Goal: Information Seeking & Learning: Learn about a topic

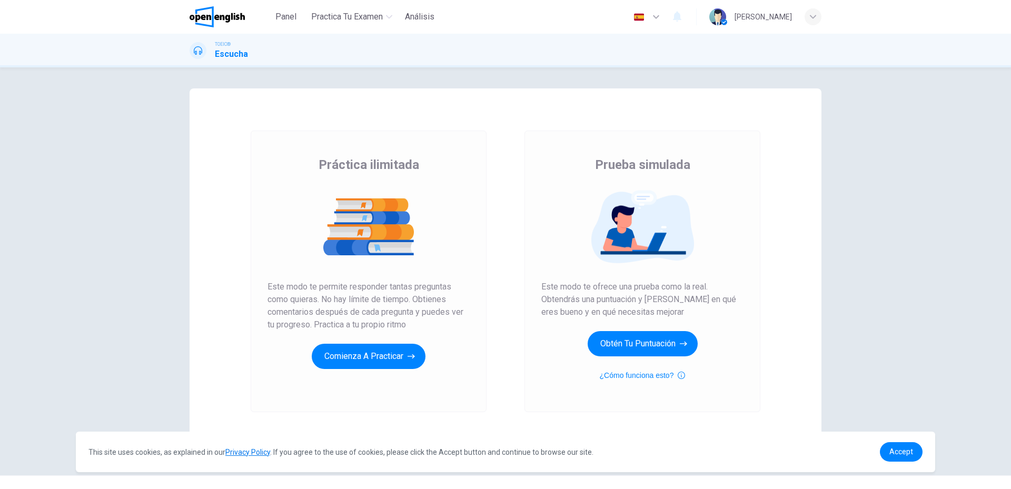
scroll to position [20, 0]
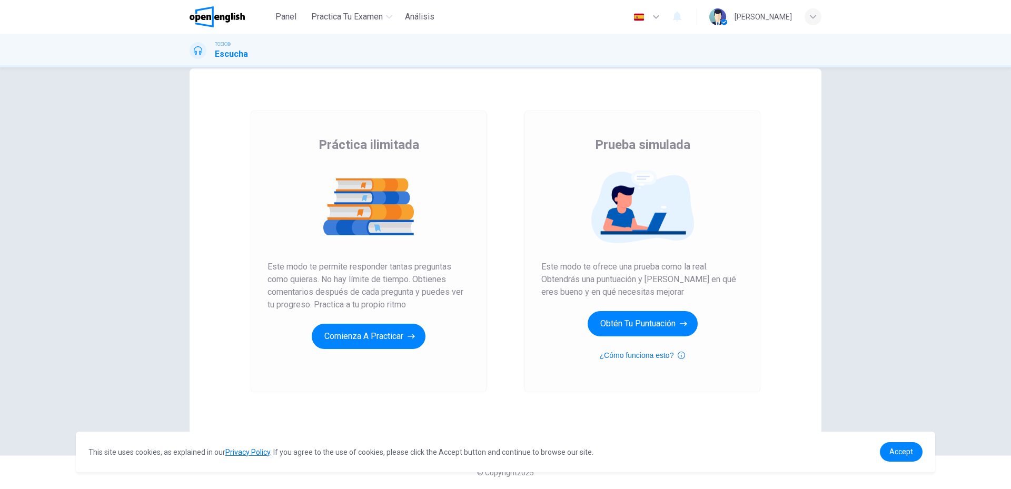
click at [614, 353] on button "¿Cómo funciona esto?" at bounding box center [643, 355] width 86 height 13
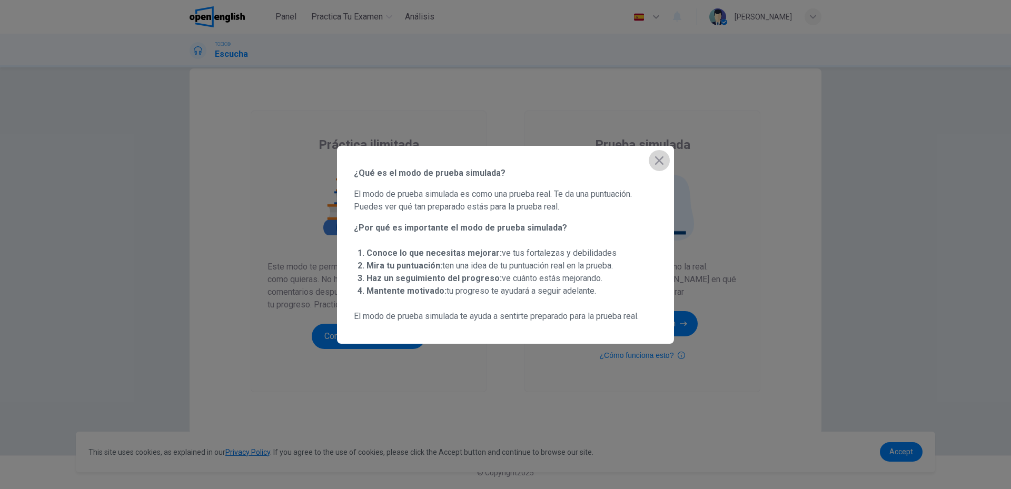
click at [655, 162] on icon "button" at bounding box center [659, 160] width 13 height 13
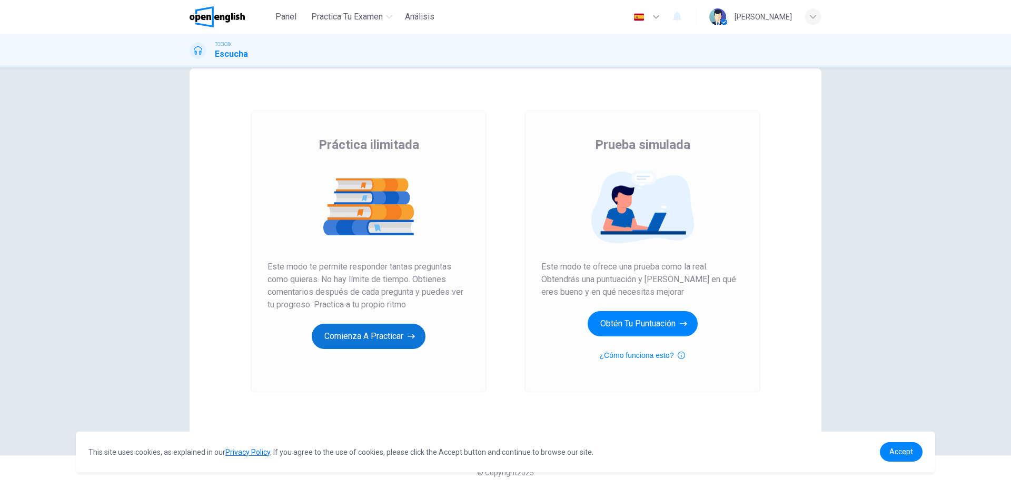
click at [368, 343] on button "Comienza a practicar" at bounding box center [369, 336] width 114 height 25
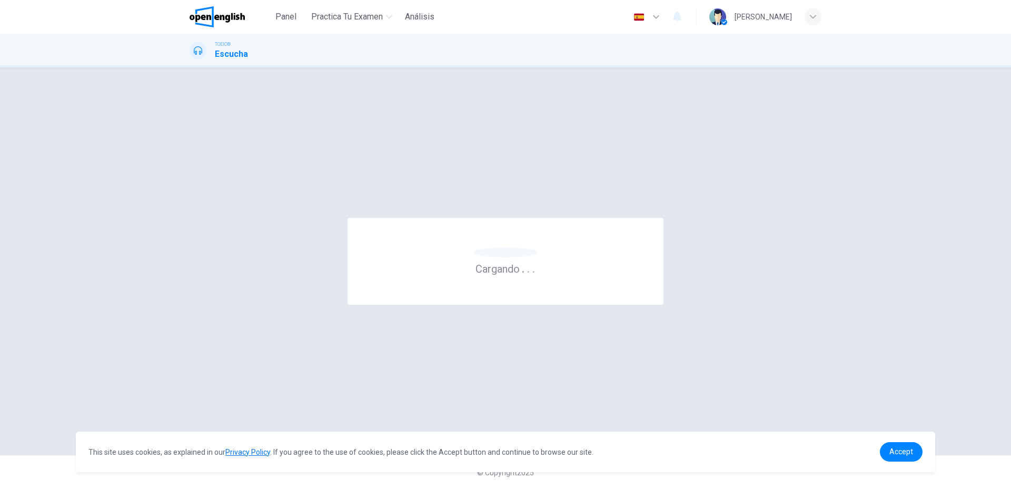
scroll to position [0, 0]
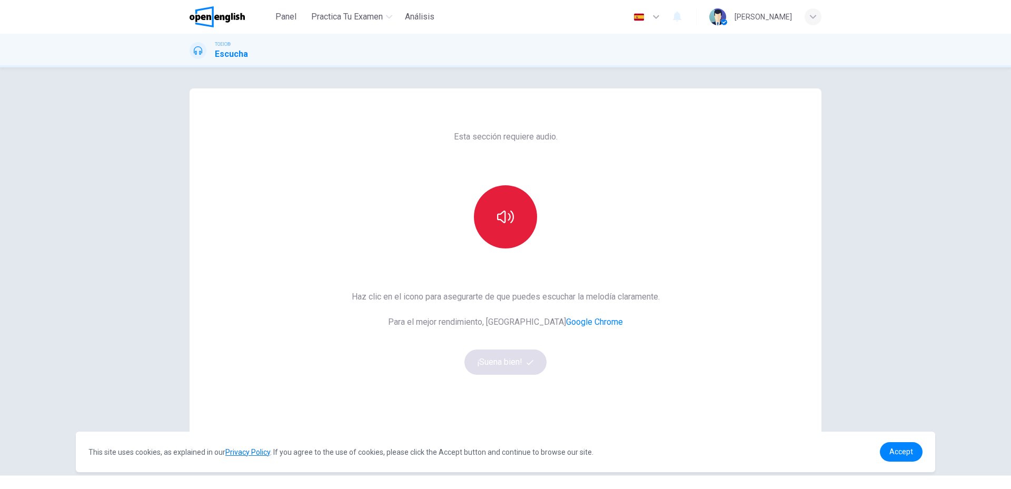
click at [508, 220] on icon "button" at bounding box center [505, 217] width 17 height 17
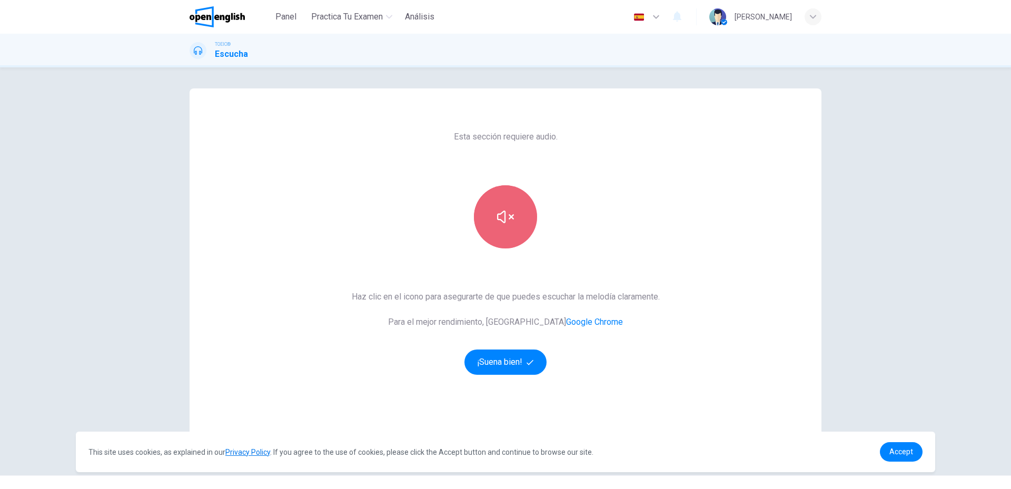
click at [486, 241] on button "button" at bounding box center [505, 216] width 63 height 63
click at [512, 376] on div "Esta sección requiere audio. Haz clic en el icono para asegurarte de que puedes…" at bounding box center [505, 272] width 325 height 366
click at [497, 370] on button "¡Suena bien!" at bounding box center [506, 362] width 82 height 25
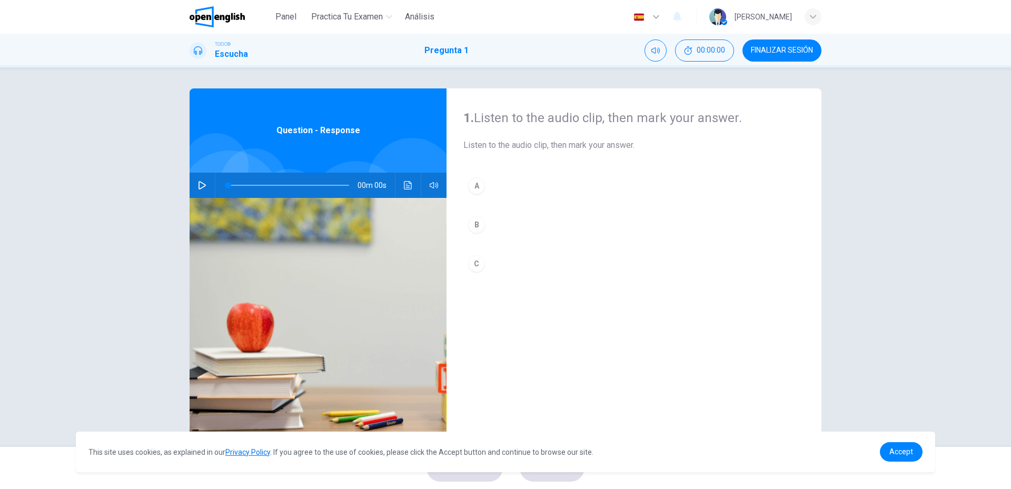
click at [196, 192] on button "button" at bounding box center [202, 185] width 17 height 25
click at [198, 186] on icon "button" at bounding box center [202, 185] width 8 height 8
click at [479, 192] on div "A" at bounding box center [476, 186] width 17 height 17
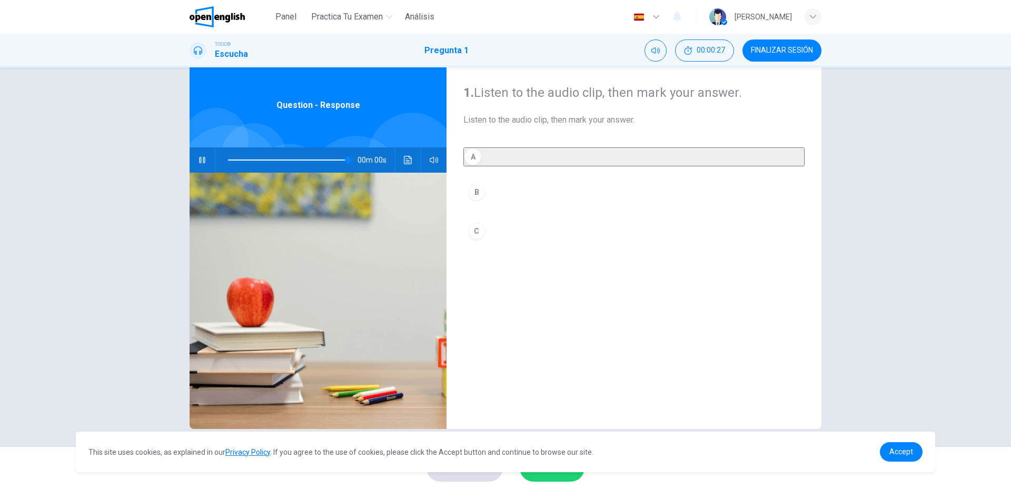
type input "*"
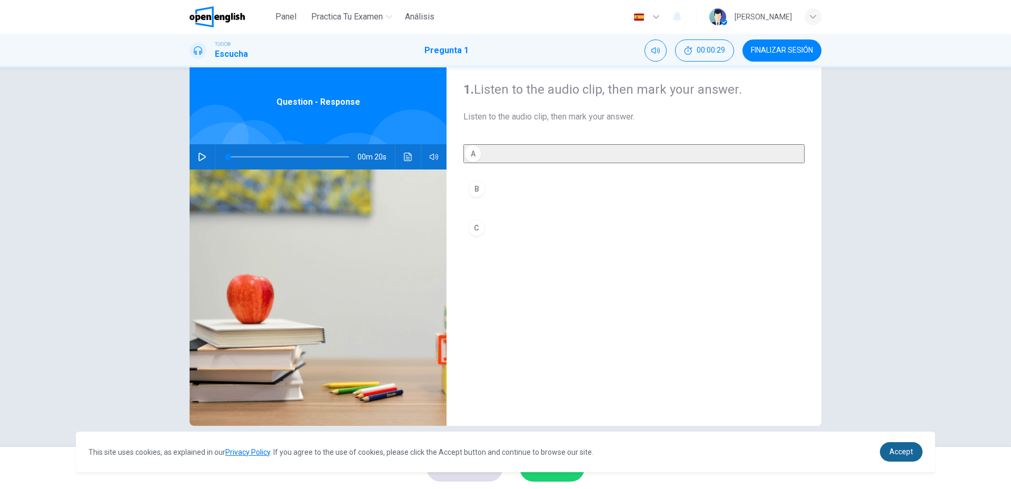
click at [914, 457] on link "Accept" at bounding box center [901, 452] width 43 height 19
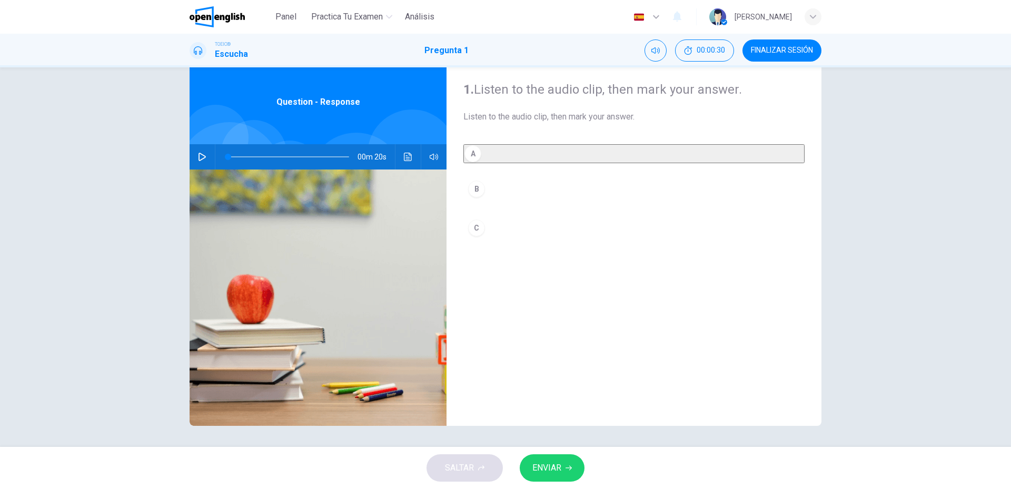
click at [569, 470] on icon "button" at bounding box center [569, 468] width 6 height 6
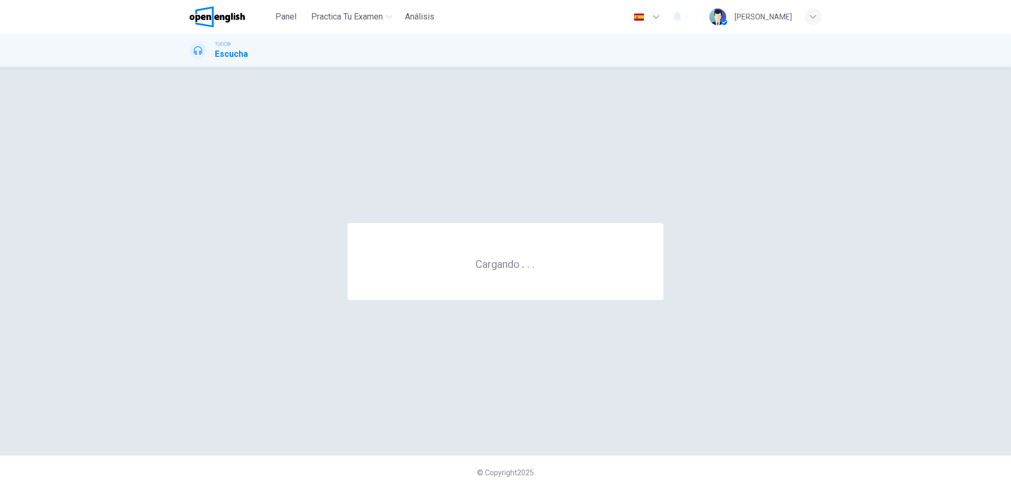
scroll to position [0, 0]
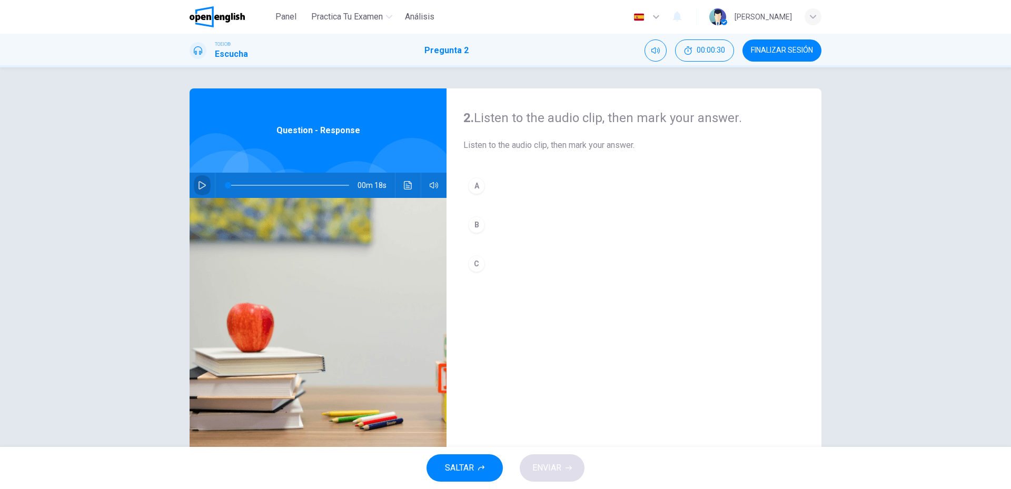
click at [202, 184] on icon "button" at bounding box center [202, 185] width 8 height 8
click at [469, 193] on div "A" at bounding box center [476, 186] width 17 height 17
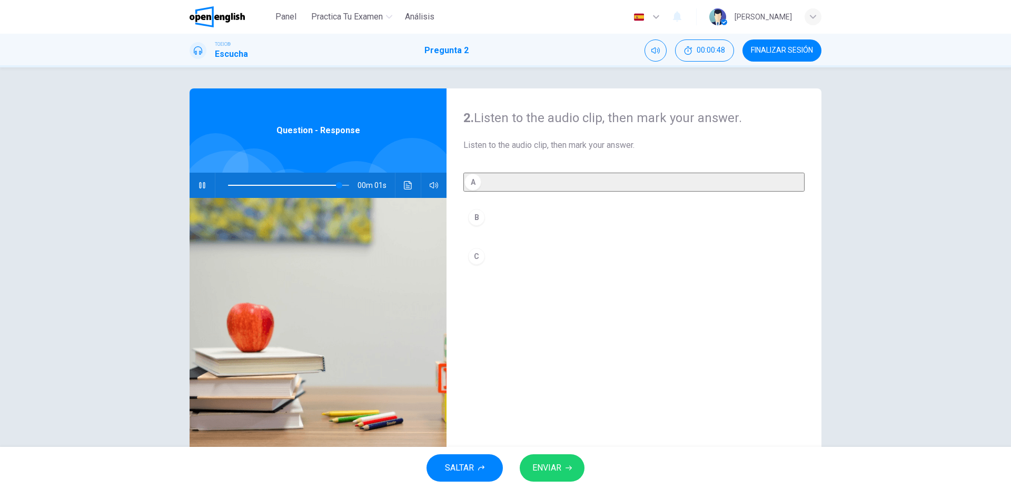
click at [548, 463] on span "ENVIAR" at bounding box center [547, 468] width 29 height 15
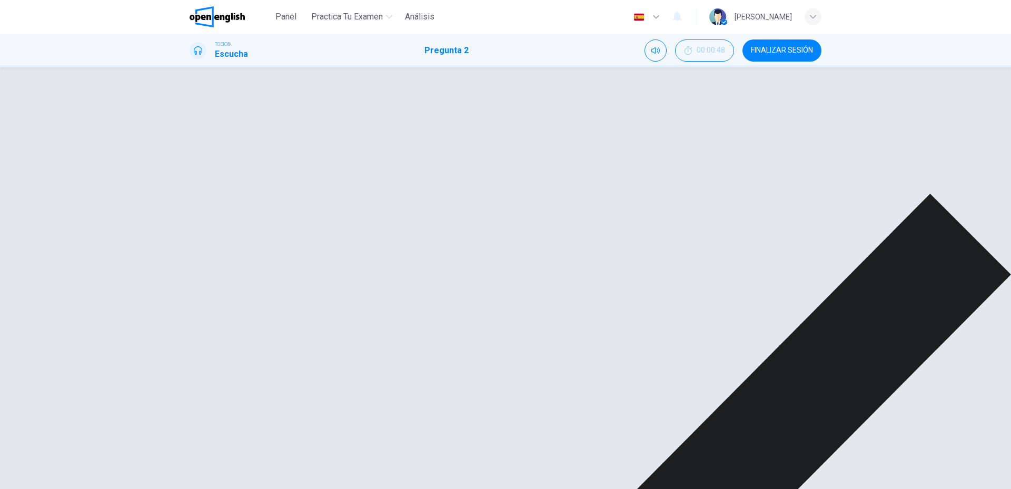
type input "*"
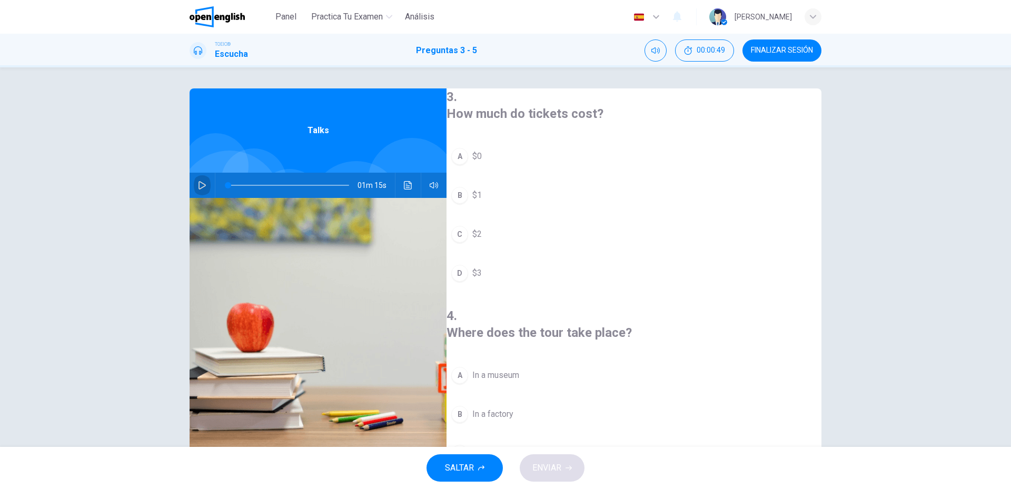
click at [208, 183] on button "button" at bounding box center [202, 185] width 17 height 25
click at [468, 154] on div "A" at bounding box center [459, 156] width 17 height 17
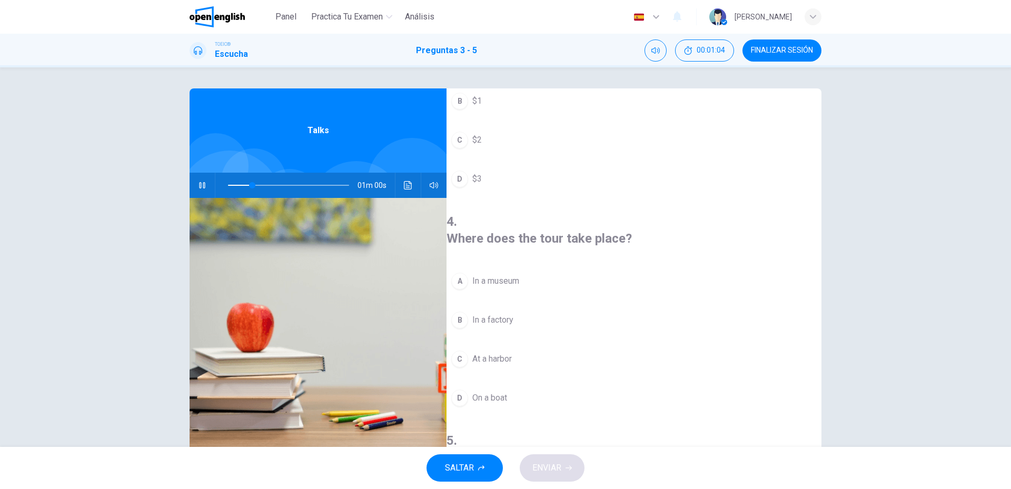
scroll to position [105, 0]
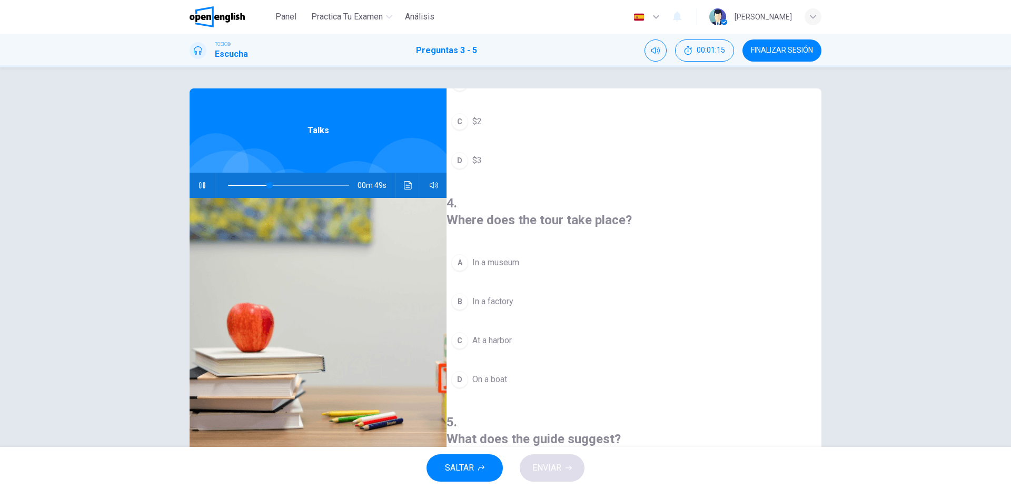
click at [246, 186] on span at bounding box center [288, 185] width 121 height 15
click at [249, 186] on span at bounding box center [252, 185] width 6 height 6
drag, startPoint x: 241, startPoint y: 186, endPoint x: 226, endPoint y: 185, distance: 15.4
click at [228, 185] on span at bounding box center [231, 185] width 6 height 6
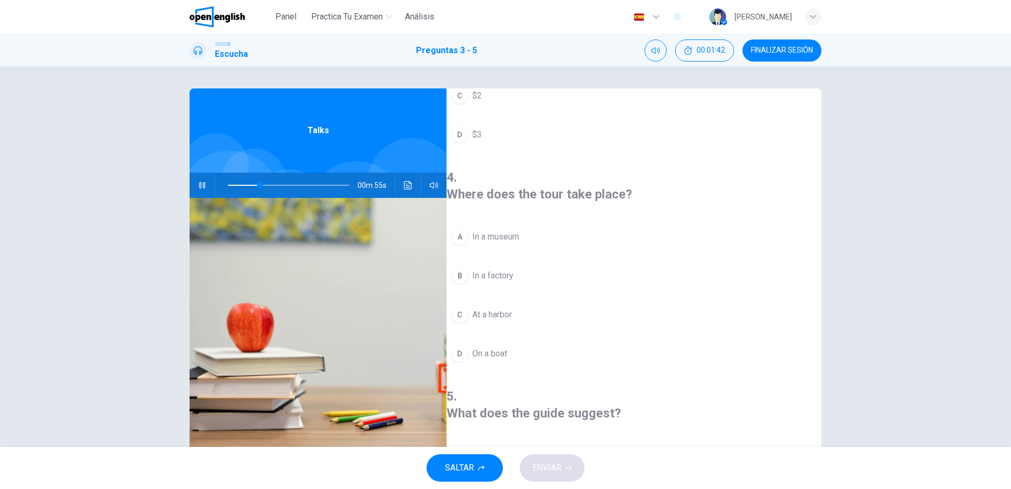
scroll to position [158, 0]
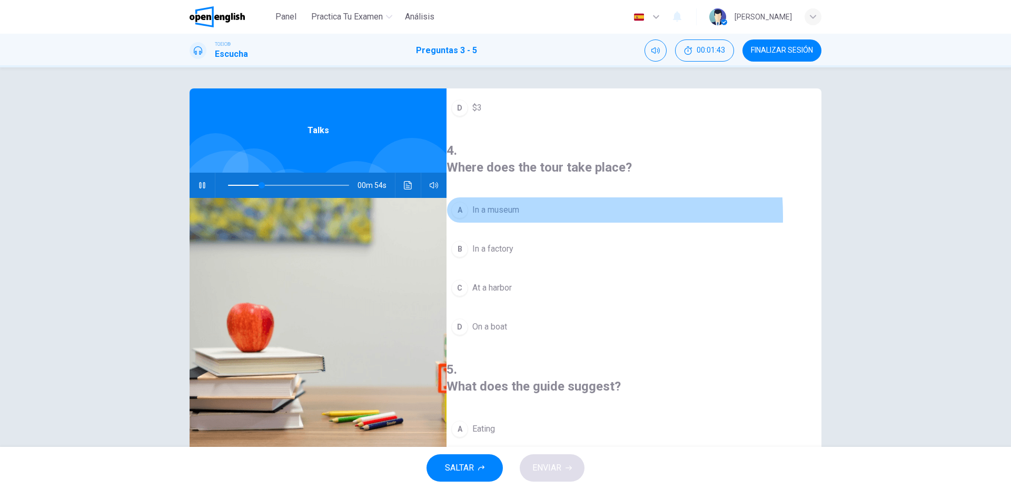
click at [494, 199] on button "A In a museum" at bounding box center [634, 210] width 375 height 26
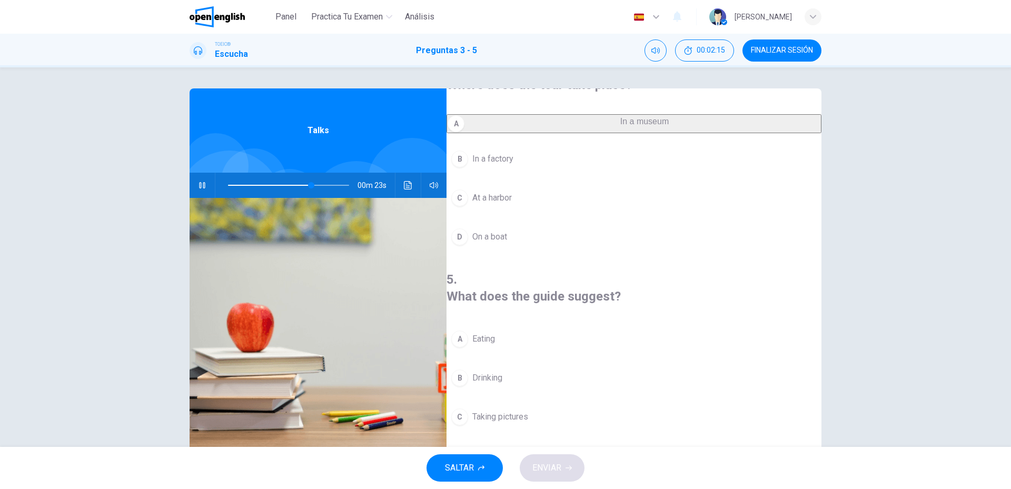
scroll to position [28, 0]
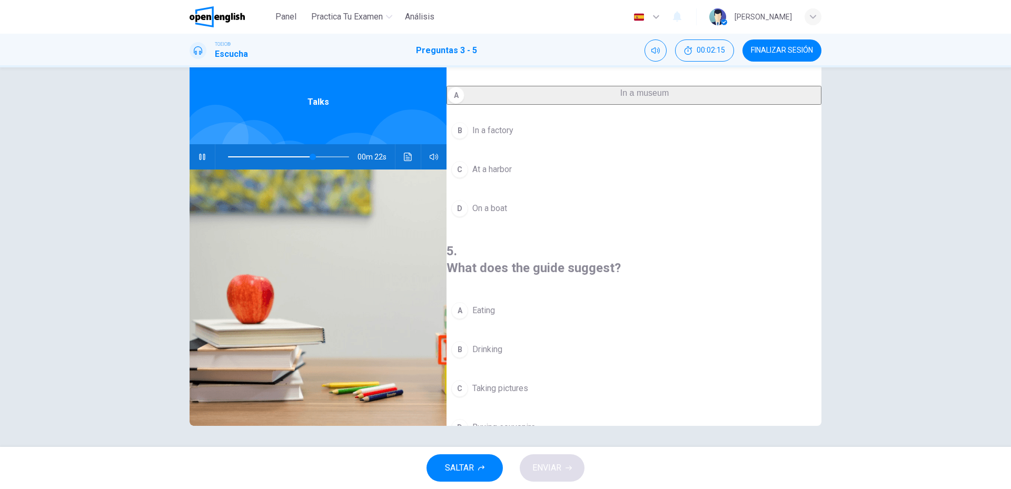
click at [485, 415] on button "D Buying souvenirs" at bounding box center [634, 428] width 375 height 26
click at [544, 458] on button "ENVIAR" at bounding box center [552, 468] width 65 height 27
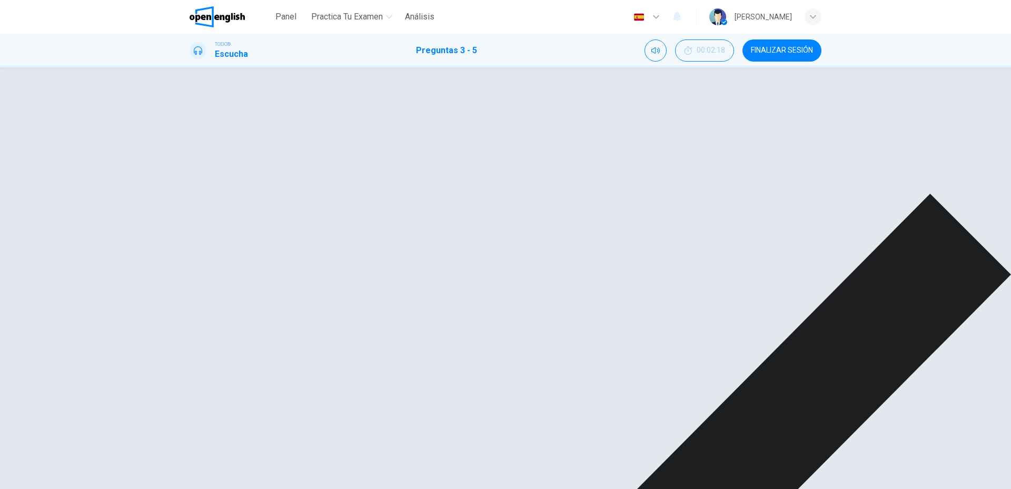
type input "**"
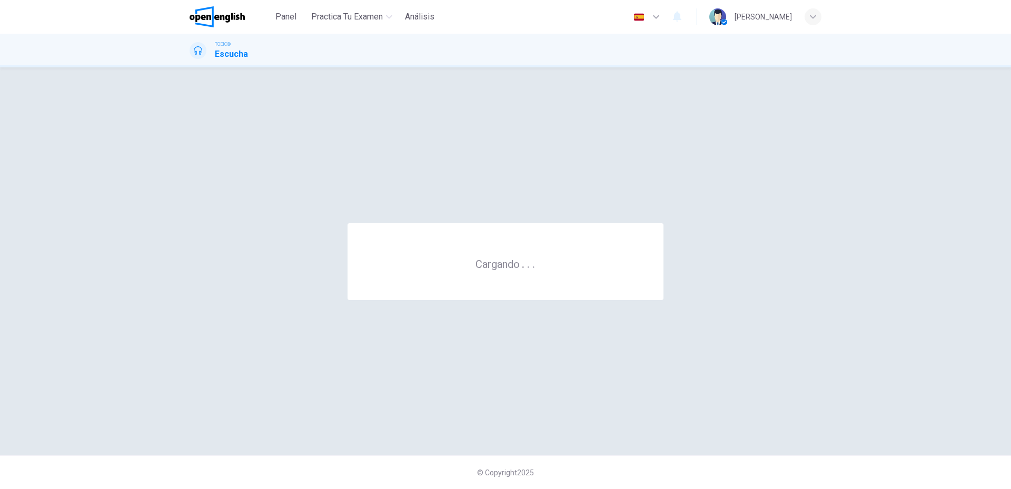
scroll to position [0, 0]
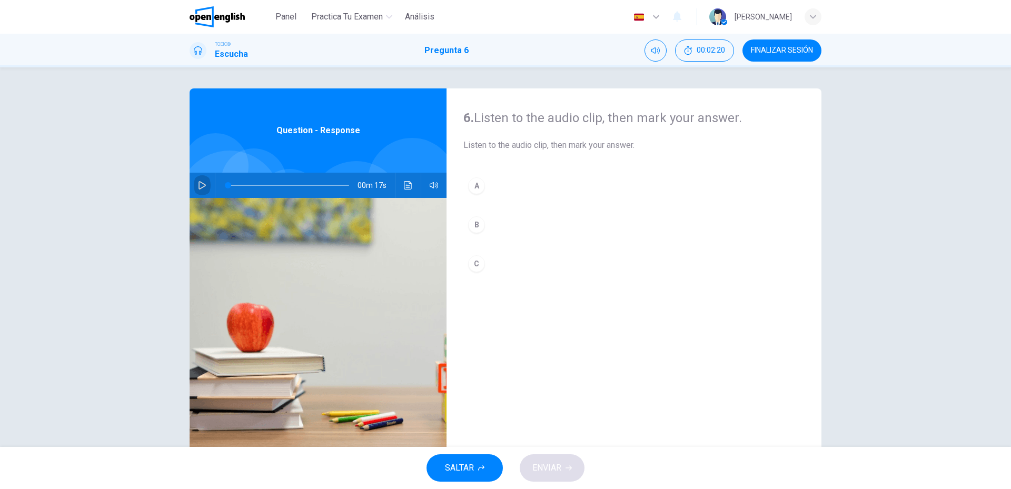
click at [202, 174] on button "button" at bounding box center [202, 185] width 17 height 25
type input "*"
click at [487, 186] on button "A" at bounding box center [634, 186] width 341 height 26
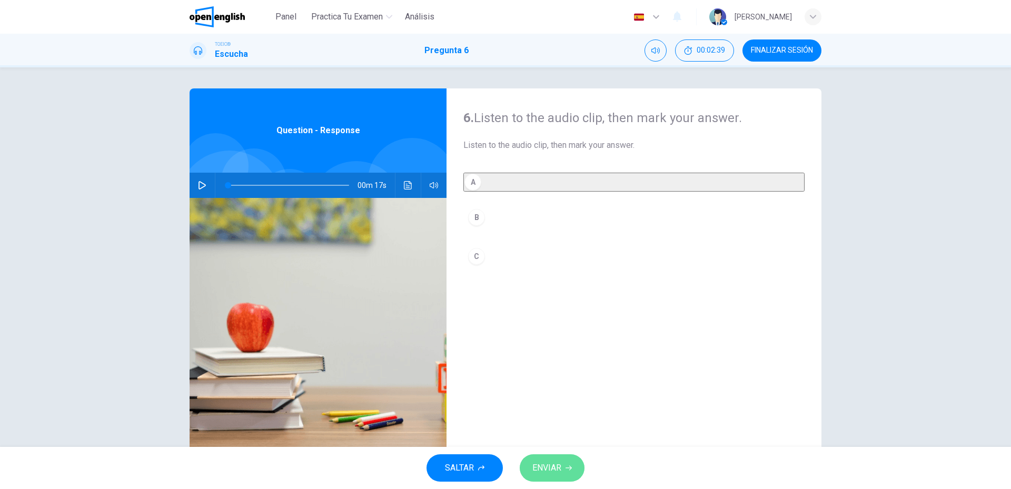
click at [550, 470] on span "ENVIAR" at bounding box center [547, 468] width 29 height 15
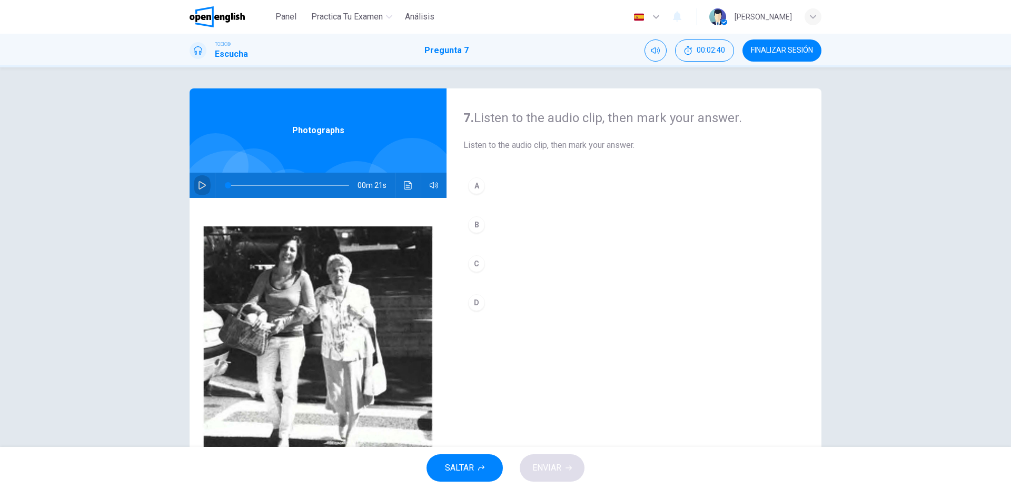
click at [194, 186] on button "button" at bounding box center [202, 185] width 17 height 25
type input "*"
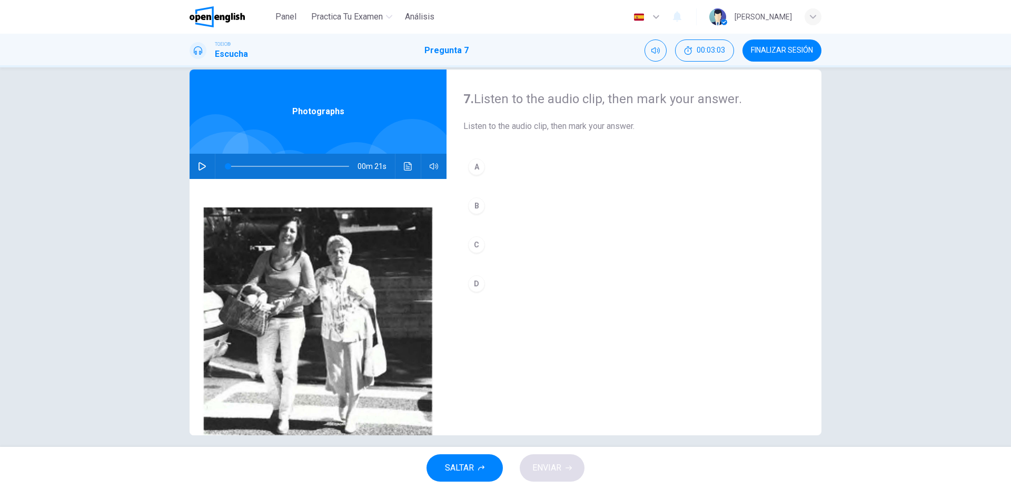
scroll to position [28, 0]
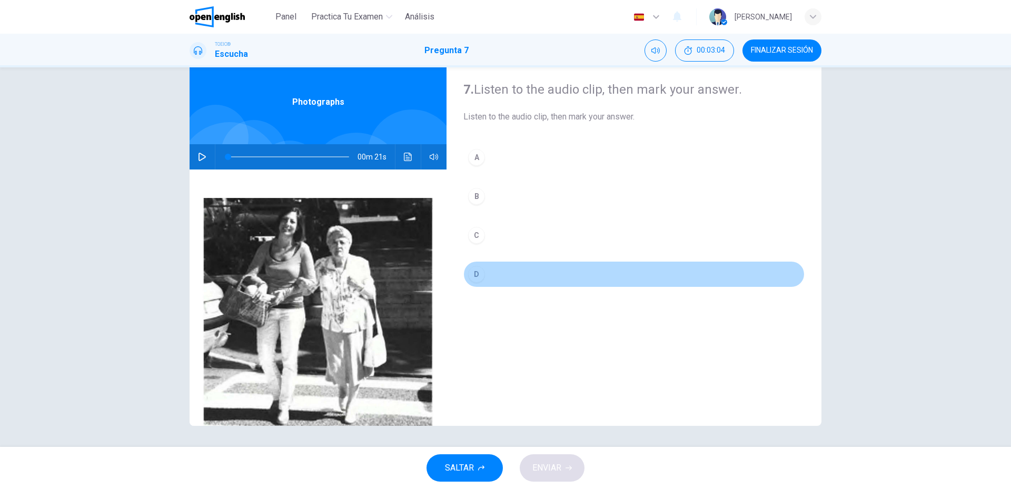
click at [486, 276] on button "D" at bounding box center [634, 274] width 341 height 26
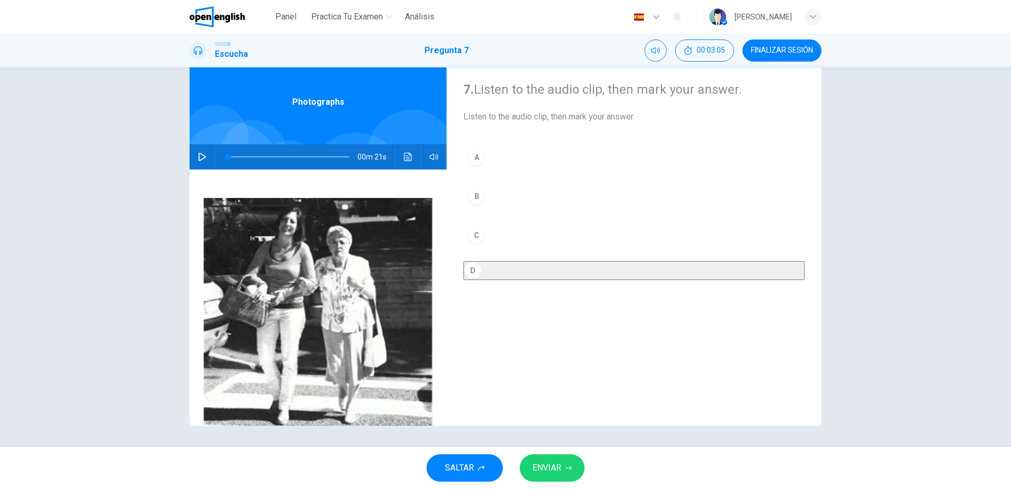
click at [548, 456] on button "ENVIAR" at bounding box center [552, 468] width 65 height 27
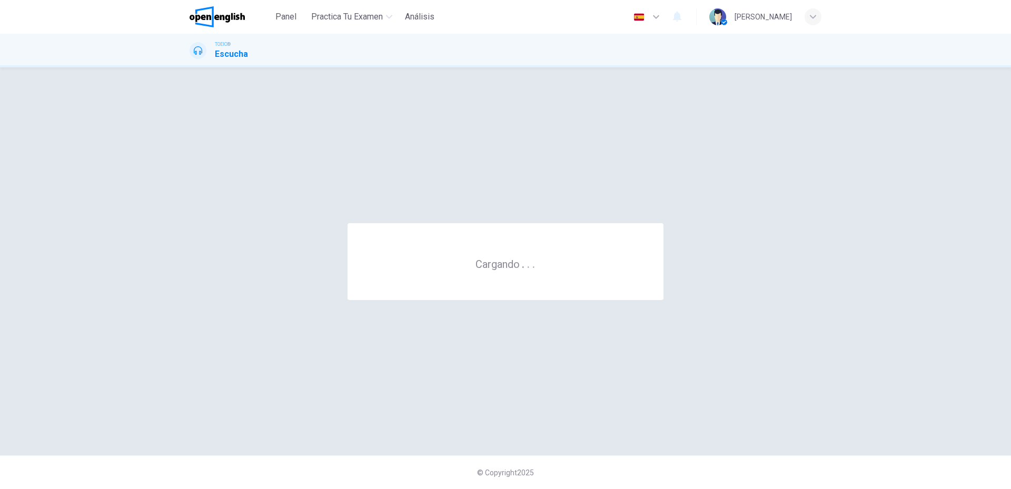
scroll to position [0, 0]
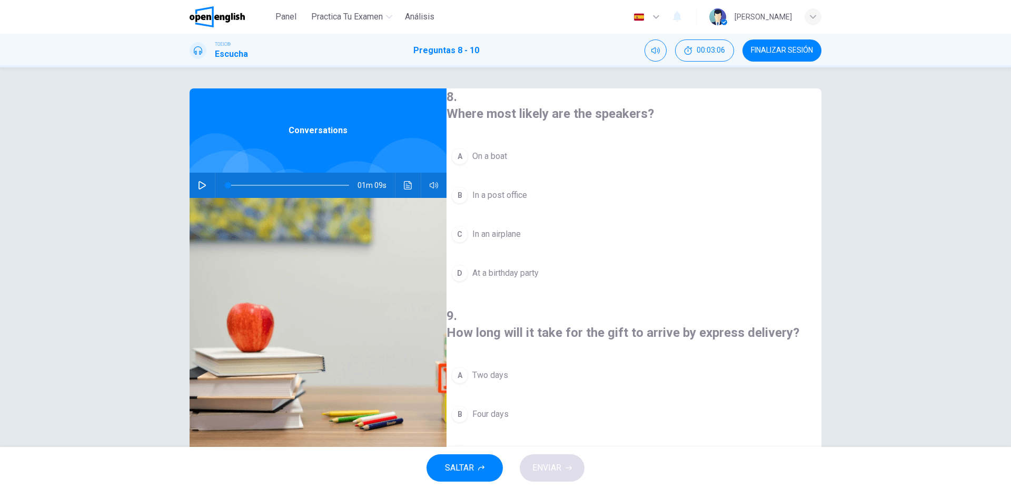
click at [199, 185] on icon "button" at bounding box center [202, 185] width 8 height 8
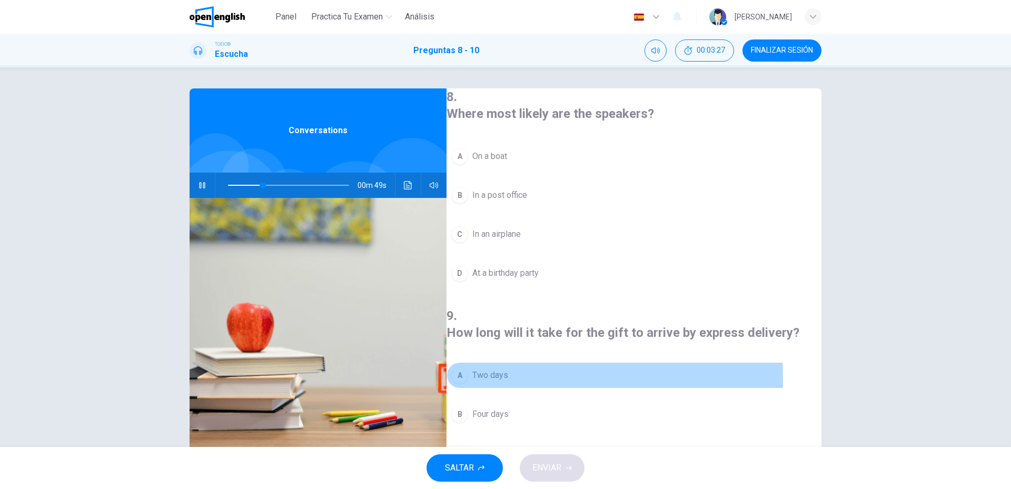
click at [488, 369] on span "Two days" at bounding box center [491, 375] width 36 height 13
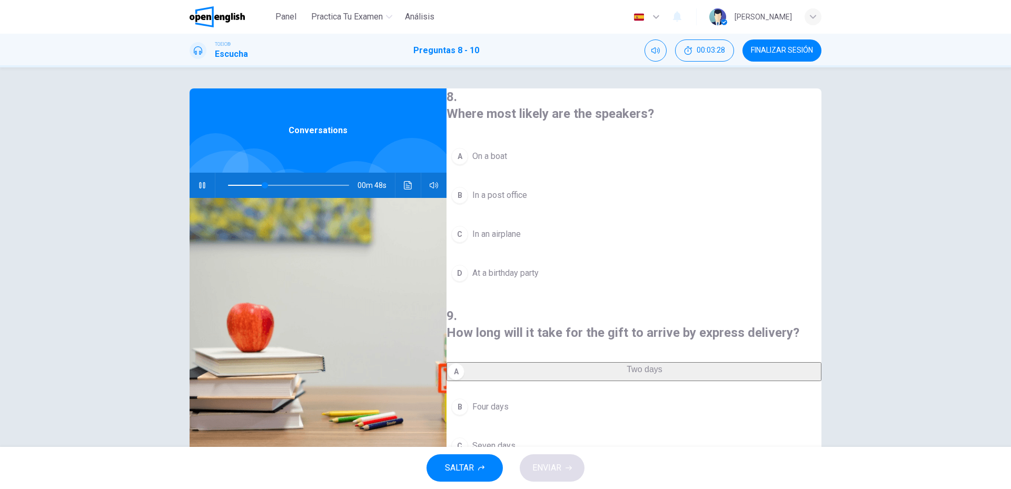
click at [468, 239] on div "C" at bounding box center [459, 234] width 17 height 17
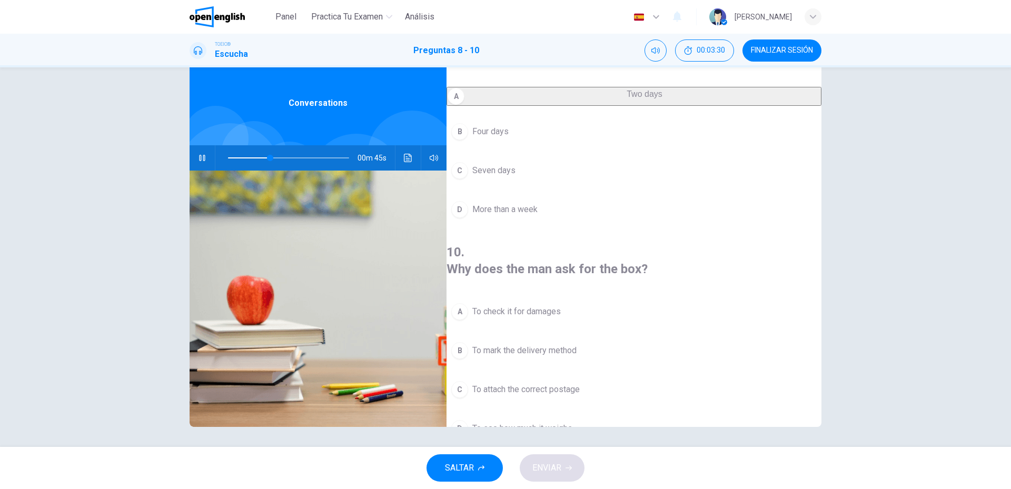
scroll to position [28, 0]
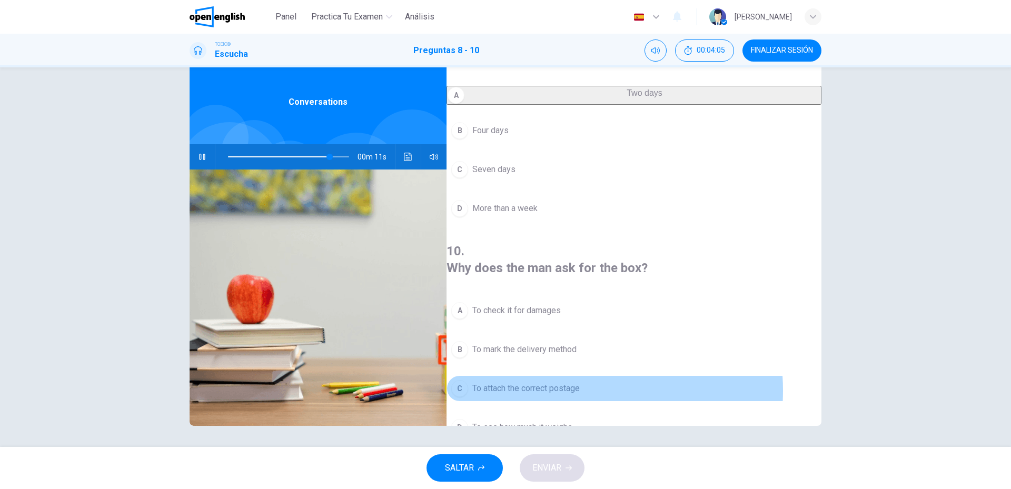
click at [568, 382] on span "To attach the correct postage" at bounding box center [526, 388] width 107 height 13
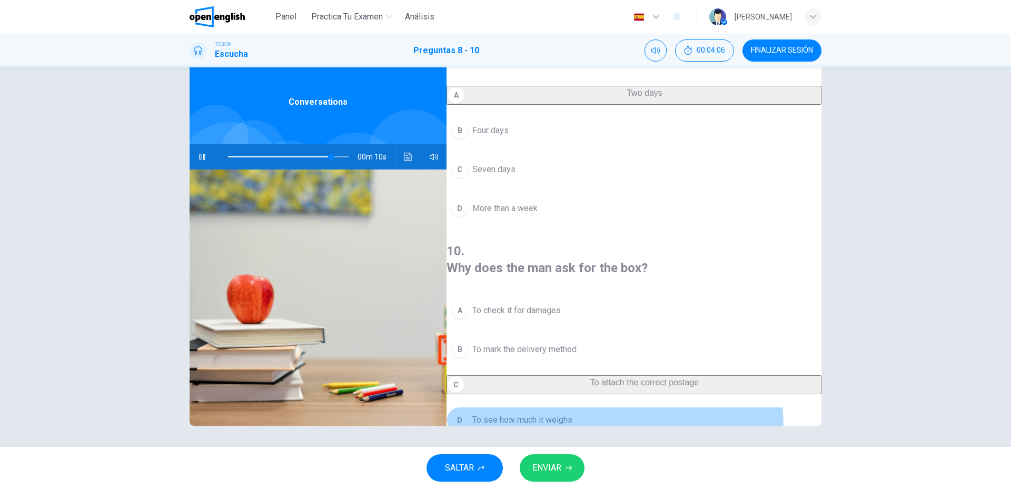
click at [520, 407] on button "D To see how much it weighs" at bounding box center [634, 420] width 375 height 26
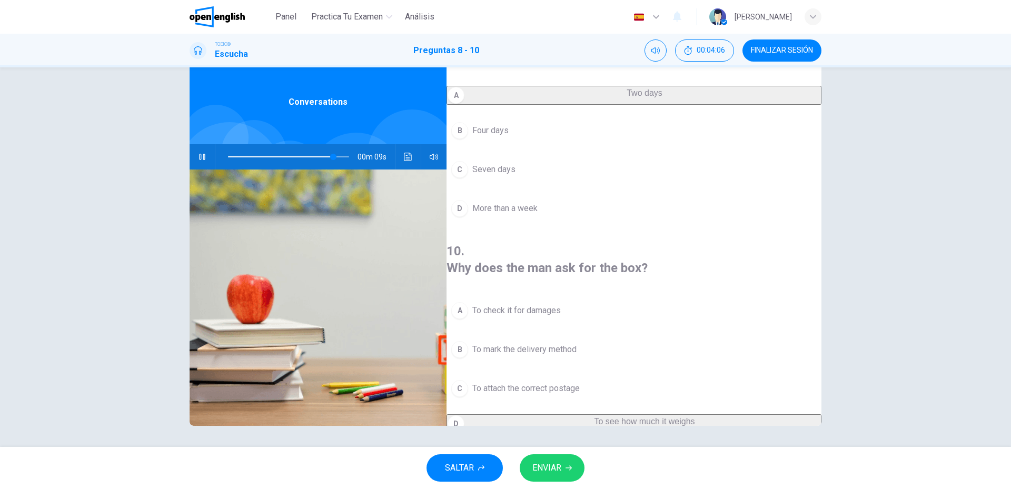
click at [564, 473] on button "ENVIAR" at bounding box center [552, 468] width 65 height 27
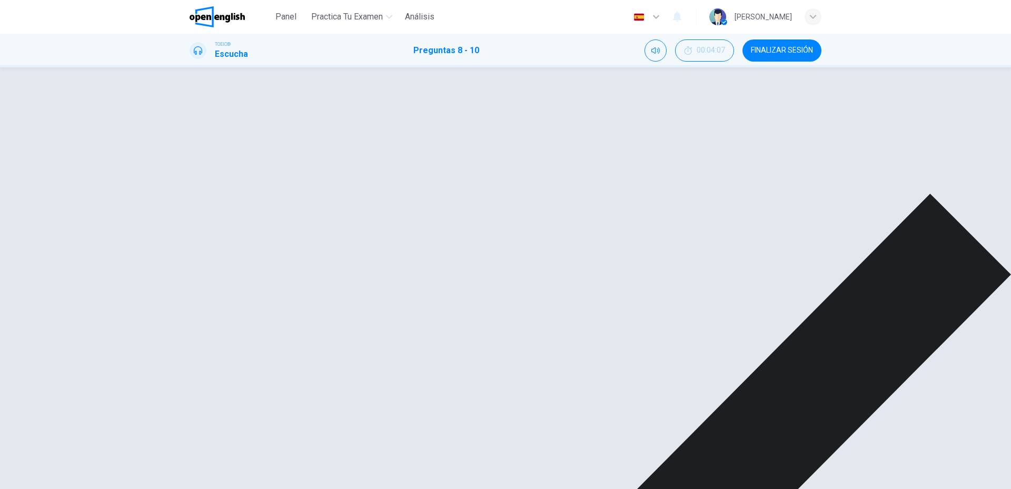
type input "**"
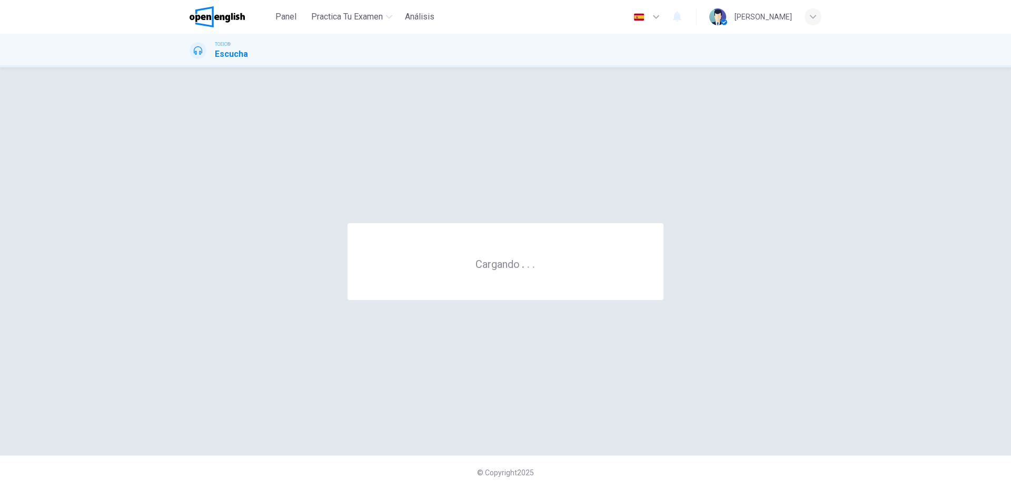
scroll to position [0, 0]
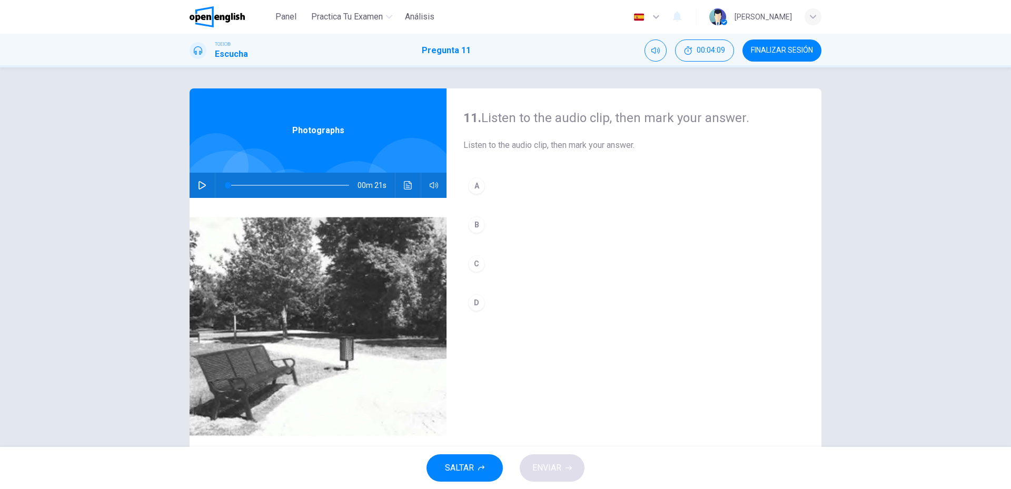
click at [199, 182] on icon "button" at bounding box center [202, 185] width 7 height 8
click at [459, 227] on div "11. Listen to the audio clip, then [PERSON_NAME] your answer. Listen to the aud…" at bounding box center [634, 272] width 375 height 366
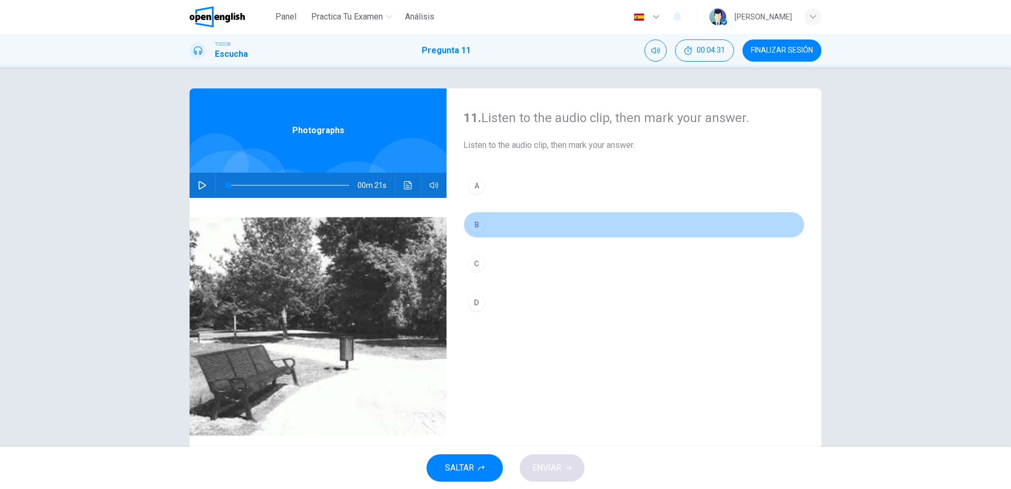
click at [468, 227] on div "B" at bounding box center [476, 225] width 17 height 17
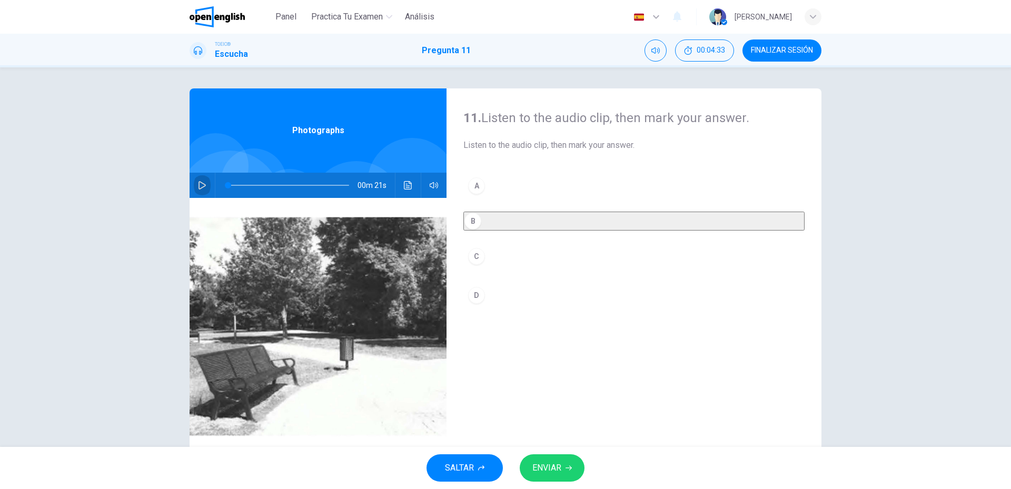
click at [195, 194] on button "button" at bounding box center [202, 185] width 17 height 25
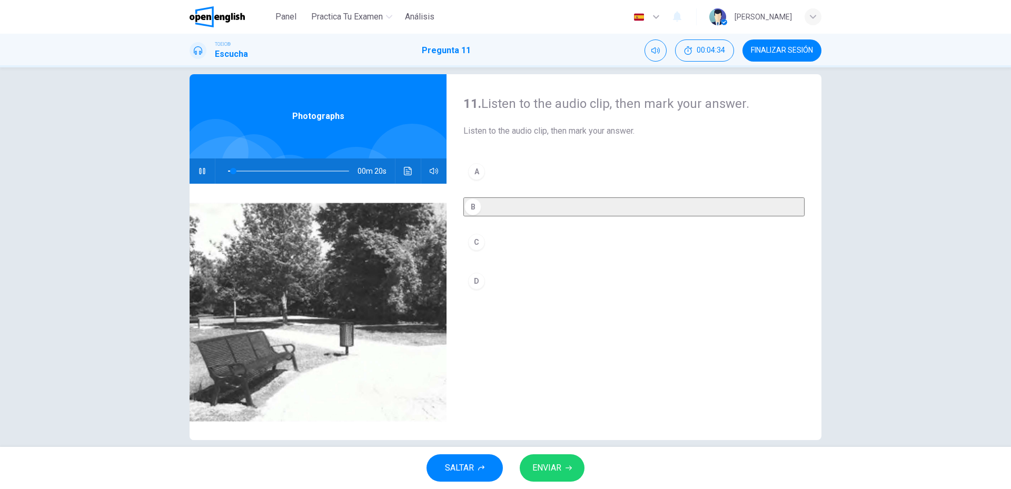
scroll to position [28, 0]
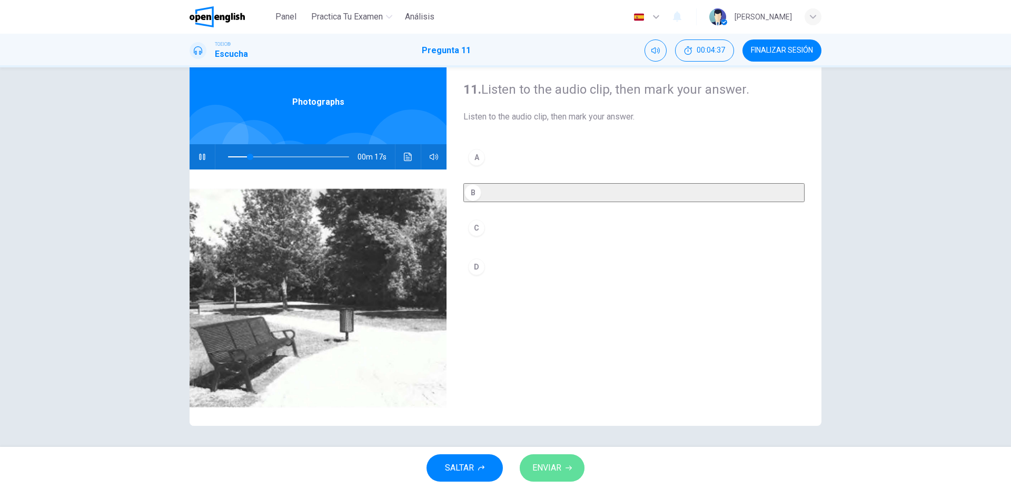
click at [556, 462] on span "ENVIAR" at bounding box center [547, 468] width 29 height 15
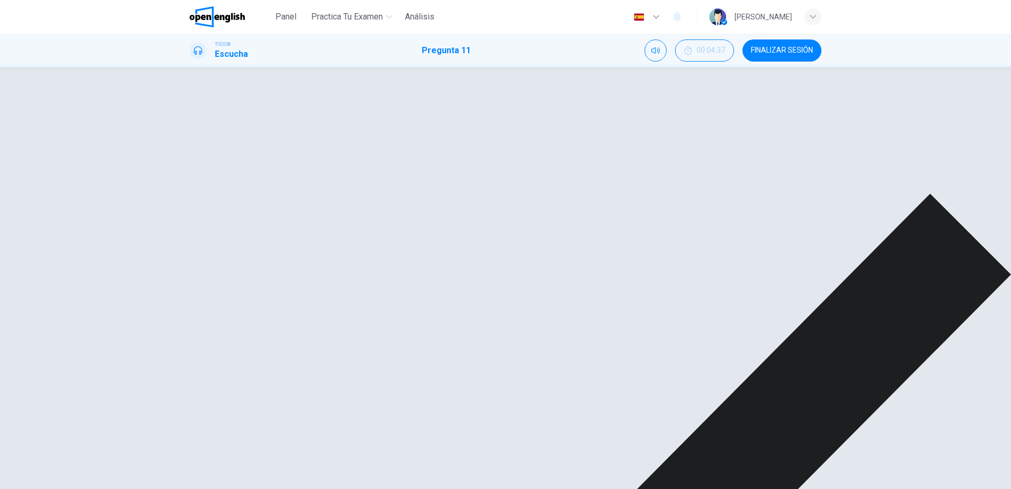
type input "**"
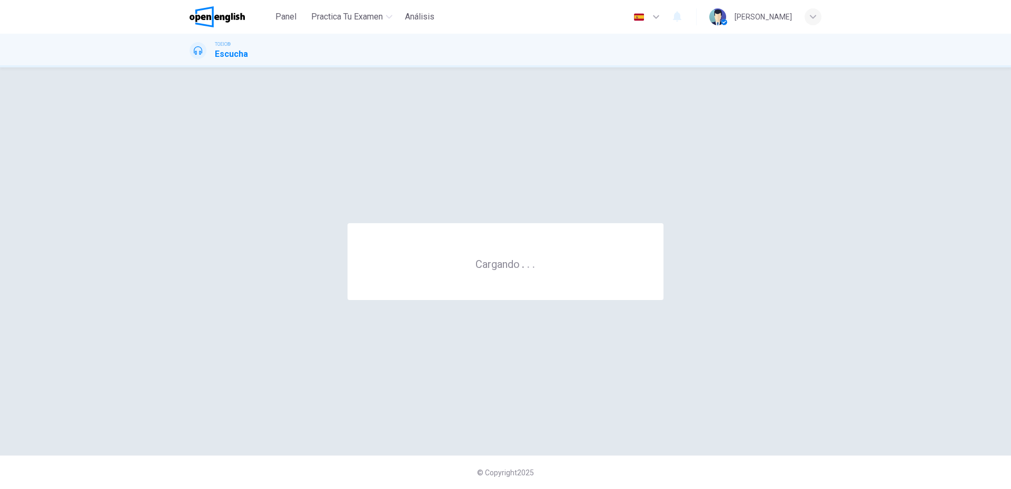
scroll to position [0, 0]
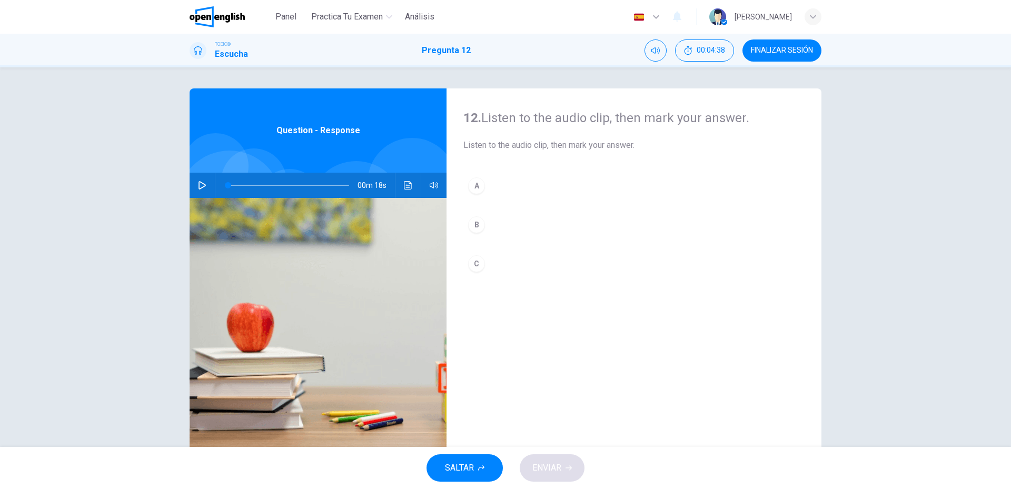
click at [202, 185] on icon "button" at bounding box center [202, 185] width 8 height 8
type input "*"
click at [473, 219] on div "B" at bounding box center [476, 225] width 17 height 17
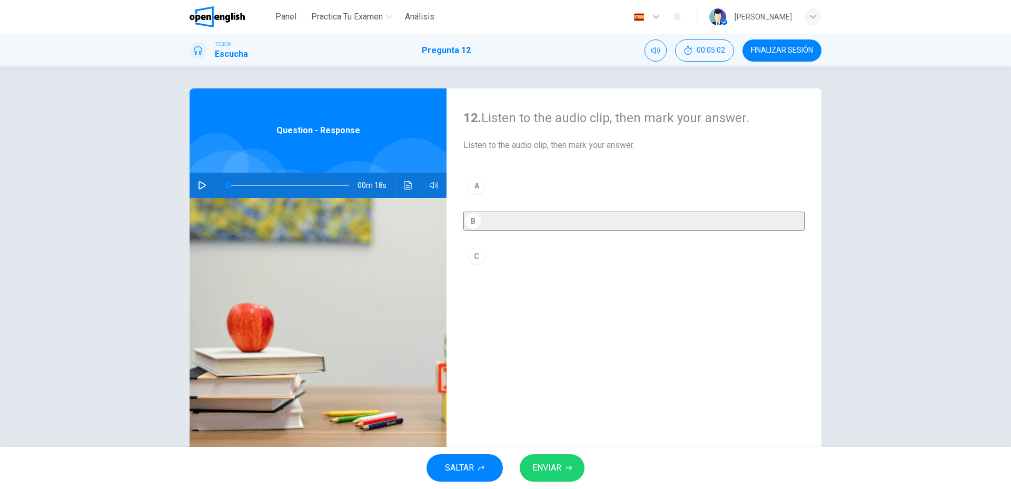
click at [562, 470] on button "ENVIAR" at bounding box center [552, 468] width 65 height 27
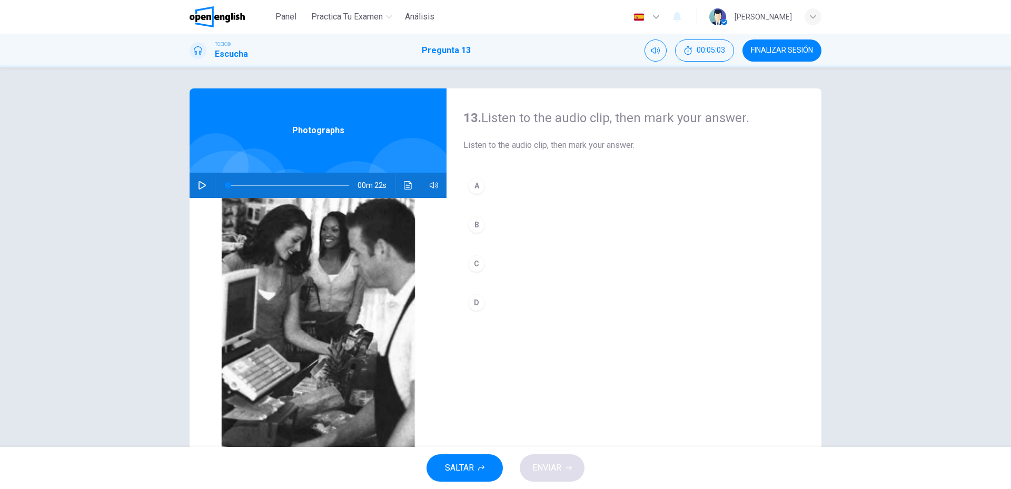
click at [208, 189] on div "00m 22s" at bounding box center [318, 185] width 257 height 25
click at [208, 189] on button "button" at bounding box center [202, 185] width 17 height 25
click at [478, 309] on div "D" at bounding box center [476, 302] width 17 height 17
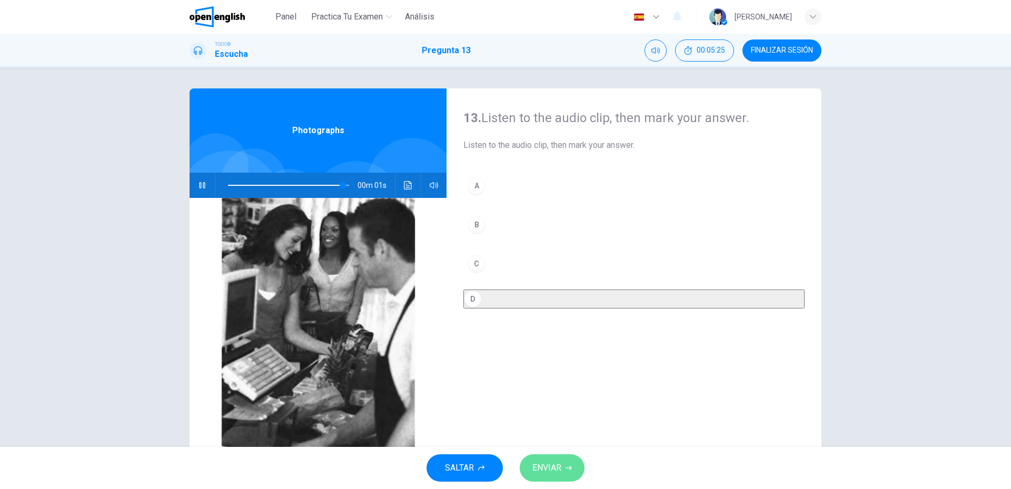
click at [546, 466] on span "ENVIAR" at bounding box center [547, 468] width 29 height 15
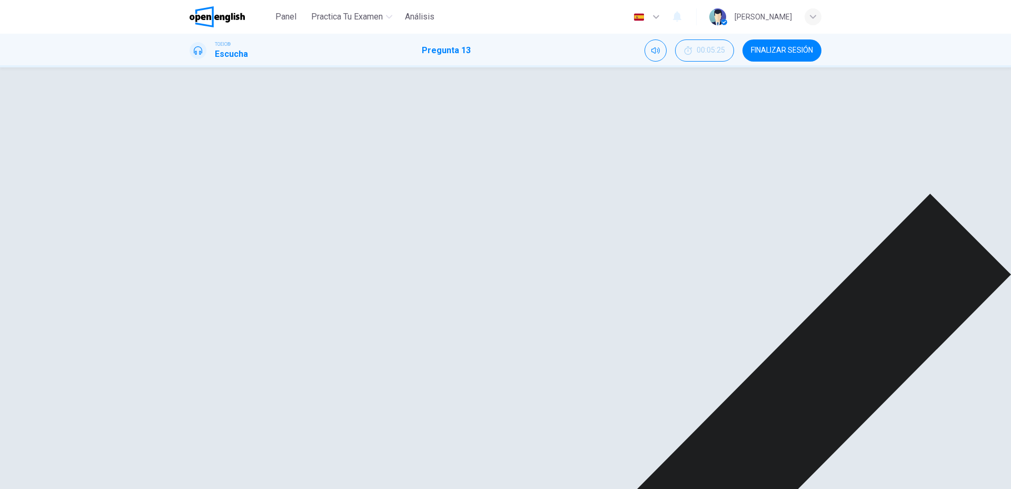
type input "*"
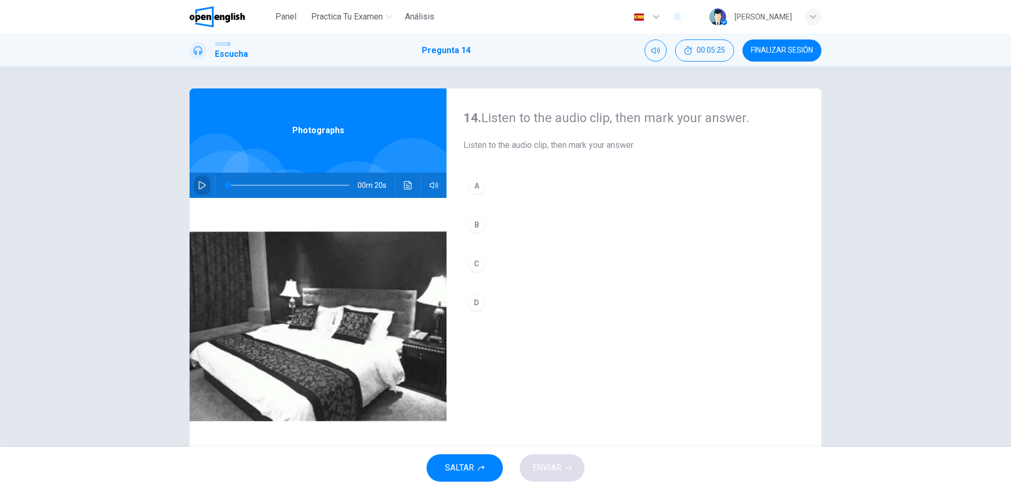
click at [200, 189] on icon "button" at bounding box center [202, 185] width 8 height 8
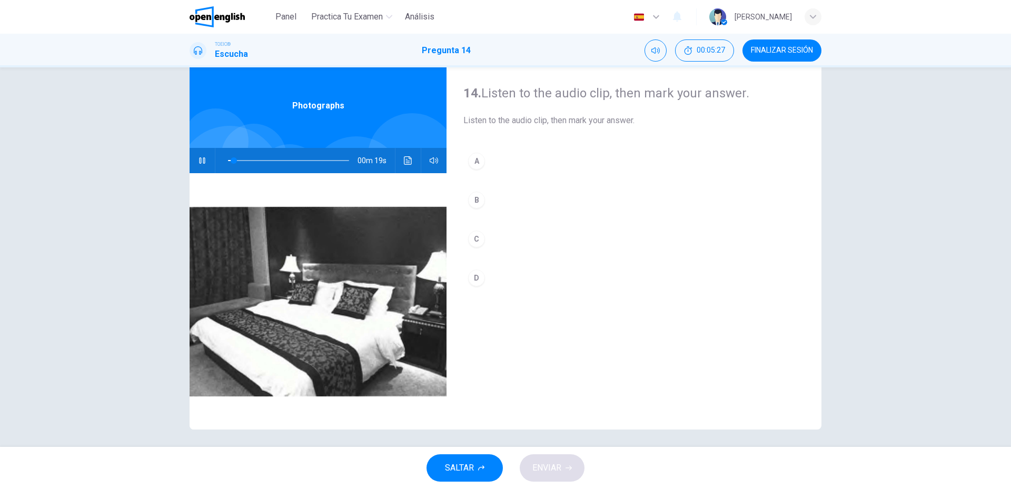
scroll to position [28, 0]
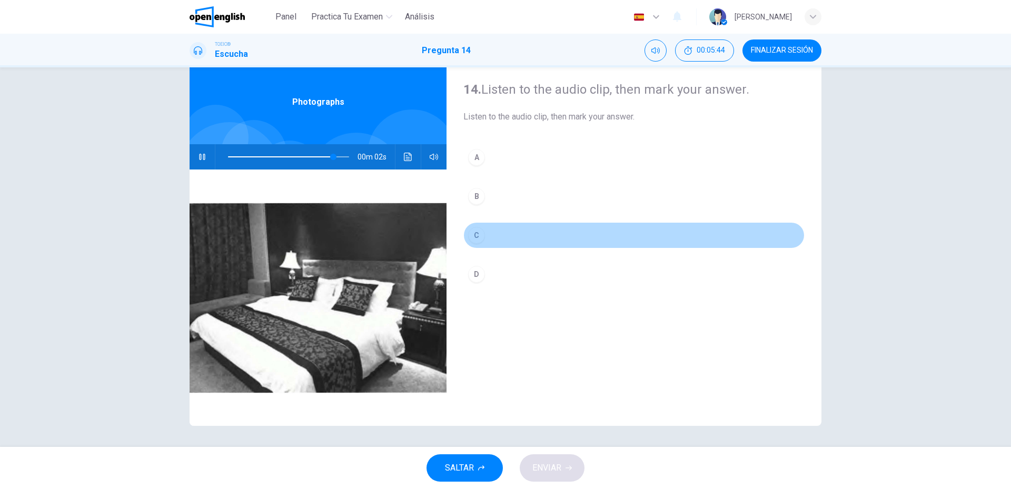
click at [474, 244] on button "C" at bounding box center [634, 235] width 341 height 26
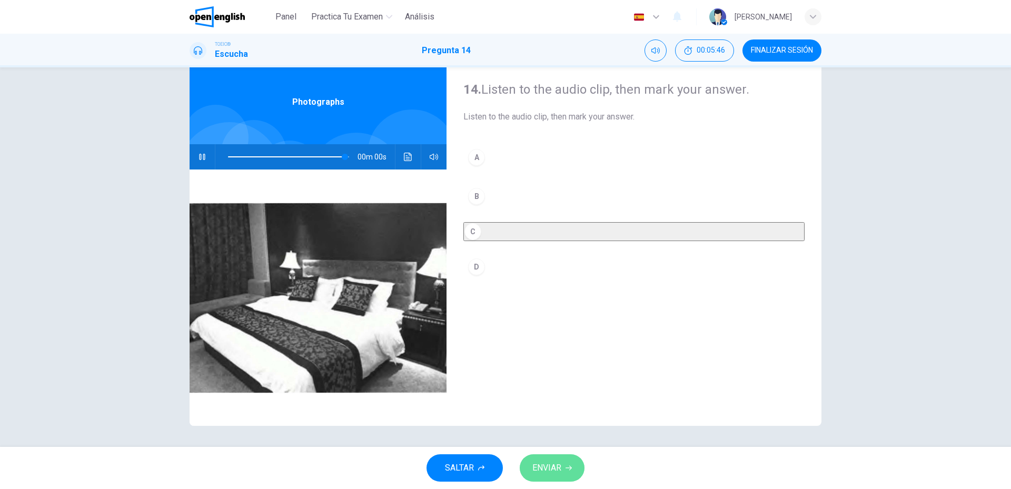
click at [554, 467] on span "ENVIAR" at bounding box center [547, 468] width 29 height 15
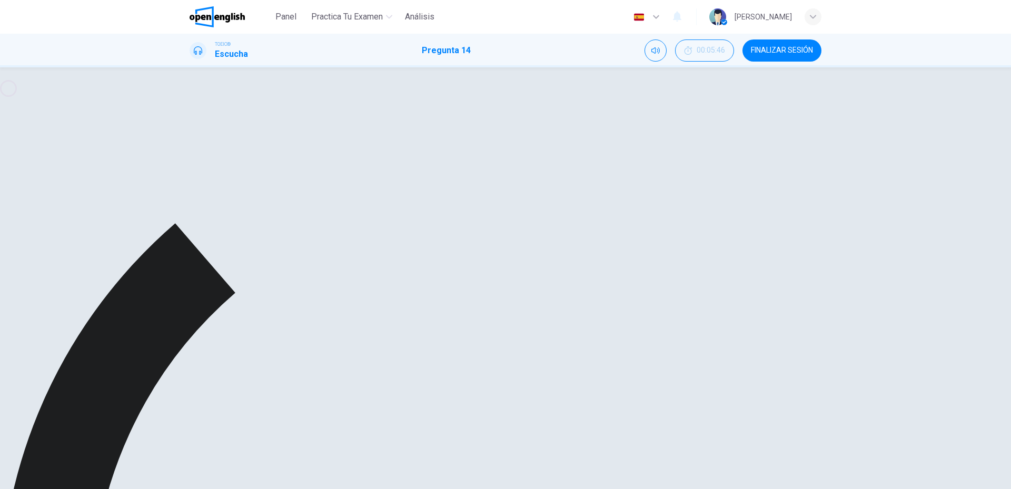
type input "*"
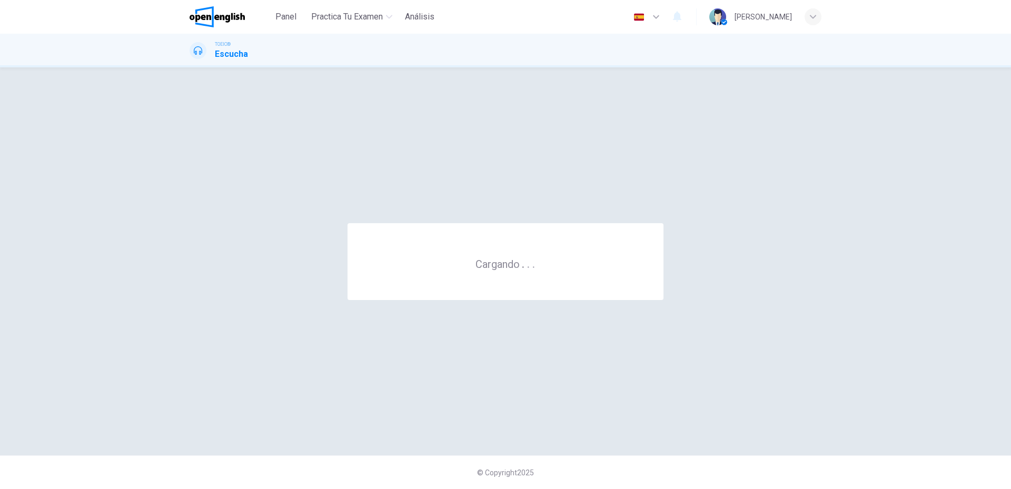
scroll to position [0, 0]
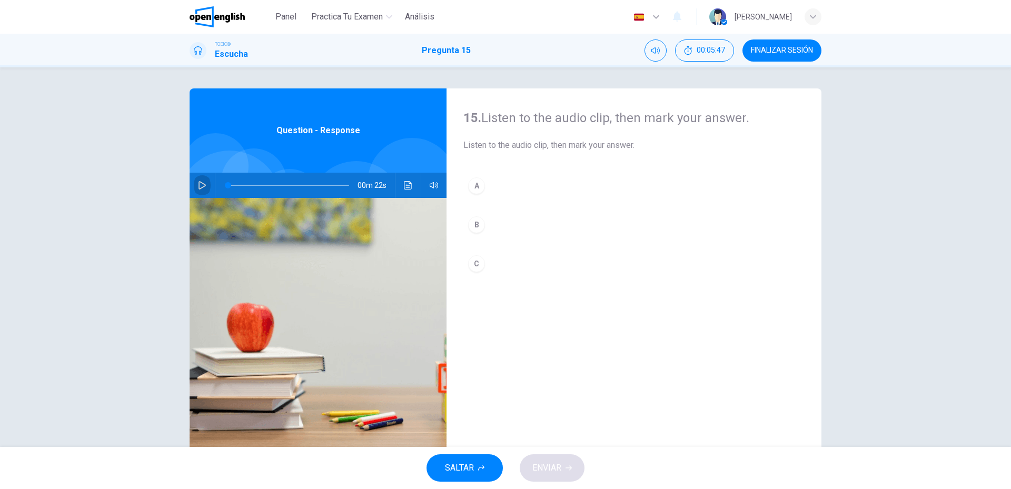
click at [198, 190] on button "button" at bounding box center [202, 185] width 17 height 25
click at [476, 196] on button "A" at bounding box center [634, 186] width 341 height 26
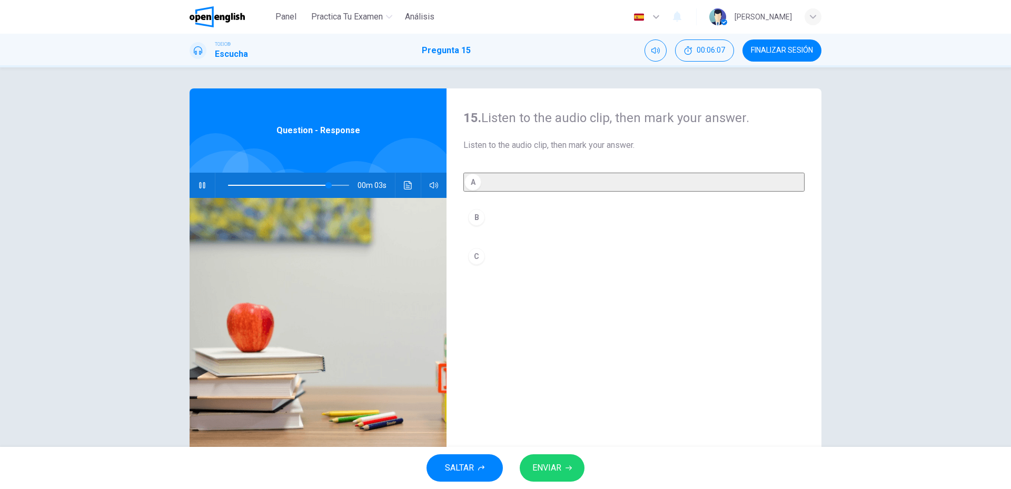
click at [541, 470] on span "ENVIAR" at bounding box center [547, 468] width 29 height 15
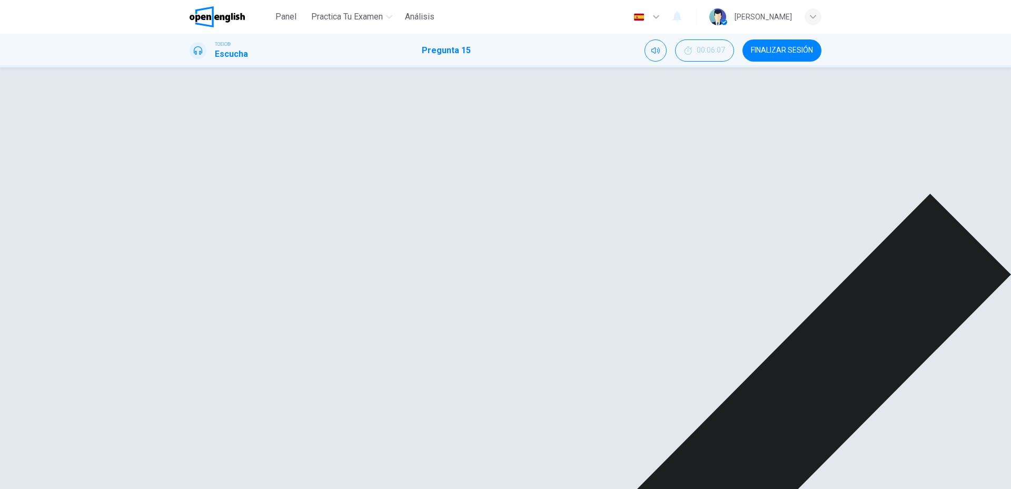
type input "**"
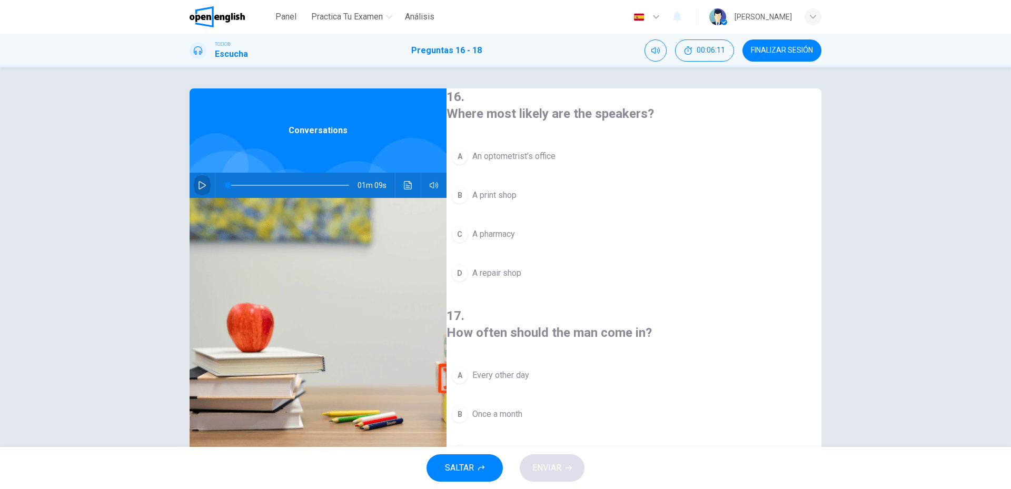
click at [200, 189] on icon "button" at bounding box center [202, 185] width 8 height 8
click at [523, 158] on span "An optometrist’s office" at bounding box center [514, 156] width 83 height 13
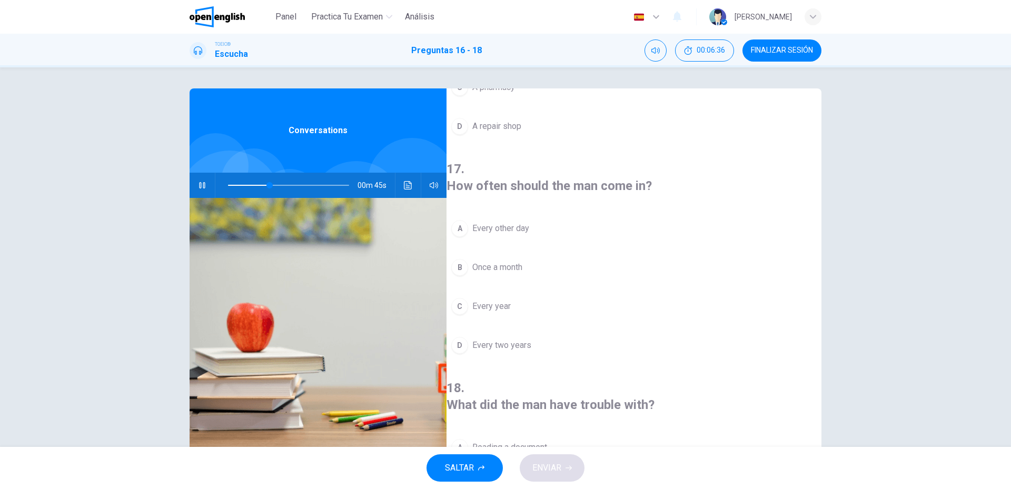
scroll to position [158, 0]
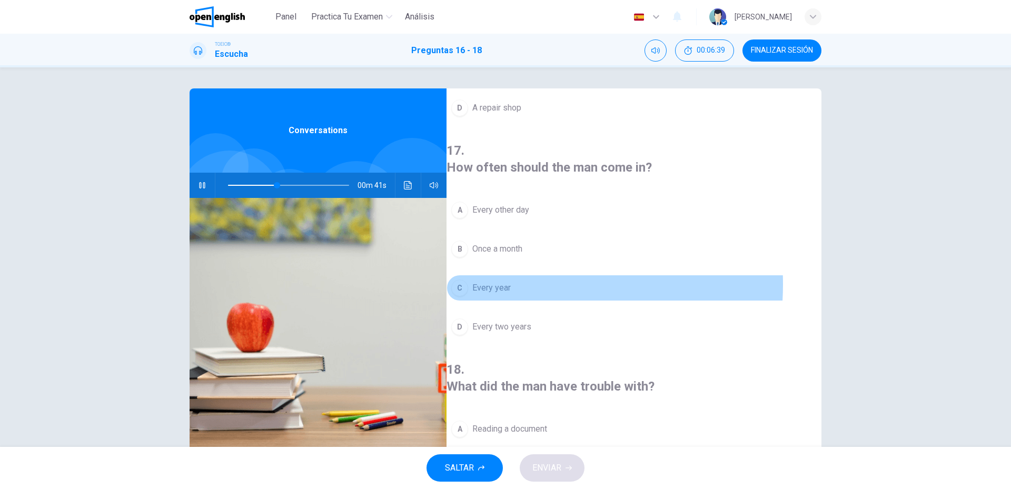
click at [508, 282] on span "Every year" at bounding box center [492, 288] width 38 height 13
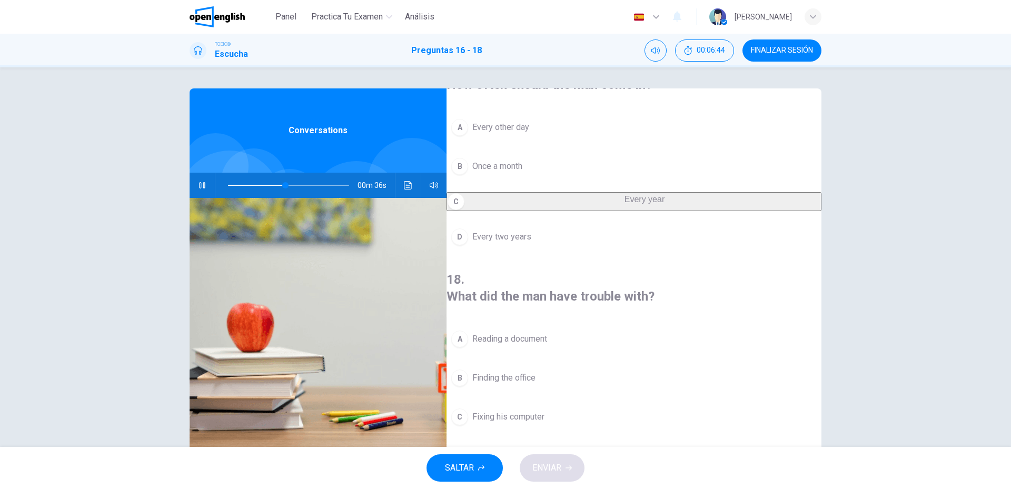
scroll to position [28, 0]
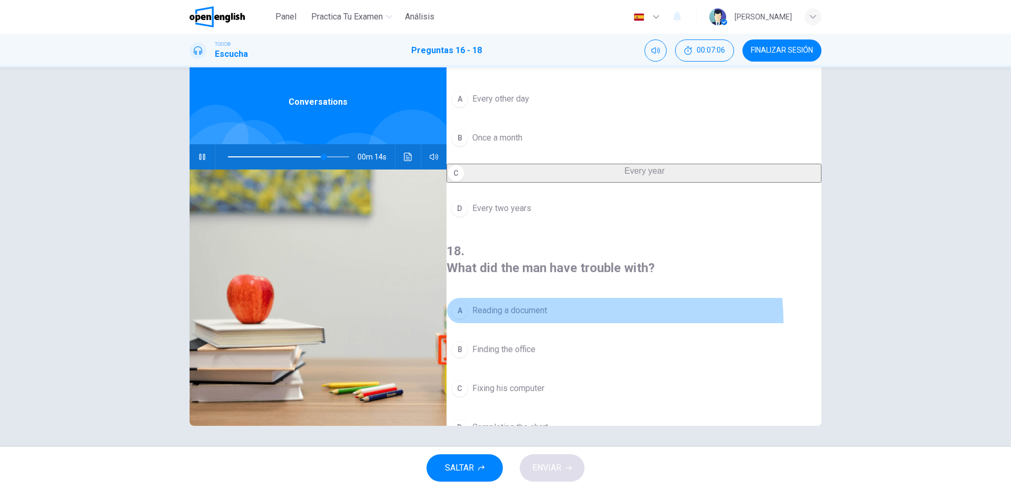
click at [537, 298] on button "A Reading a document" at bounding box center [634, 311] width 375 height 26
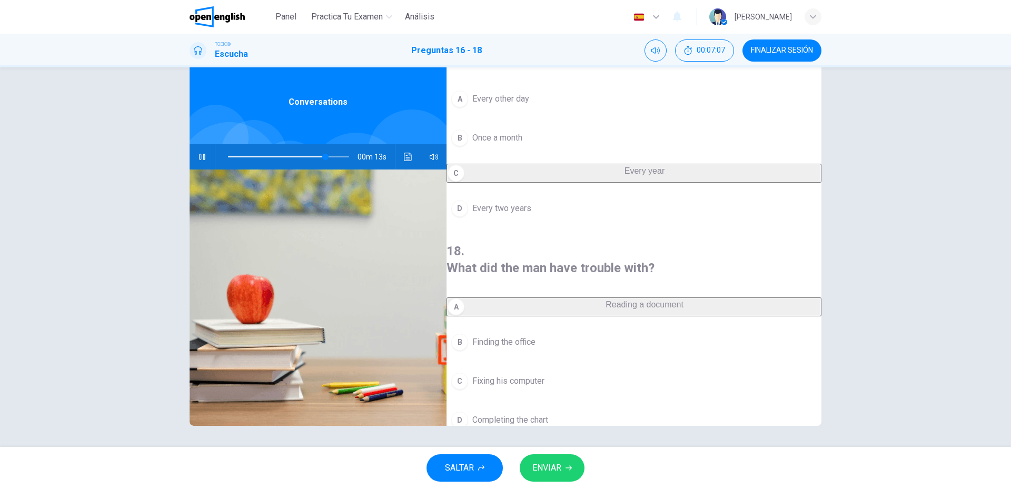
click at [537, 463] on span "ENVIAR" at bounding box center [547, 468] width 29 height 15
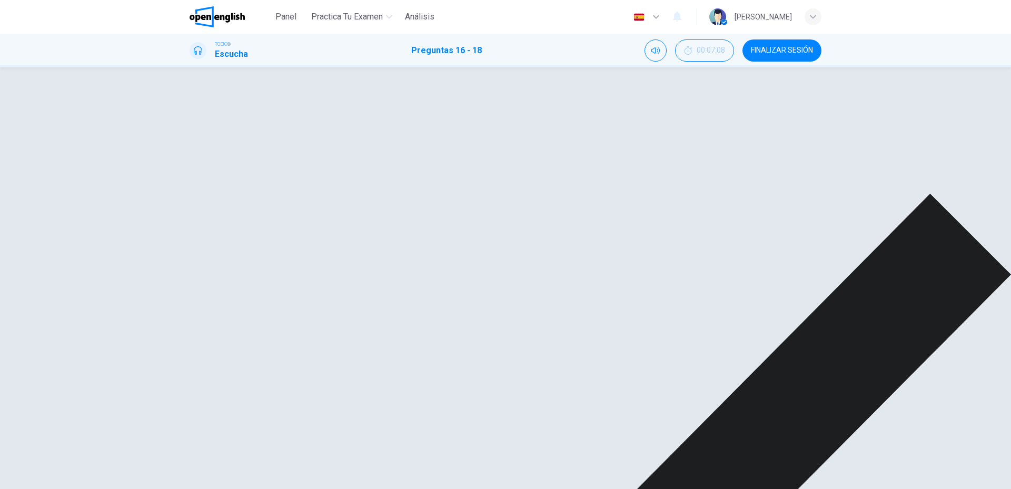
type input "**"
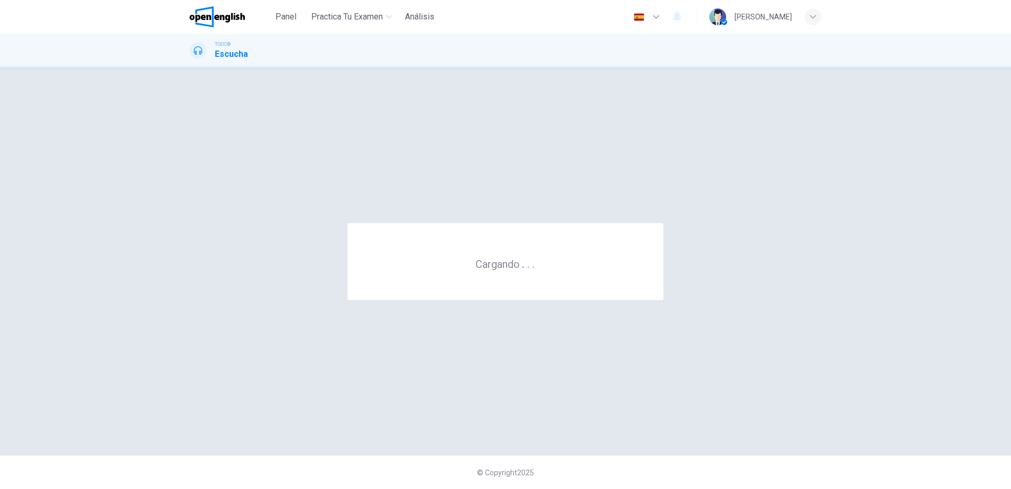
scroll to position [0, 0]
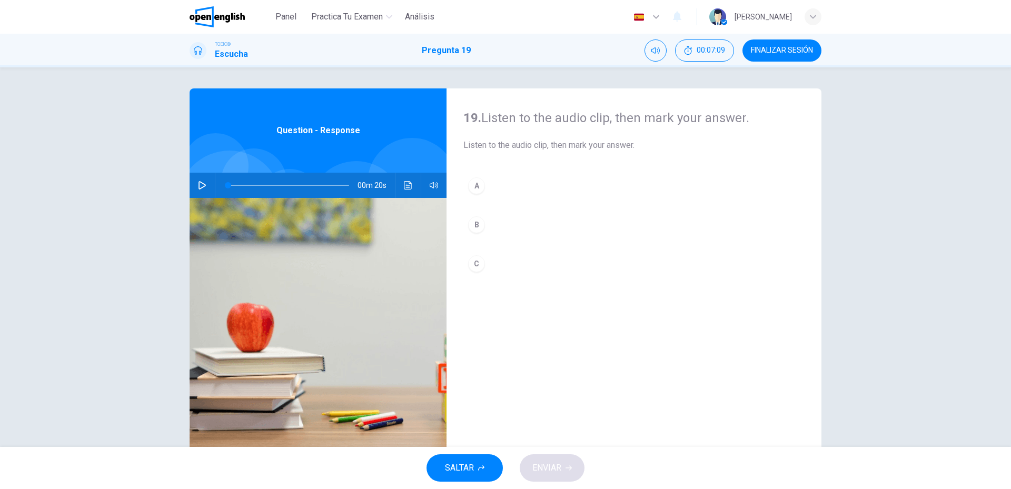
click at [207, 181] on button "button" at bounding box center [202, 185] width 17 height 25
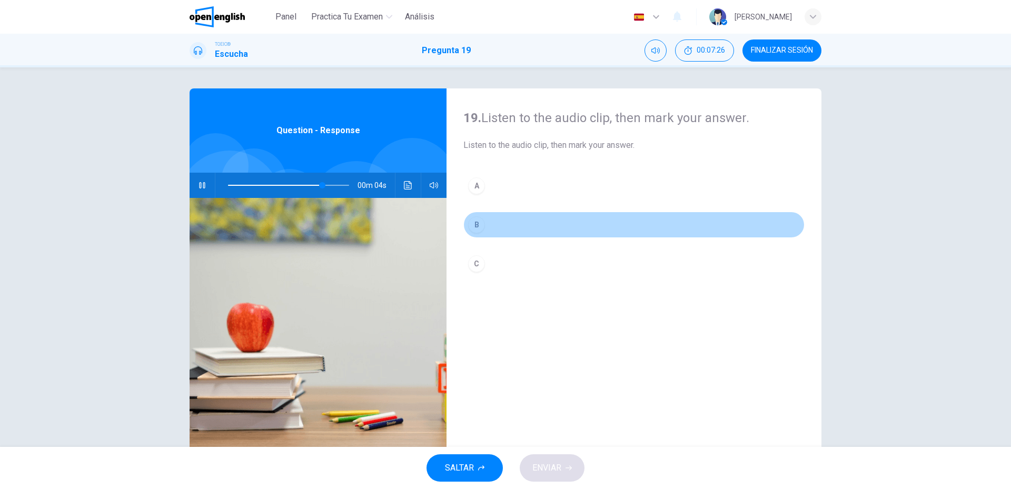
click at [479, 228] on div "B" at bounding box center [476, 225] width 17 height 17
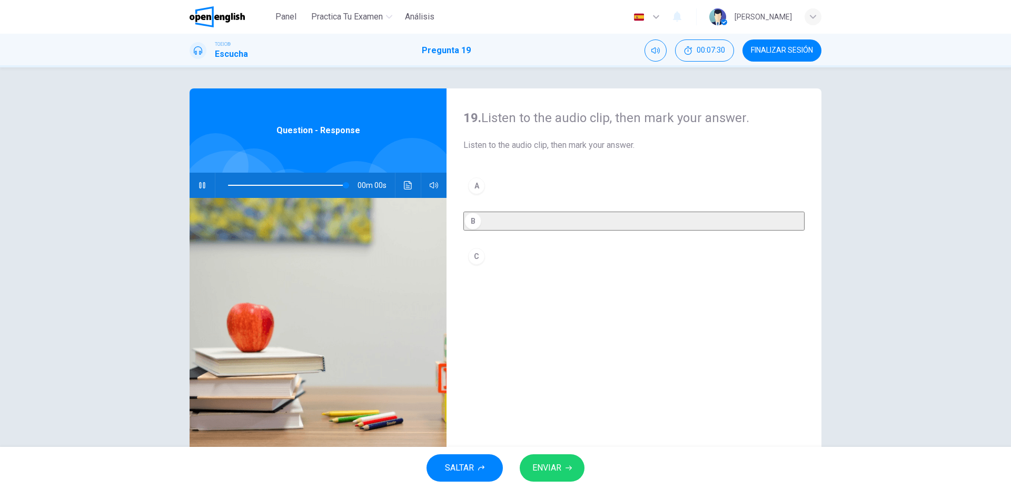
type input "*"
click at [546, 475] on span "ENVIAR" at bounding box center [547, 468] width 29 height 15
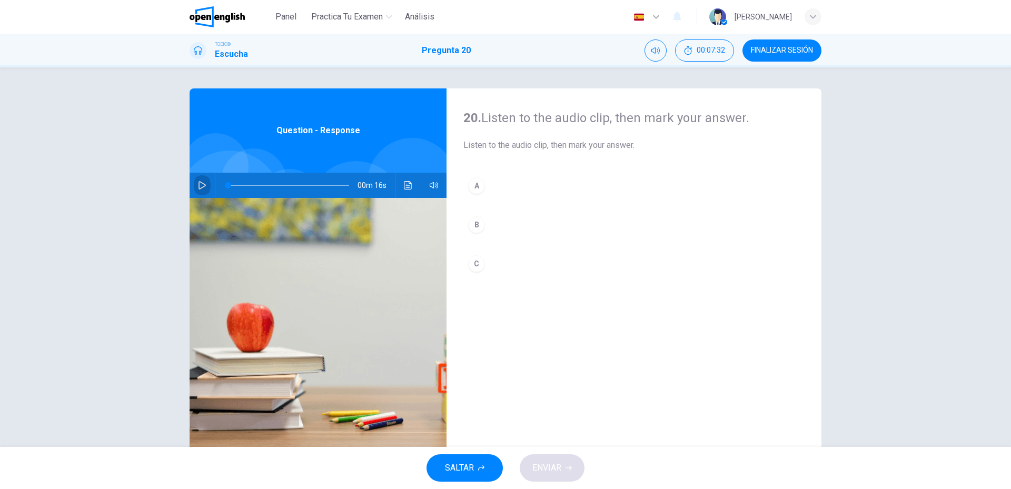
click at [207, 184] on button "button" at bounding box center [202, 185] width 17 height 25
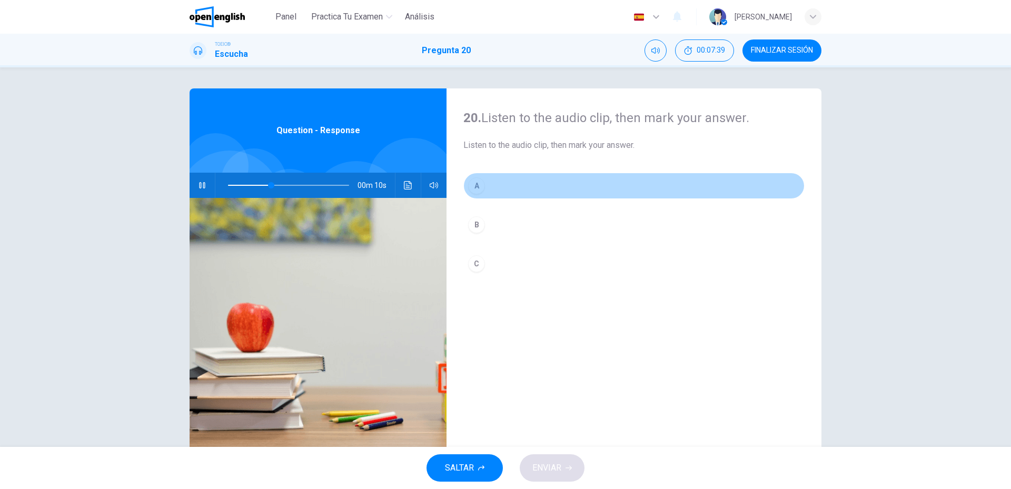
click at [489, 195] on button "A" at bounding box center [634, 186] width 341 height 26
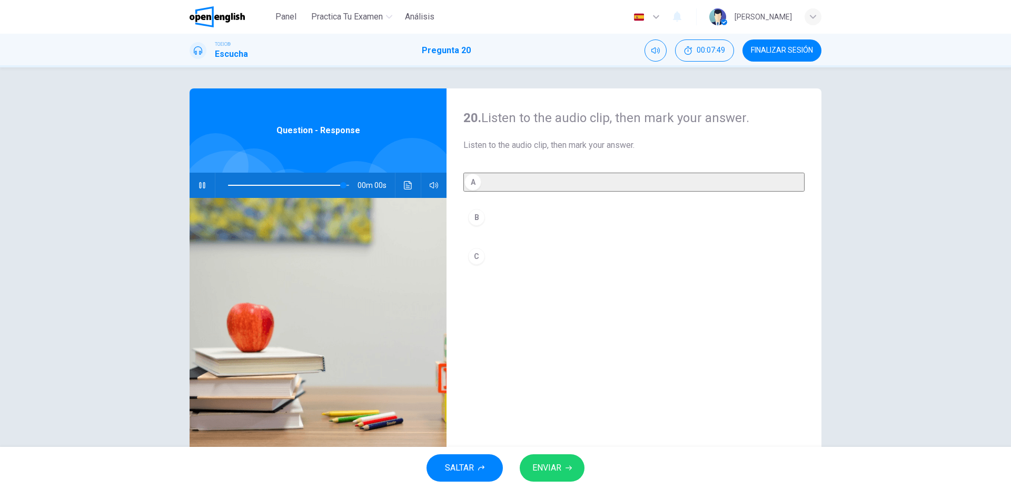
type input "*"
click at [556, 476] on button "ENVIAR" at bounding box center [552, 468] width 65 height 27
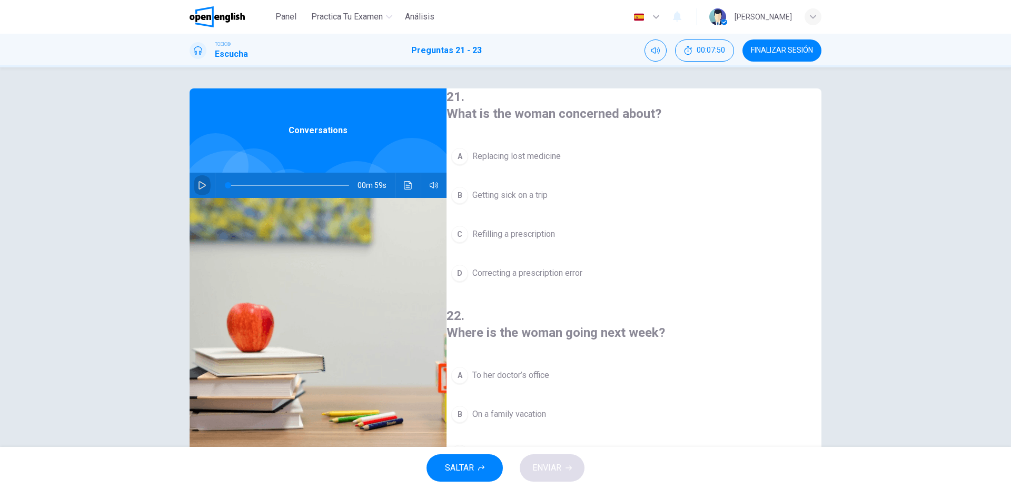
click at [199, 189] on icon "button" at bounding box center [202, 185] width 7 height 8
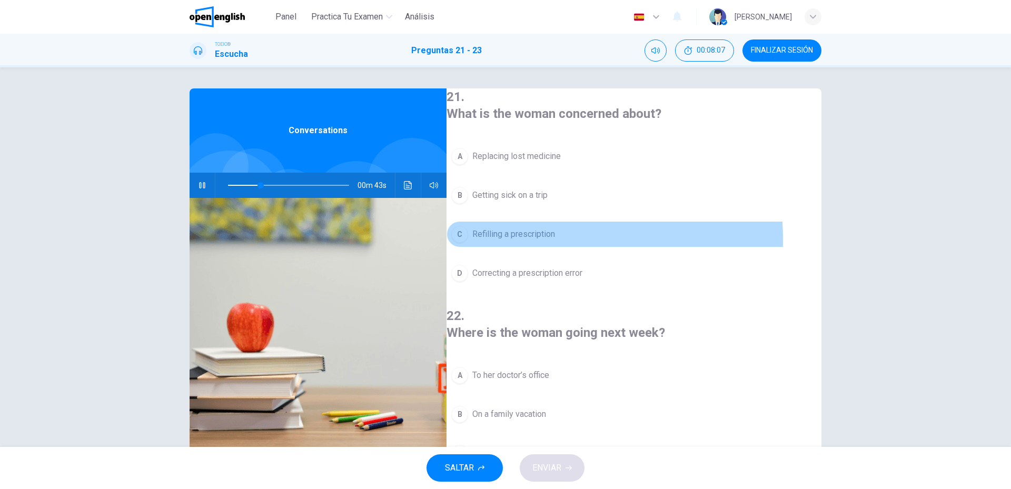
click at [525, 238] on span "Refilling a prescription" at bounding box center [514, 234] width 83 height 13
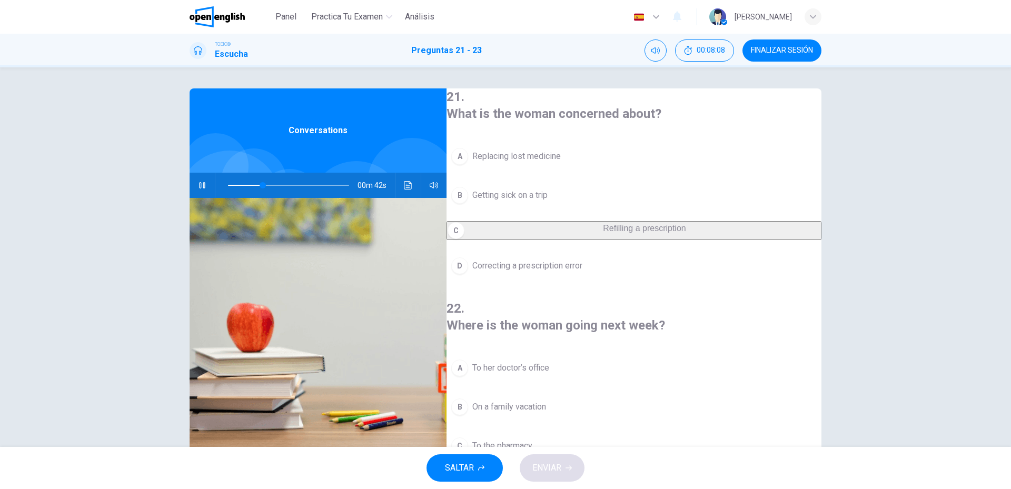
scroll to position [53, 0]
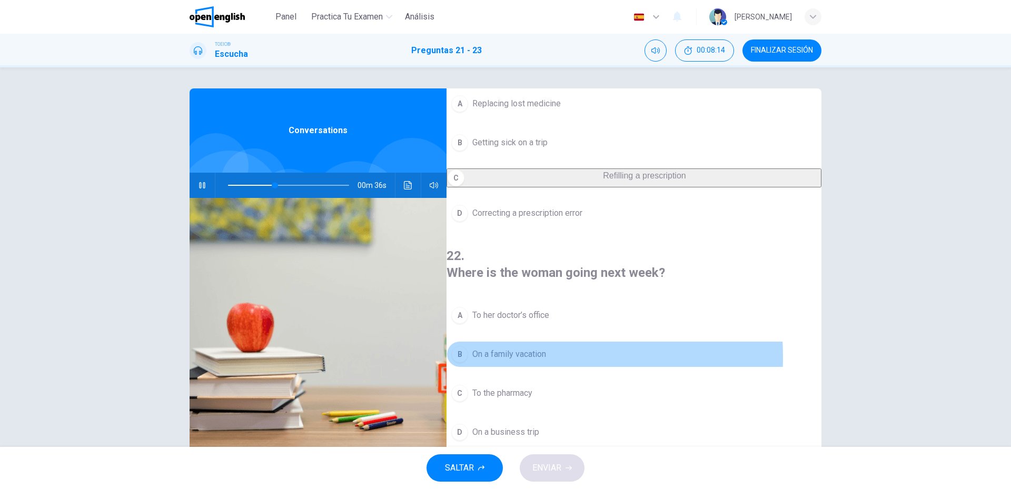
click at [490, 348] on span "On a family vacation" at bounding box center [510, 354] width 74 height 13
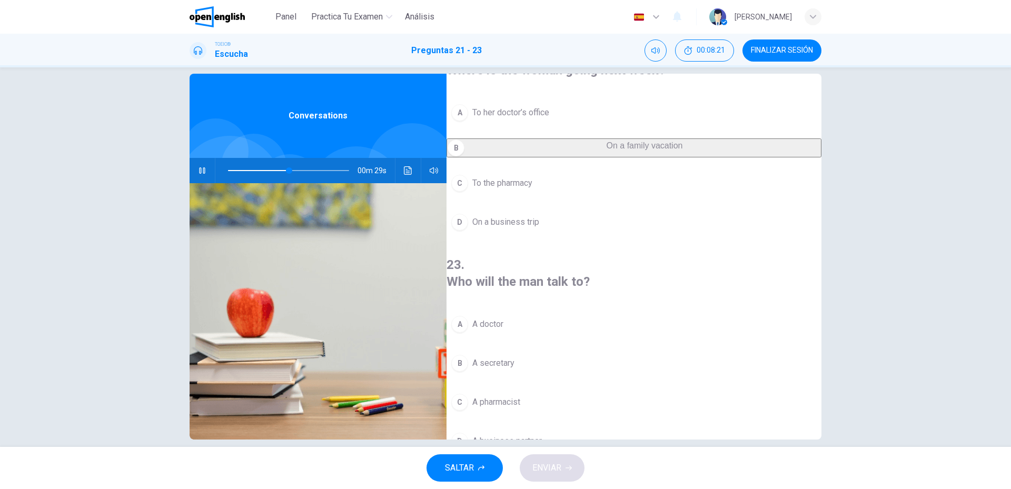
scroll to position [28, 0]
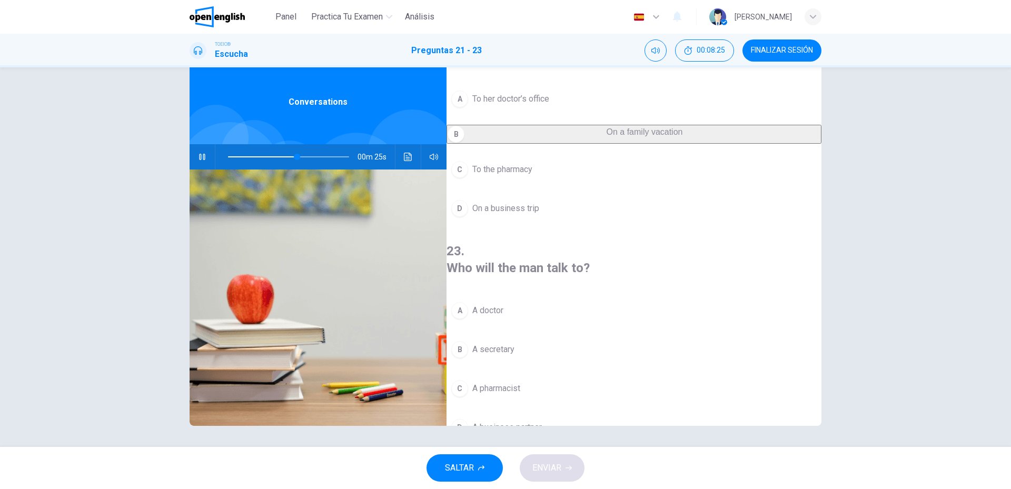
click at [280, 154] on span at bounding box center [288, 157] width 121 height 15
click at [407, 158] on icon "Haz clic para ver la transcripción del audio" at bounding box center [408, 157] width 8 height 8
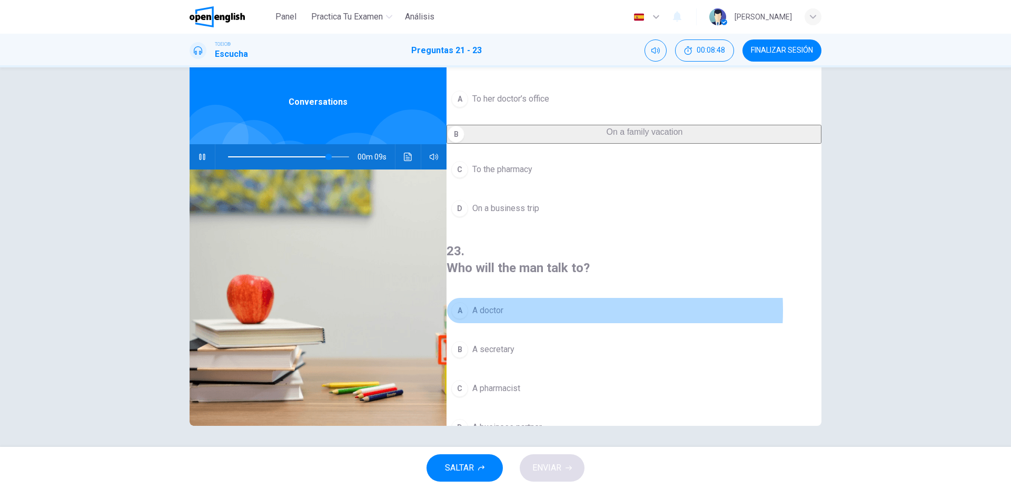
click at [529, 298] on button "A A doctor" at bounding box center [634, 311] width 375 height 26
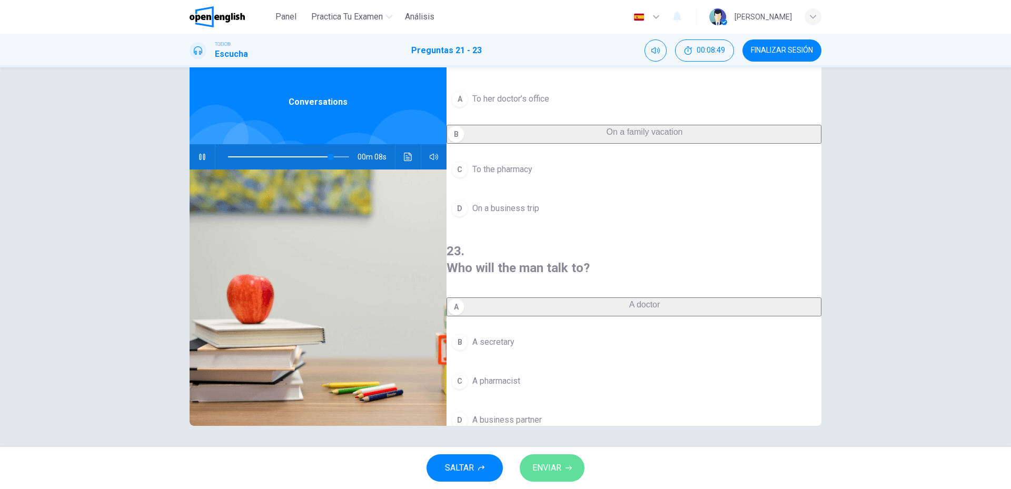
click at [540, 469] on span "ENVIAR" at bounding box center [547, 468] width 29 height 15
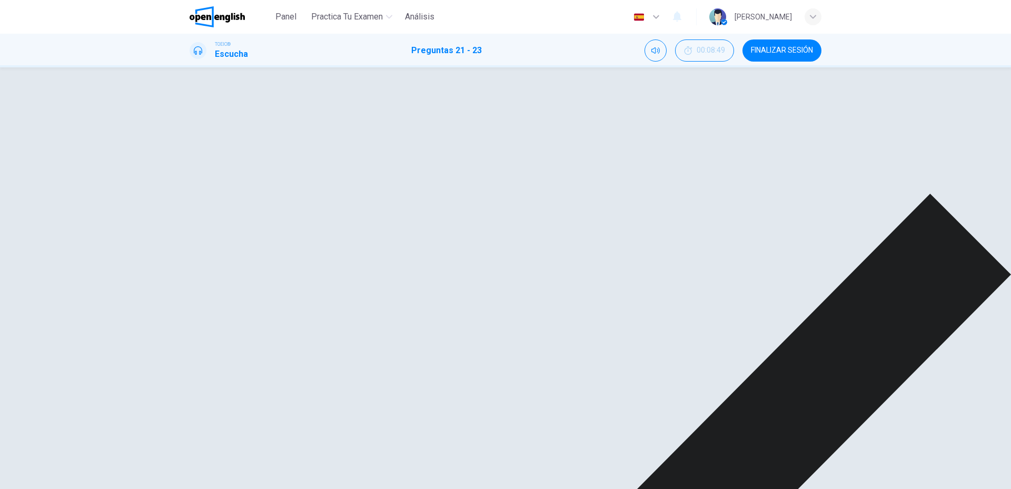
scroll to position [241, 0]
type input "**"
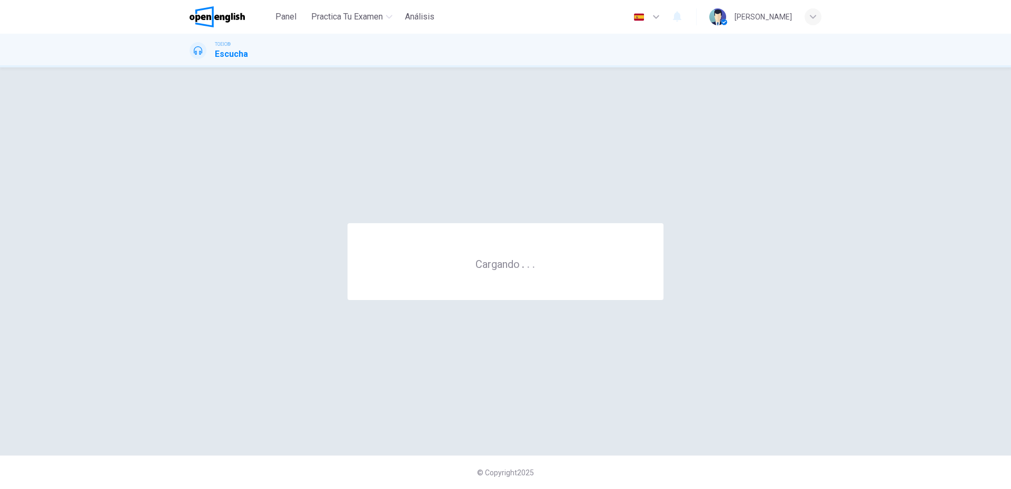
scroll to position [0, 0]
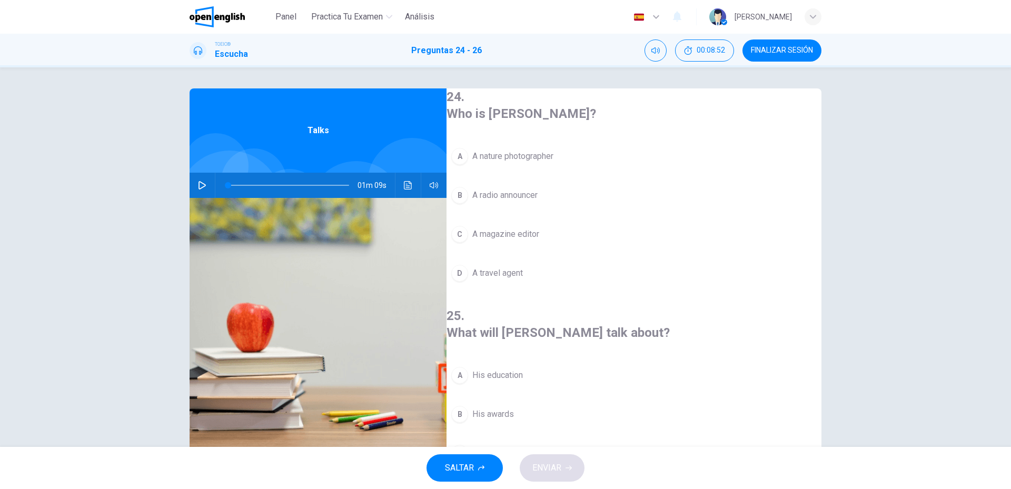
click at [196, 179] on button "button" at bounding box center [202, 185] width 17 height 25
click at [492, 156] on span "A nature photographer" at bounding box center [513, 156] width 81 height 13
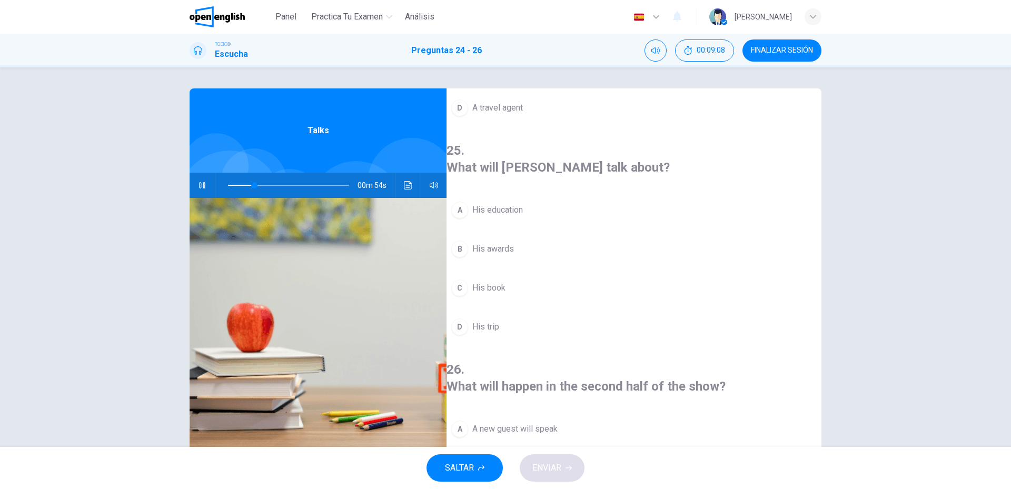
scroll to position [211, 0]
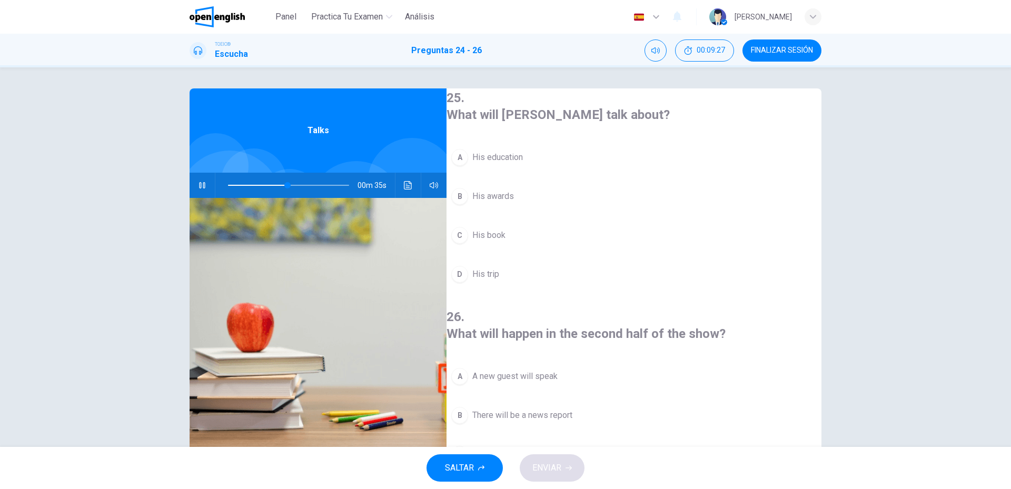
click at [492, 268] on span "His trip" at bounding box center [486, 274] width 27 height 13
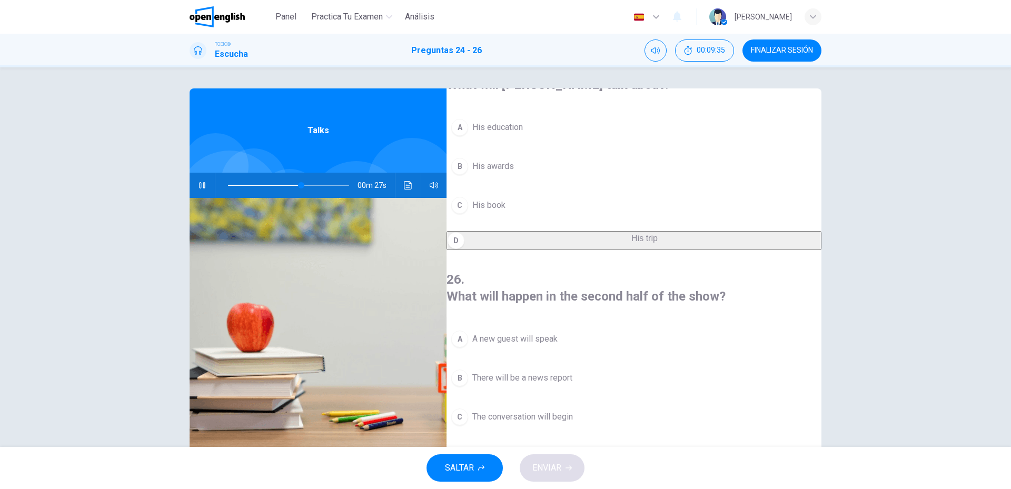
scroll to position [28, 0]
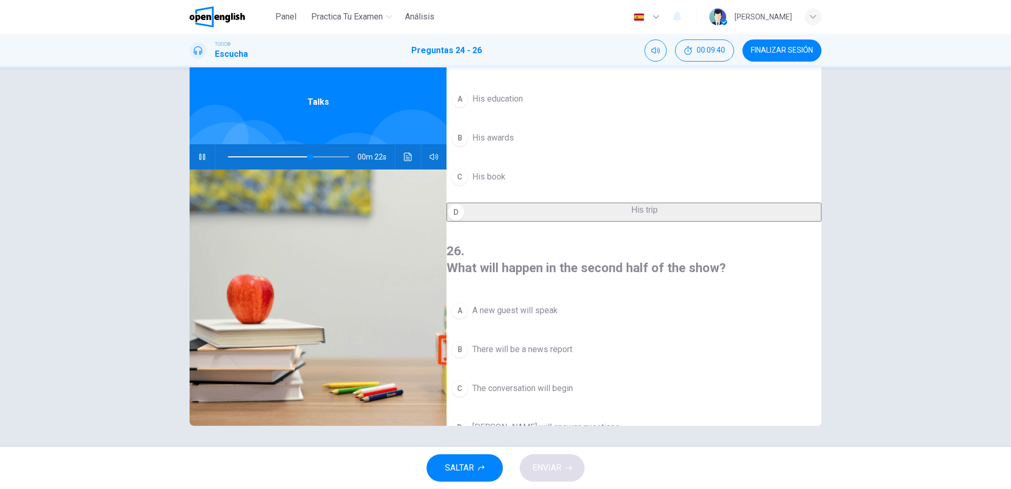
click at [508, 304] on span "A new guest will speak" at bounding box center [515, 310] width 85 height 13
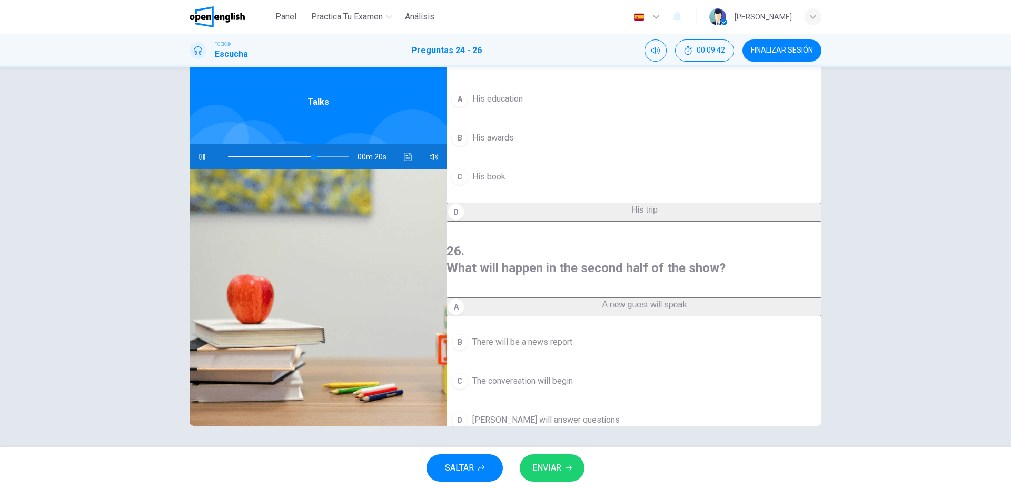
click at [554, 460] on button "ENVIAR" at bounding box center [552, 468] width 65 height 27
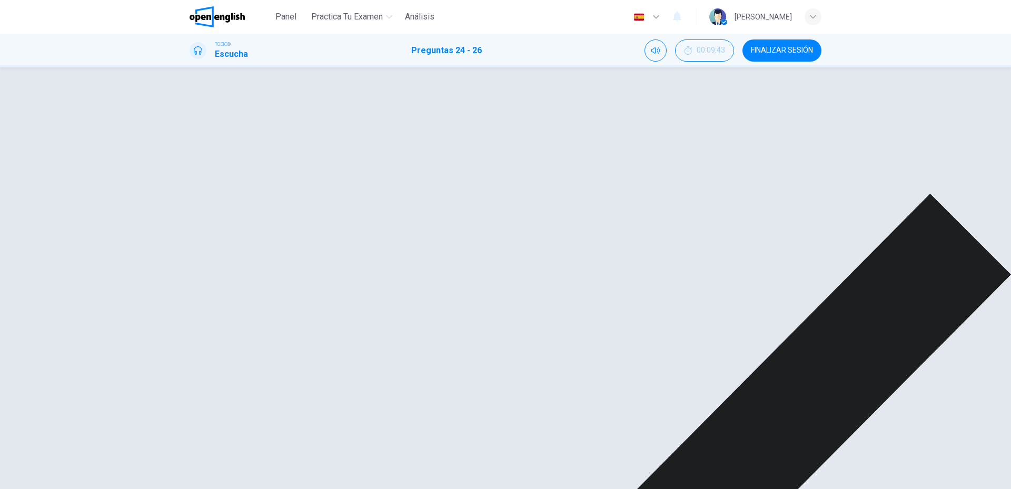
click at [292, 158] on span at bounding box center [288, 157] width 121 height 15
type input "**"
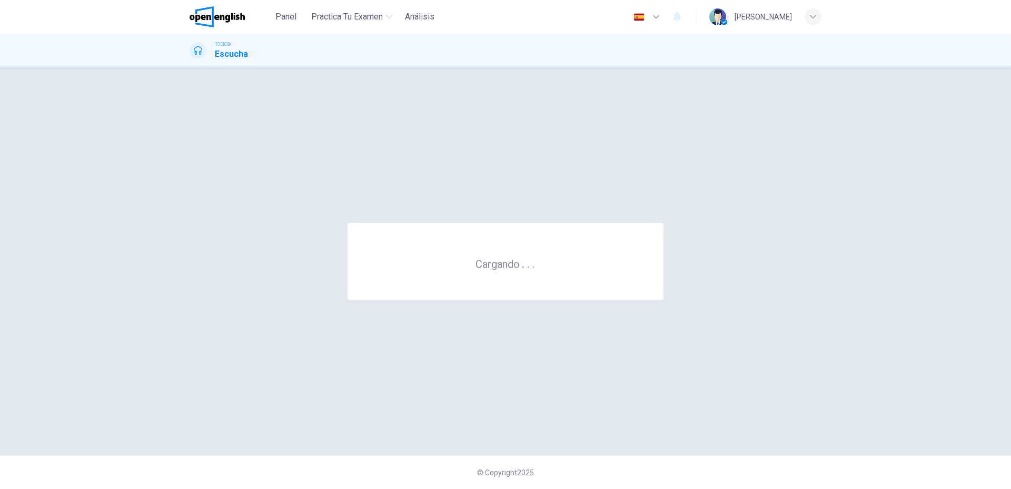
scroll to position [0, 0]
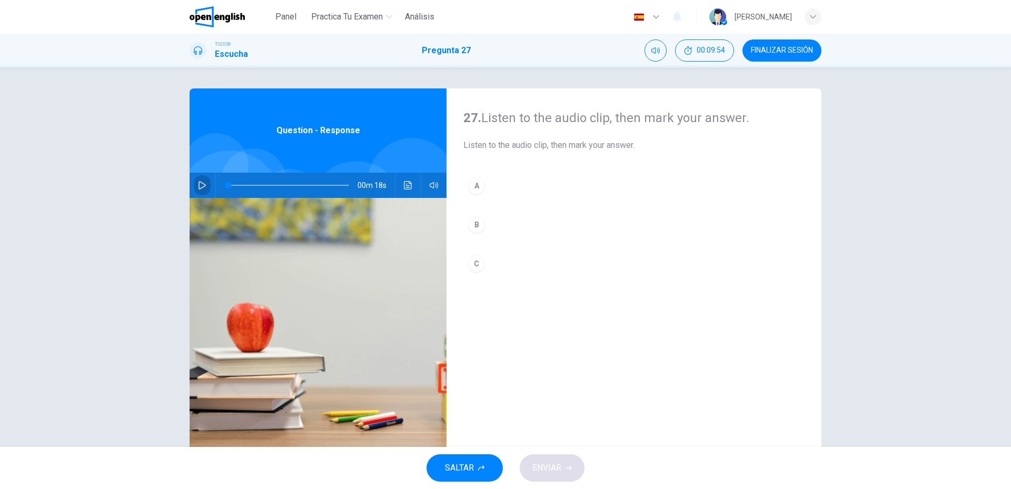
click at [203, 178] on button "button" at bounding box center [202, 185] width 17 height 25
click at [471, 188] on div "A" at bounding box center [476, 186] width 17 height 17
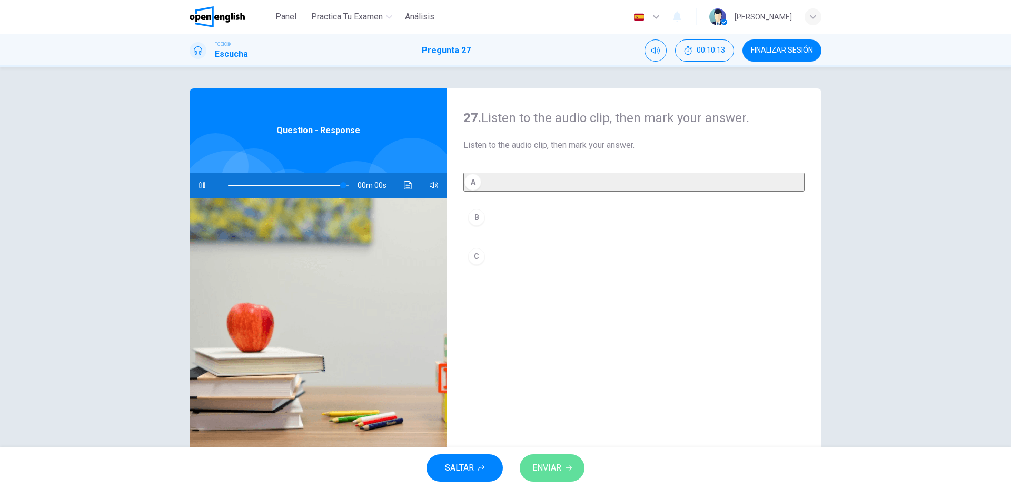
click at [559, 463] on span "ENVIAR" at bounding box center [547, 468] width 29 height 15
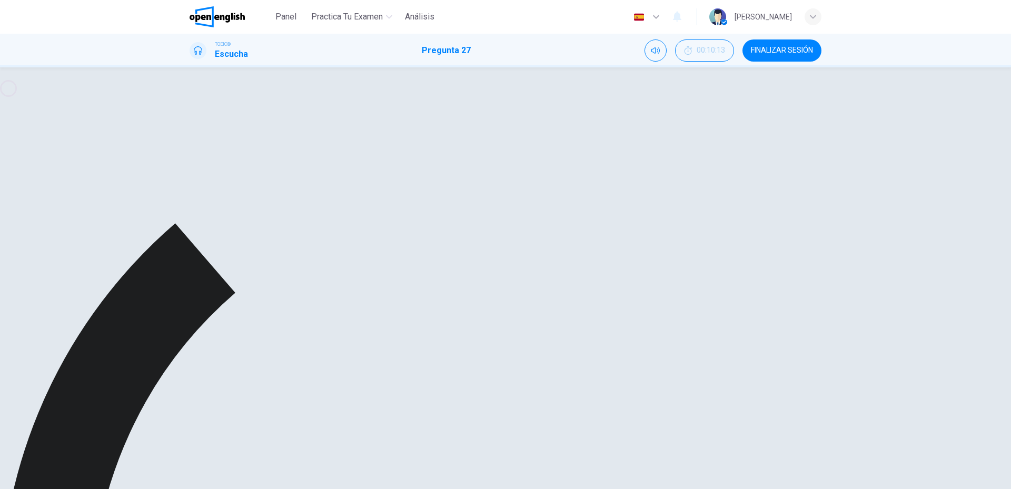
type input "*"
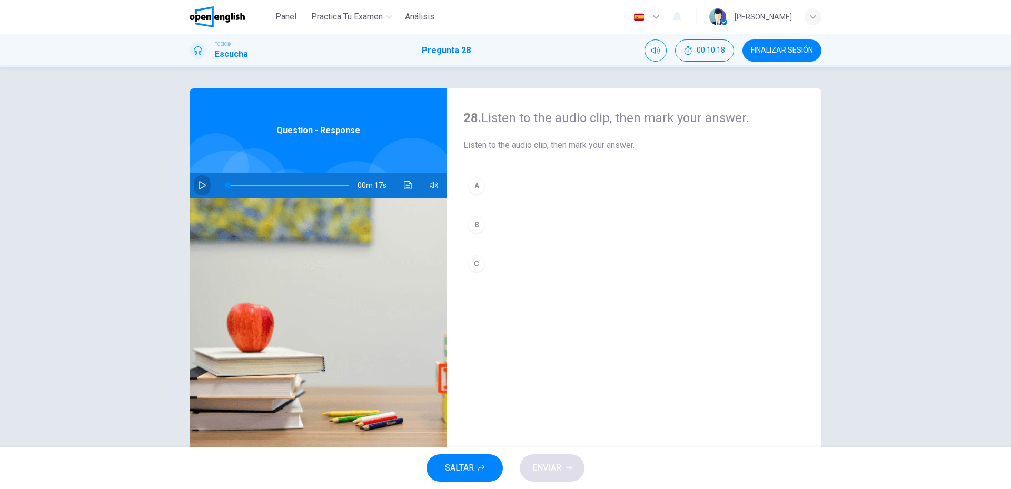
click at [198, 185] on icon "button" at bounding box center [202, 185] width 8 height 8
click at [491, 231] on button "B" at bounding box center [634, 225] width 341 height 26
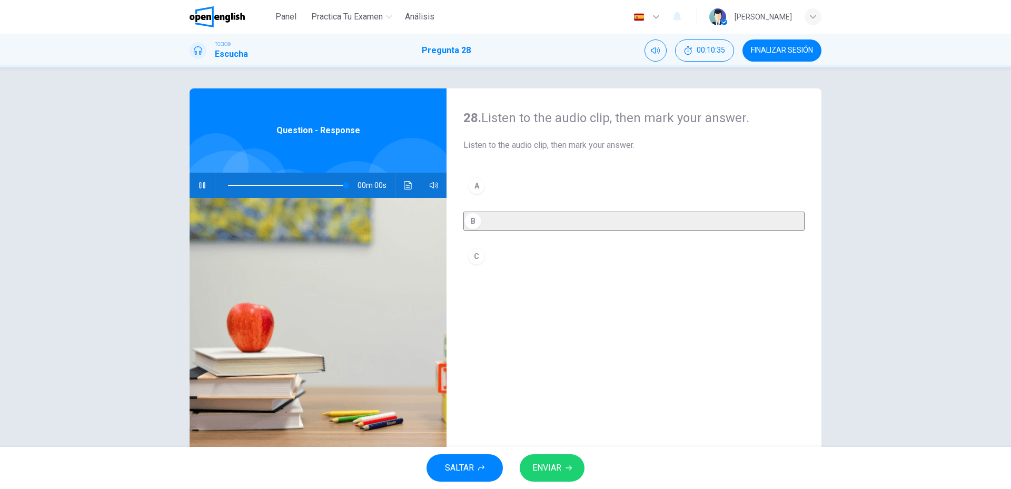
type input "*"
click at [558, 477] on button "ENVIAR" at bounding box center [552, 468] width 65 height 27
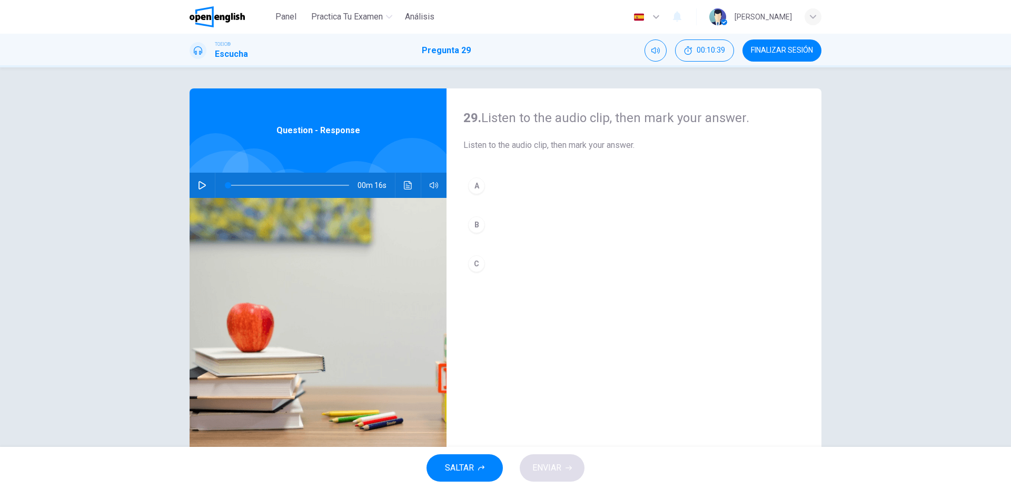
click at [194, 176] on button "button" at bounding box center [202, 185] width 17 height 25
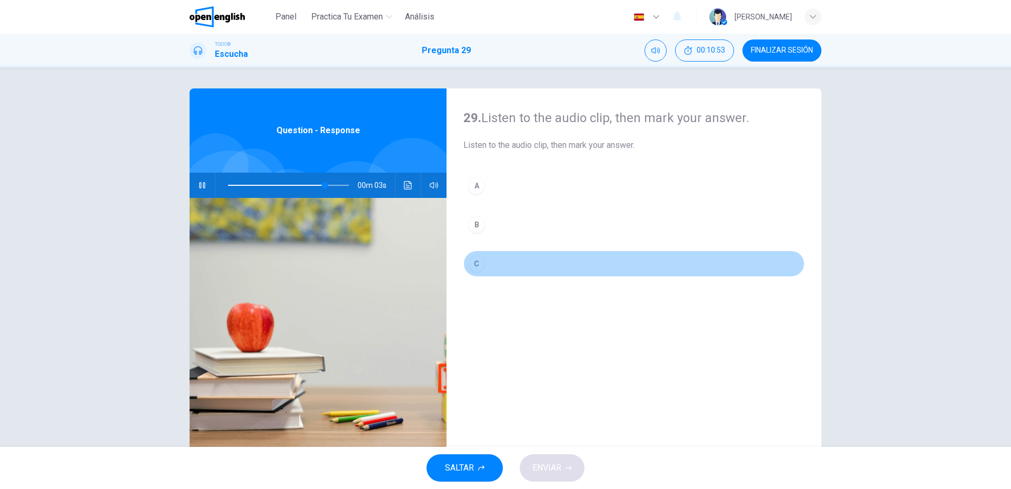
click at [505, 275] on button "C" at bounding box center [634, 264] width 341 height 26
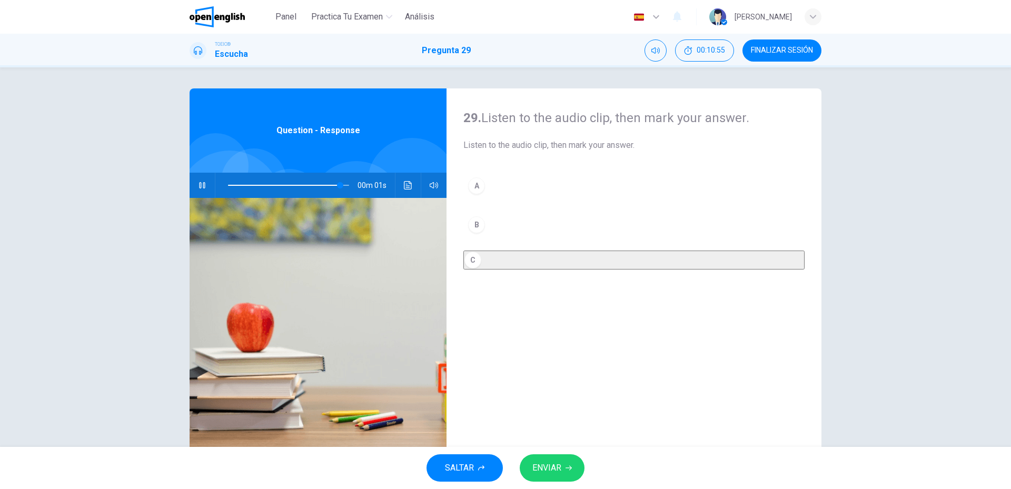
click at [551, 486] on div "SALTAR ENVIAR" at bounding box center [505, 468] width 1011 height 42
type input "*"
click at [555, 469] on span "ENVIAR" at bounding box center [547, 468] width 29 height 15
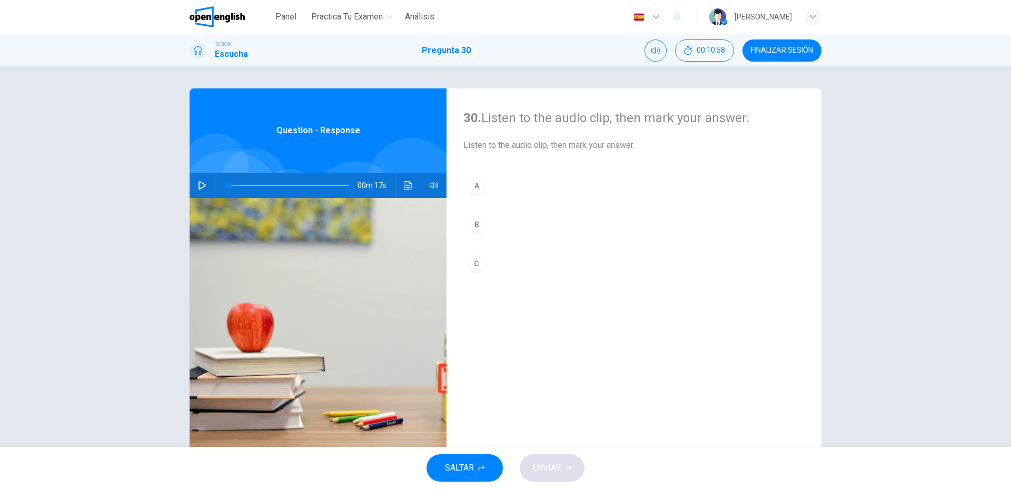
click at [194, 184] on button "button" at bounding box center [202, 185] width 17 height 25
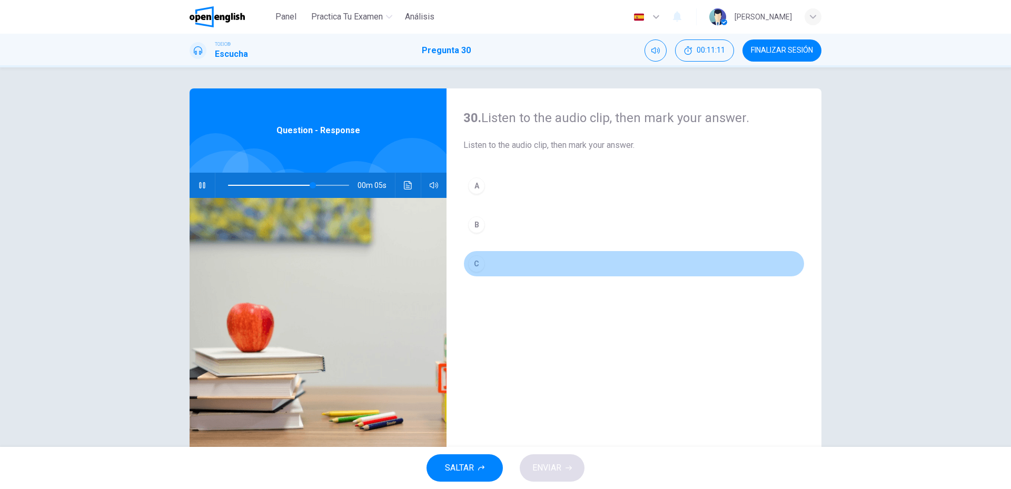
click at [473, 269] on div "C" at bounding box center [476, 264] width 17 height 17
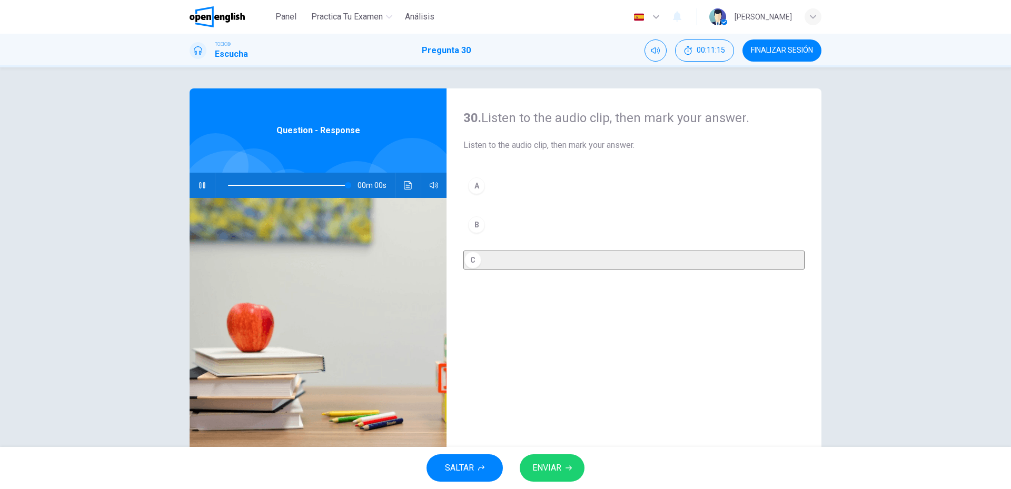
type input "*"
click at [548, 461] on span "ENVIAR" at bounding box center [547, 468] width 29 height 15
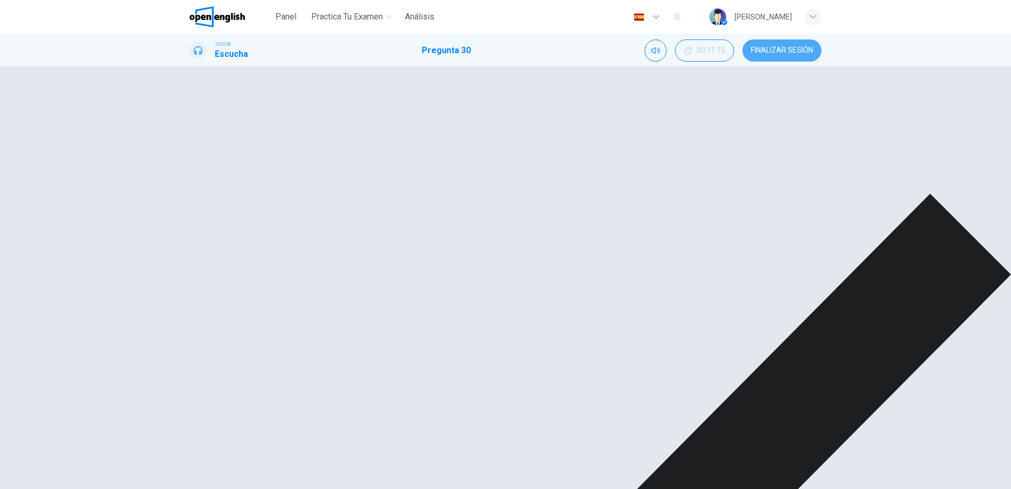
click at [795, 50] on span "FINALIZAR SESIÓN" at bounding box center [782, 50] width 62 height 8
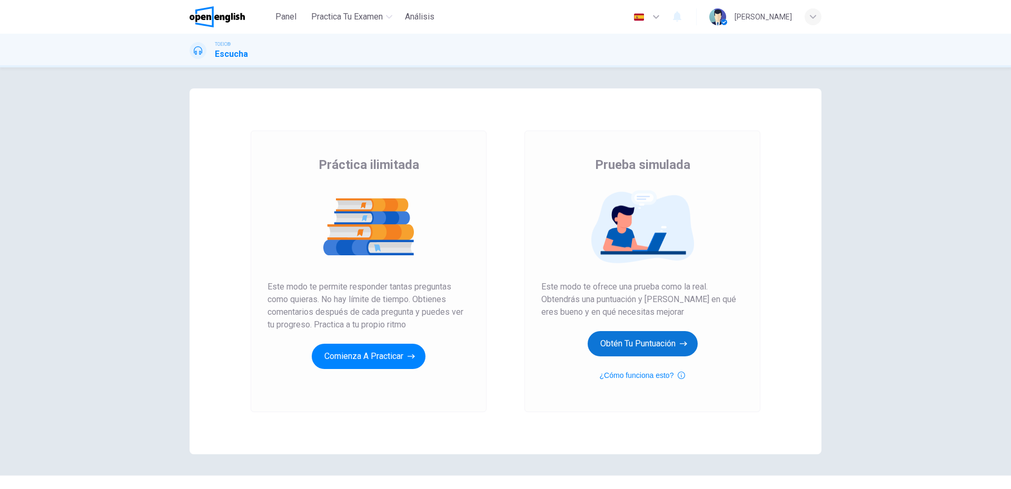
click at [634, 348] on button "Obtén tu puntuación" at bounding box center [643, 343] width 110 height 25
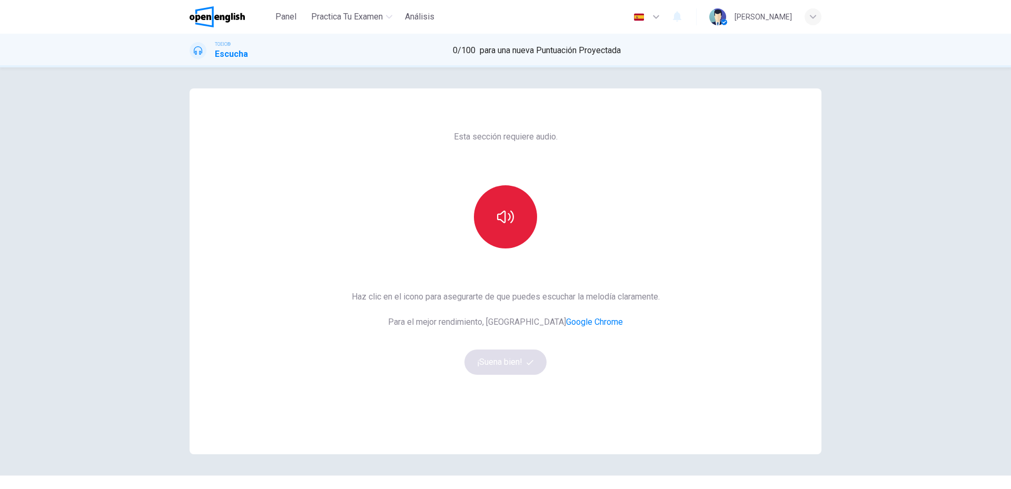
click at [483, 212] on button "button" at bounding box center [505, 216] width 63 height 63
click at [502, 366] on button "¡Suena bien!" at bounding box center [506, 362] width 82 height 25
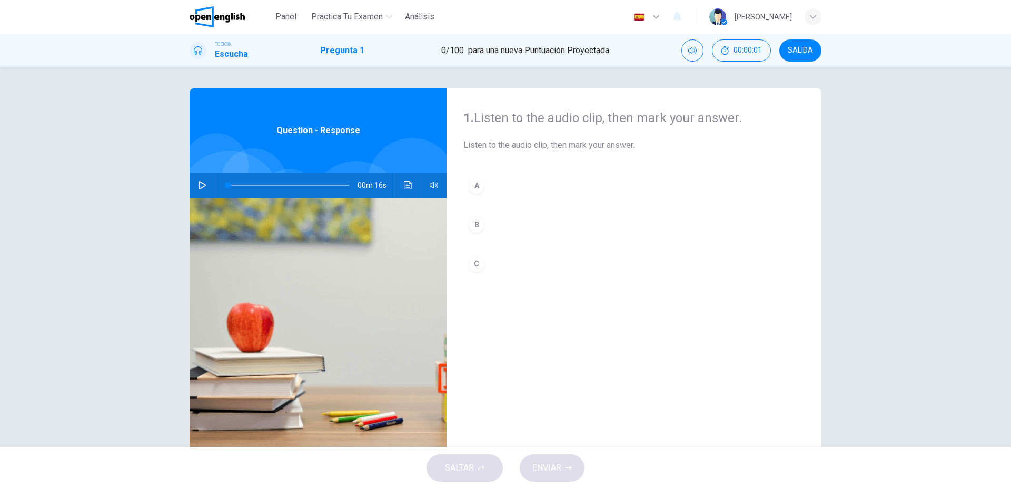
click at [206, 180] on button "button" at bounding box center [202, 185] width 17 height 25
click at [520, 188] on button "A" at bounding box center [634, 186] width 341 height 26
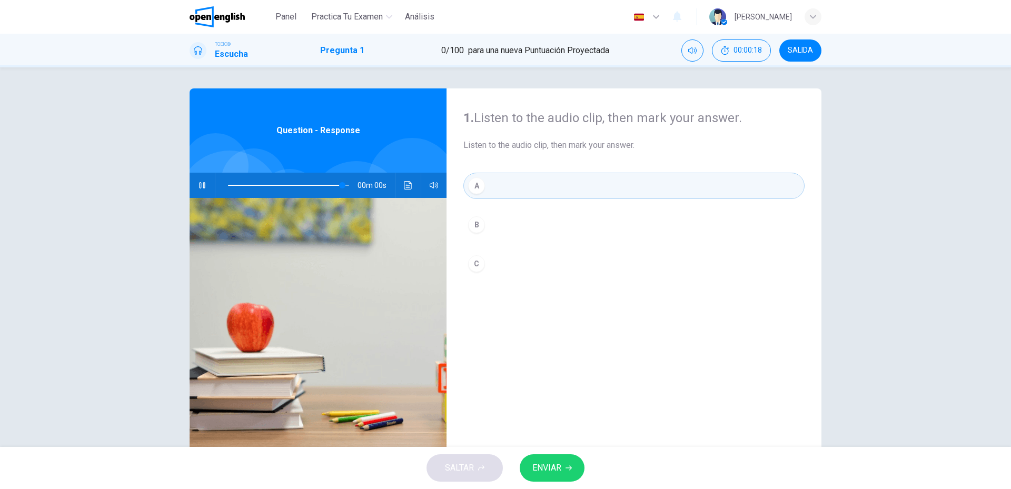
click at [565, 471] on button "ENVIAR" at bounding box center [552, 468] width 65 height 27
type input "*"
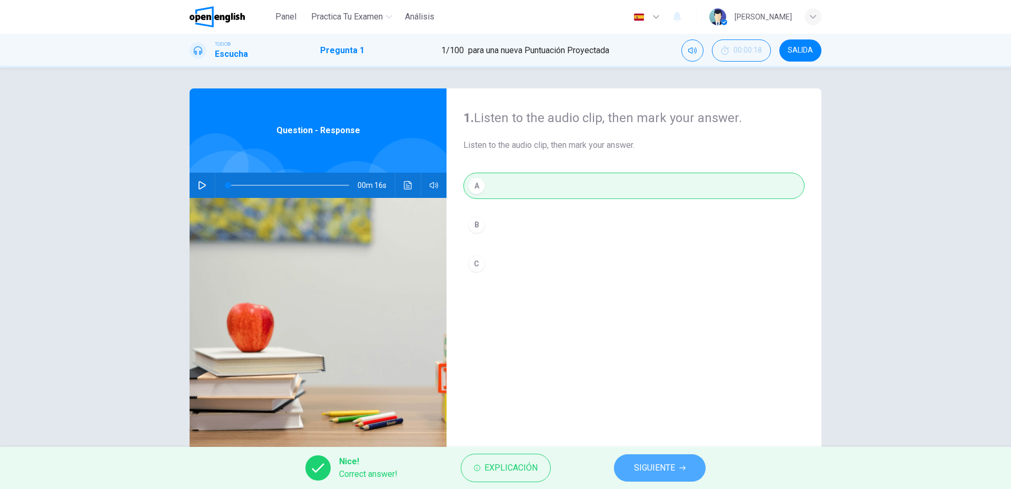
click at [662, 461] on span "SIGUIENTE" at bounding box center [654, 468] width 41 height 15
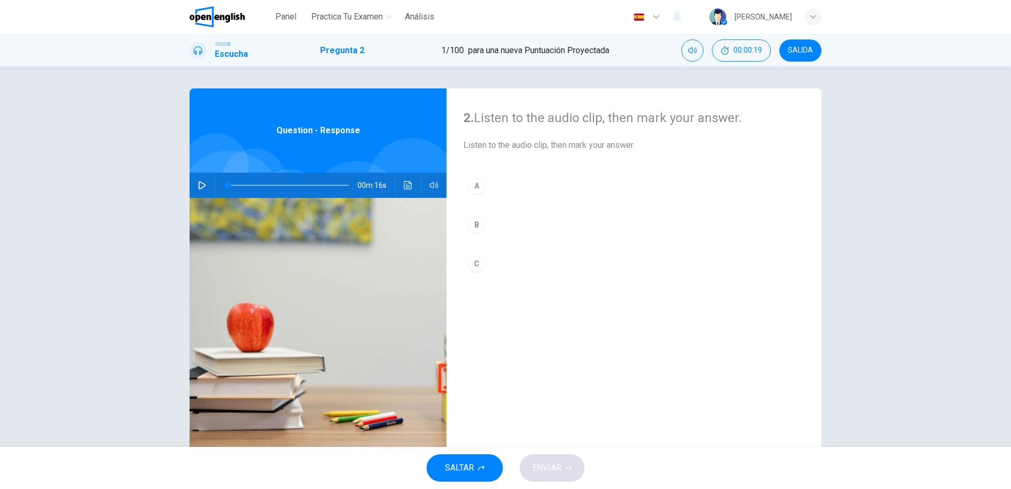
click at [195, 174] on button "button" at bounding box center [202, 185] width 17 height 25
click at [483, 267] on button "C" at bounding box center [634, 264] width 341 height 26
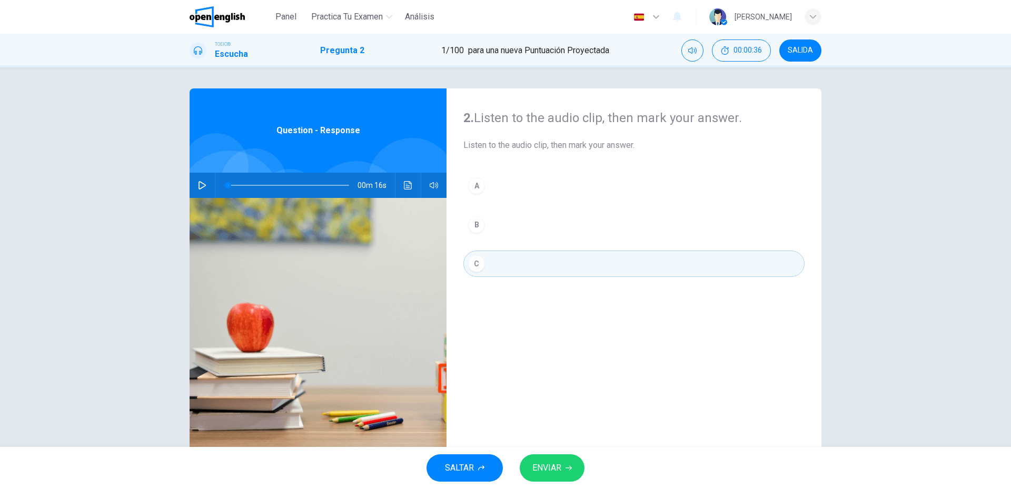
type input "*"
click at [564, 474] on button "ENVIAR" at bounding box center [552, 468] width 65 height 27
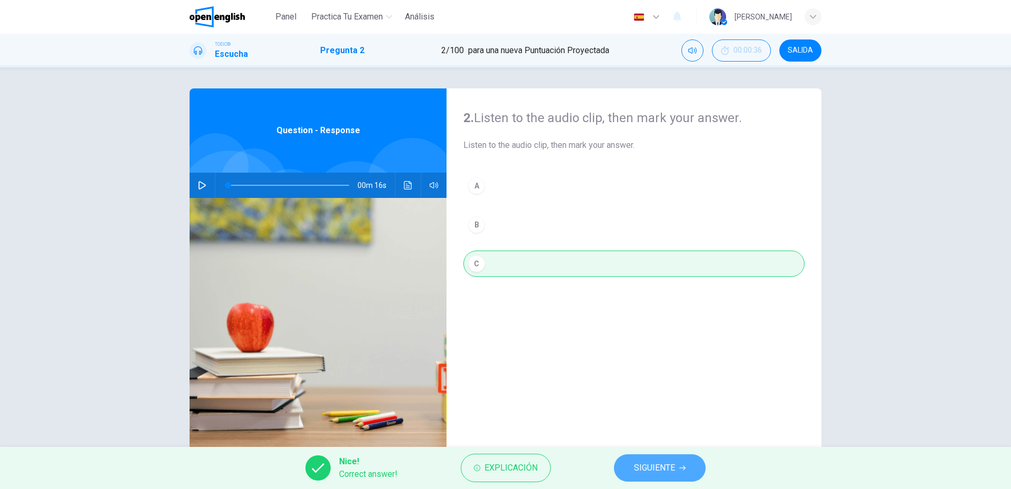
click at [646, 471] on span "SIGUIENTE" at bounding box center [654, 468] width 41 height 15
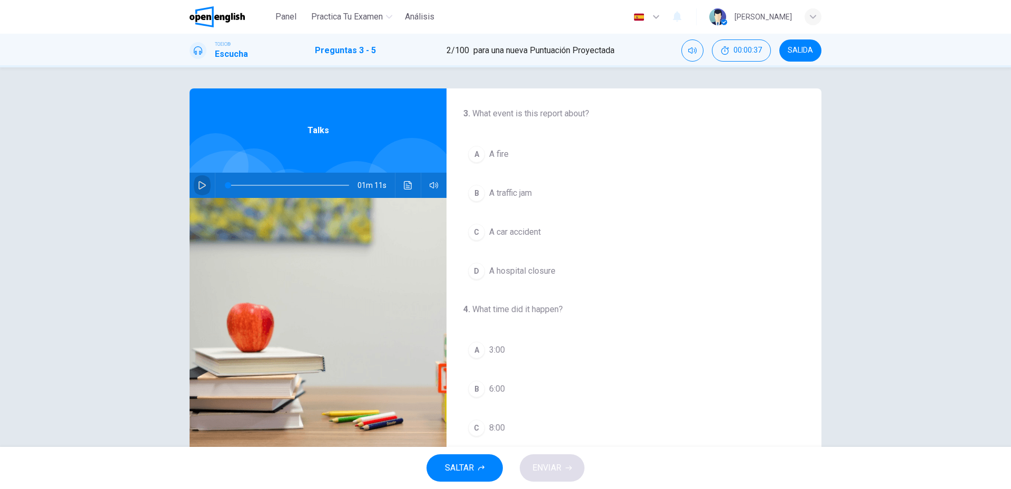
click at [202, 186] on icon "button" at bounding box center [202, 185] width 7 height 8
click at [536, 240] on button "C A car accident" at bounding box center [634, 232] width 341 height 26
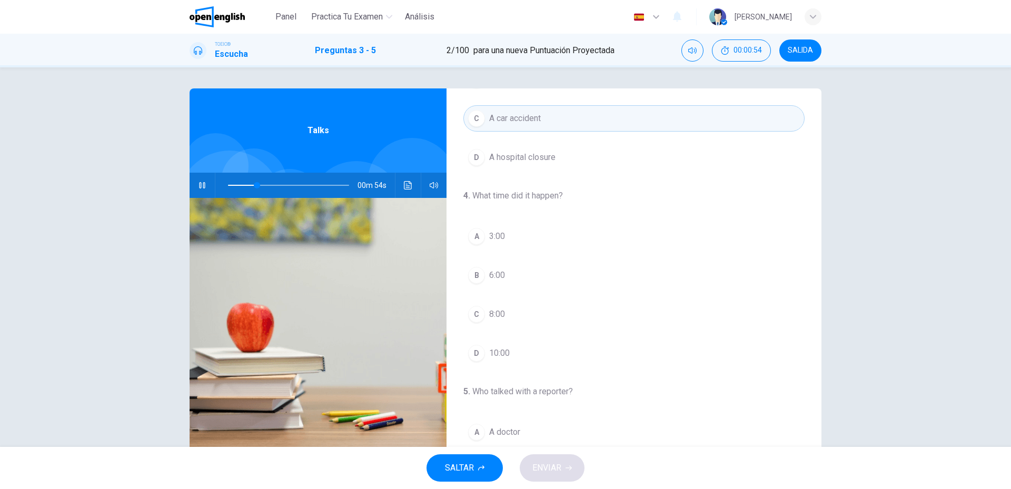
scroll to position [83, 0]
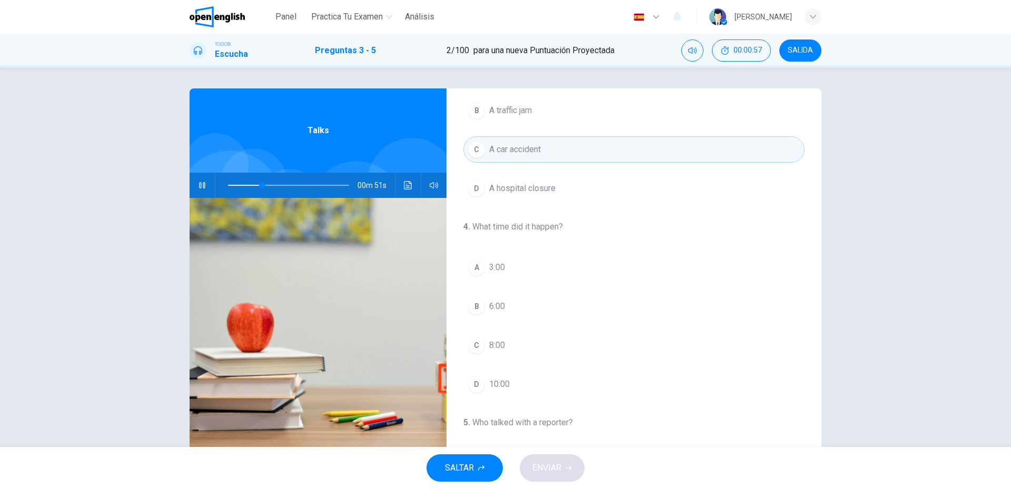
click at [495, 355] on button "C 8:00" at bounding box center [634, 345] width 341 height 26
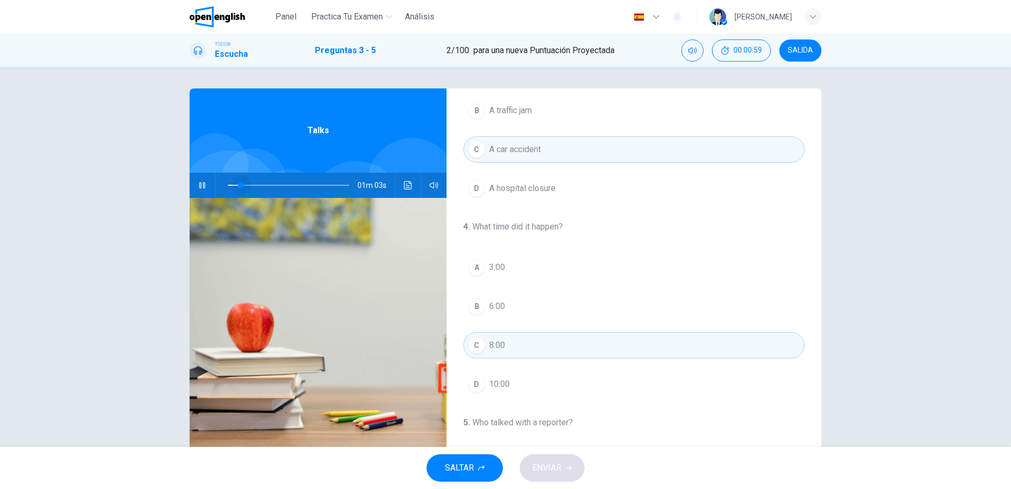
click at [239, 188] on span at bounding box center [288, 185] width 121 height 15
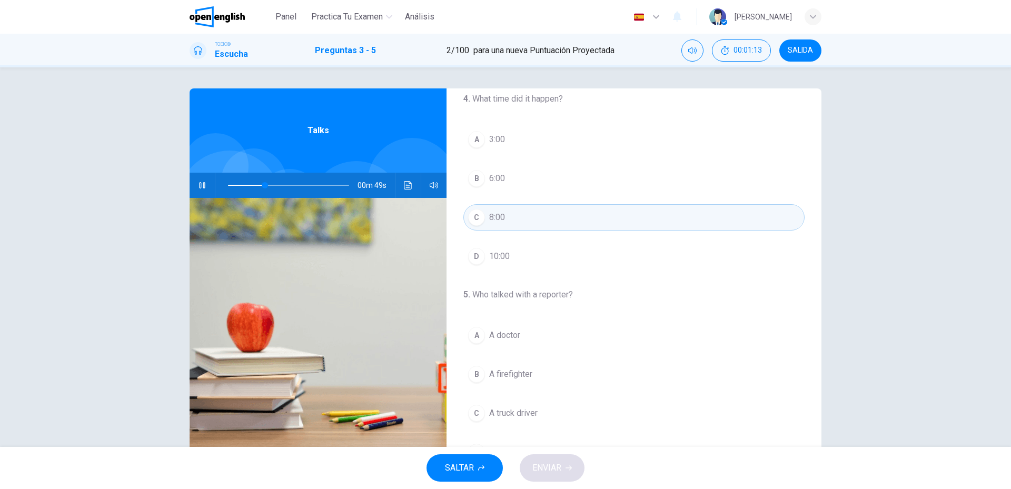
scroll to position [241, 0]
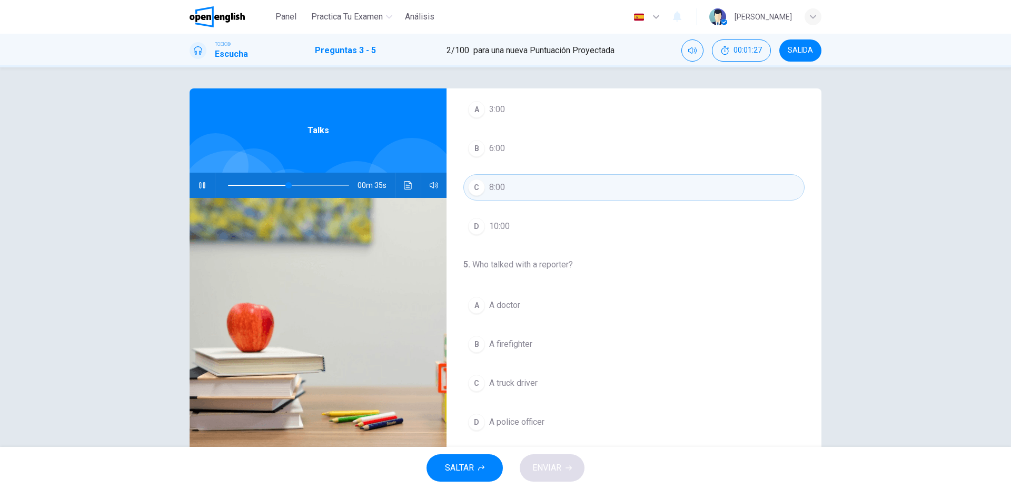
click at [489, 309] on span "A doctor" at bounding box center [504, 305] width 31 height 13
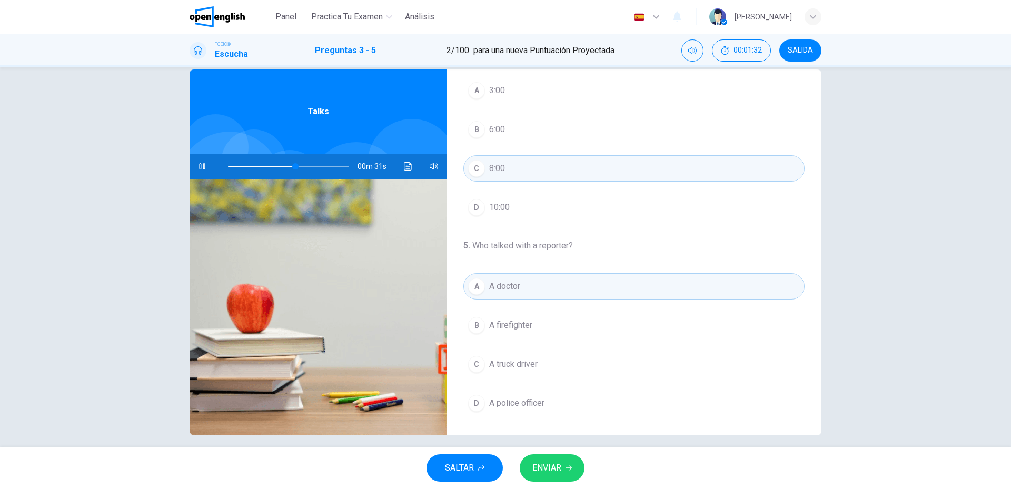
scroll to position [28, 0]
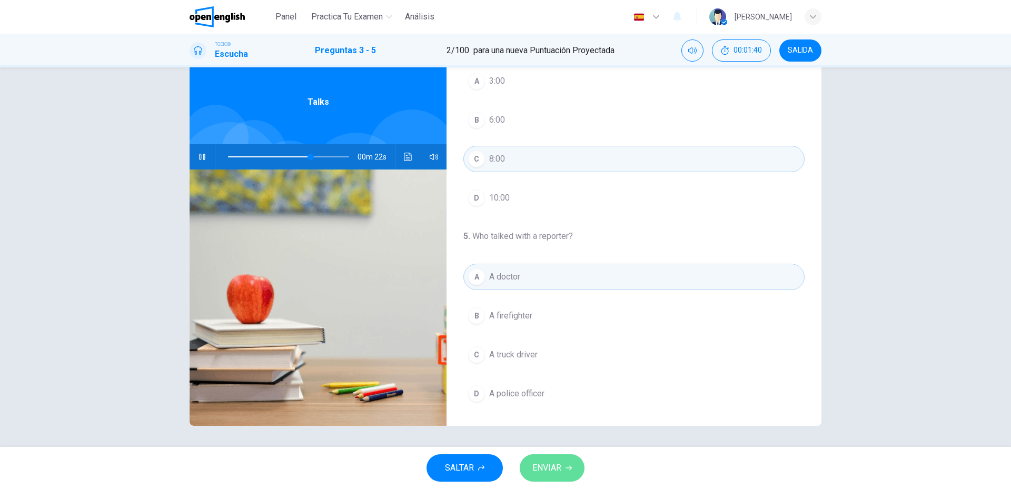
click at [567, 458] on button "ENVIAR" at bounding box center [552, 468] width 65 height 27
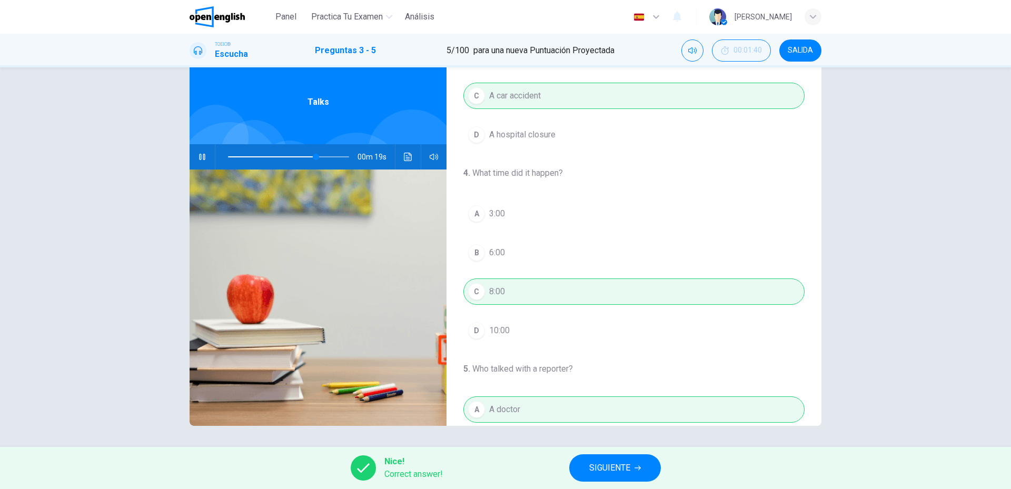
scroll to position [241, 0]
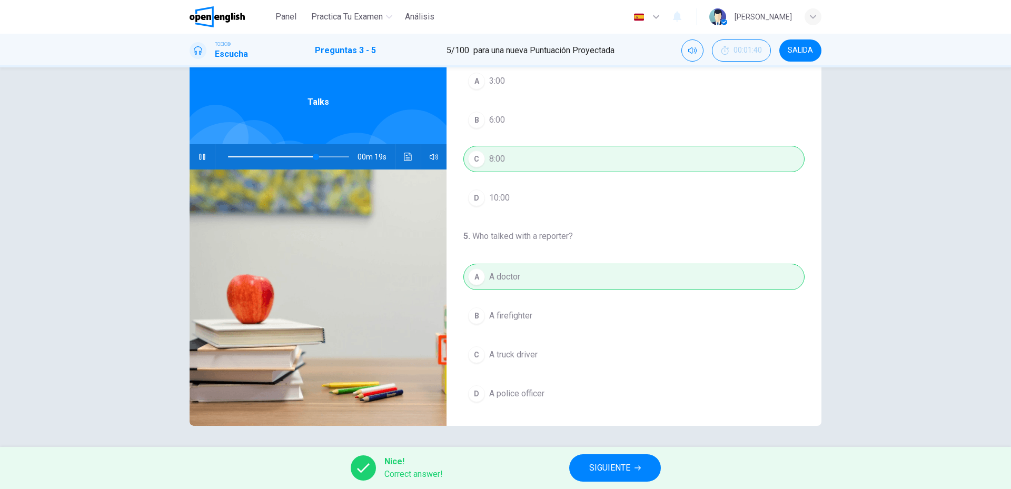
type input "**"
click at [582, 468] on button "SIGUIENTE" at bounding box center [615, 468] width 92 height 27
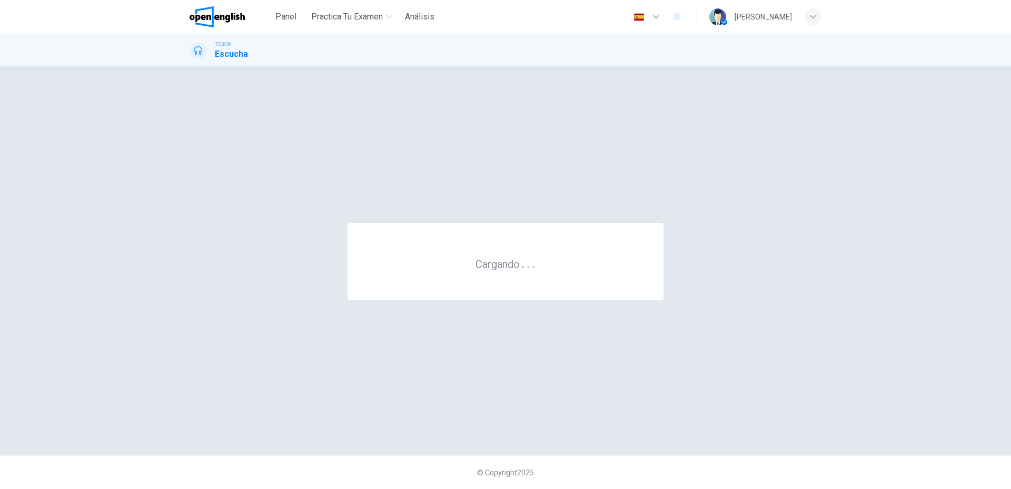
scroll to position [0, 0]
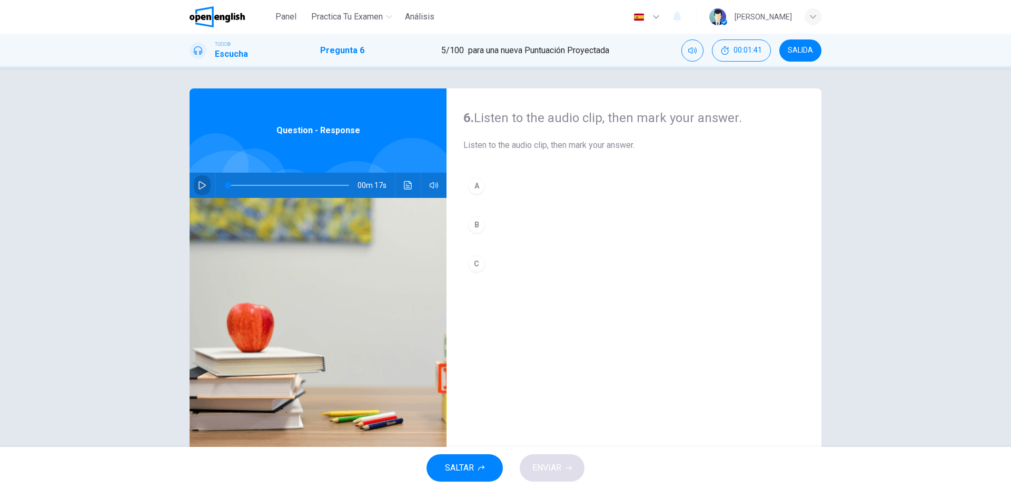
click at [207, 185] on button "button" at bounding box center [202, 185] width 17 height 25
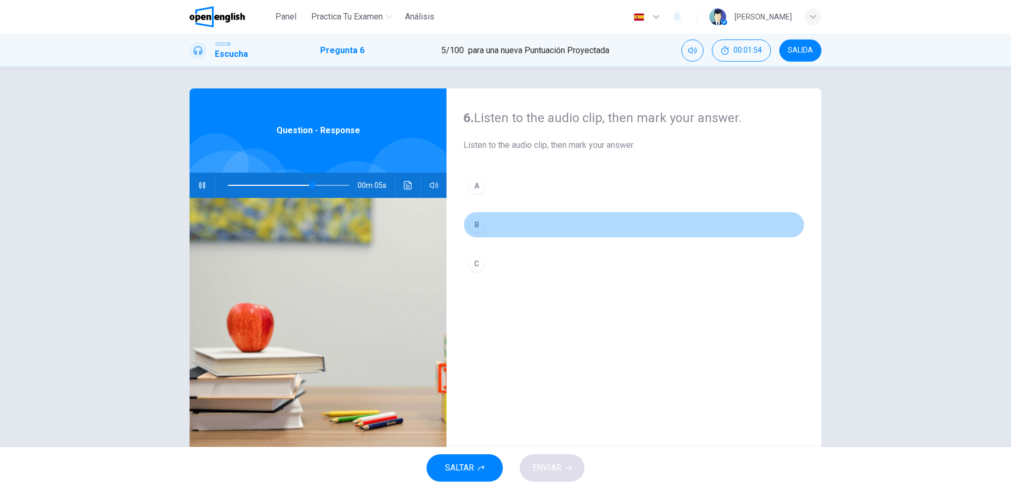
click at [493, 222] on button "B" at bounding box center [634, 225] width 341 height 26
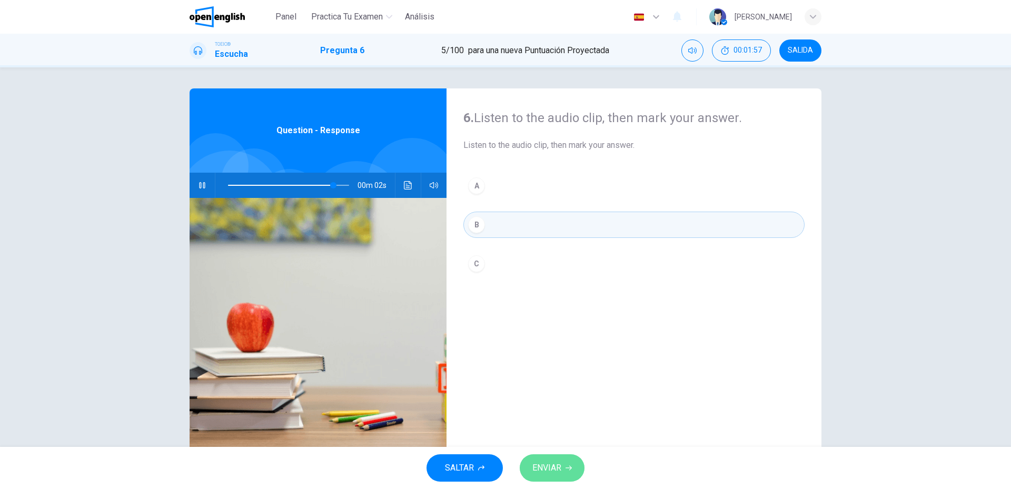
click at [561, 464] on span "ENVIAR" at bounding box center [547, 468] width 29 height 15
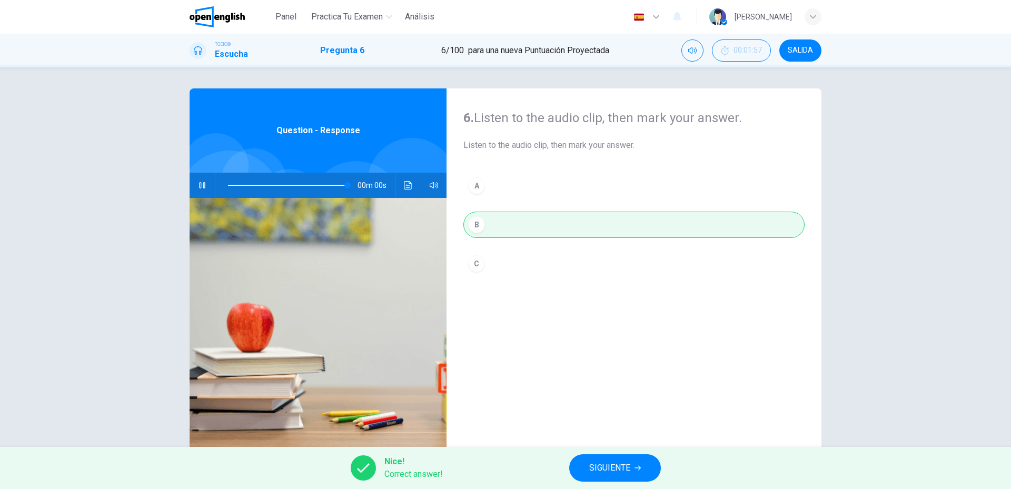
type input "*"
click at [586, 465] on button "SIGUIENTE" at bounding box center [615, 468] width 92 height 27
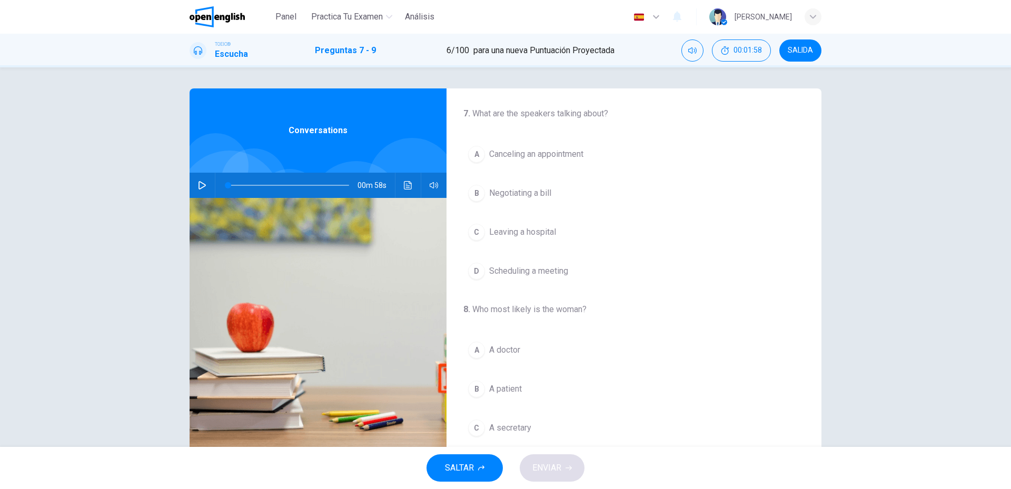
click at [207, 180] on button "button" at bounding box center [202, 185] width 17 height 25
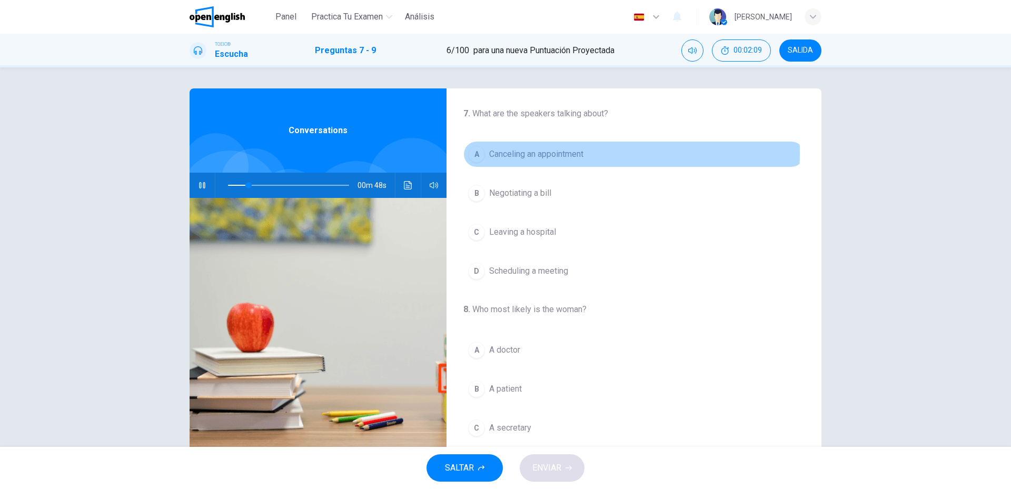
click at [529, 153] on span "Canceling an appointment" at bounding box center [536, 154] width 94 height 13
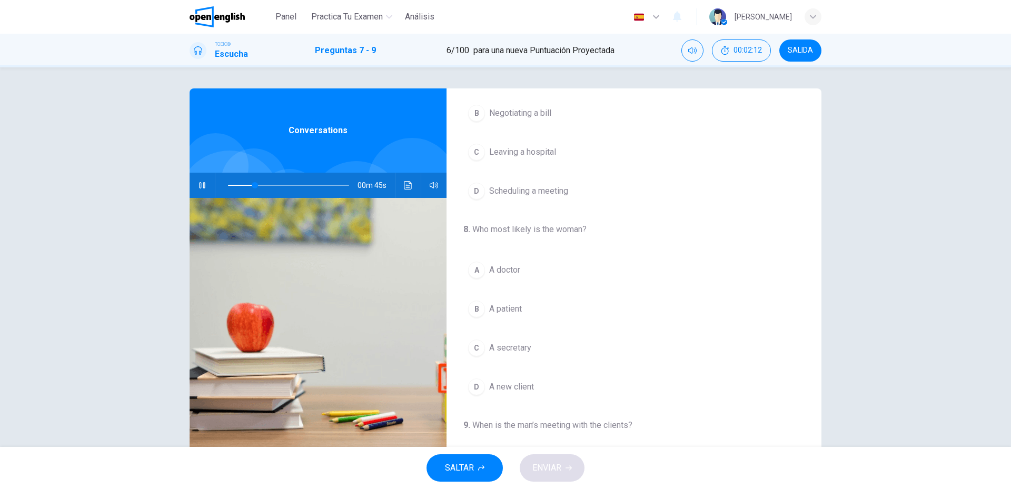
scroll to position [105, 0]
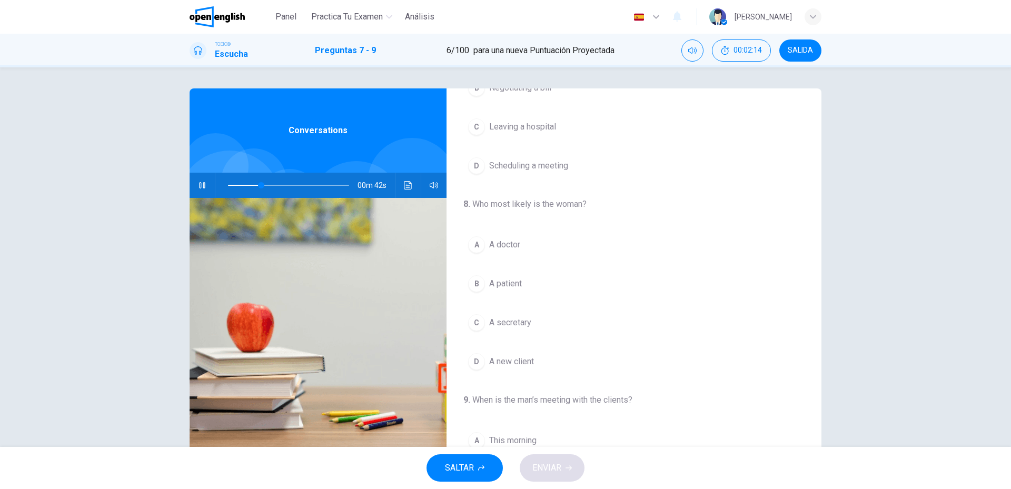
click at [514, 321] on span "A secretary" at bounding box center [510, 323] width 42 height 13
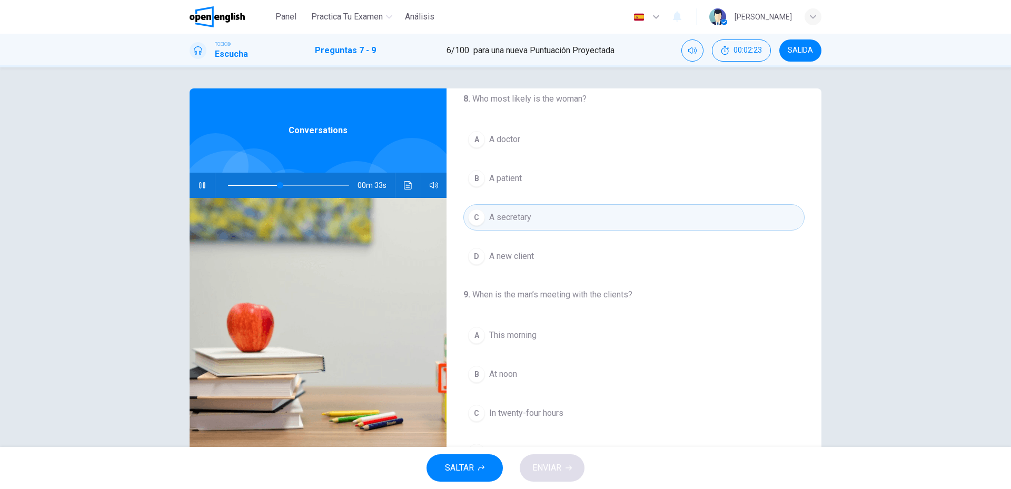
scroll to position [241, 0]
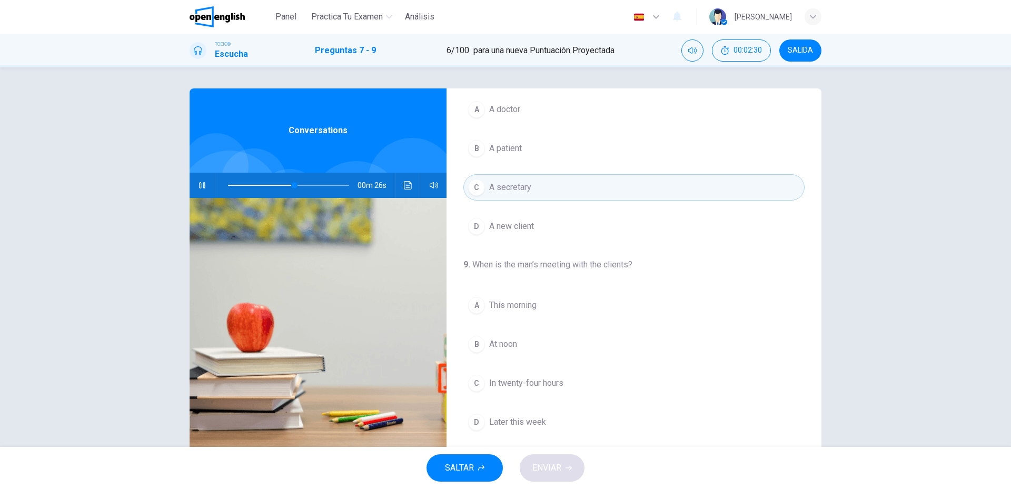
click at [490, 346] on span "At noon" at bounding box center [503, 344] width 28 height 13
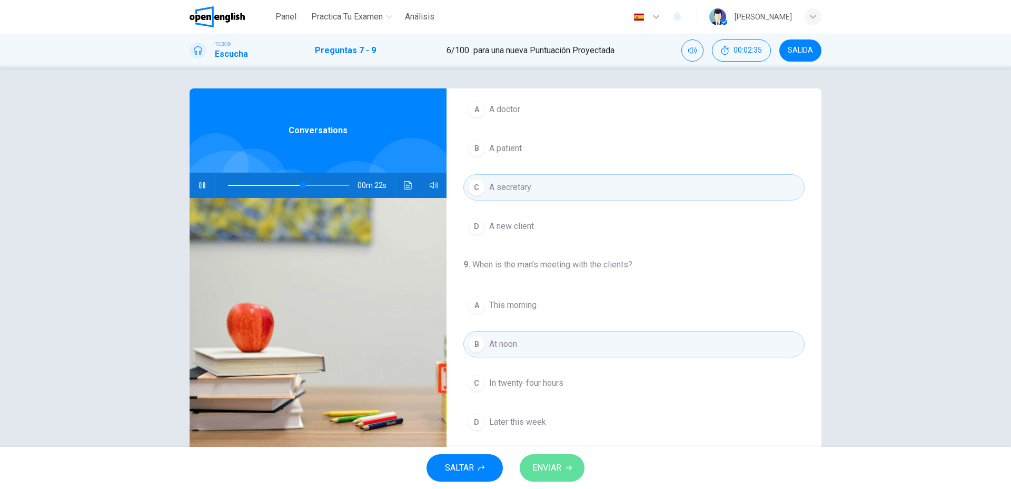
click at [546, 467] on span "ENVIAR" at bounding box center [547, 468] width 29 height 15
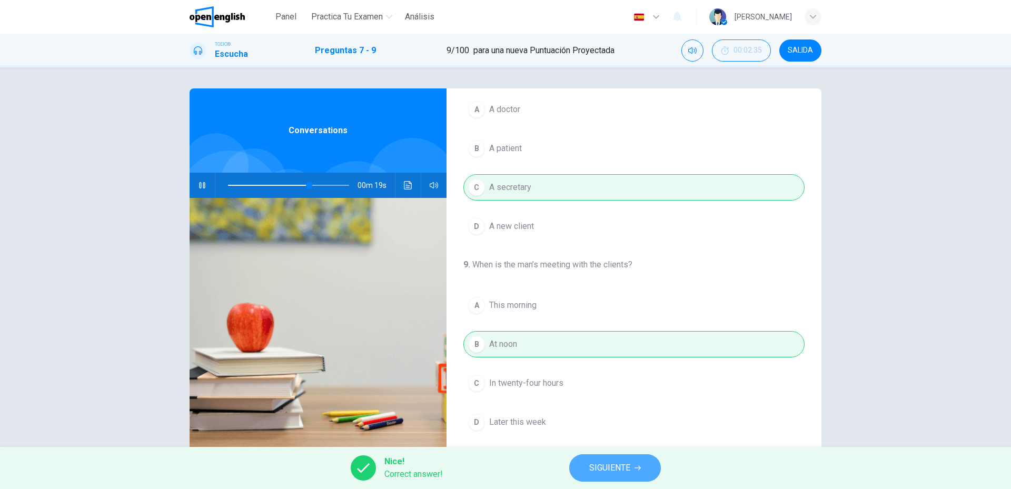
type input "**"
click at [583, 469] on button "SIGUIENTE" at bounding box center [615, 468] width 92 height 27
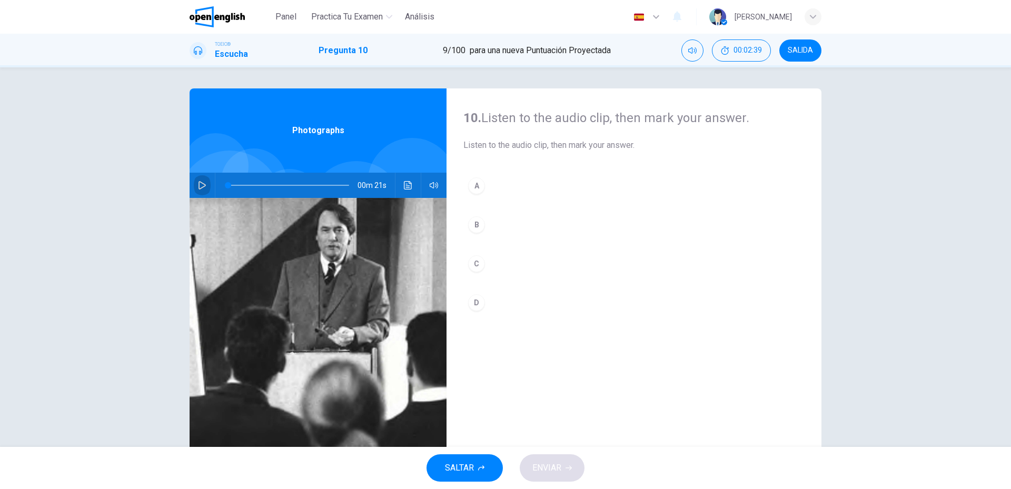
click at [205, 181] on button "button" at bounding box center [202, 185] width 17 height 25
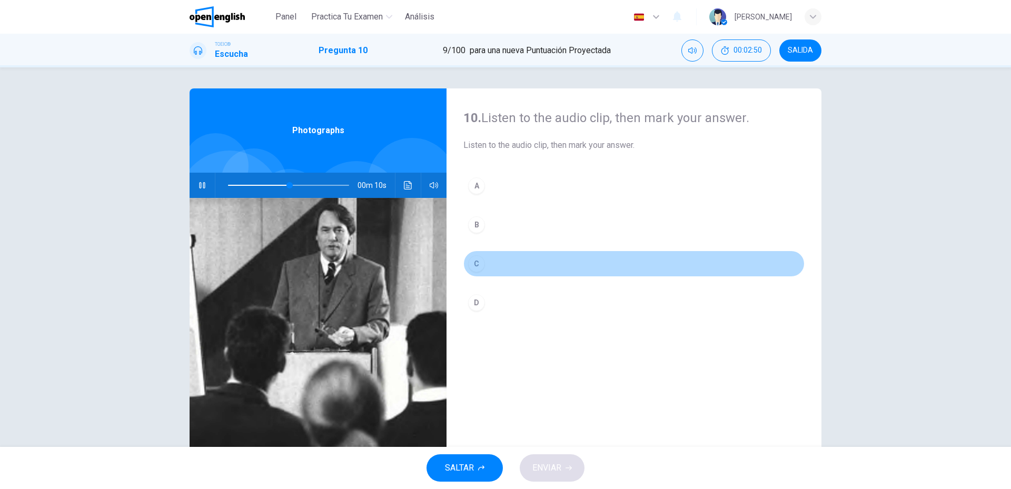
click at [477, 255] on button "C" at bounding box center [634, 264] width 341 height 26
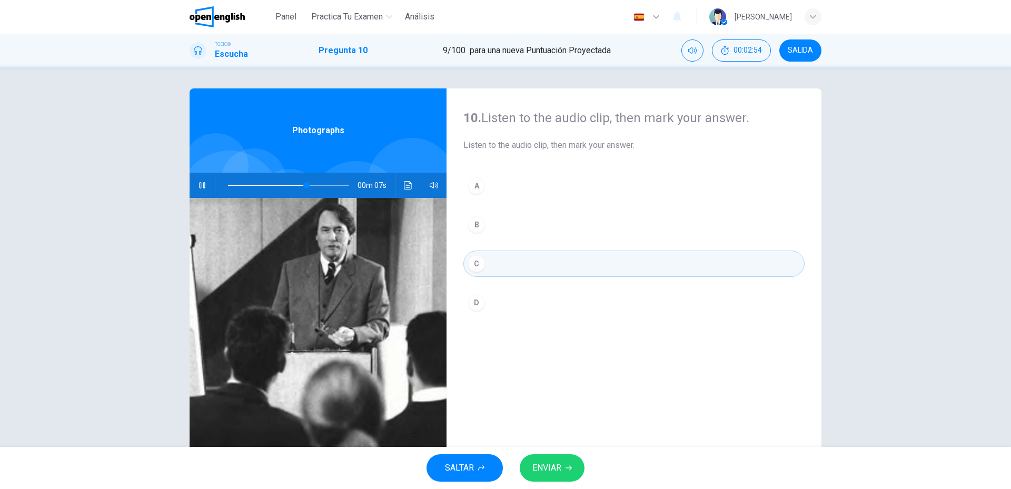
click at [484, 306] on button "D" at bounding box center [634, 303] width 341 height 26
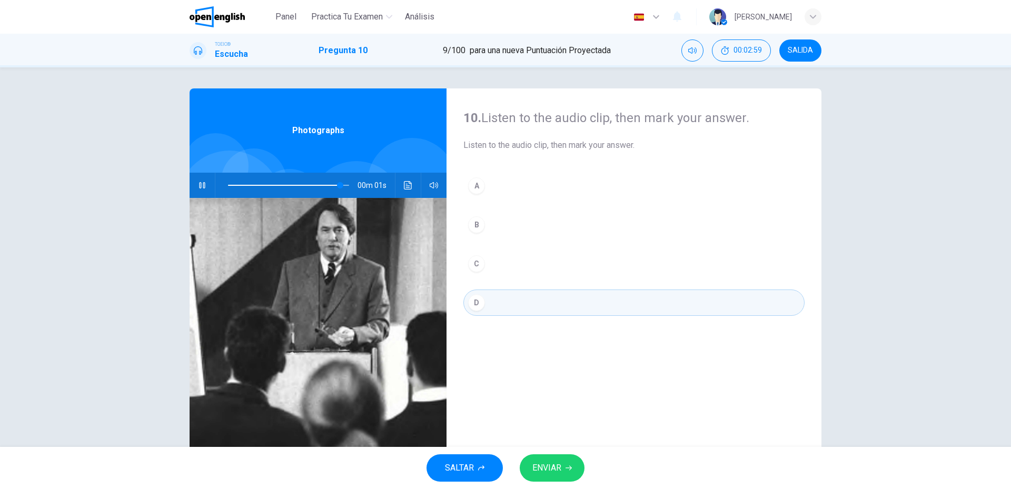
click at [562, 460] on button "ENVIAR" at bounding box center [552, 468] width 65 height 27
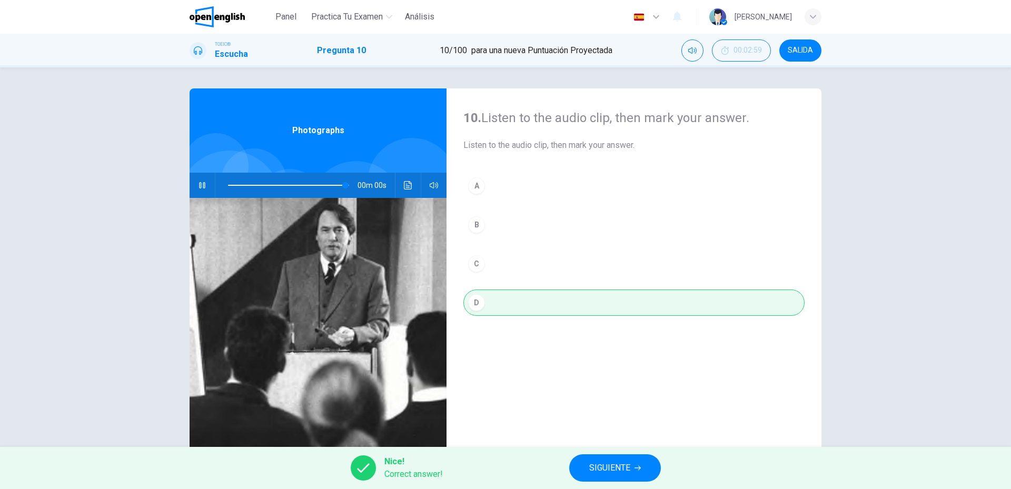
type input "*"
click at [601, 471] on span "SIGUIENTE" at bounding box center [609, 468] width 41 height 15
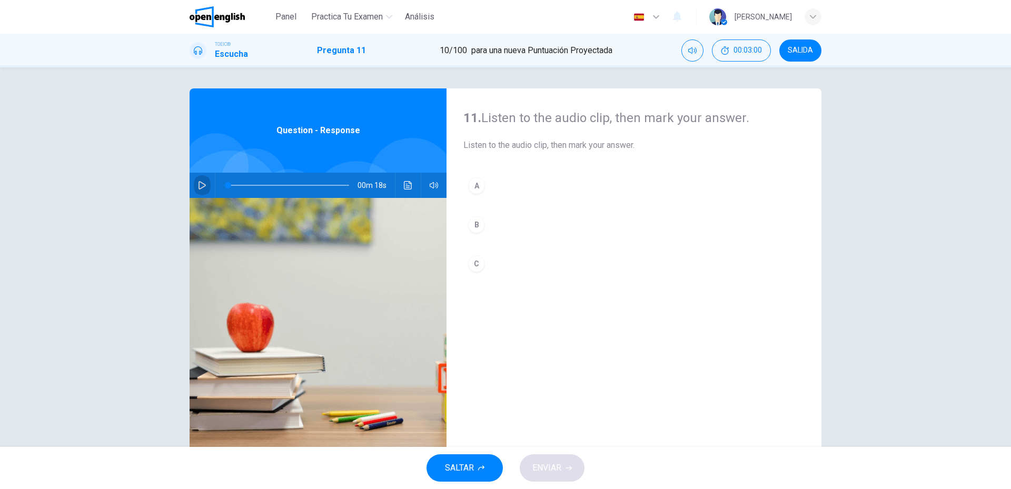
click at [204, 186] on button "button" at bounding box center [202, 185] width 17 height 25
click at [470, 233] on button "B" at bounding box center [634, 225] width 341 height 26
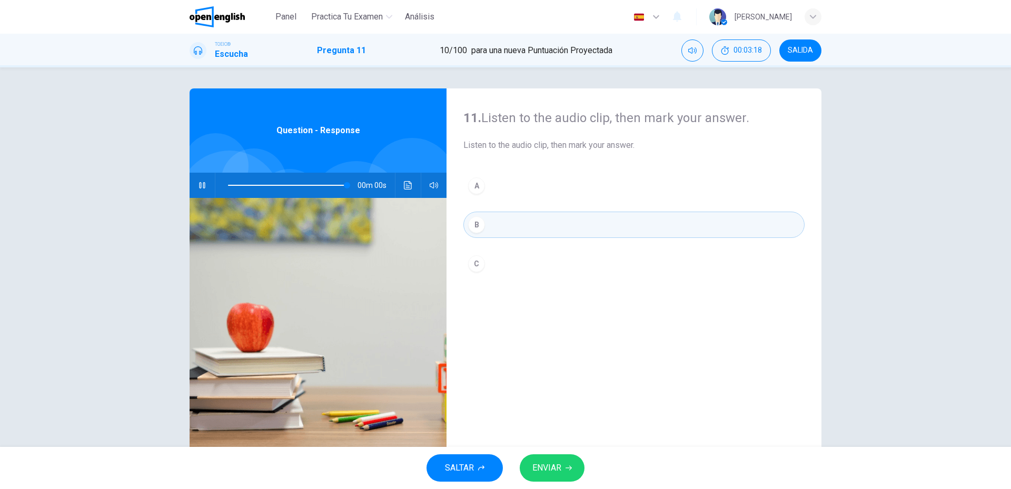
type input "*"
click at [557, 462] on span "ENVIAR" at bounding box center [547, 468] width 29 height 15
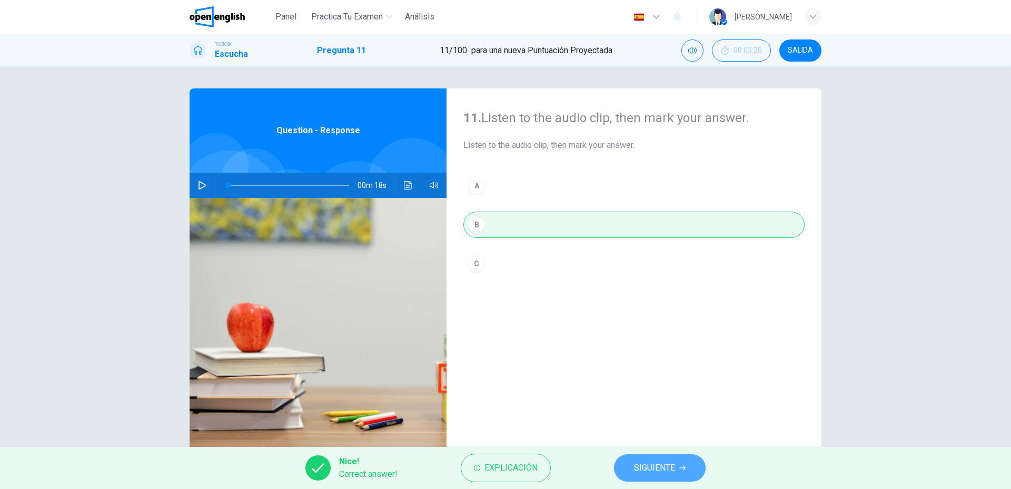
click at [642, 475] on span "SIGUIENTE" at bounding box center [654, 468] width 41 height 15
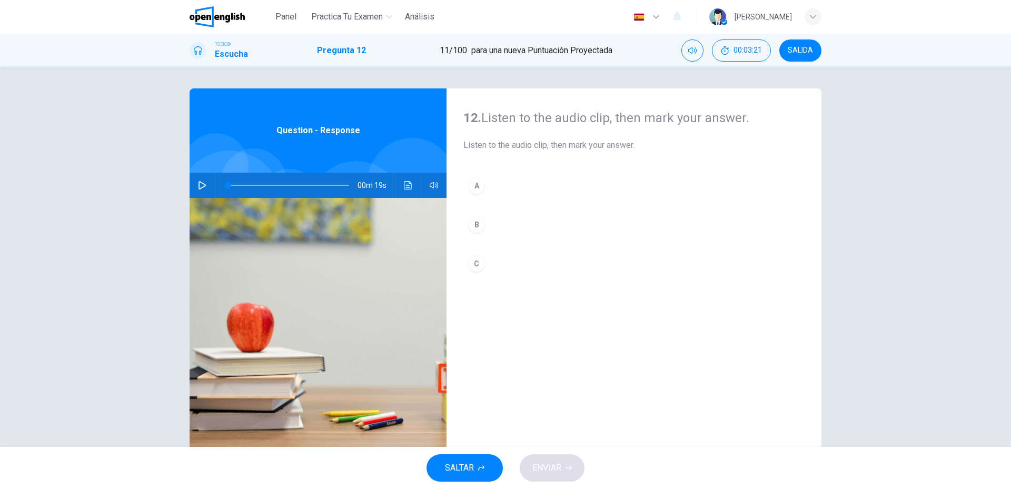
click at [191, 193] on div "00m 19s" at bounding box center [318, 185] width 257 height 25
click at [194, 186] on button "button" at bounding box center [202, 185] width 17 height 25
click at [480, 259] on div "C" at bounding box center [476, 264] width 17 height 17
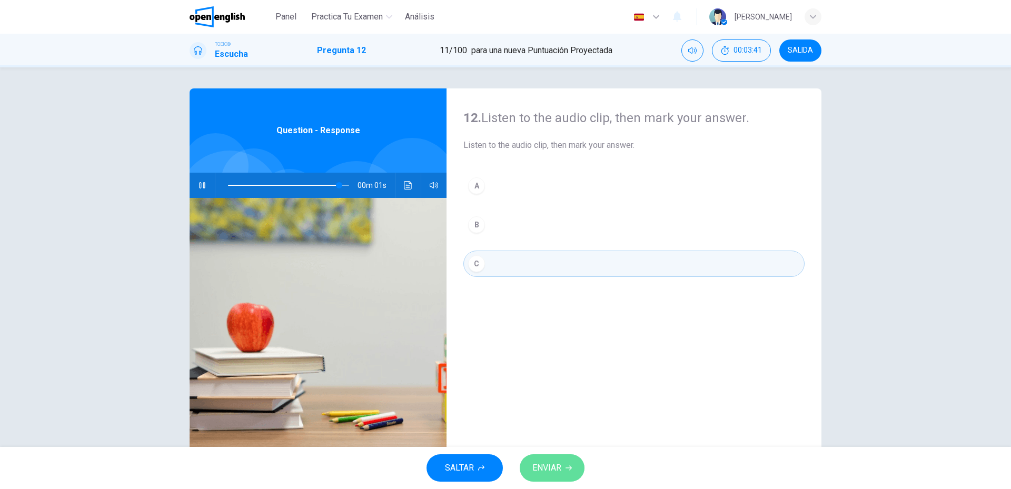
click at [558, 465] on span "ENVIAR" at bounding box center [547, 468] width 29 height 15
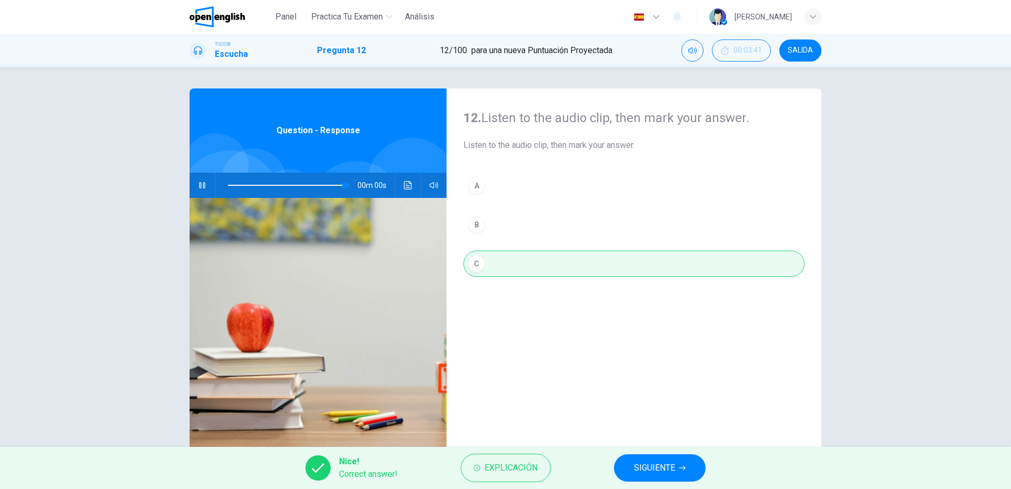
type input "*"
click at [672, 465] on span "SIGUIENTE" at bounding box center [654, 468] width 41 height 15
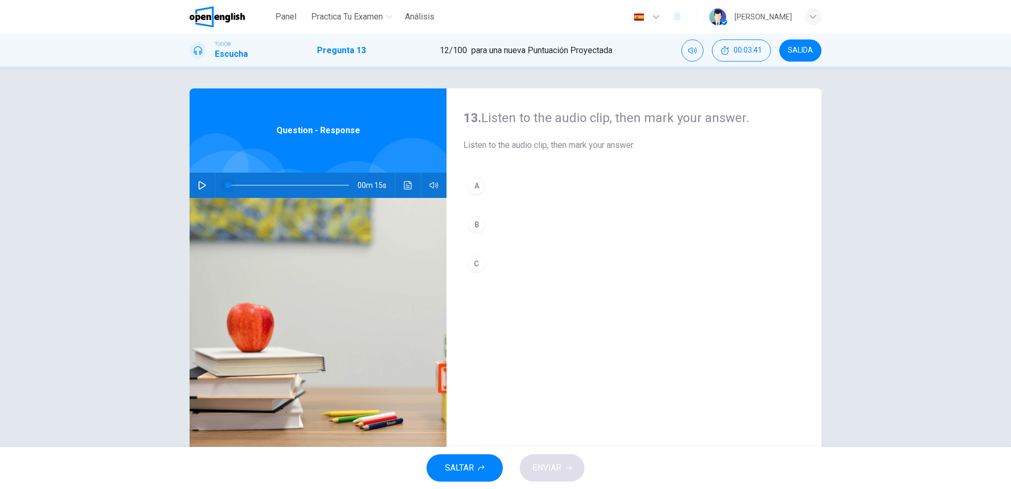
click at [225, 189] on span at bounding box center [228, 185] width 6 height 6
click at [200, 191] on button "button" at bounding box center [202, 185] width 17 height 25
drag, startPoint x: 468, startPoint y: 188, endPoint x: 458, endPoint y: 299, distance: 111.6
click at [468, 188] on div "A" at bounding box center [476, 186] width 17 height 17
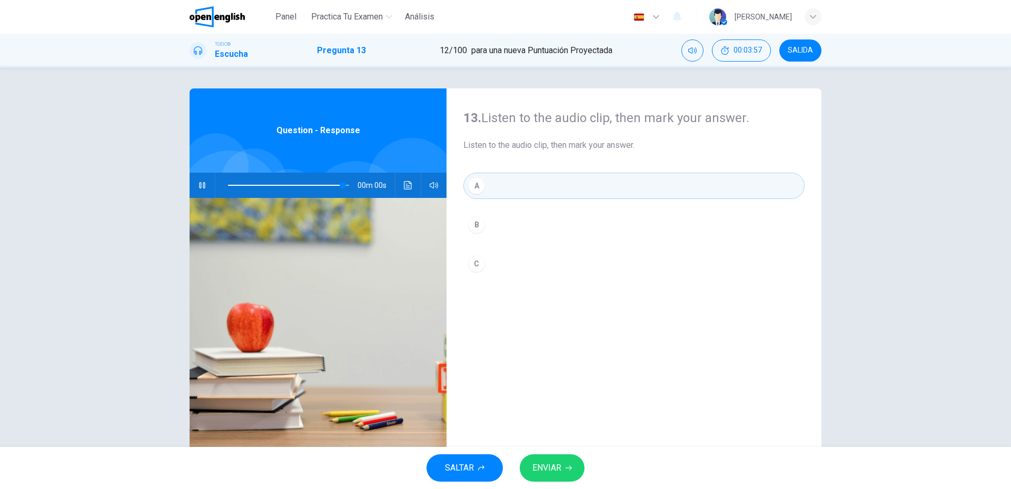
click at [545, 458] on button "ENVIAR" at bounding box center [552, 468] width 65 height 27
click at [545, 460] on div "Processing your response..." at bounding box center [505, 468] width 1011 height 42
type input "*"
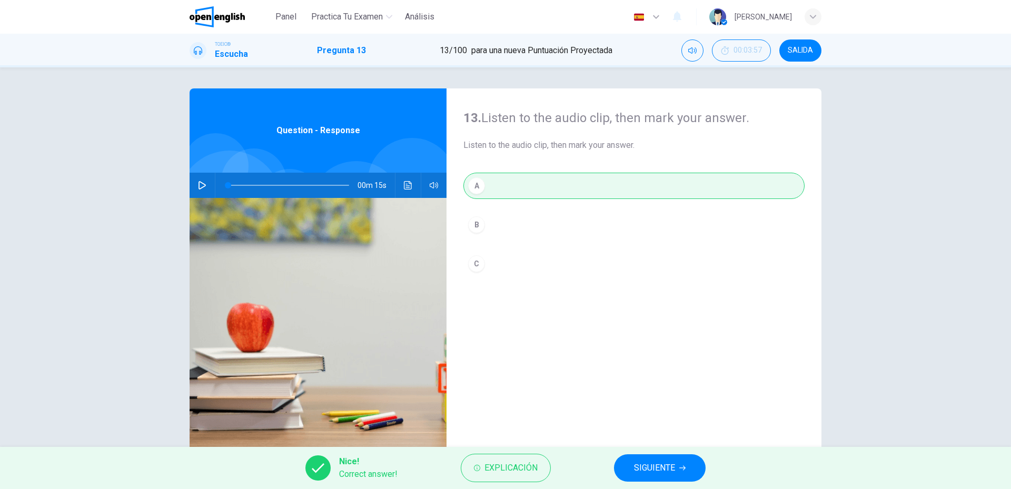
click at [752, 478] on div "Nice! Correct answer! Explicación SIGUIENTE" at bounding box center [505, 468] width 1011 height 42
click at [671, 476] on button "SIGUIENTE" at bounding box center [660, 468] width 92 height 27
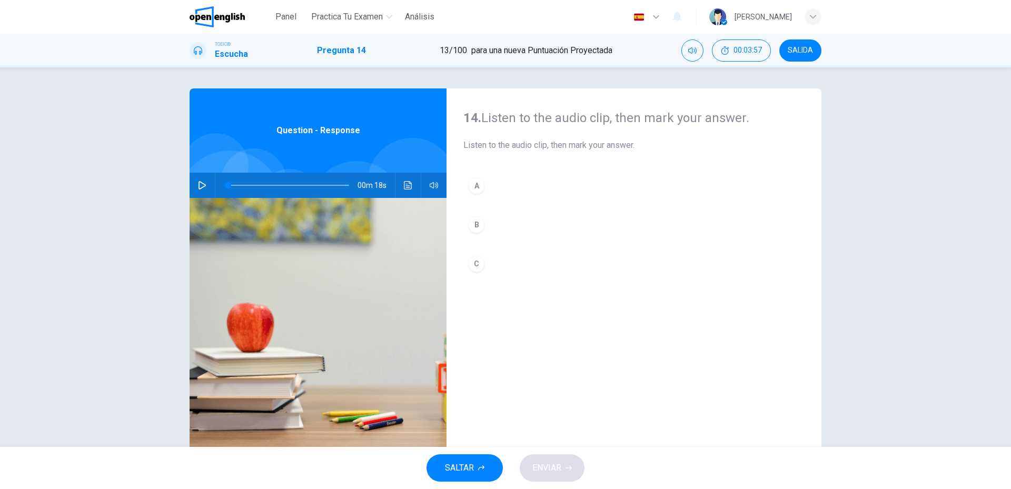
click at [205, 193] on button "button" at bounding box center [202, 185] width 17 height 25
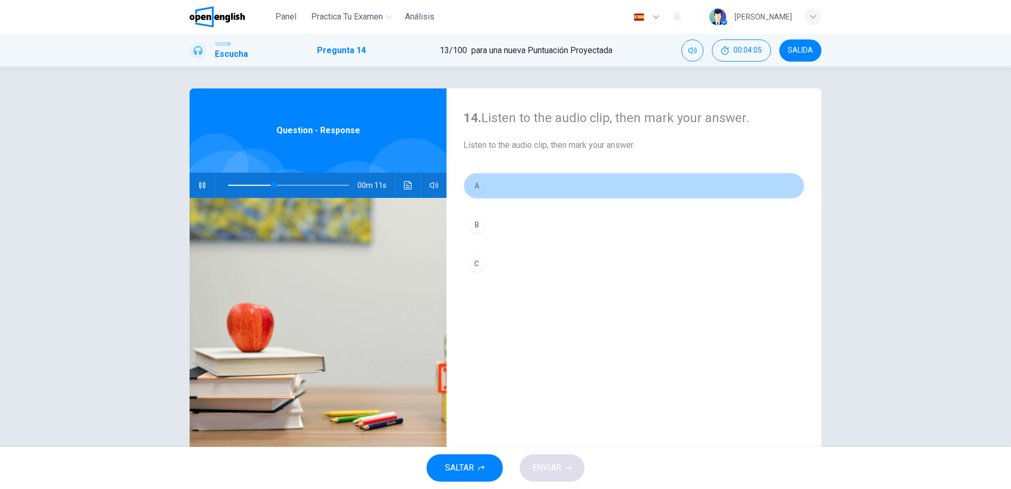
click at [493, 180] on button "A" at bounding box center [634, 186] width 341 height 26
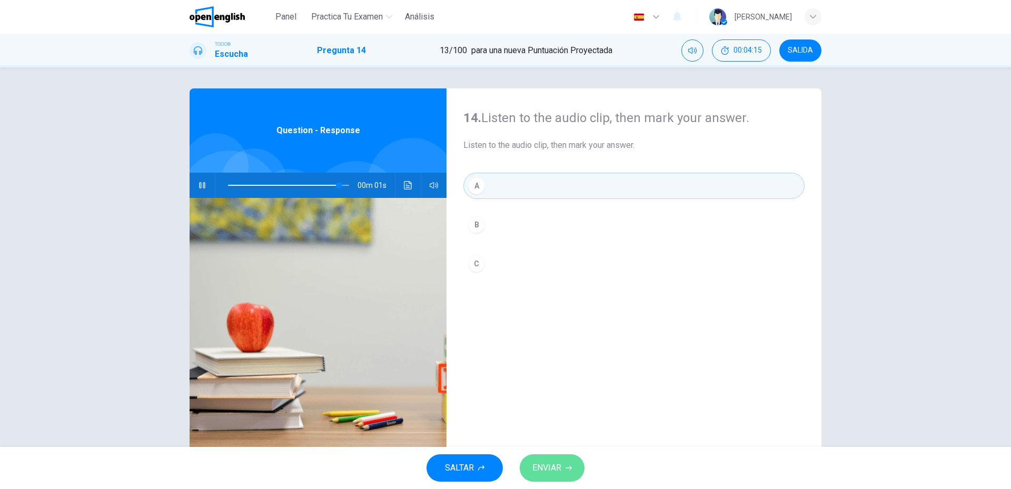
click at [539, 468] on span "ENVIAR" at bounding box center [547, 468] width 29 height 15
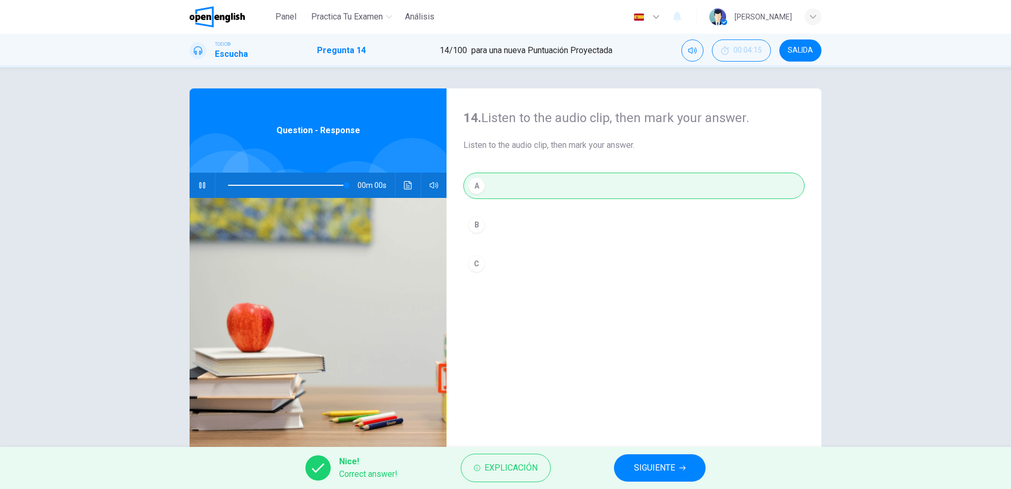
type input "*"
click at [632, 458] on button "SIGUIENTE" at bounding box center [660, 468] width 92 height 27
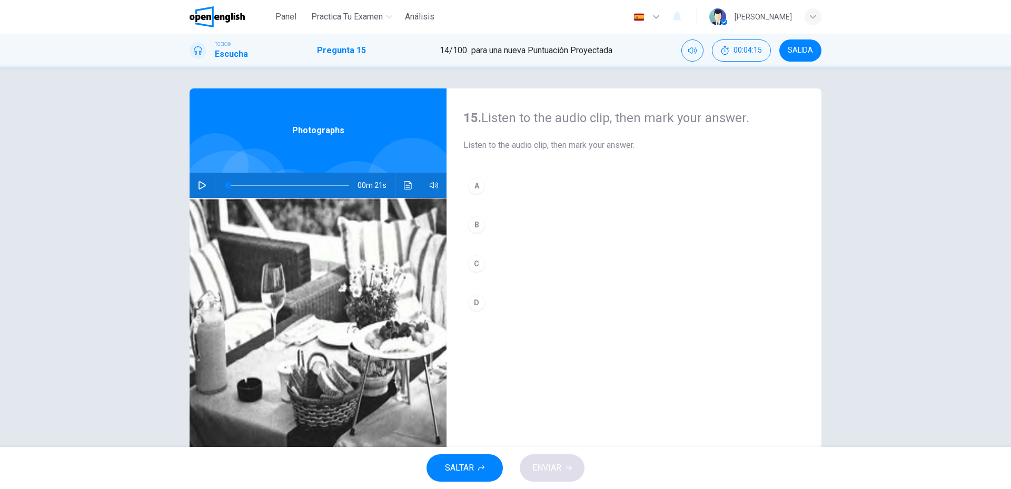
click at [202, 185] on icon "button" at bounding box center [202, 185] width 7 height 8
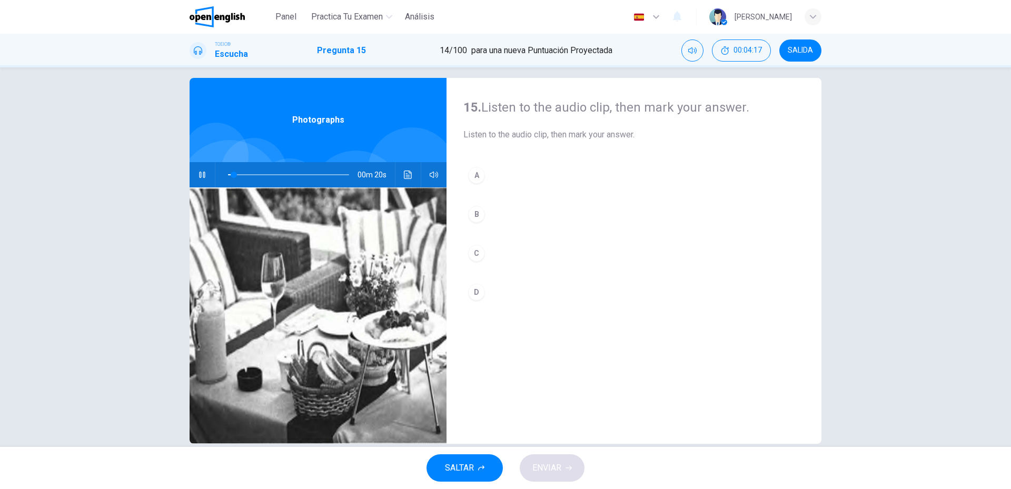
scroll to position [28, 0]
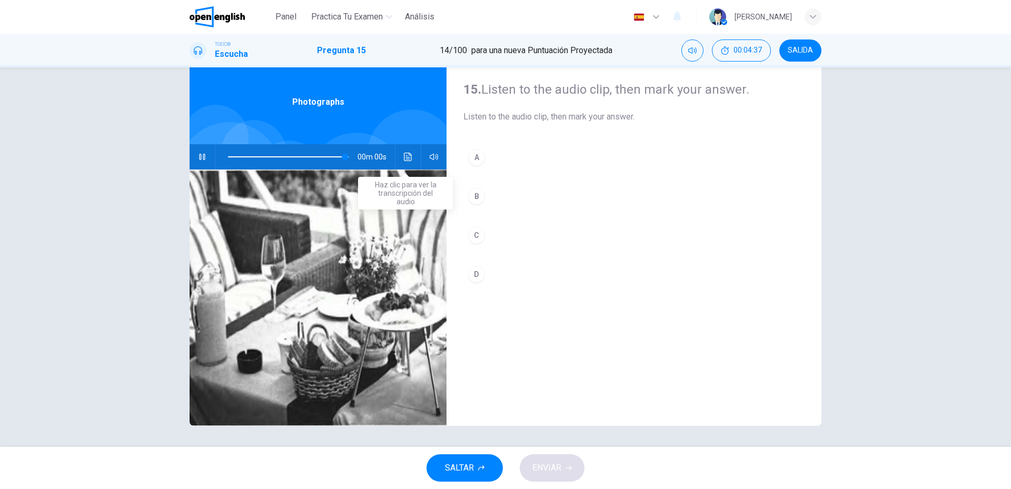
type input "*"
click at [404, 155] on icon "Haz clic para ver la transcripción del audio" at bounding box center [408, 157] width 8 height 8
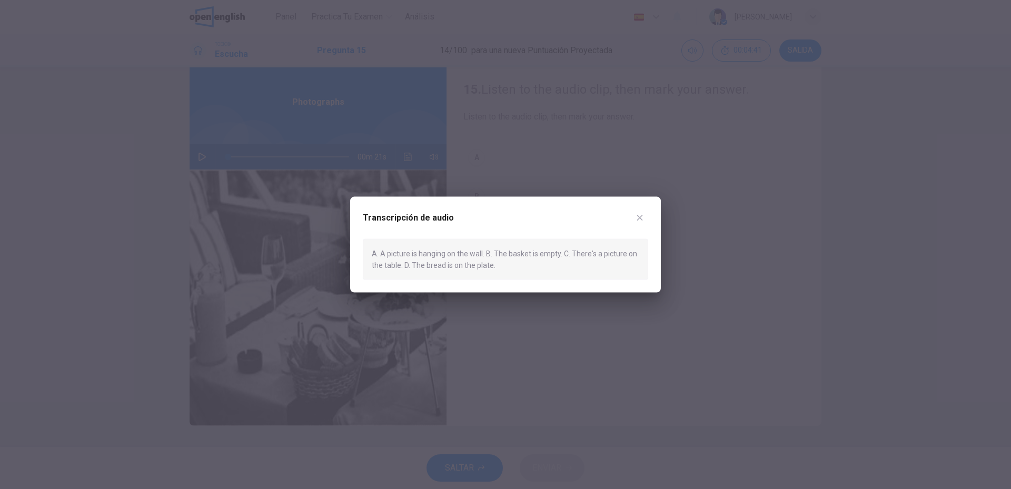
click at [636, 221] on icon "button" at bounding box center [640, 217] width 8 height 8
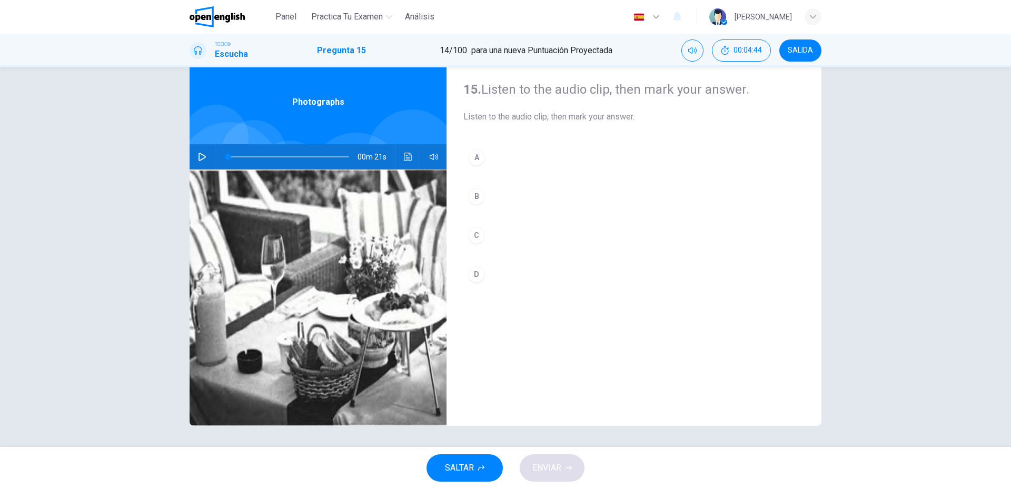
click at [477, 289] on div "A B C D" at bounding box center [634, 226] width 341 height 164
click at [477, 283] on button "D" at bounding box center [634, 274] width 341 height 26
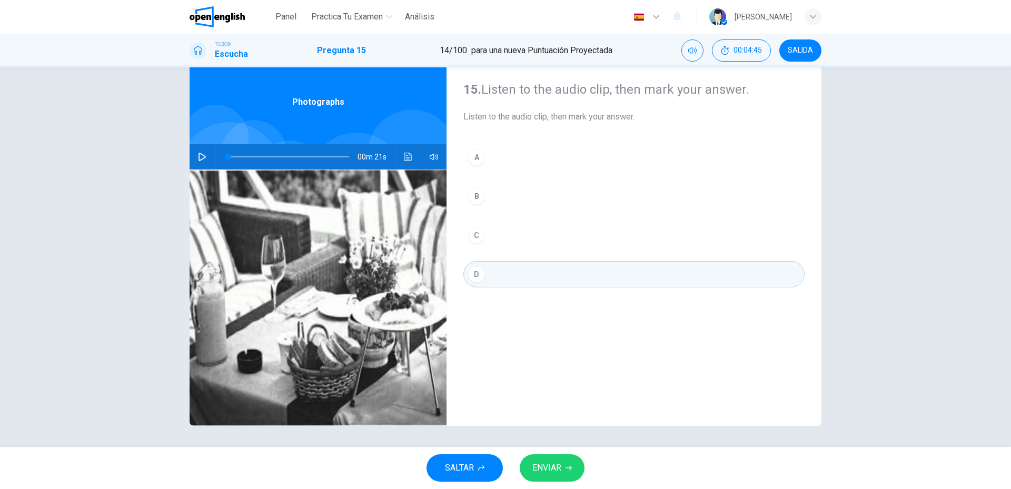
click at [551, 477] on button "ENVIAR" at bounding box center [552, 468] width 65 height 27
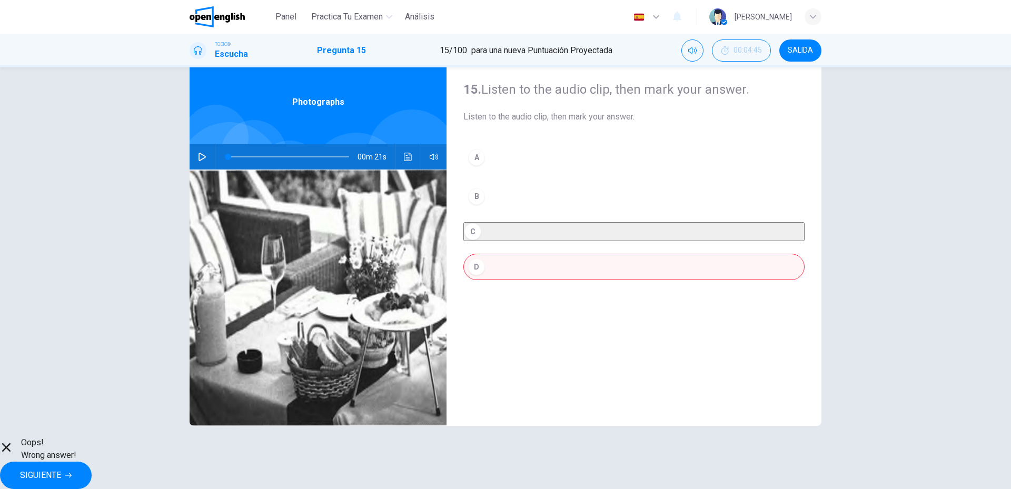
click at [501, 239] on div "A B C D" at bounding box center [634, 222] width 341 height 157
click at [464, 231] on div "A B C D" at bounding box center [634, 222] width 341 height 157
click at [400, 144] on div "00m 21s" at bounding box center [318, 156] width 257 height 25
click at [405, 155] on button "Haz clic para ver la transcripción del audio" at bounding box center [408, 156] width 17 height 25
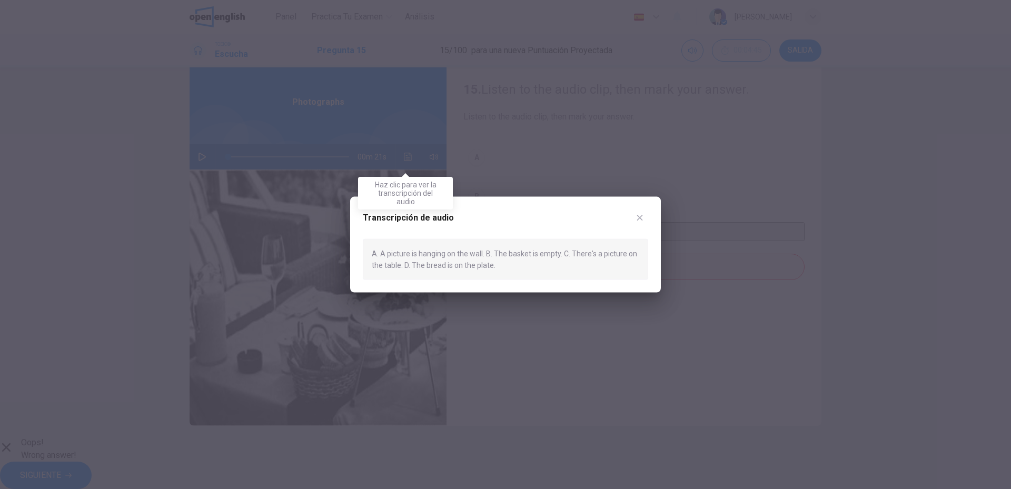
click at [408, 159] on div at bounding box center [505, 244] width 1011 height 489
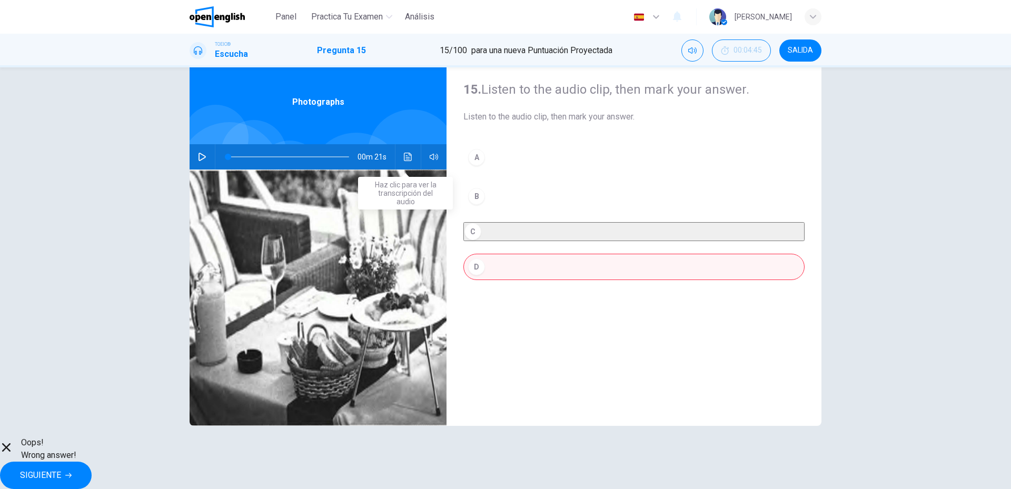
click at [408, 159] on icon "Haz clic para ver la transcripción del audio" at bounding box center [408, 157] width 8 height 8
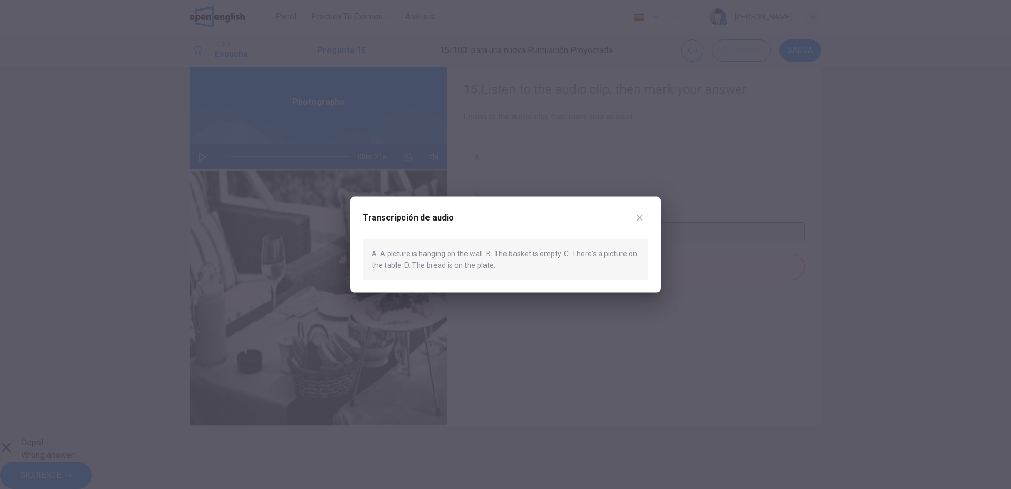
click at [643, 224] on button "button" at bounding box center [640, 217] width 17 height 17
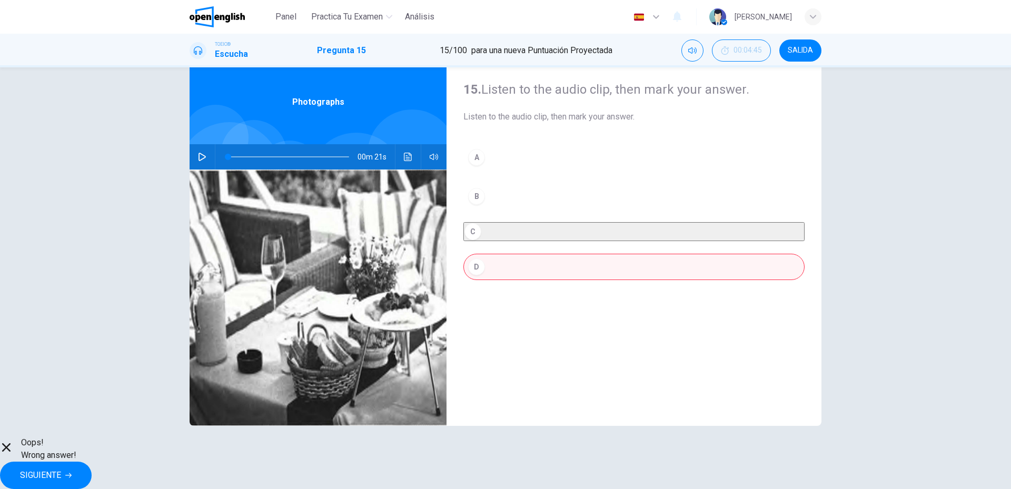
click at [402, 162] on button "Haz clic para ver la transcripción del audio" at bounding box center [408, 156] width 17 height 25
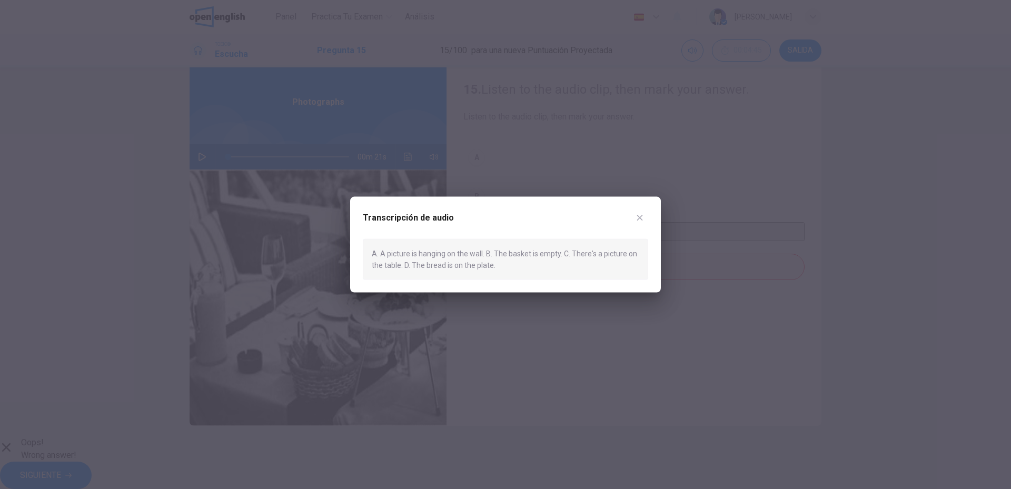
click at [637, 221] on icon "button" at bounding box center [640, 217] width 8 height 8
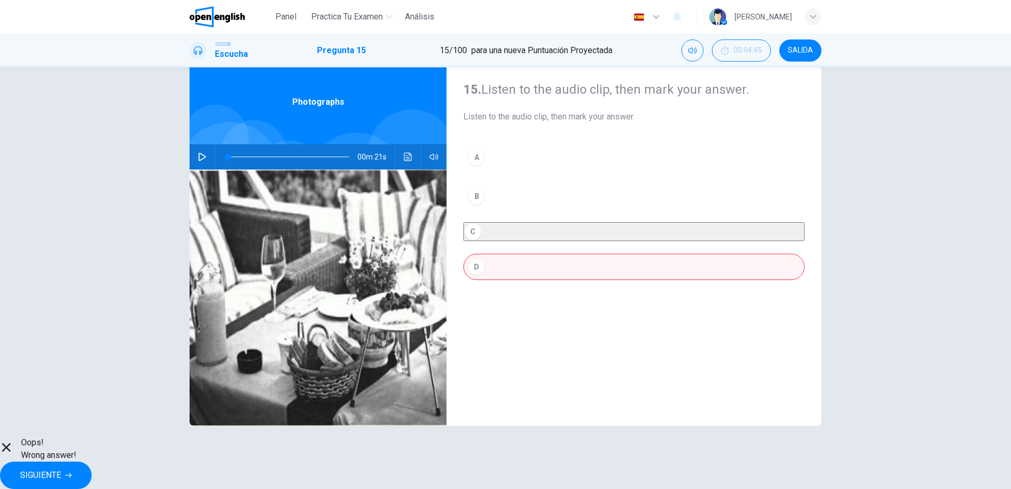
drag, startPoint x: 231, startPoint y: 219, endPoint x: 375, endPoint y: 373, distance: 210.6
click at [375, 372] on img at bounding box center [318, 298] width 257 height 257
click at [61, 475] on span "SIGUIENTE" at bounding box center [40, 475] width 41 height 15
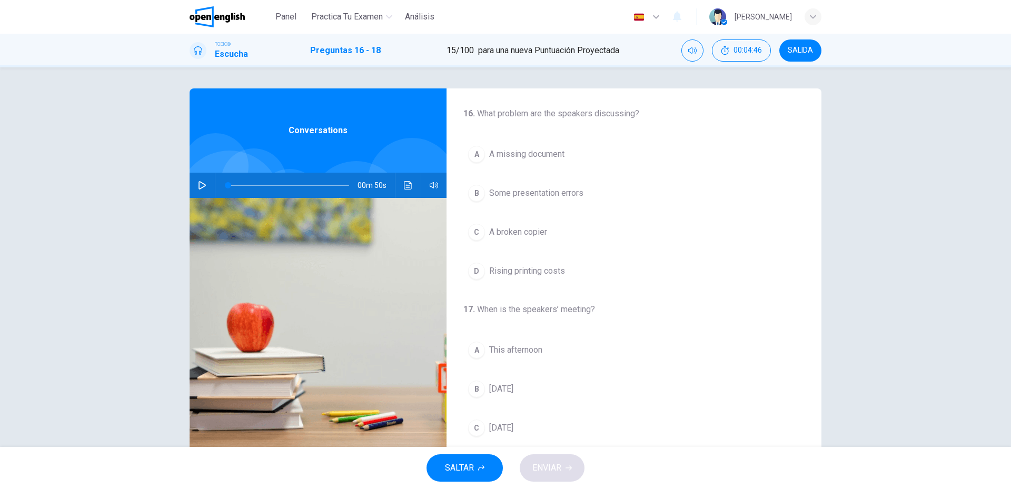
click at [200, 185] on icon "button" at bounding box center [202, 185] width 8 height 8
click at [230, 189] on span at bounding box center [233, 185] width 6 height 6
drag, startPoint x: 230, startPoint y: 189, endPoint x: 211, endPoint y: 189, distance: 19.0
click at [212, 189] on div "00m 48s" at bounding box center [318, 185] width 257 height 25
click at [198, 189] on icon "button" at bounding box center [202, 185] width 8 height 8
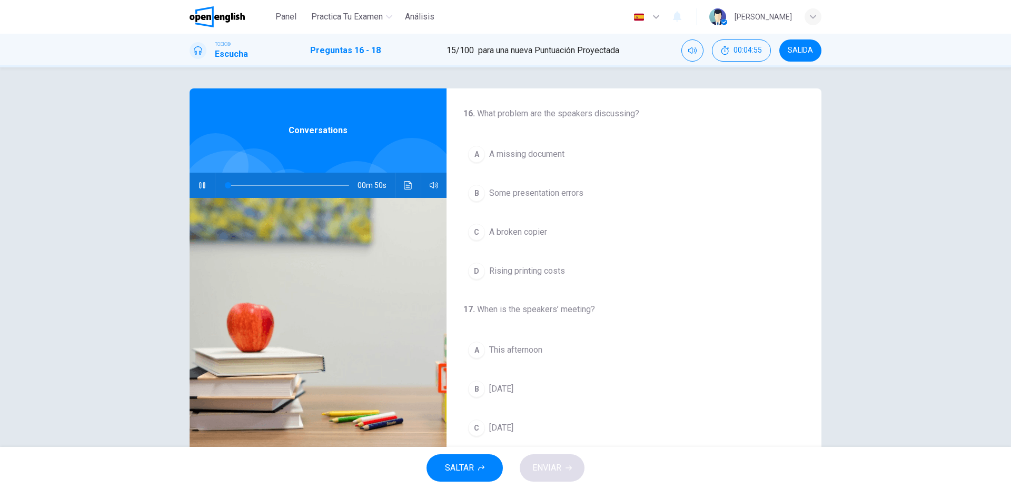
click at [198, 189] on icon "button" at bounding box center [202, 185] width 8 height 8
click at [401, 188] on button "Haz clic para ver la transcripción del audio" at bounding box center [408, 185] width 17 height 25
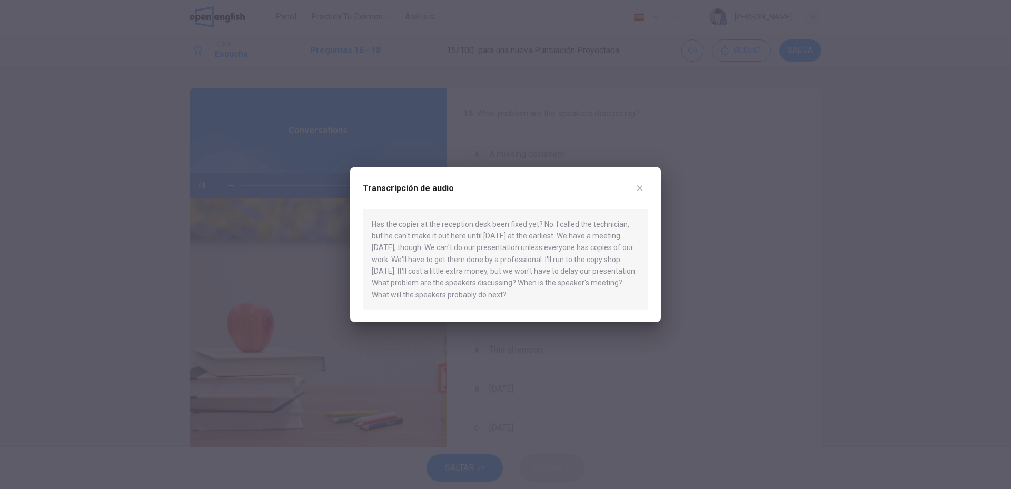
click at [636, 188] on icon "button" at bounding box center [640, 188] width 8 height 8
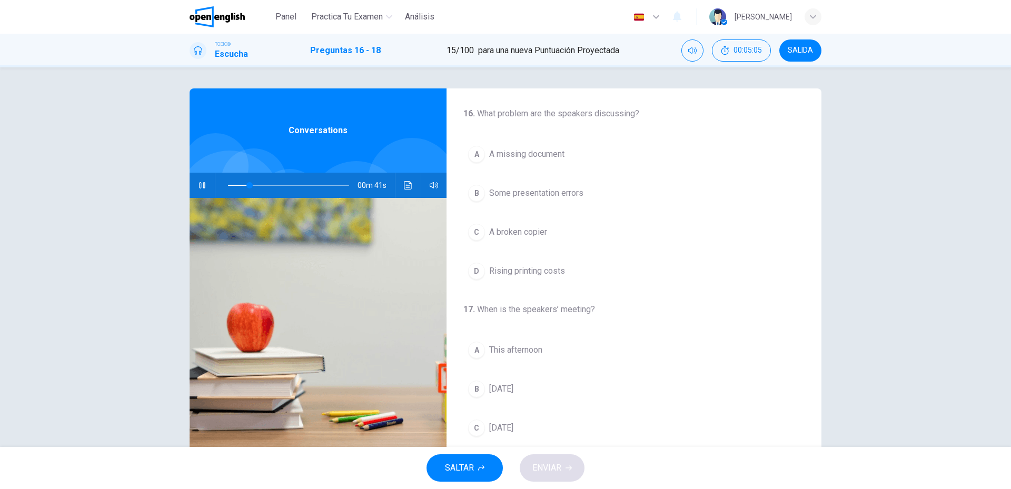
click at [529, 228] on span "A broken copier" at bounding box center [518, 232] width 58 height 13
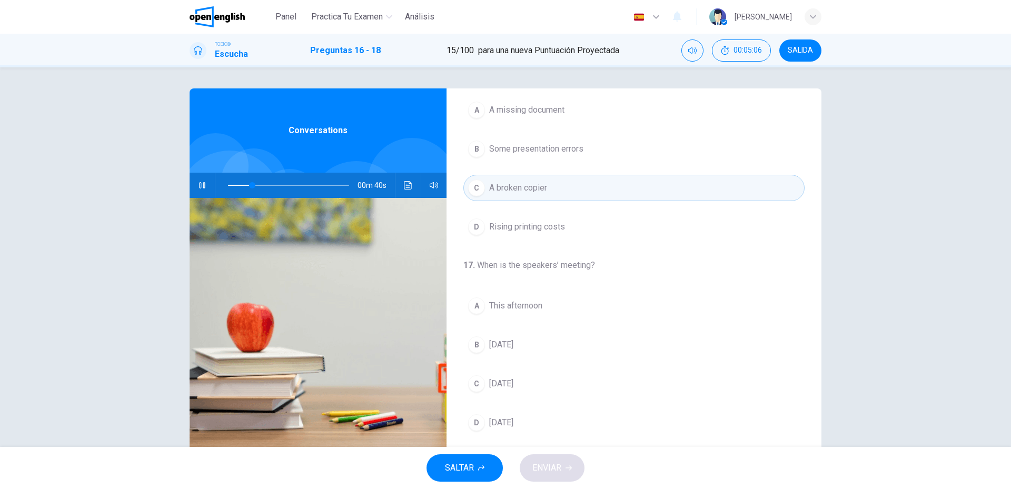
scroll to position [105, 0]
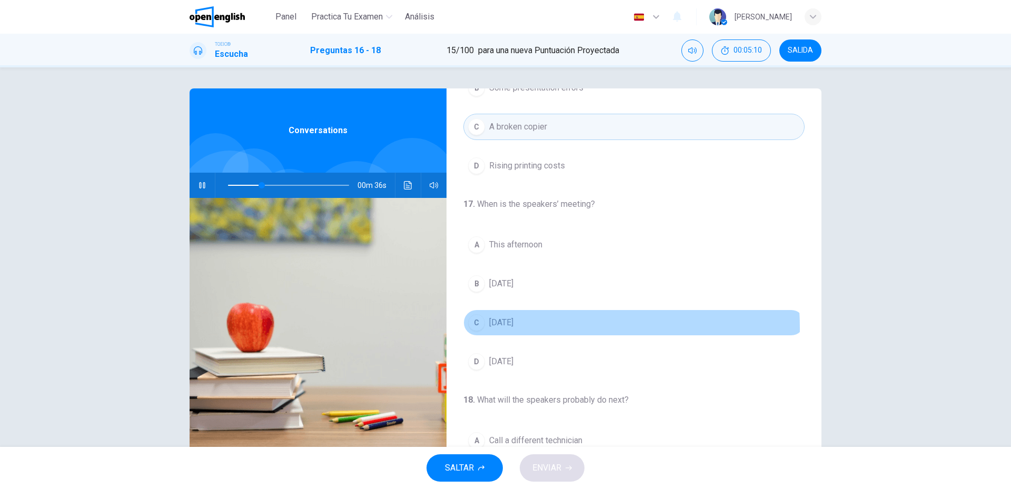
click at [497, 328] on span "This Friday" at bounding box center [501, 323] width 24 height 13
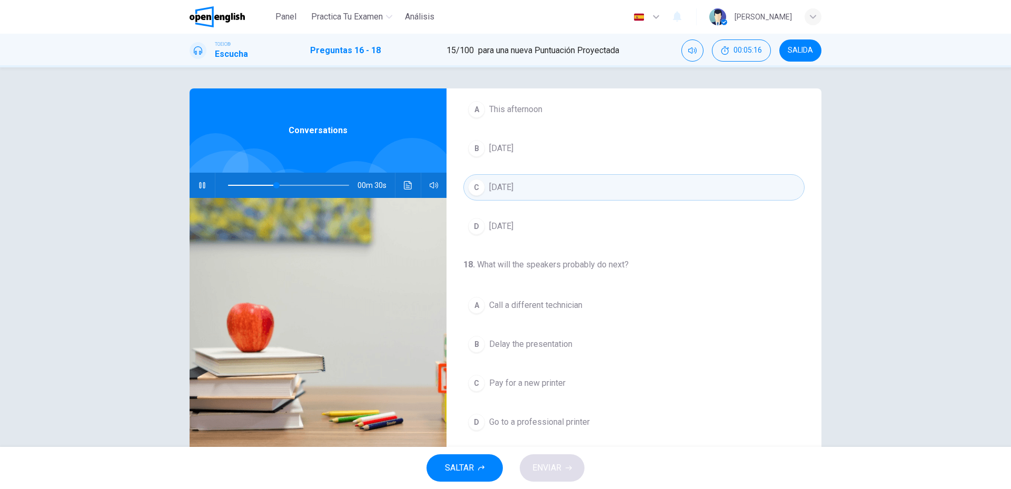
scroll to position [28, 0]
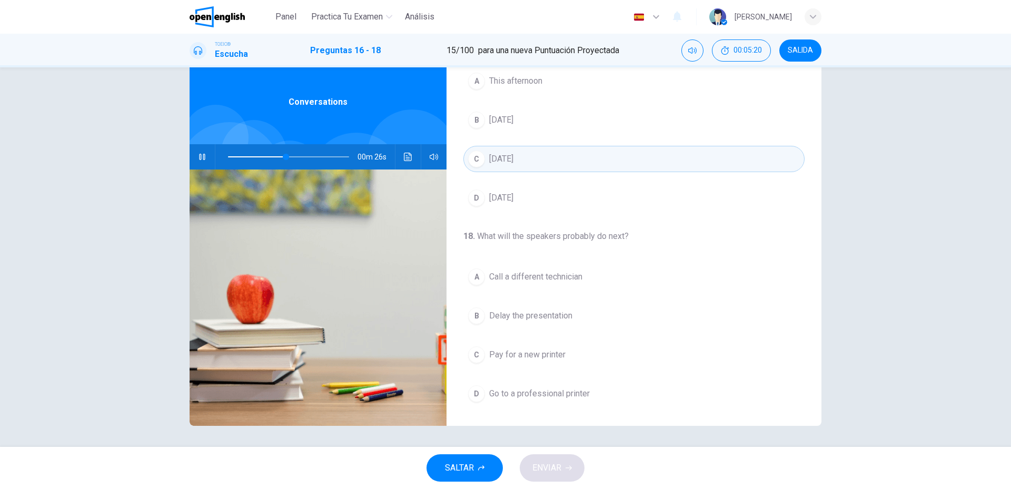
click at [514, 384] on button "D Go to a professional printer" at bounding box center [634, 394] width 341 height 26
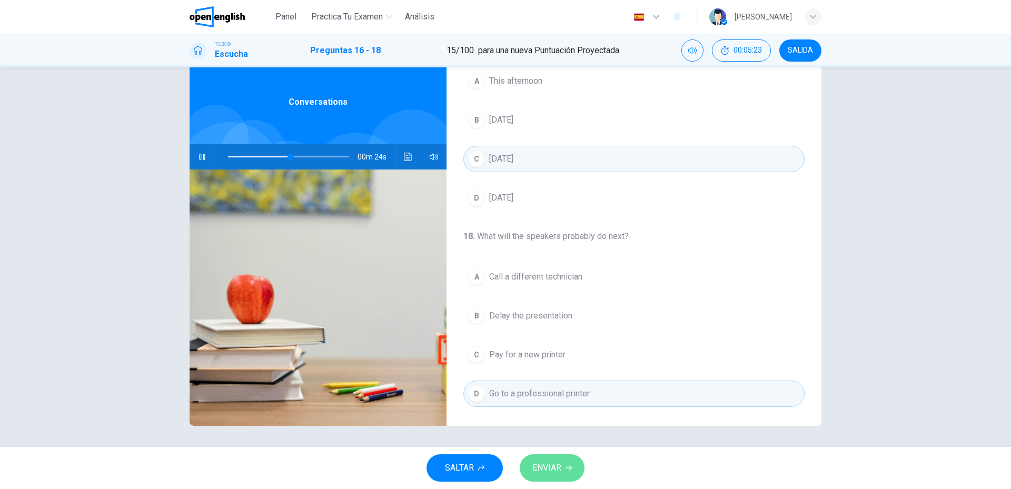
click at [547, 461] on span "ENVIAR" at bounding box center [547, 468] width 29 height 15
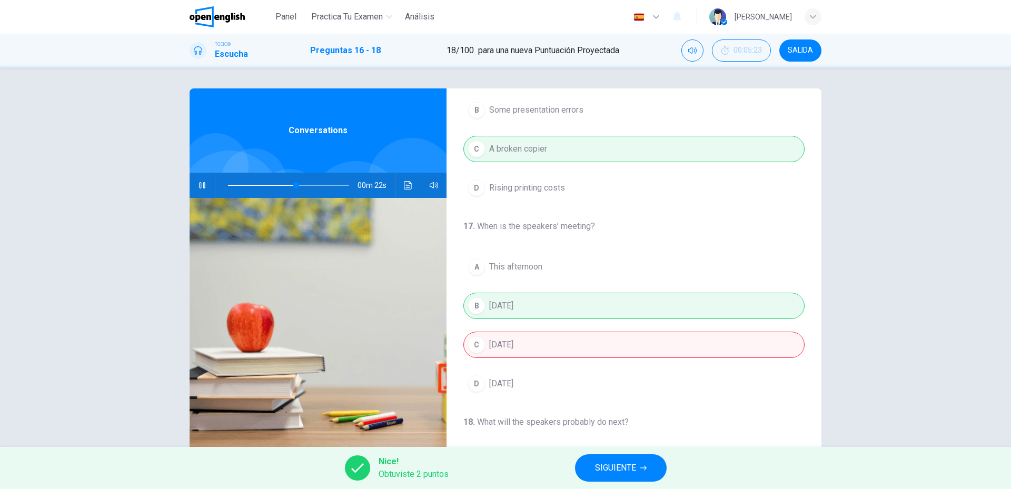
scroll to position [83, 0]
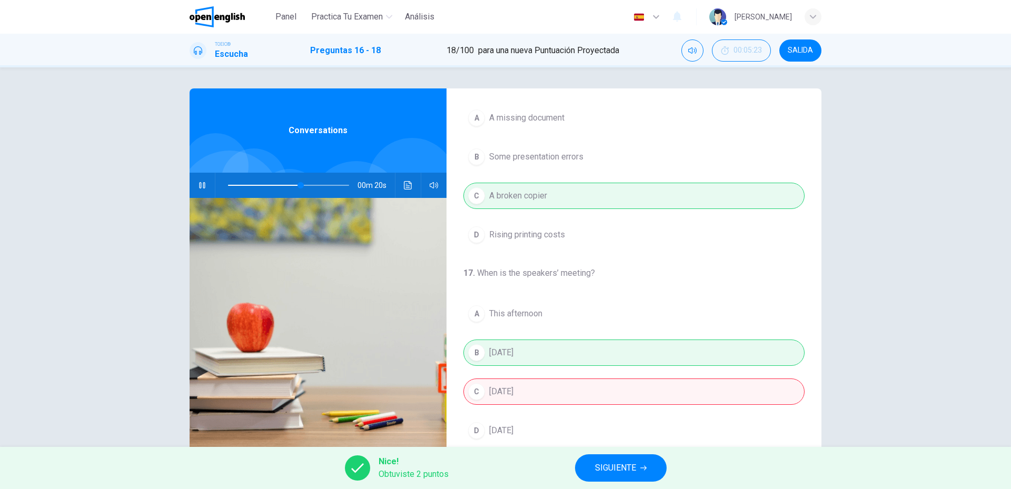
click at [525, 306] on div "17 . When is the speakers’ meeting? A This afternoon B Tomorrow C This Friday D…" at bounding box center [634, 355] width 375 height 177
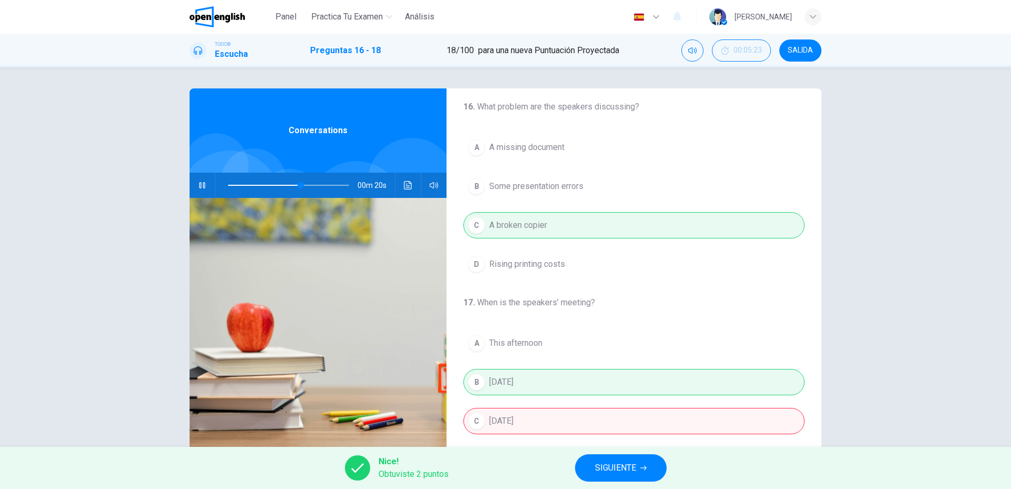
scroll to position [0, 0]
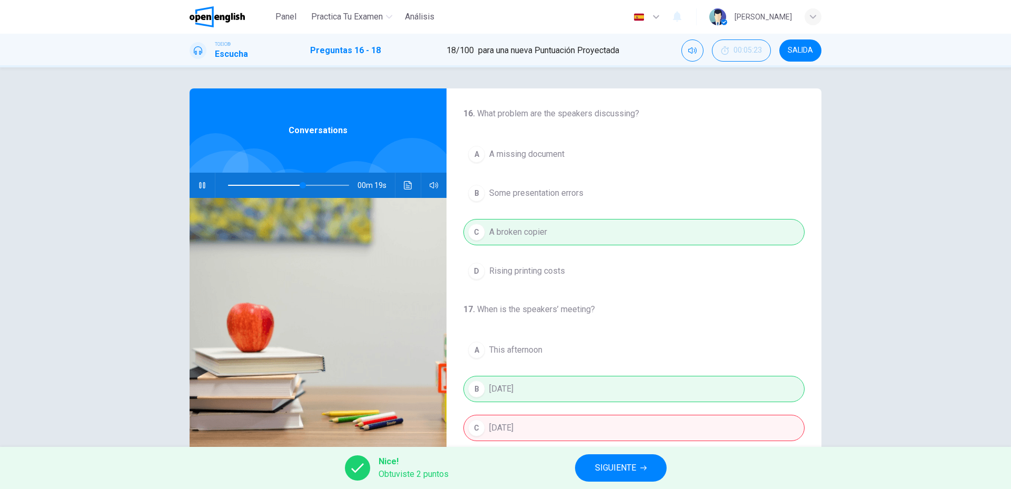
type input "**"
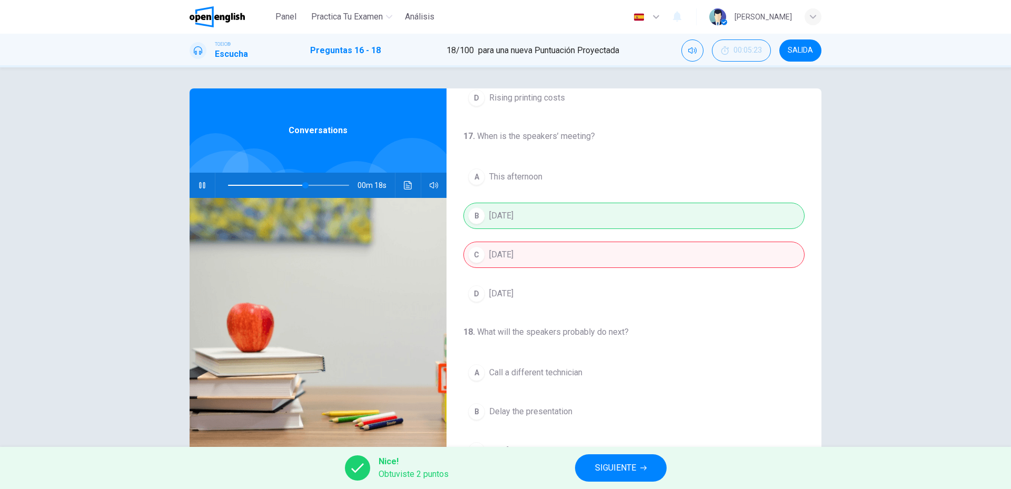
scroll to position [241, 0]
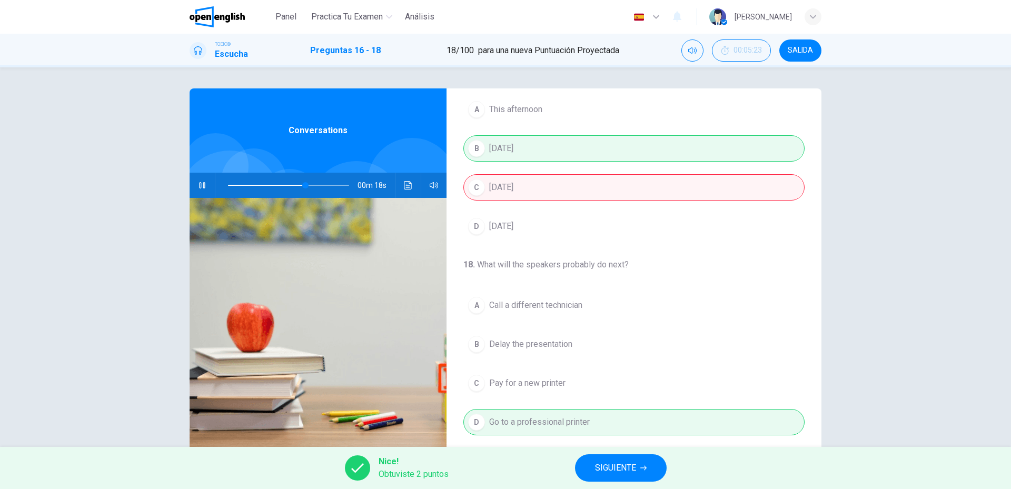
click at [608, 466] on span "SIGUIENTE" at bounding box center [615, 468] width 41 height 15
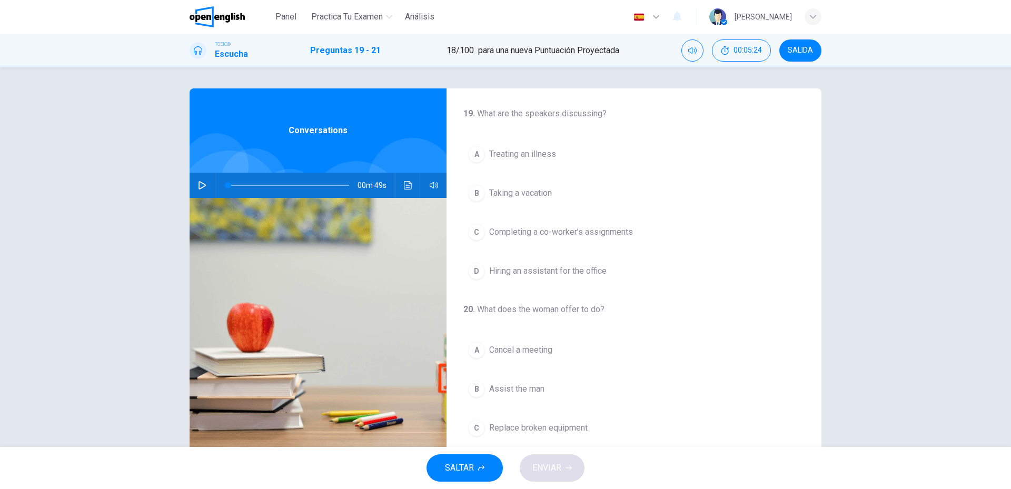
click at [190, 186] on div "00m 49s" at bounding box center [318, 185] width 257 height 25
click at [198, 184] on icon "button" at bounding box center [202, 185] width 8 height 8
drag, startPoint x: 229, startPoint y: 188, endPoint x: 223, endPoint y: 187, distance: 5.4
click at [231, 187] on span at bounding box center [234, 185] width 6 height 6
click at [204, 185] on button "button" at bounding box center [202, 185] width 17 height 25
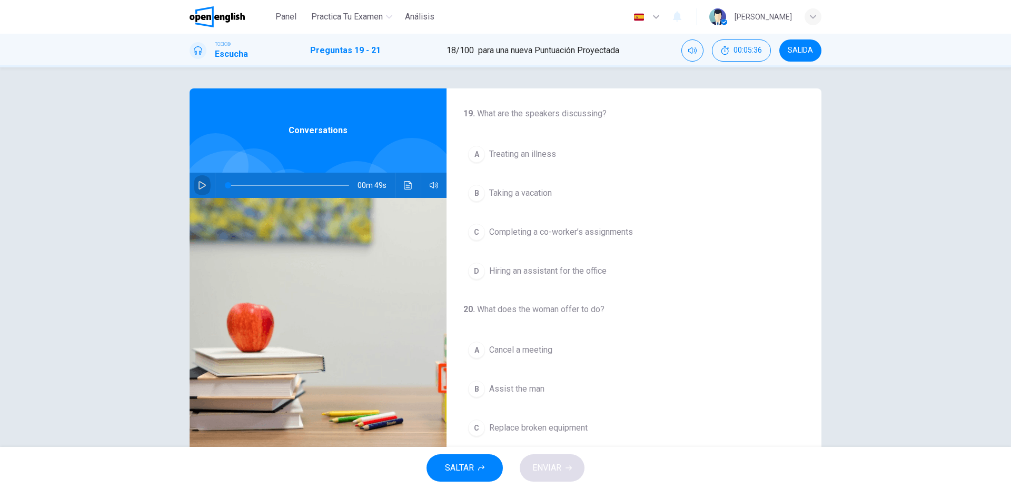
click at [204, 185] on button "button" at bounding box center [202, 185] width 17 height 25
click at [567, 230] on span "Completing a co-worker’s assignments" at bounding box center [561, 232] width 144 height 13
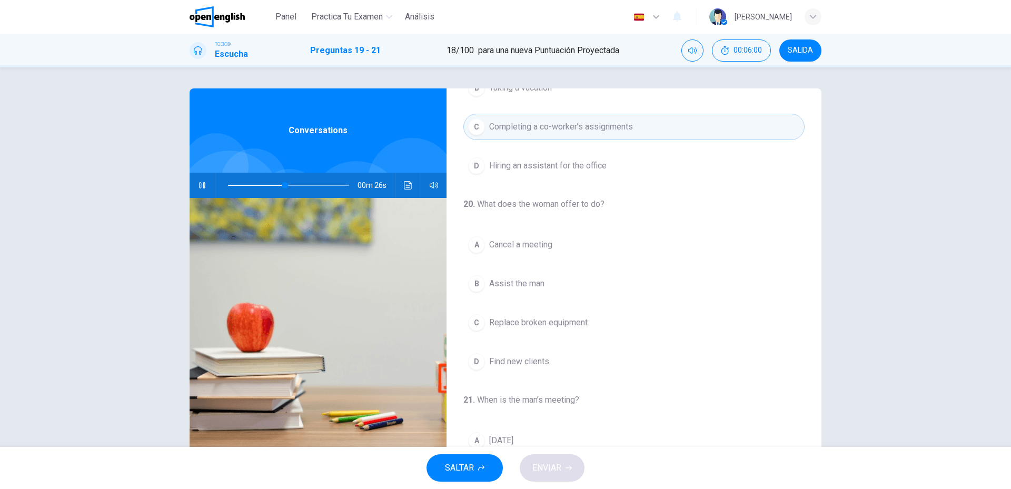
click at [497, 283] on span "Assist the man" at bounding box center [516, 284] width 55 height 13
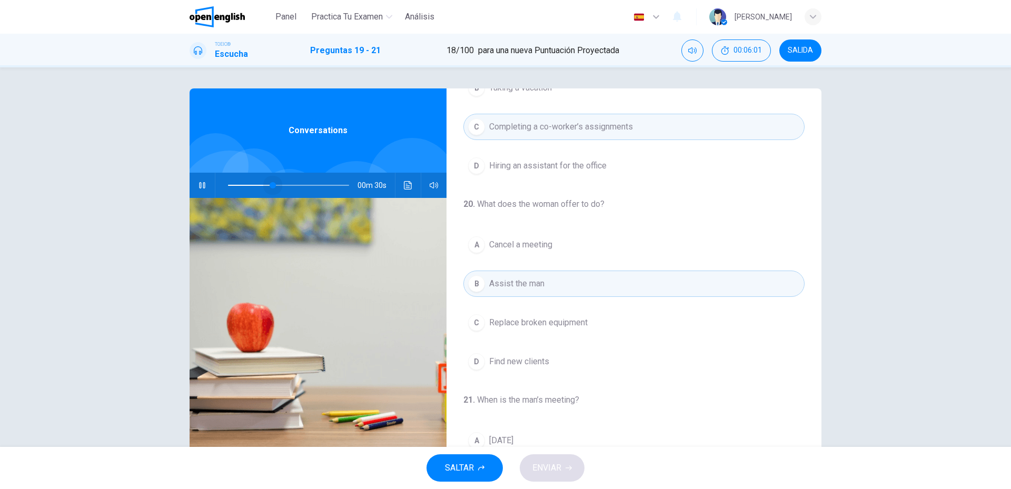
click at [270, 186] on span at bounding box center [288, 185] width 121 height 15
click at [272, 188] on span at bounding box center [275, 185] width 6 height 6
click at [263, 189] on span at bounding box center [266, 185] width 6 height 6
click at [583, 279] on button "B Assist the man" at bounding box center [634, 284] width 341 height 26
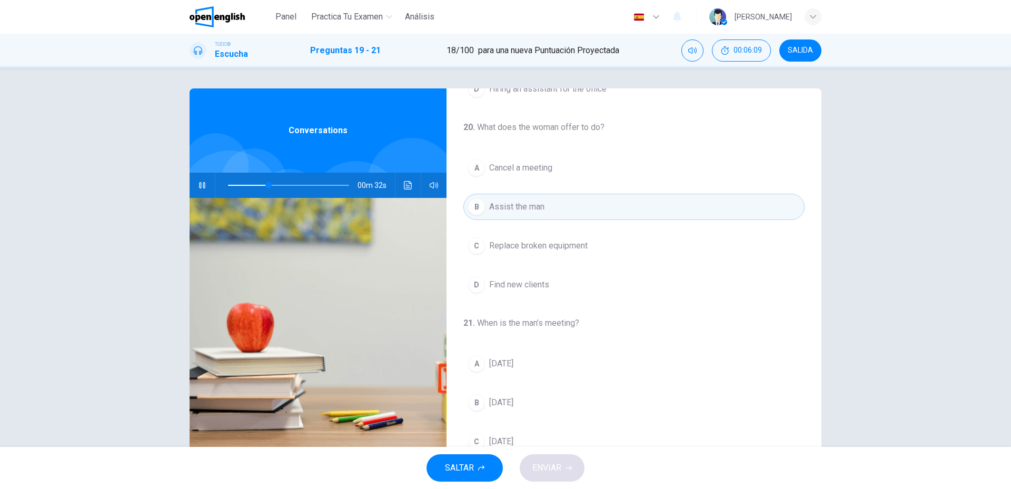
scroll to position [211, 0]
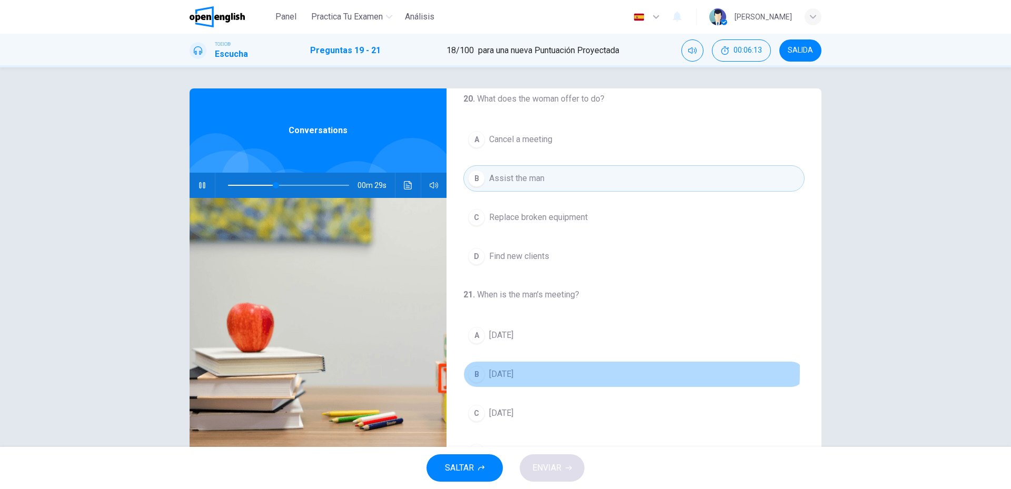
click at [504, 372] on span "Wednesday" at bounding box center [501, 374] width 24 height 13
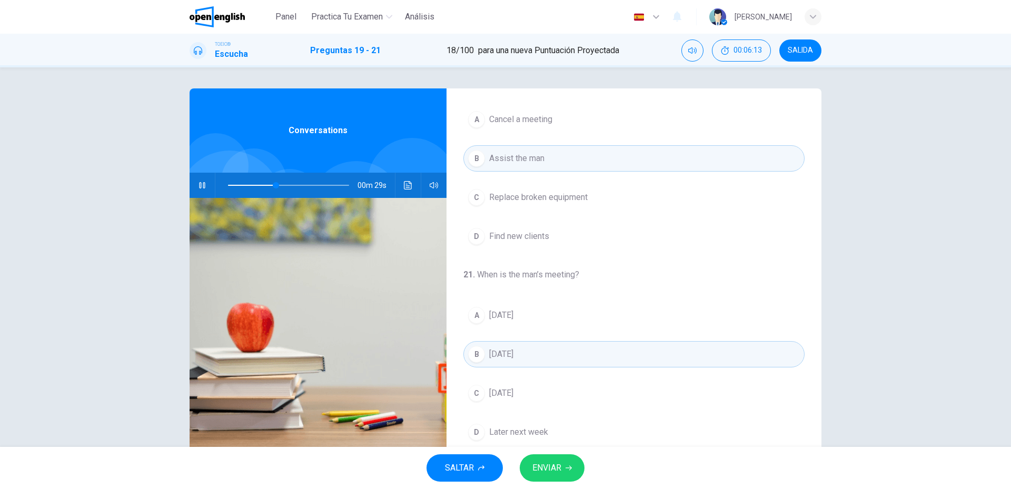
scroll to position [241, 0]
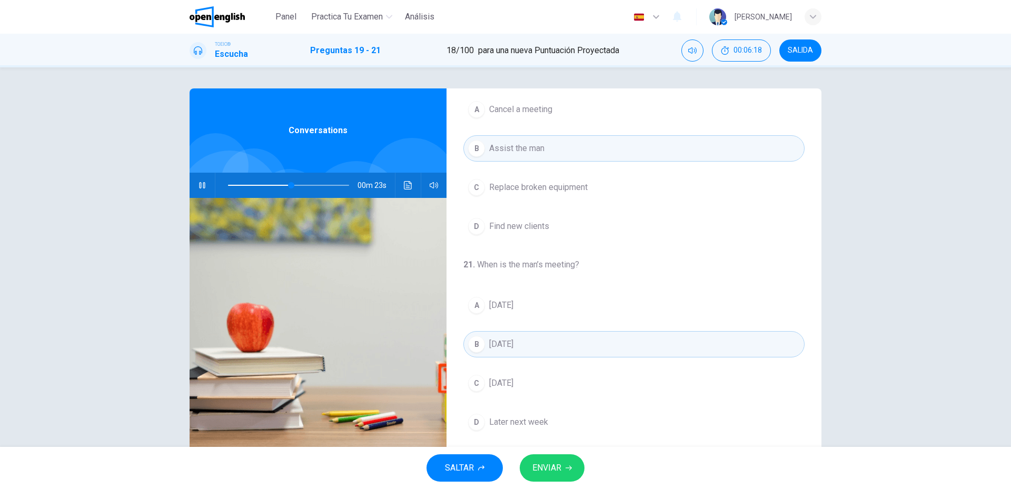
click at [556, 460] on button "ENVIAR" at bounding box center [552, 468] width 65 height 27
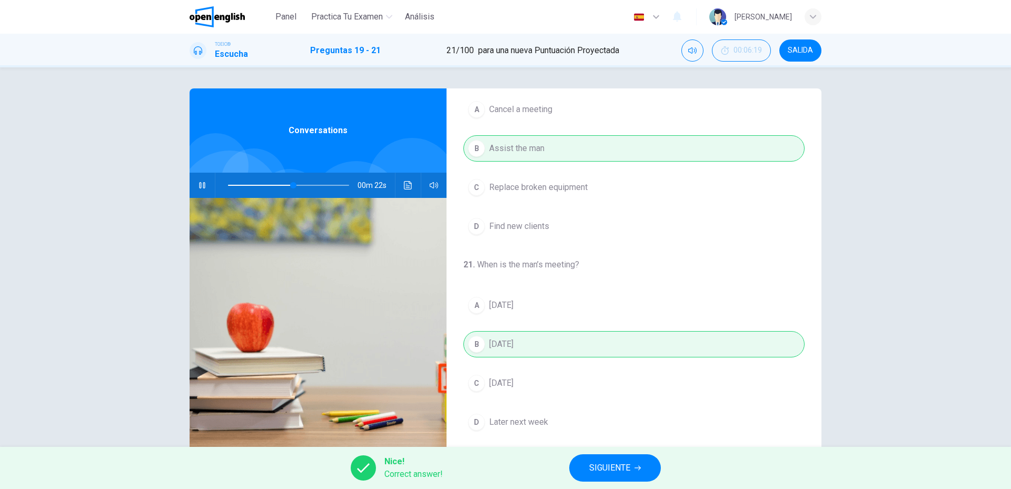
type input "**"
click at [597, 461] on span "SIGUIENTE" at bounding box center [609, 468] width 41 height 15
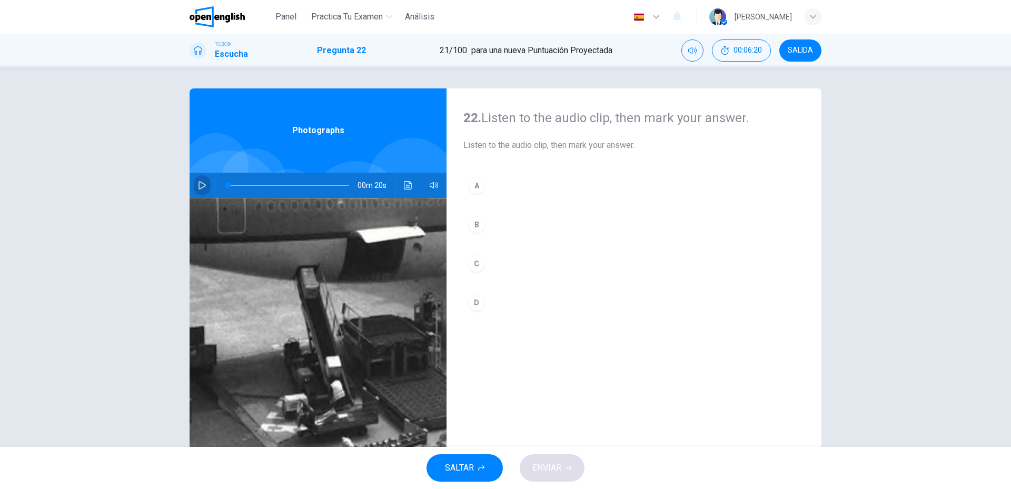
click at [195, 191] on button "button" at bounding box center [202, 185] width 17 height 25
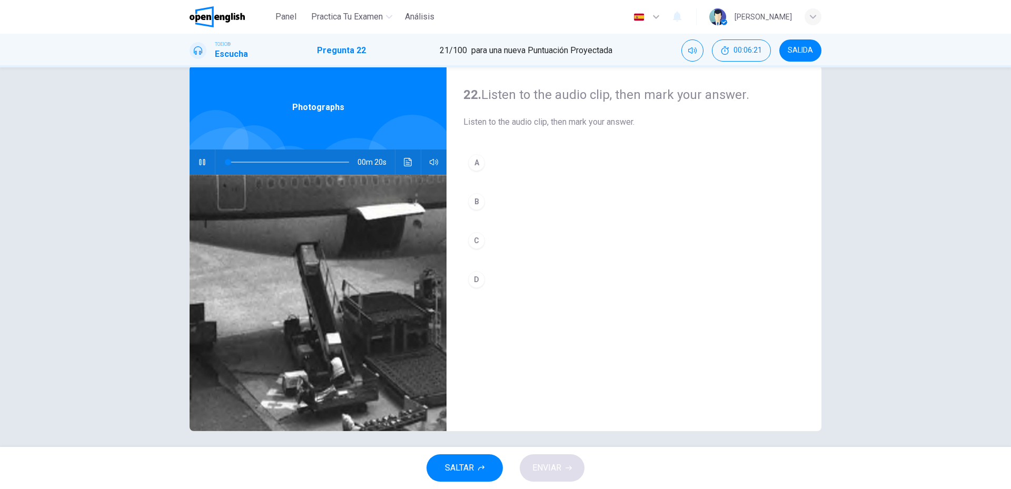
scroll to position [28, 0]
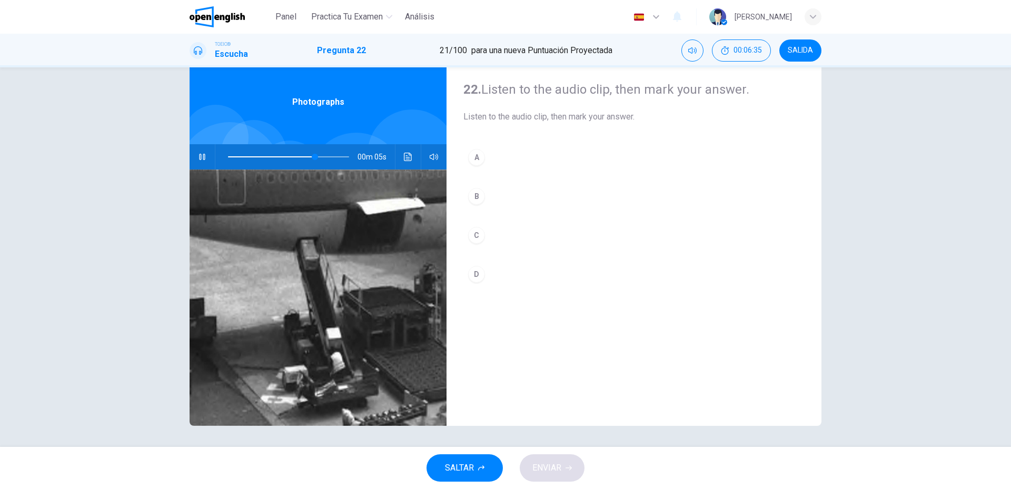
click at [480, 240] on div "C" at bounding box center [476, 235] width 17 height 17
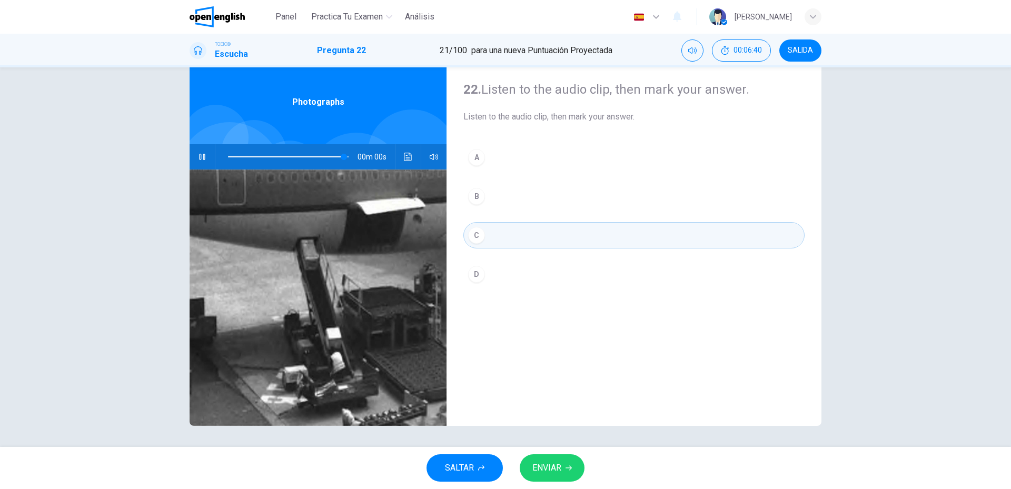
type input "*"
click at [553, 464] on span "ENVIAR" at bounding box center [547, 468] width 29 height 15
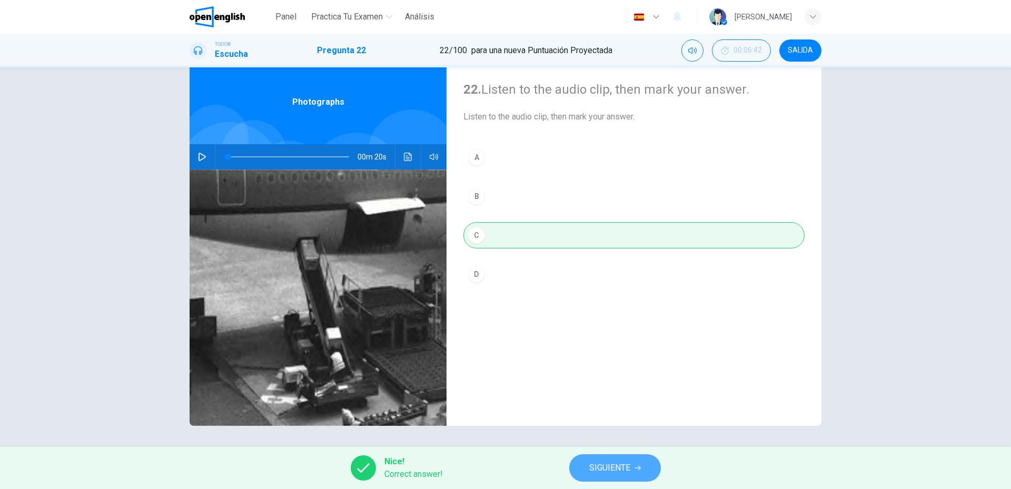
click at [645, 470] on button "SIGUIENTE" at bounding box center [615, 468] width 92 height 27
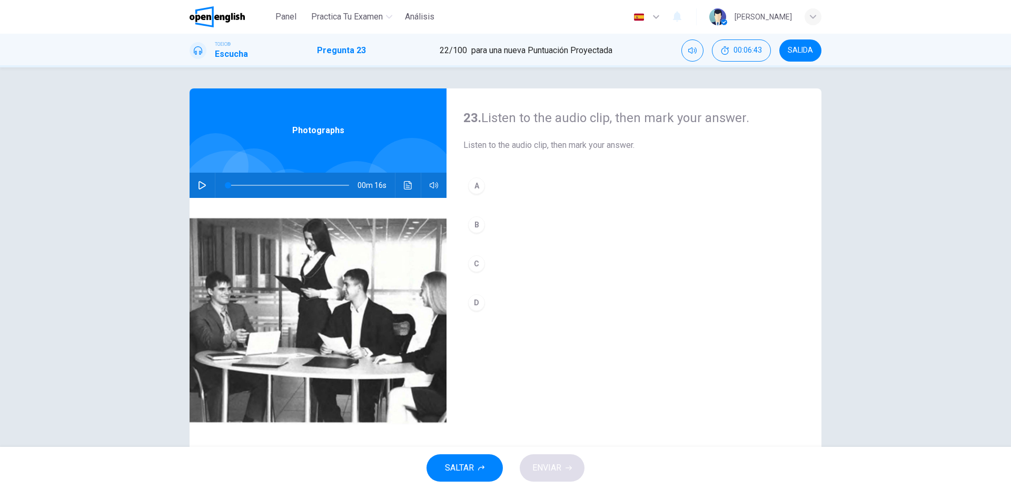
click at [211, 183] on div "00m 16s" at bounding box center [318, 185] width 257 height 25
click at [204, 186] on button "button" at bounding box center [202, 185] width 17 height 25
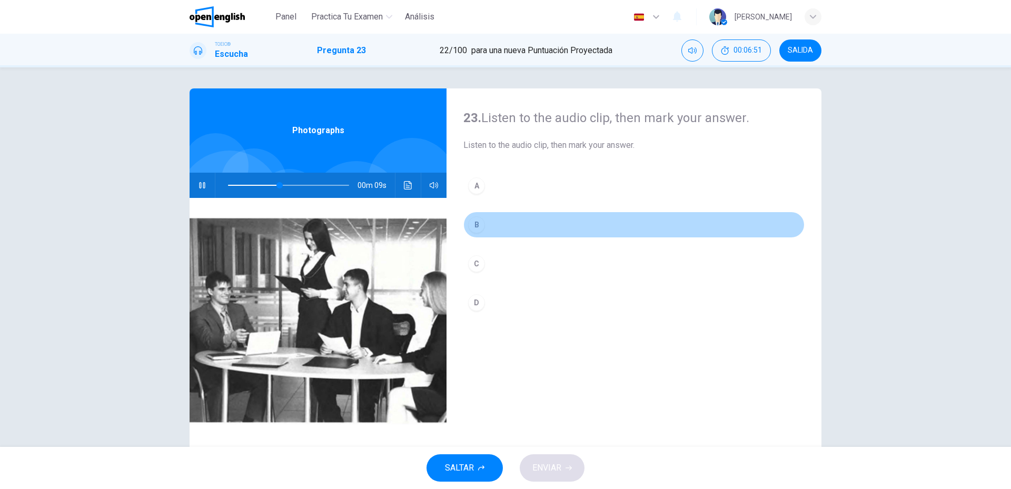
click at [484, 226] on button "B" at bounding box center [634, 225] width 341 height 26
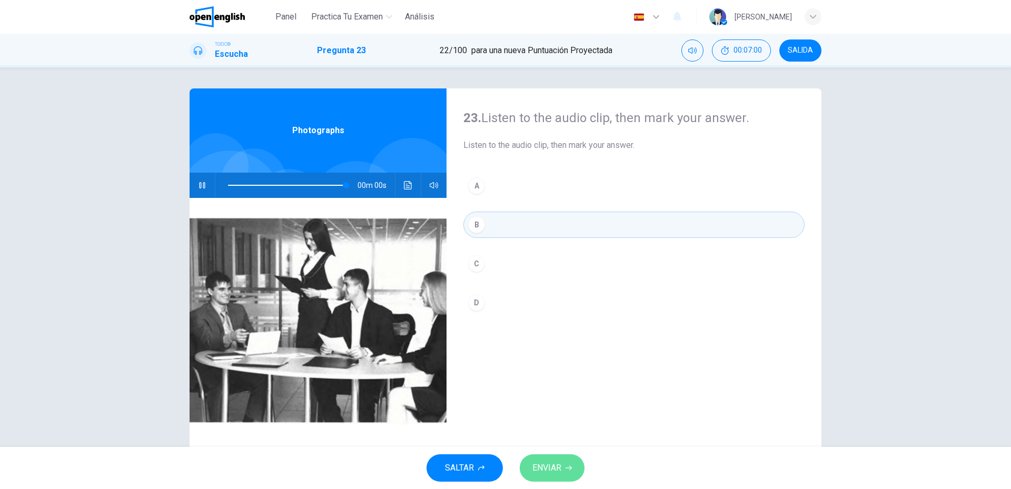
click at [555, 464] on span "ENVIAR" at bounding box center [547, 468] width 29 height 15
type input "*"
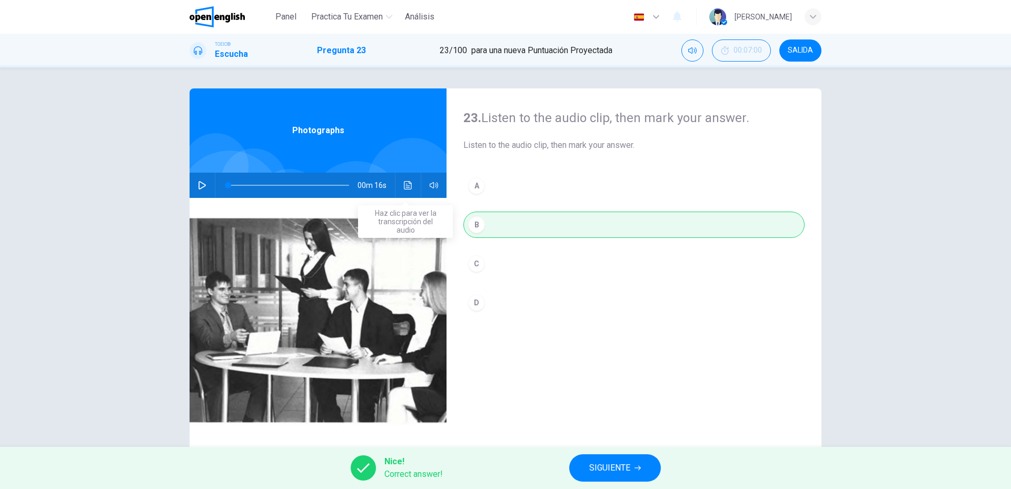
click at [411, 192] on button "Haz clic para ver la transcripción del audio" at bounding box center [408, 185] width 17 height 25
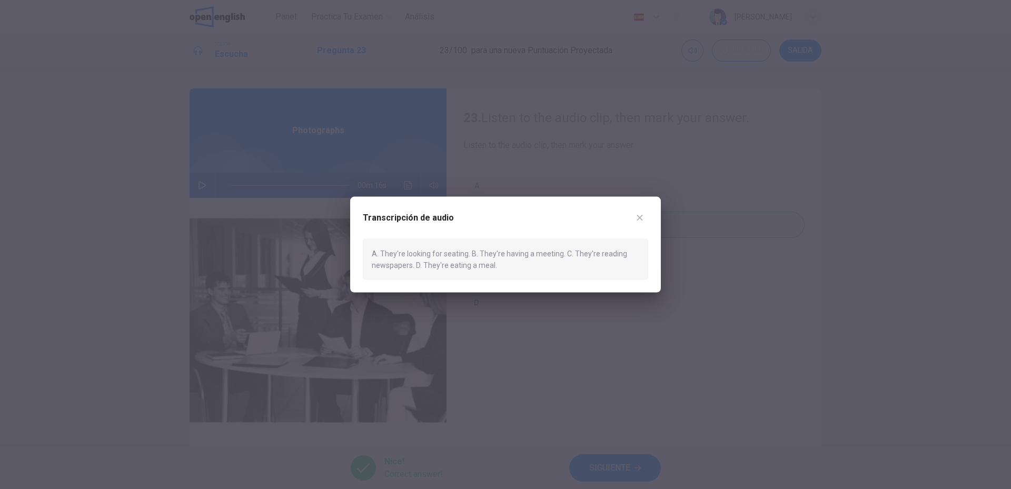
click at [651, 218] on div "Transcripción de audio A. They're looking for seating. B. They're having a meet…" at bounding box center [505, 244] width 311 height 96
click at [643, 219] on icon "button" at bounding box center [640, 217] width 8 height 8
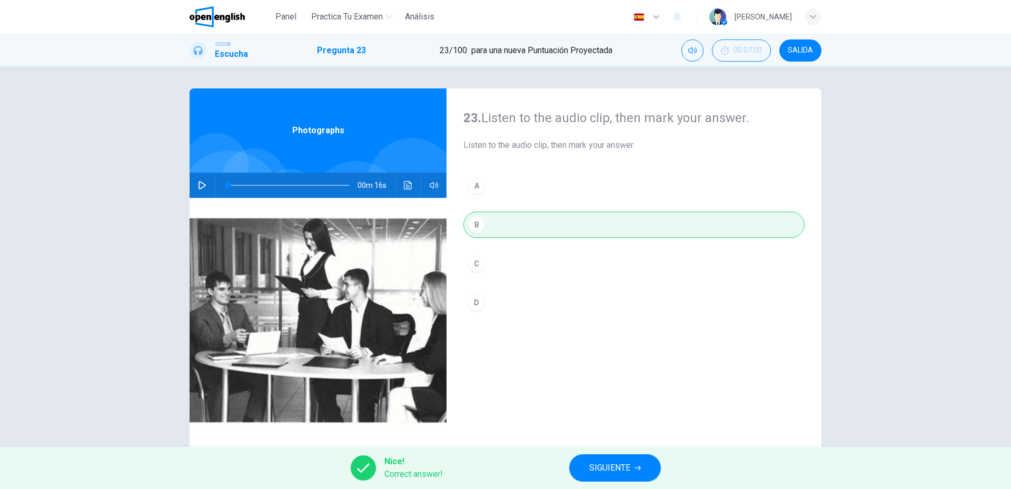
click at [586, 470] on button "SIGUIENTE" at bounding box center [615, 468] width 92 height 27
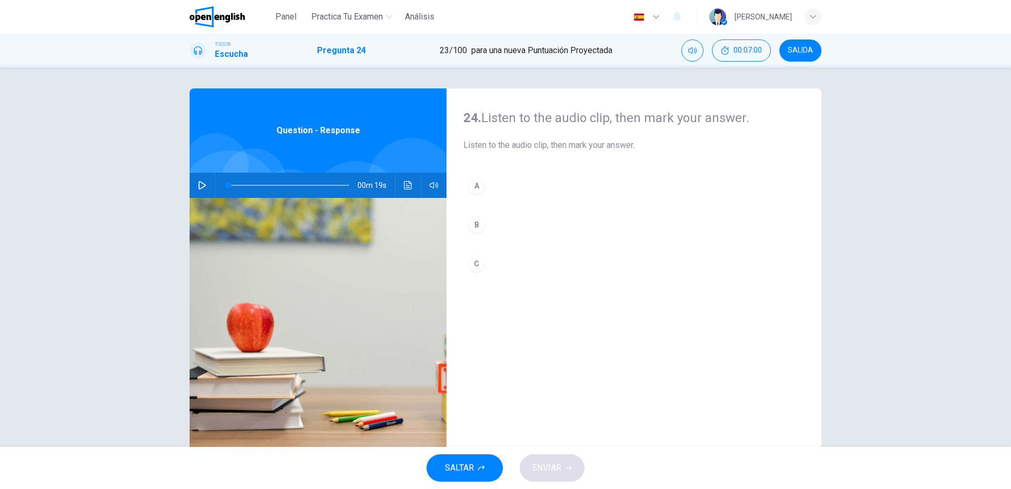
click at [205, 184] on button "button" at bounding box center [202, 185] width 17 height 25
click at [481, 257] on button "C" at bounding box center [634, 264] width 341 height 26
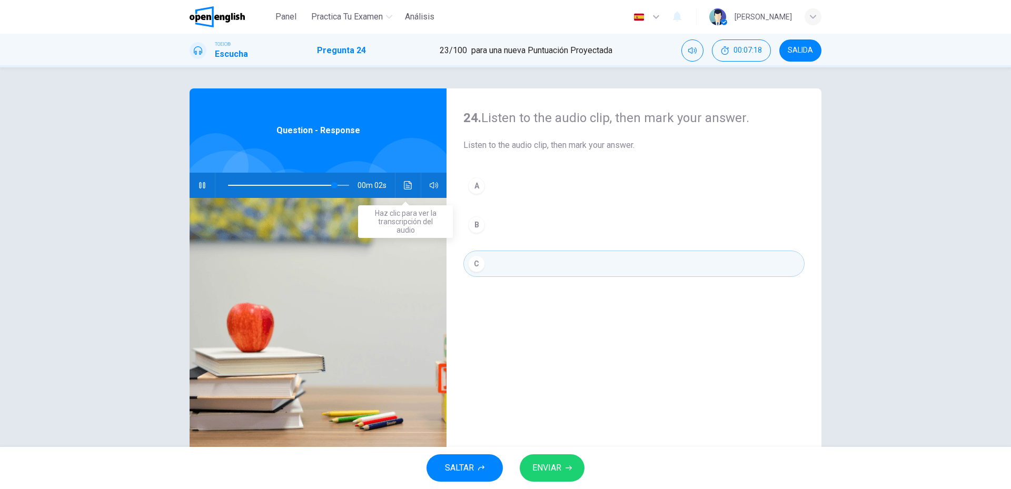
click at [405, 186] on icon "Haz clic para ver la transcripción del audio" at bounding box center [408, 185] width 8 height 8
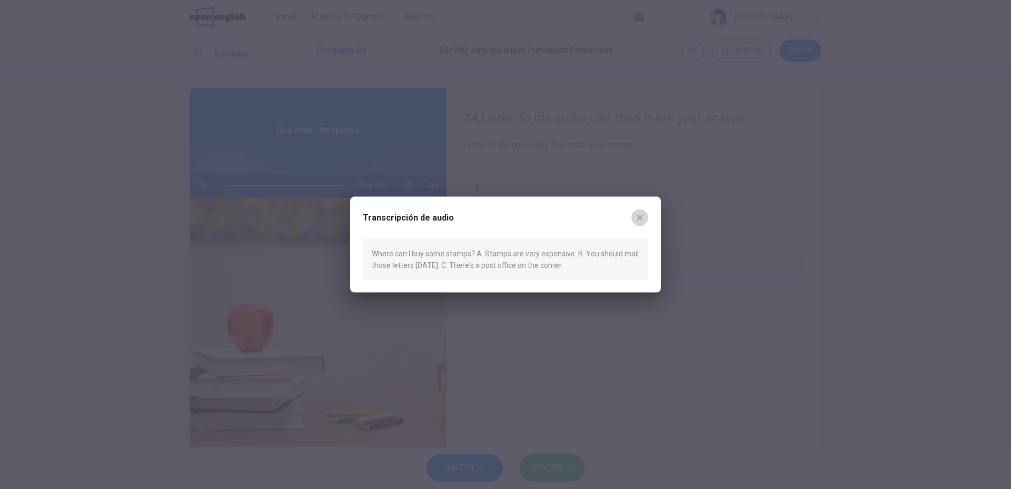
click at [641, 219] on icon "button" at bounding box center [640, 218] width 6 height 6
type input "*"
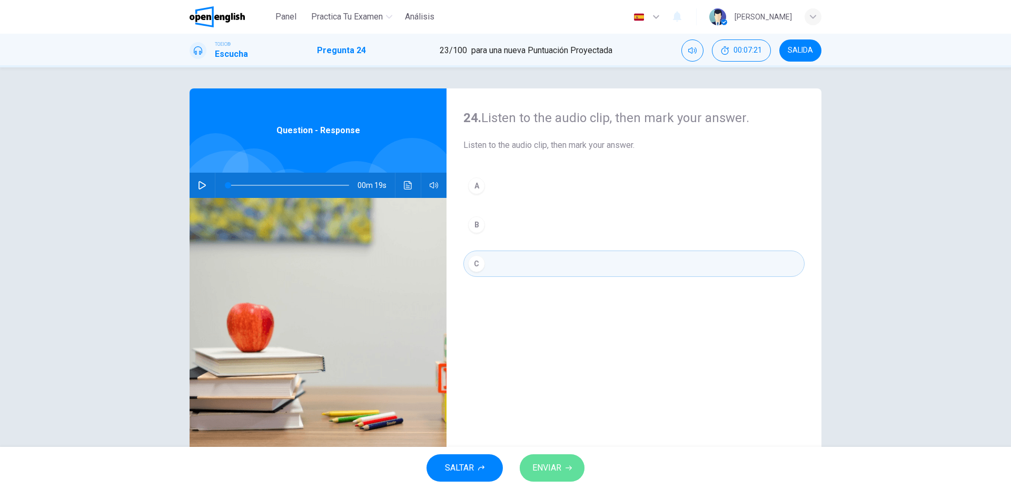
click at [558, 464] on span "ENVIAR" at bounding box center [547, 468] width 29 height 15
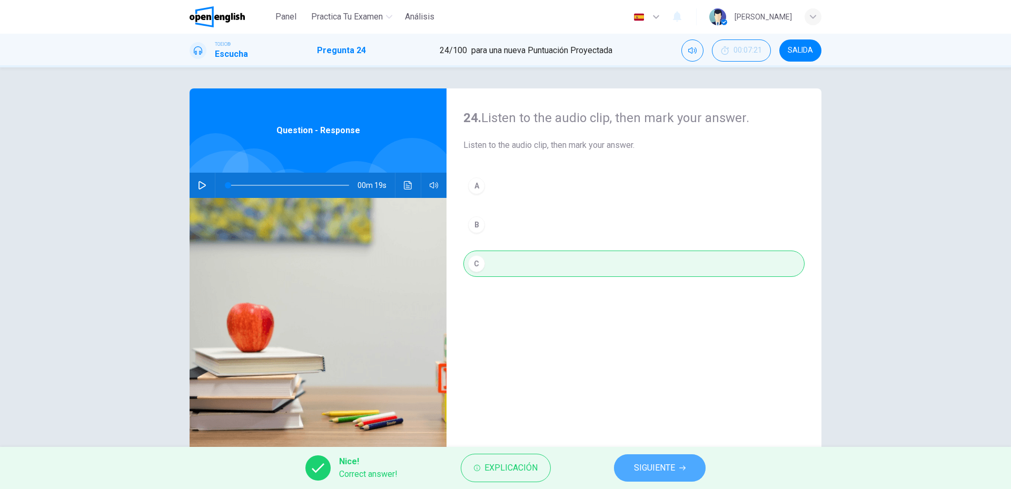
click at [640, 461] on button "SIGUIENTE" at bounding box center [660, 468] width 92 height 27
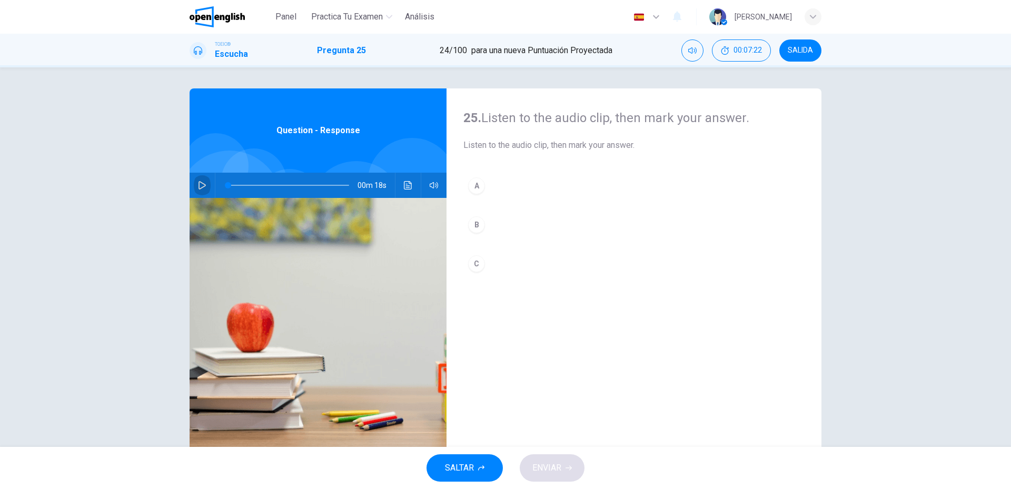
click at [205, 177] on button "button" at bounding box center [202, 185] width 17 height 25
click at [474, 218] on div "B" at bounding box center [476, 225] width 17 height 17
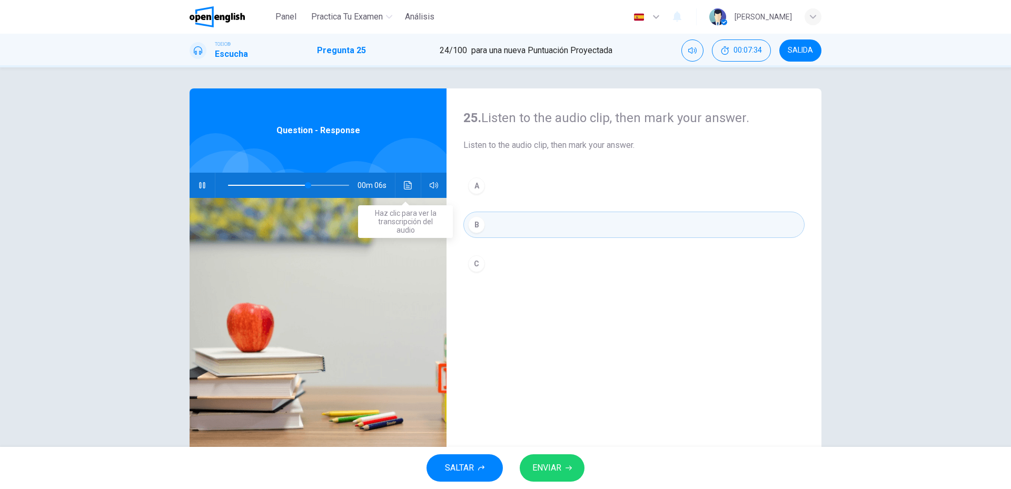
click at [405, 187] on icon "Haz clic para ver la transcripción del audio" at bounding box center [408, 185] width 8 height 8
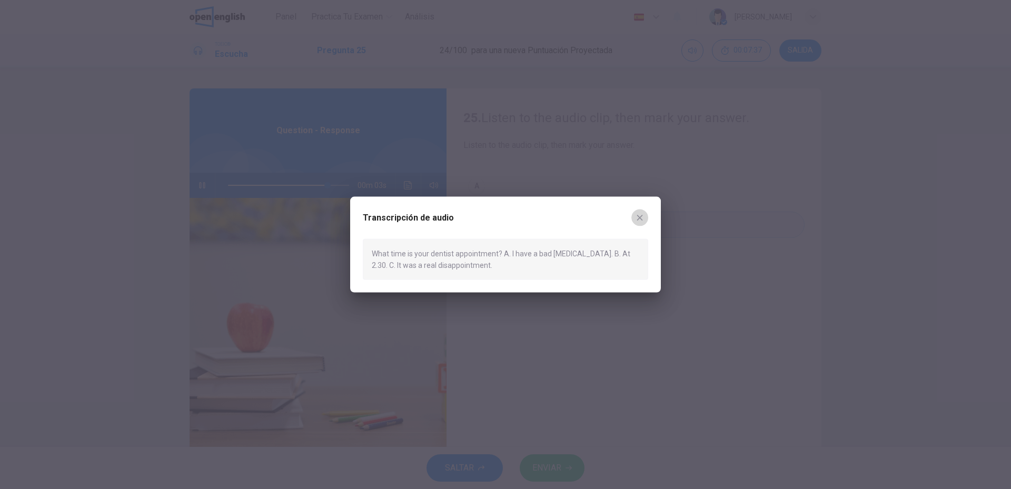
click at [642, 222] on button "button" at bounding box center [640, 217] width 17 height 17
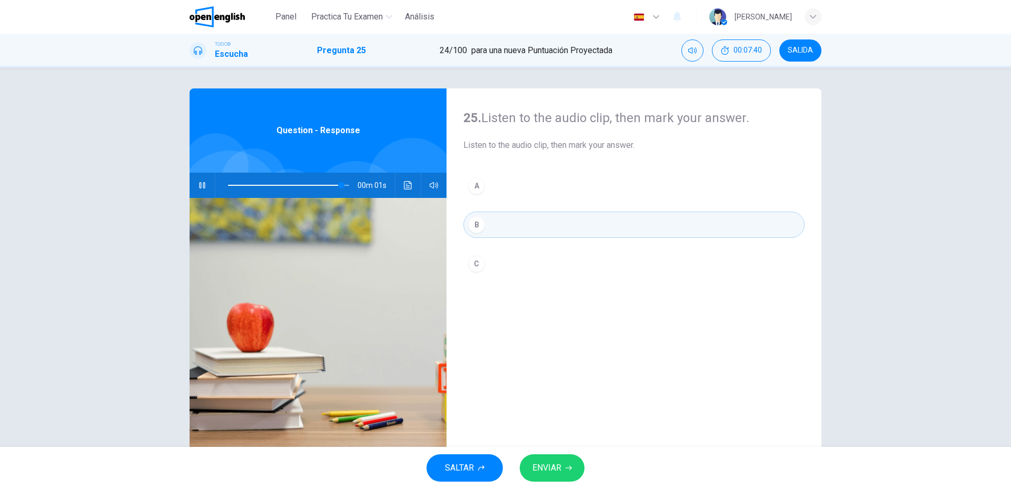
click at [553, 470] on span "ENVIAR" at bounding box center [547, 468] width 29 height 15
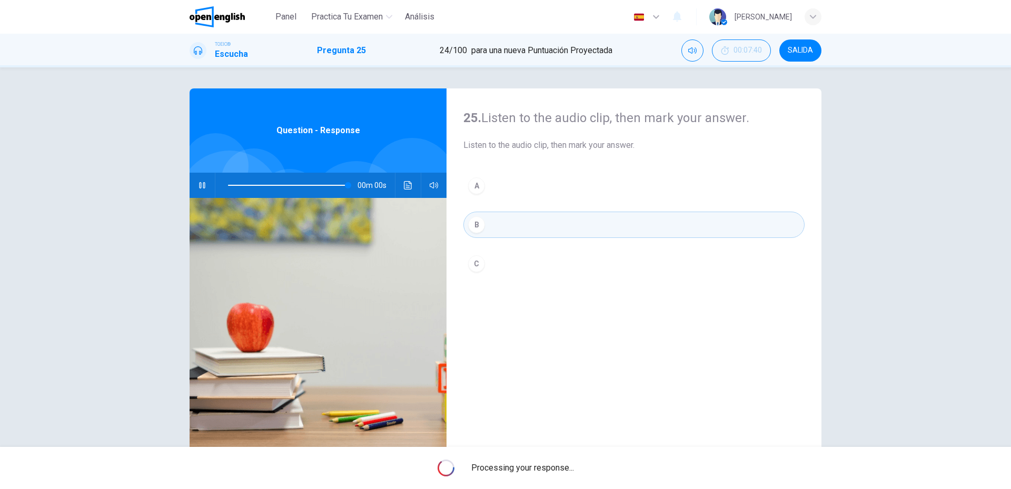
type input "*"
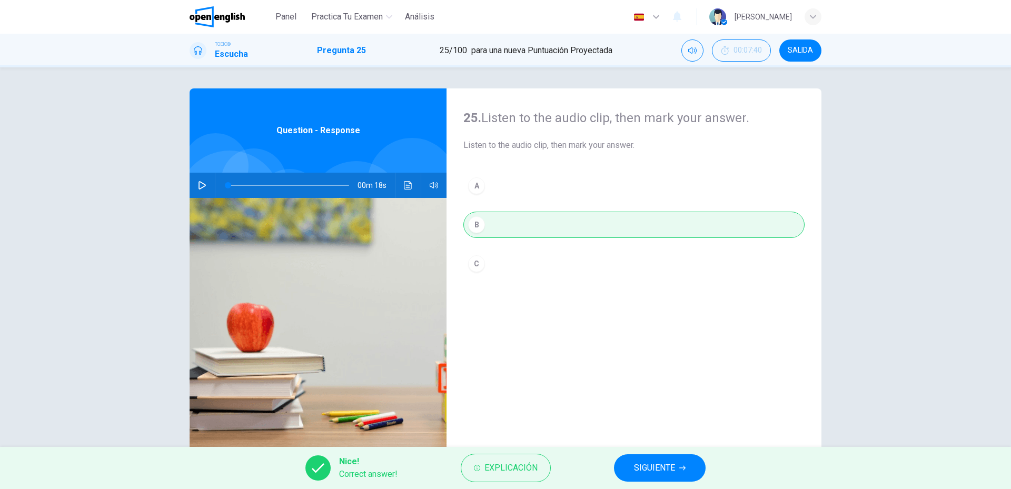
click at [624, 471] on button "SIGUIENTE" at bounding box center [660, 468] width 92 height 27
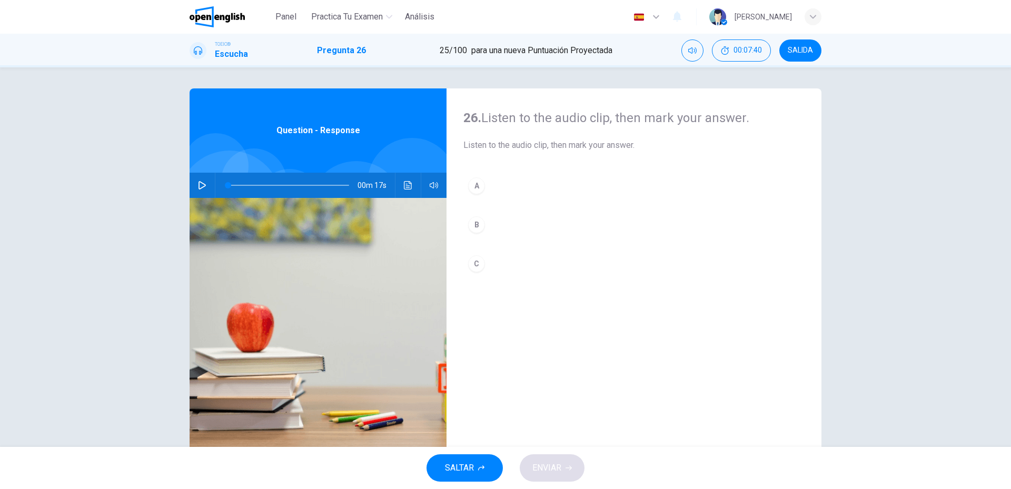
click at [190, 185] on div "00m 17s" at bounding box center [318, 185] width 257 height 25
click at [205, 187] on button "button" at bounding box center [202, 185] width 17 height 25
click at [484, 276] on button "C" at bounding box center [634, 264] width 341 height 26
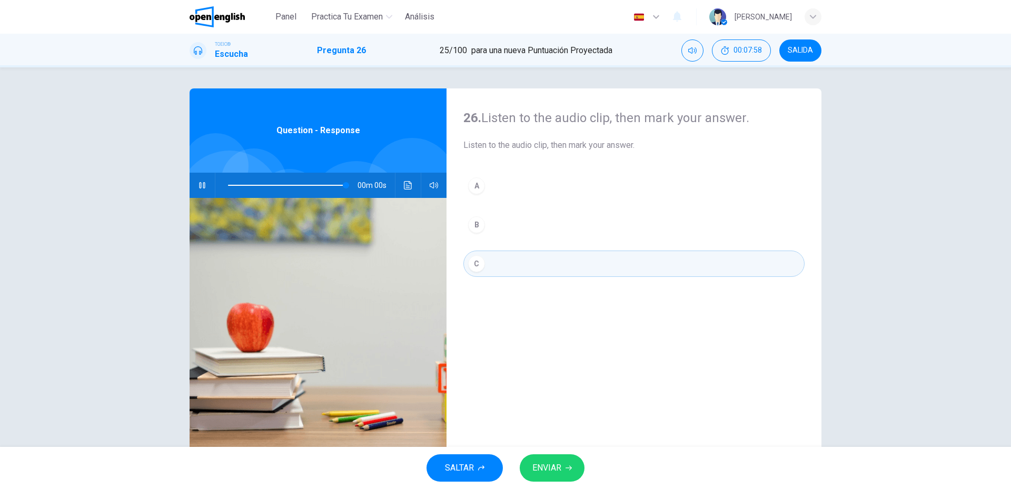
click at [554, 468] on span "ENVIAR" at bounding box center [547, 468] width 29 height 15
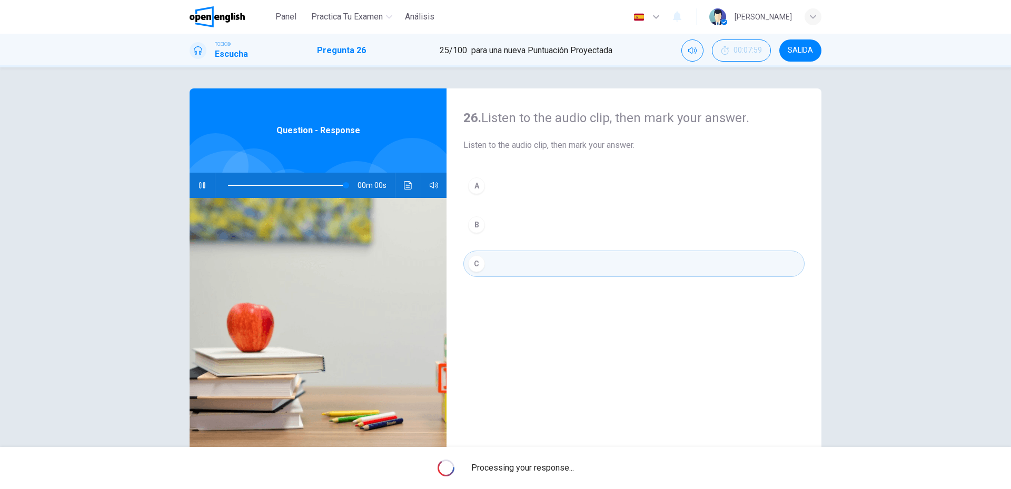
type input "*"
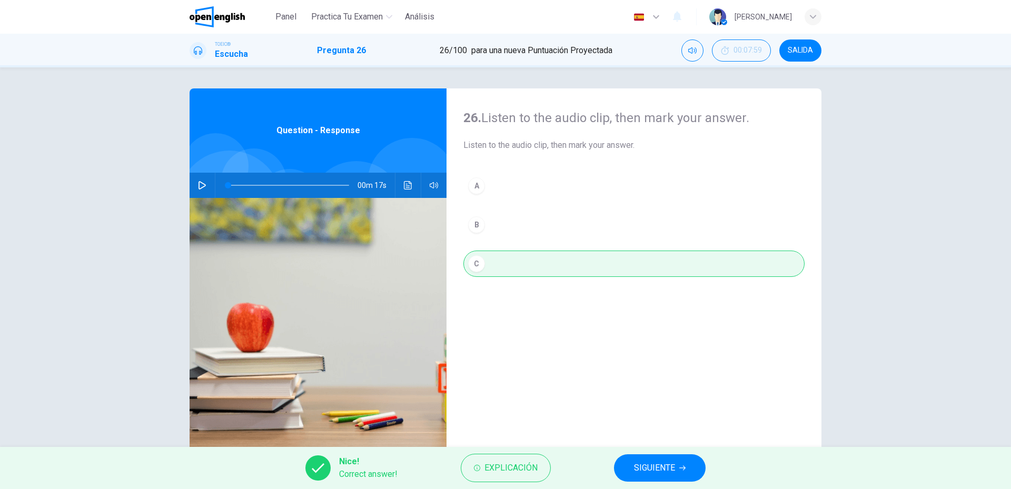
click at [611, 461] on div "Nice! Correct answer! Explicación SIGUIENTE" at bounding box center [505, 468] width 1011 height 42
click at [633, 465] on button "SIGUIENTE" at bounding box center [660, 468] width 92 height 27
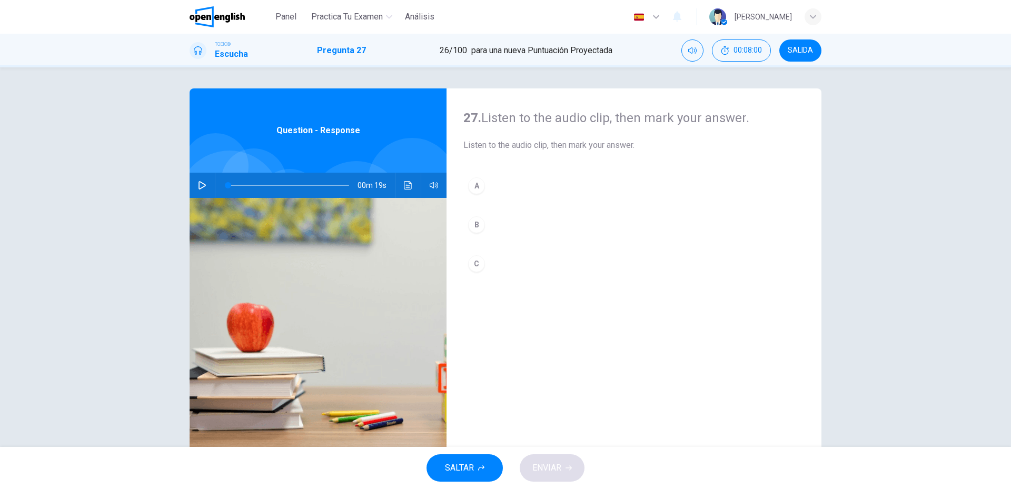
click at [198, 187] on icon "button" at bounding box center [202, 185] width 8 height 8
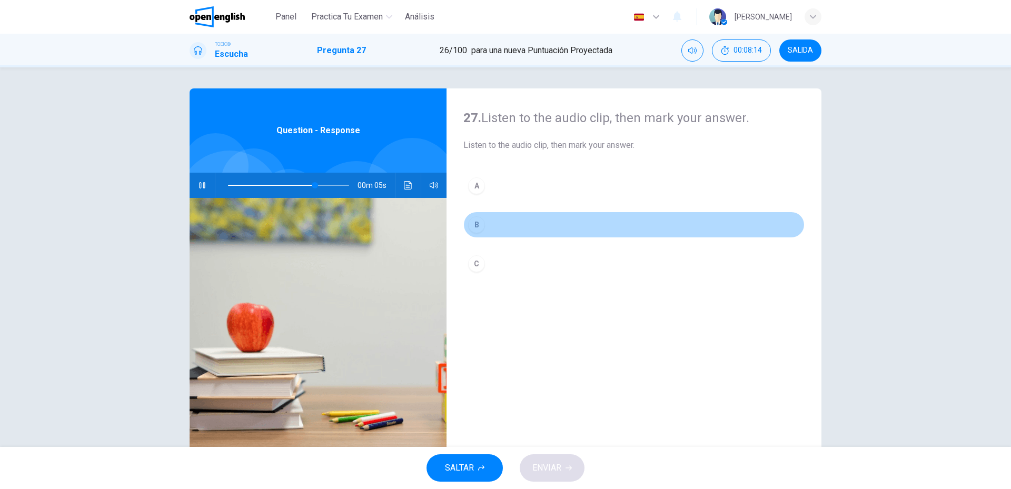
click at [466, 222] on button "B" at bounding box center [634, 225] width 341 height 26
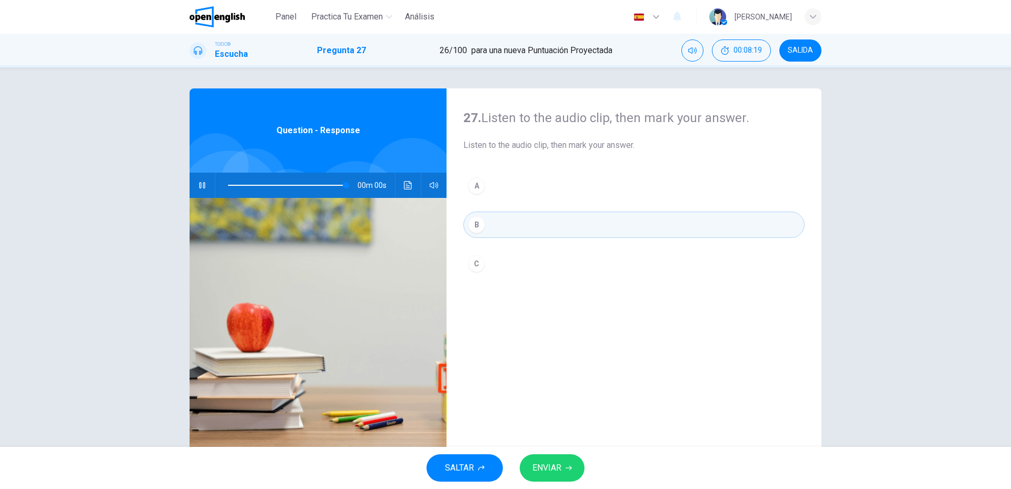
click at [561, 460] on button "ENVIAR" at bounding box center [552, 468] width 65 height 27
type input "*"
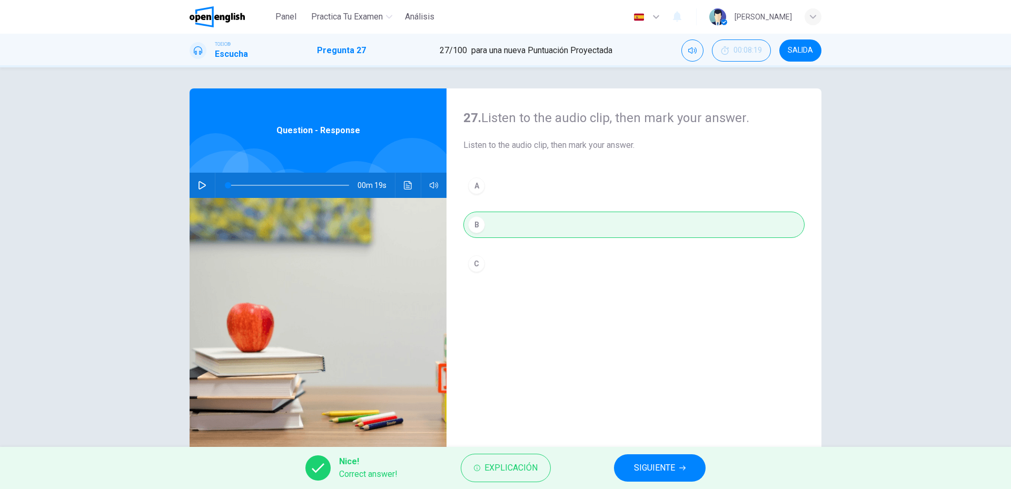
click at [622, 471] on button "SIGUIENTE" at bounding box center [660, 468] width 92 height 27
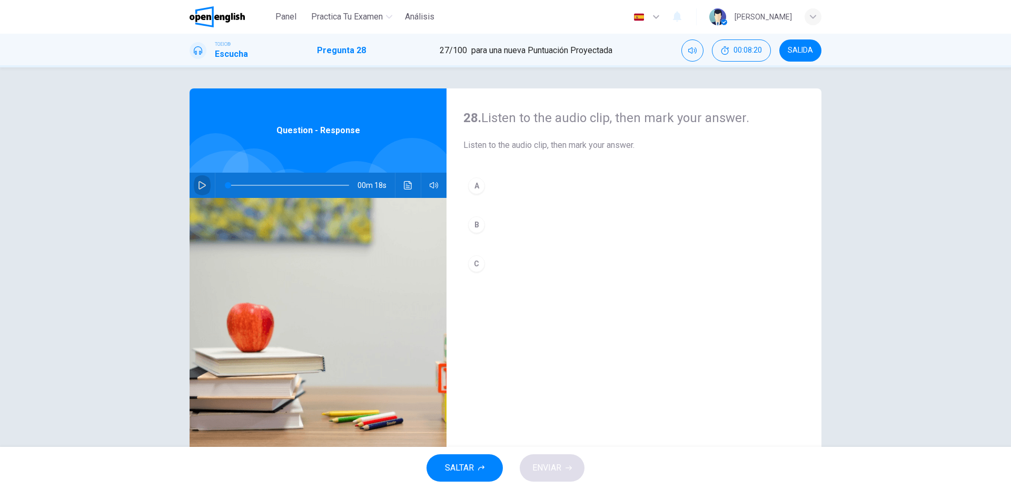
click at [199, 185] on icon "button" at bounding box center [202, 185] width 8 height 8
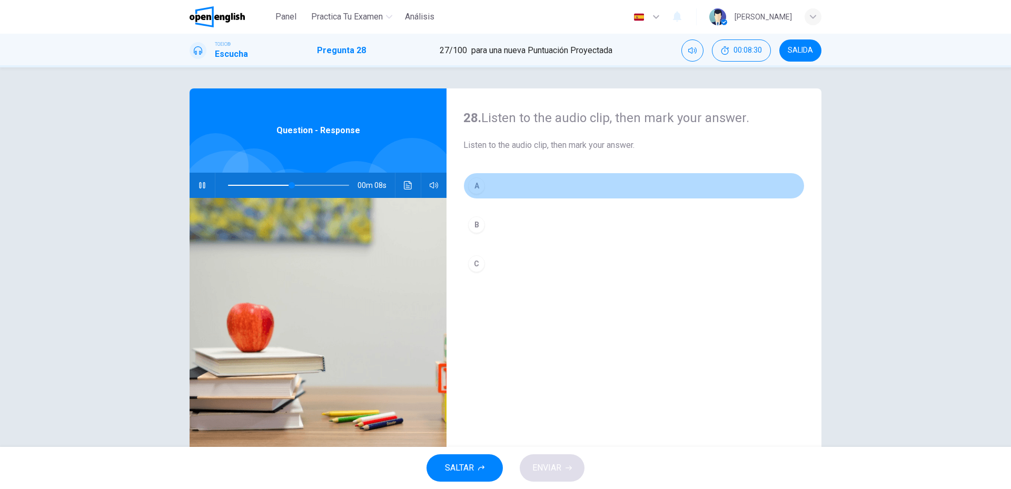
click at [527, 188] on button "A" at bounding box center [634, 186] width 341 height 26
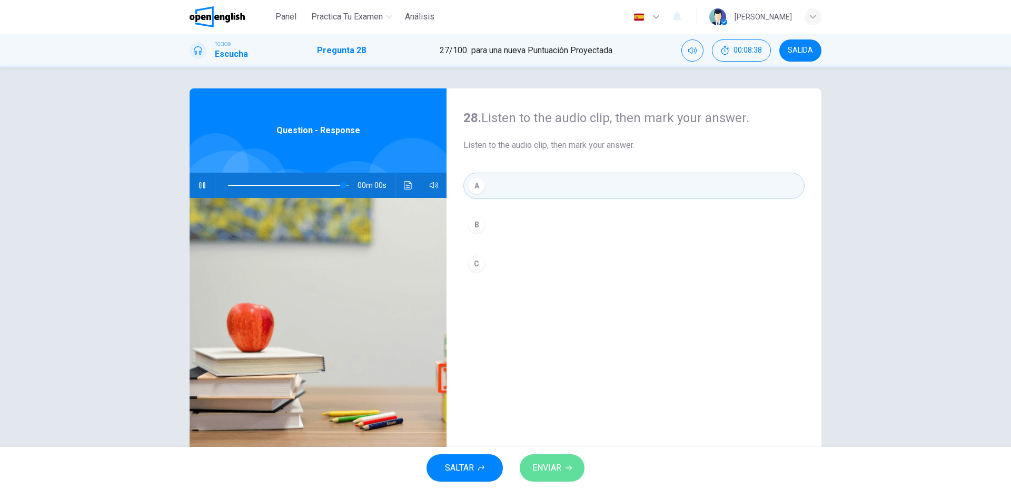
click at [563, 468] on button "ENVIAR" at bounding box center [552, 468] width 65 height 27
type input "*"
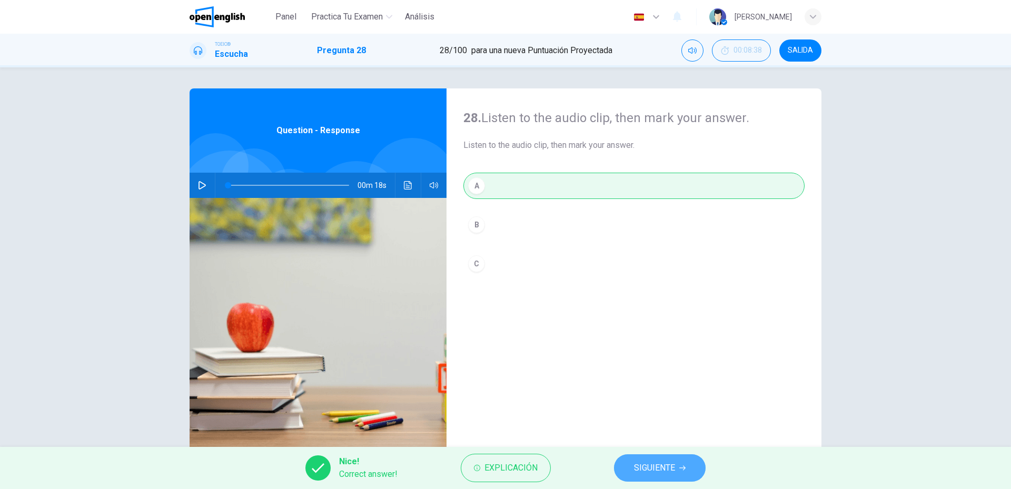
click at [647, 469] on span "SIGUIENTE" at bounding box center [654, 468] width 41 height 15
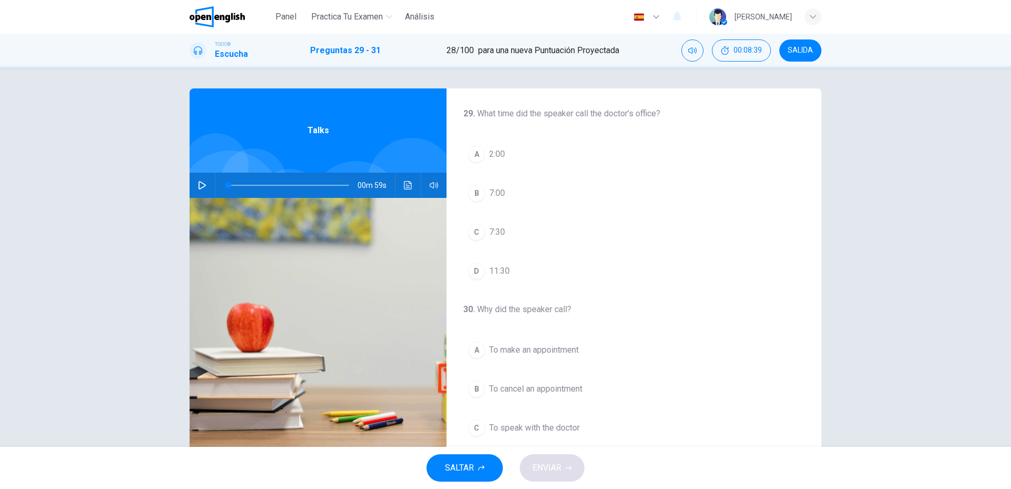
click at [204, 179] on button "button" at bounding box center [202, 185] width 17 height 25
click at [480, 226] on button "C 7:30" at bounding box center [634, 232] width 341 height 26
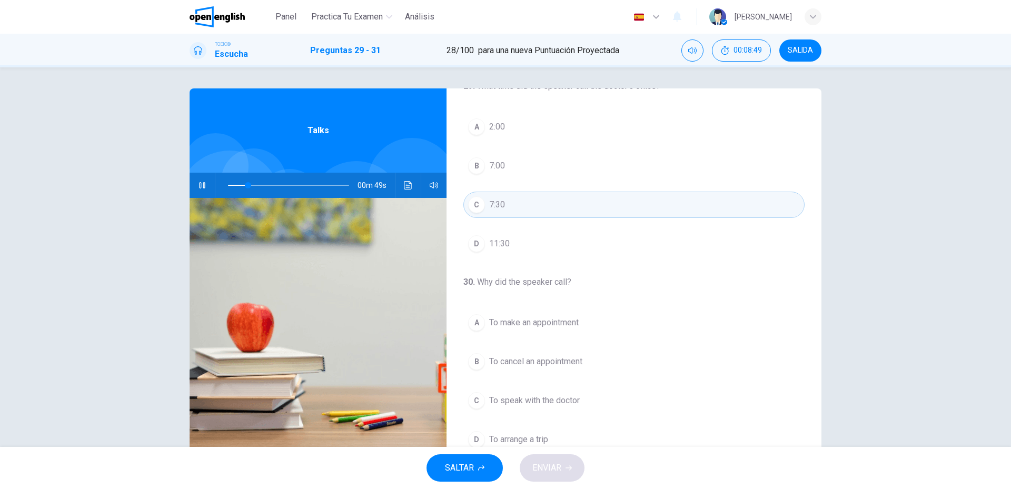
scroll to position [53, 0]
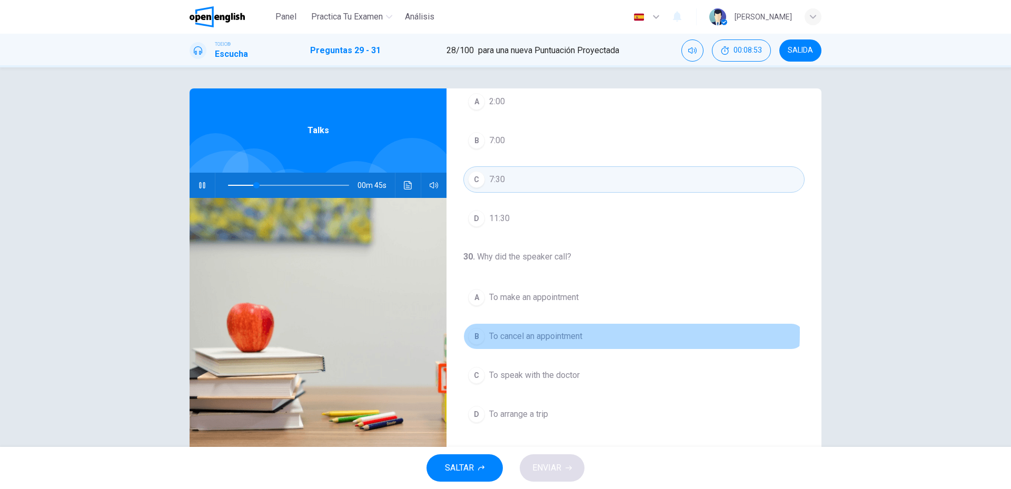
click at [538, 333] on span "To cancel an appointment" at bounding box center [535, 336] width 93 height 13
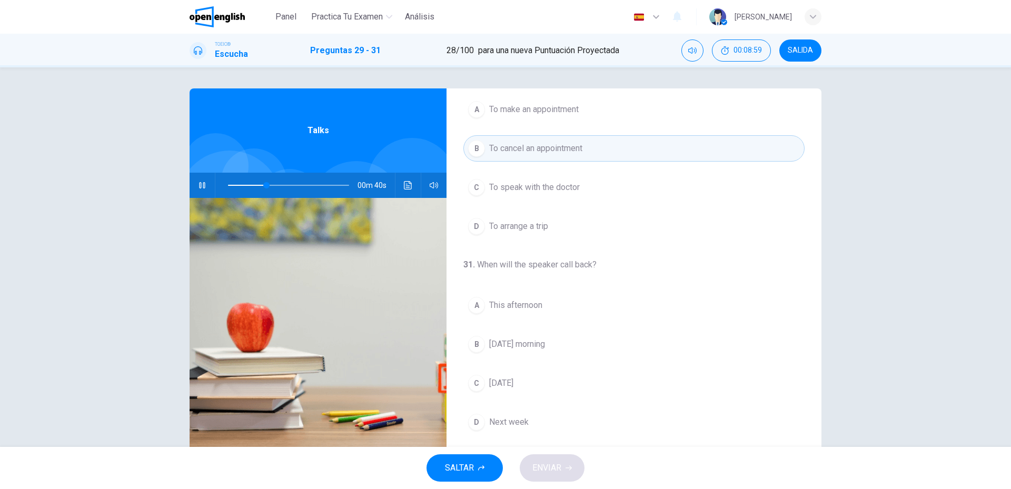
scroll to position [28, 0]
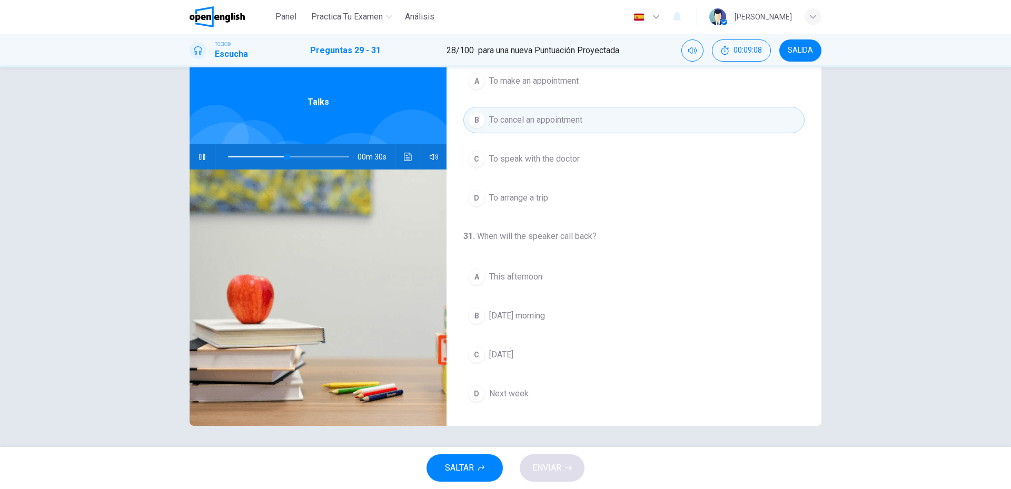
click at [503, 394] on span "Next week" at bounding box center [509, 394] width 40 height 13
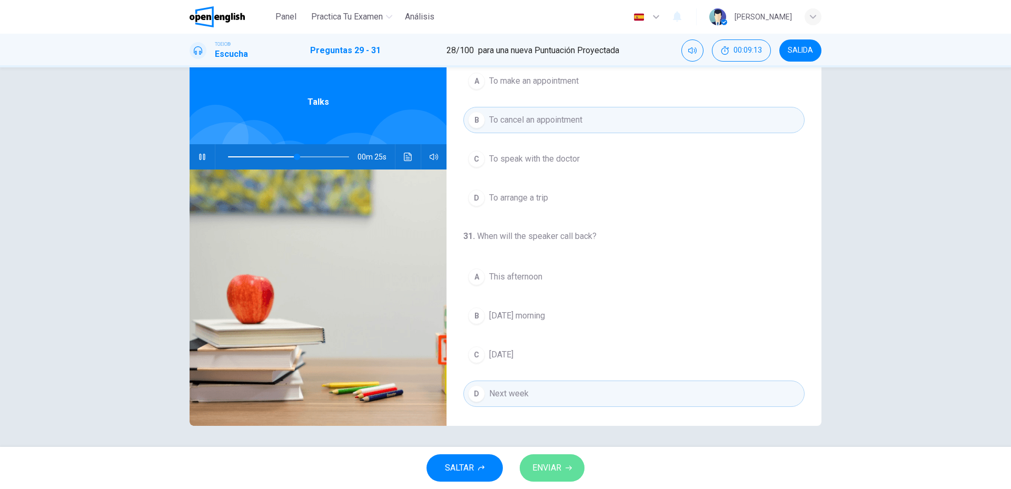
click at [546, 459] on button "ENVIAR" at bounding box center [552, 468] width 65 height 27
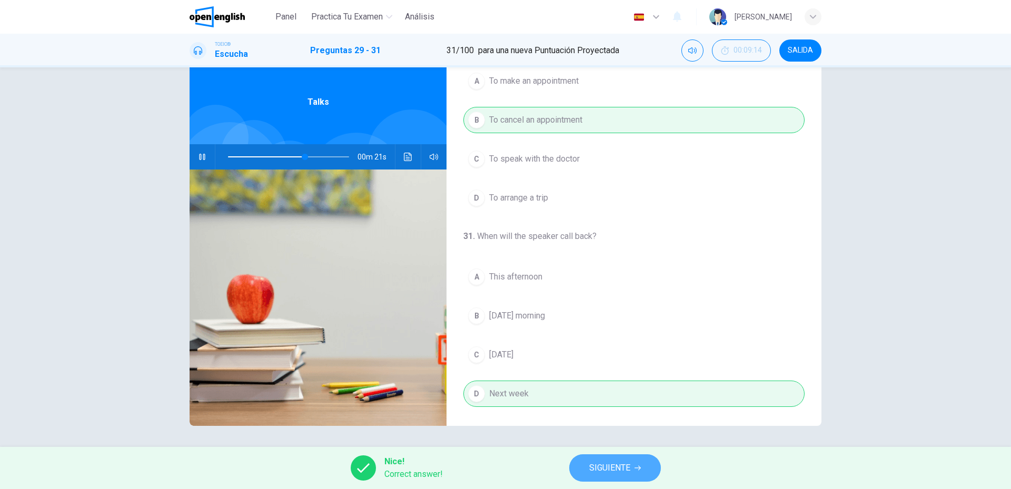
type input "**"
click at [632, 476] on button "SIGUIENTE" at bounding box center [615, 468] width 92 height 27
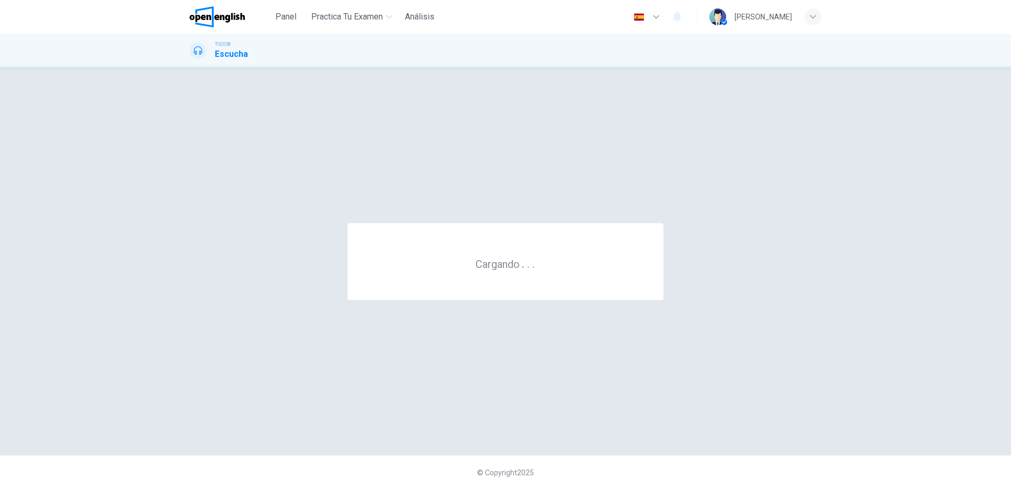
scroll to position [0, 0]
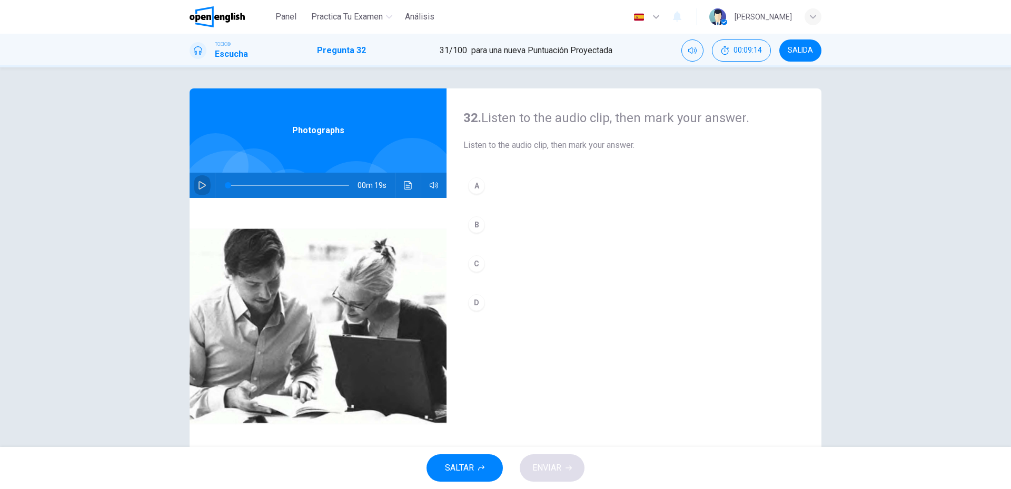
click at [200, 185] on icon "button" at bounding box center [202, 185] width 8 height 8
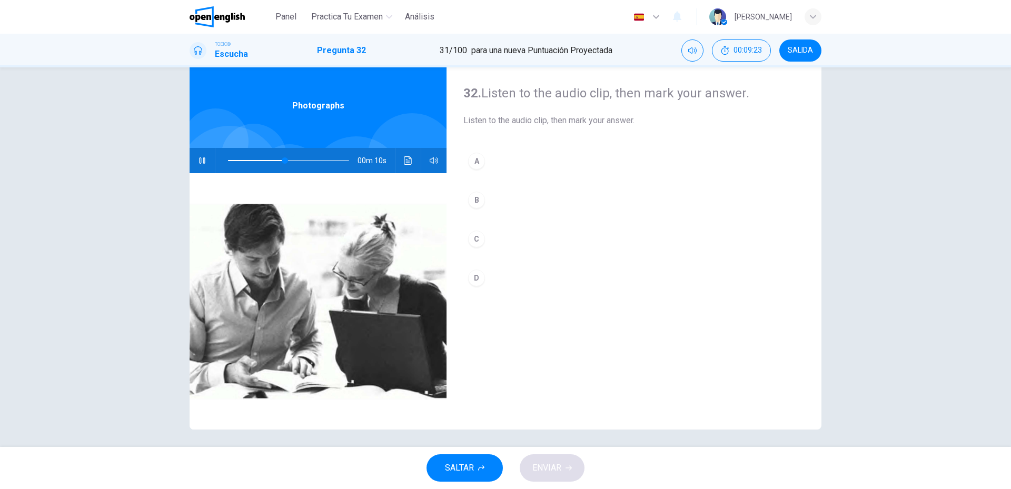
scroll to position [28, 0]
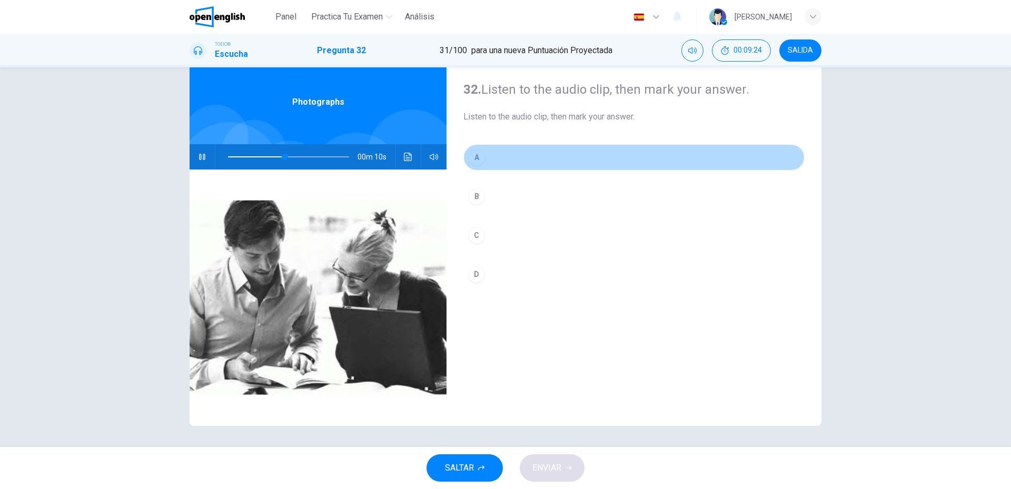
click at [487, 160] on button "A" at bounding box center [634, 157] width 341 height 26
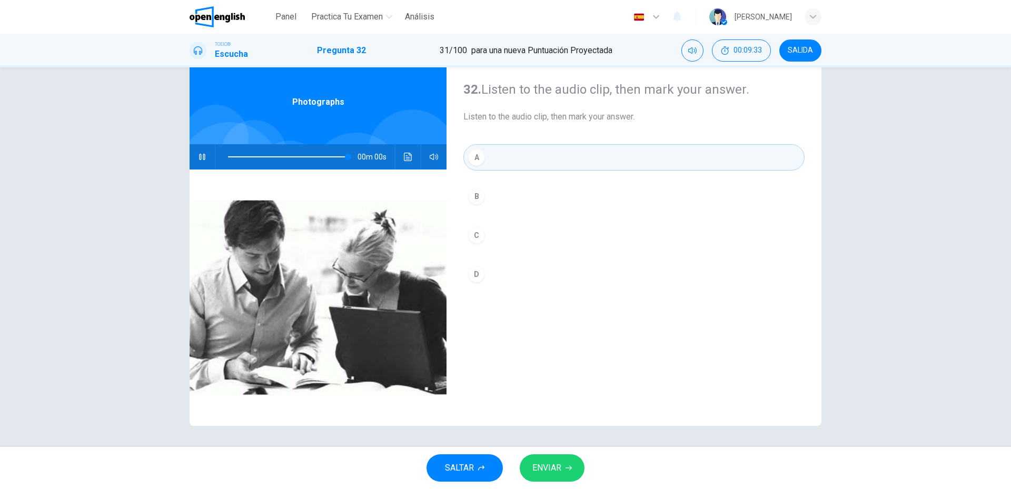
type input "*"
click at [563, 467] on button "ENVIAR" at bounding box center [552, 468] width 65 height 27
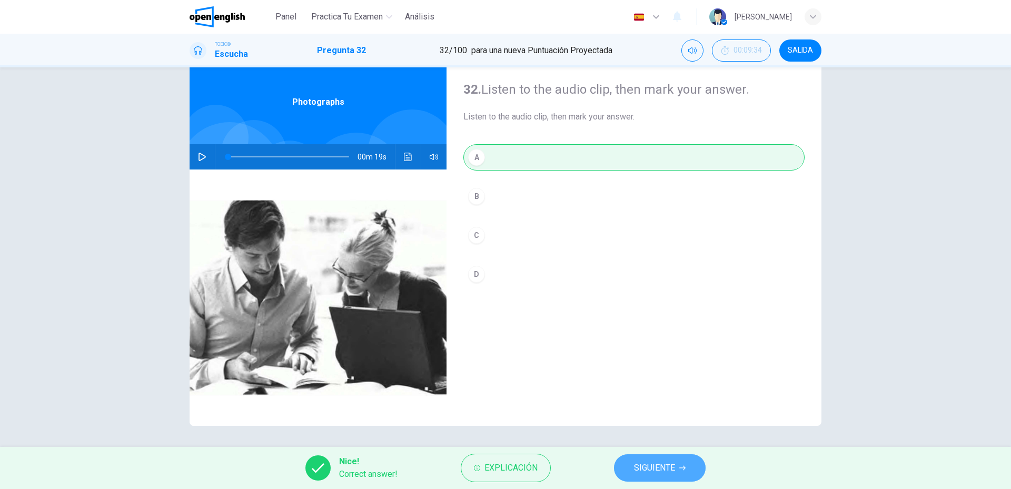
click at [634, 465] on button "SIGUIENTE" at bounding box center [660, 468] width 92 height 27
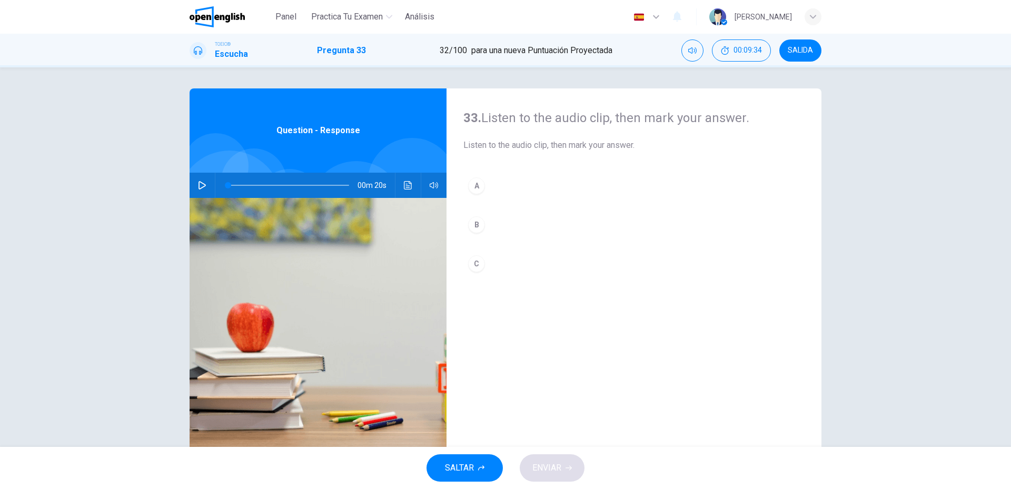
click at [198, 185] on icon "button" at bounding box center [202, 185] width 8 height 8
click at [496, 271] on button "C" at bounding box center [634, 264] width 341 height 26
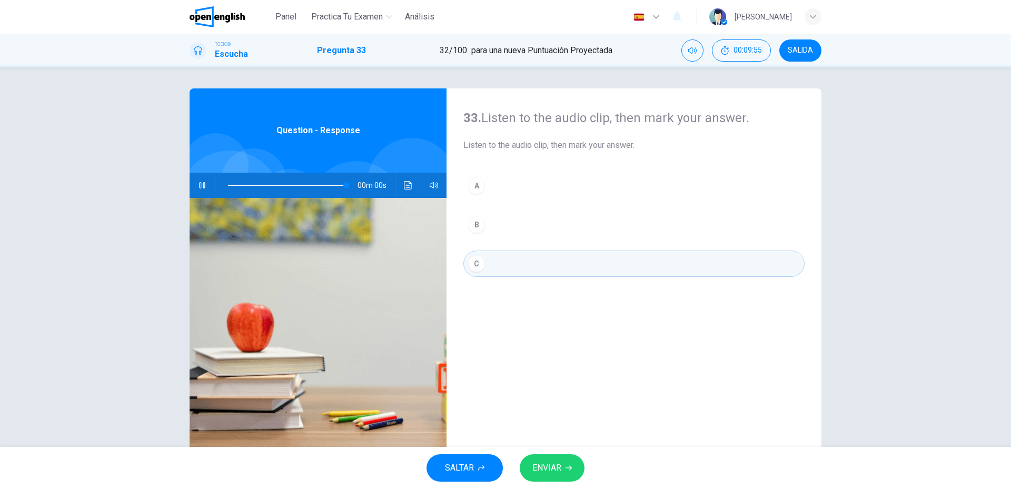
type input "*"
click at [557, 466] on span "ENVIAR" at bounding box center [547, 468] width 29 height 15
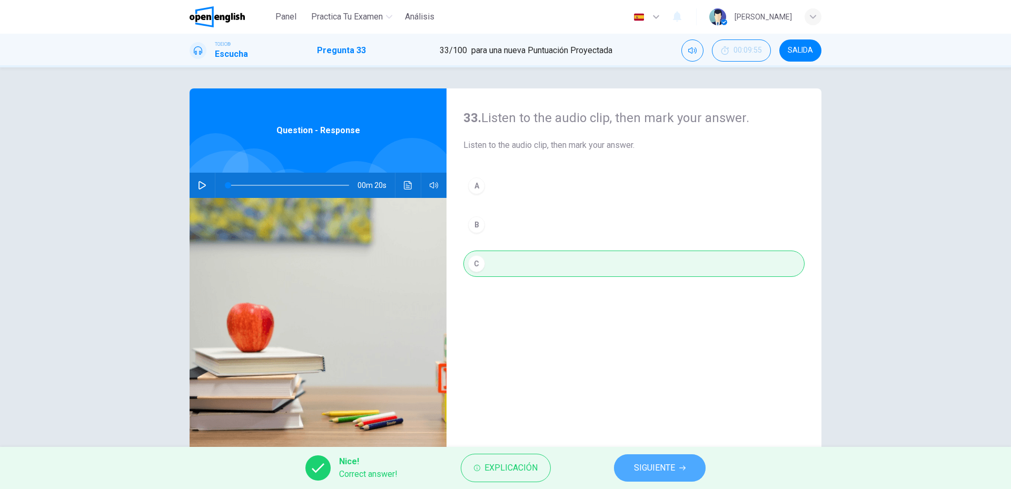
click at [637, 470] on span "SIGUIENTE" at bounding box center [654, 468] width 41 height 15
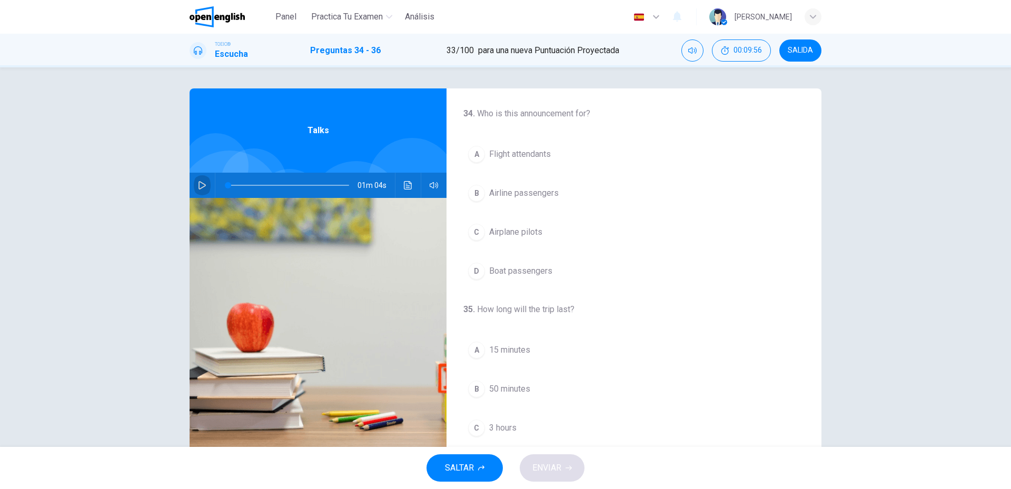
click at [198, 185] on icon "button" at bounding box center [202, 185] width 8 height 8
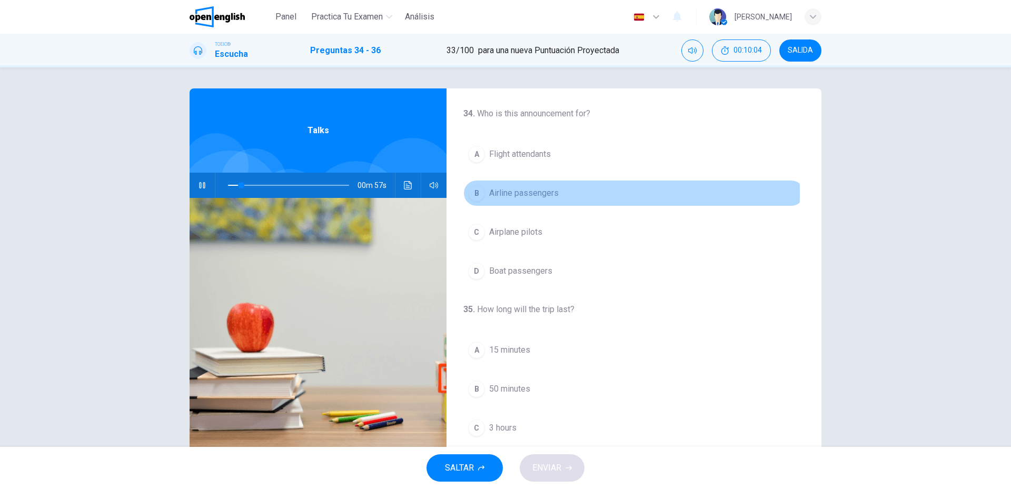
click at [506, 193] on span "Airline passengers" at bounding box center [524, 193] width 70 height 13
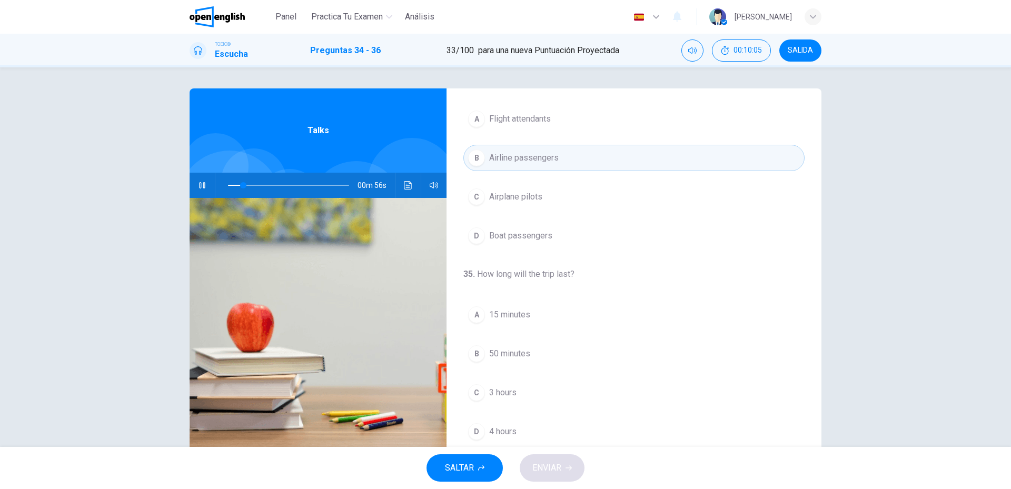
scroll to position [105, 0]
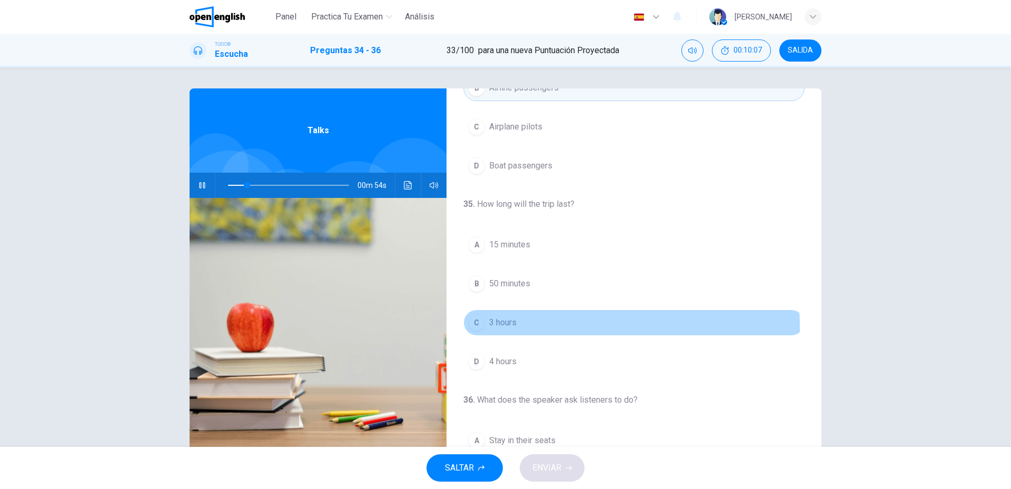
click at [504, 327] on span "3 hours" at bounding box center [502, 323] width 27 height 13
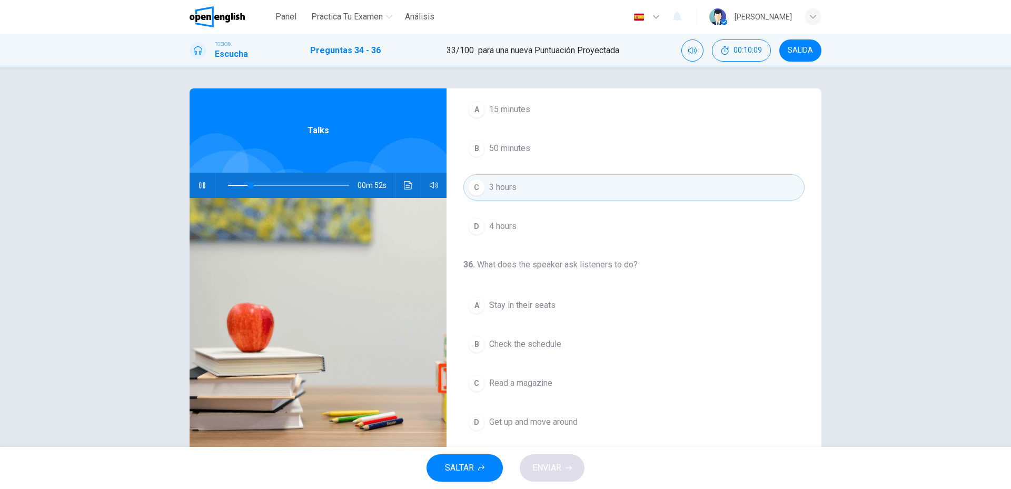
scroll to position [28, 0]
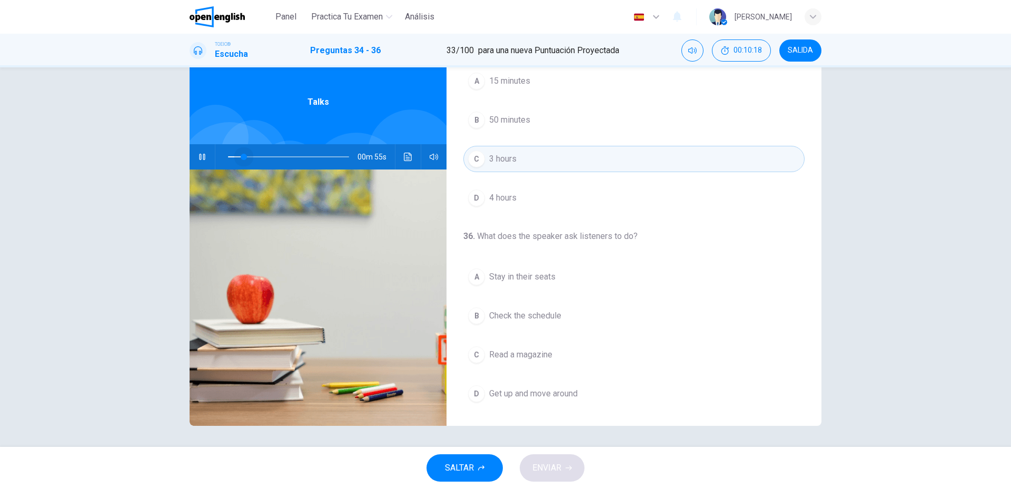
click at [241, 155] on span at bounding box center [288, 157] width 121 height 15
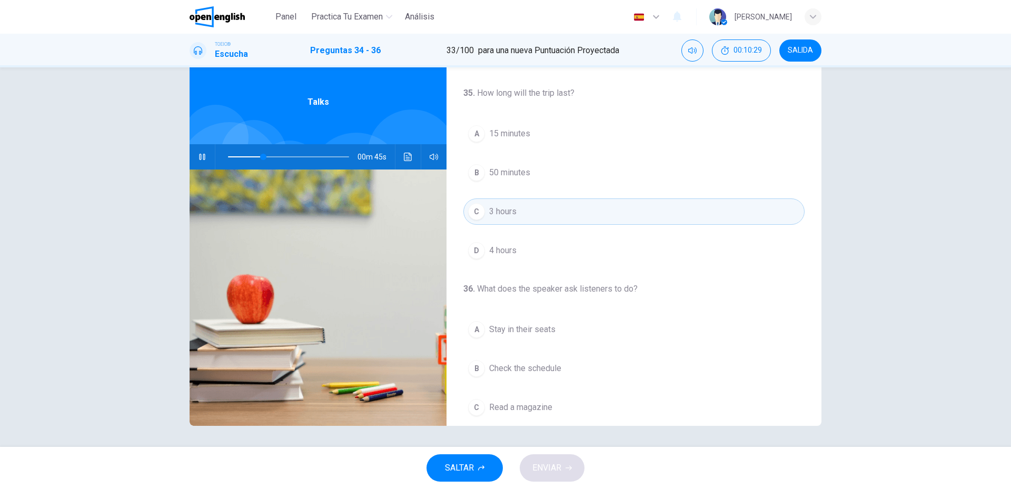
scroll to position [241, 0]
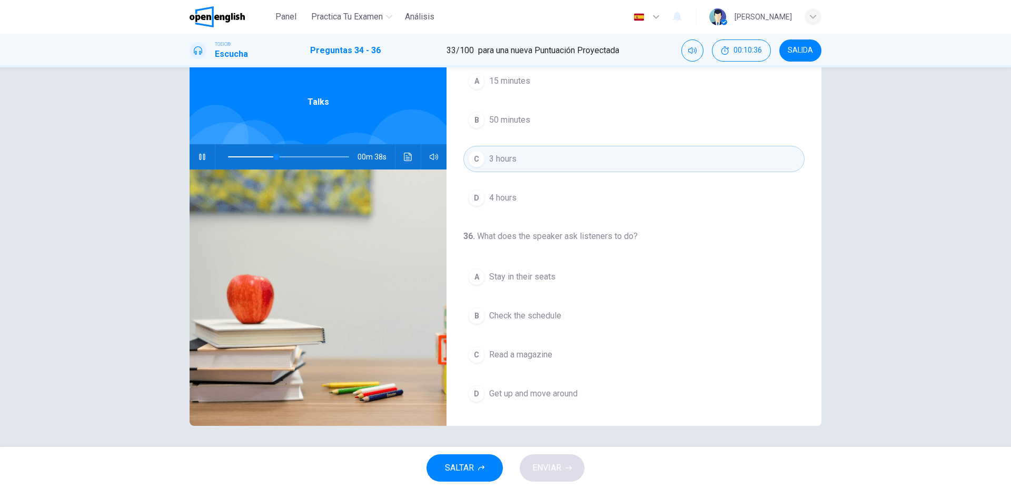
click at [524, 277] on span "Stay in their seats" at bounding box center [522, 277] width 66 height 13
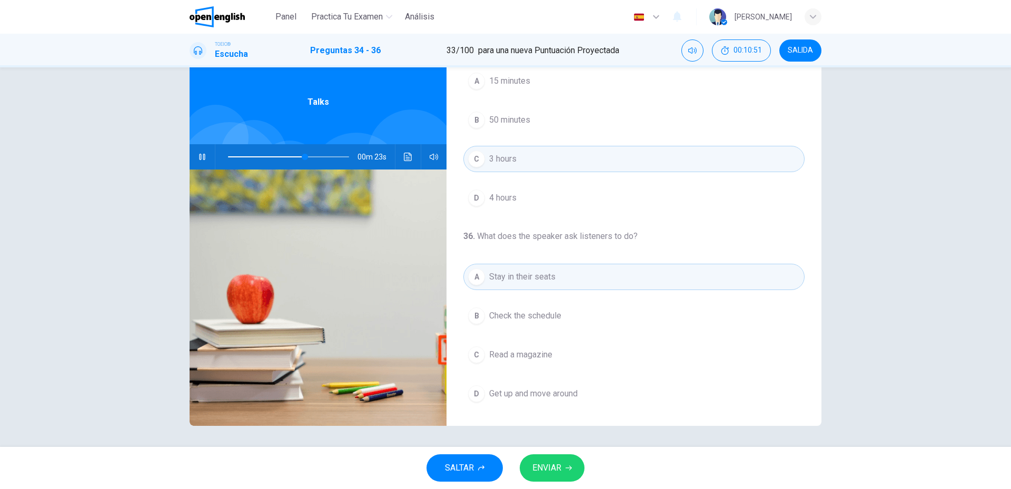
click at [566, 470] on icon "button" at bounding box center [569, 468] width 6 height 6
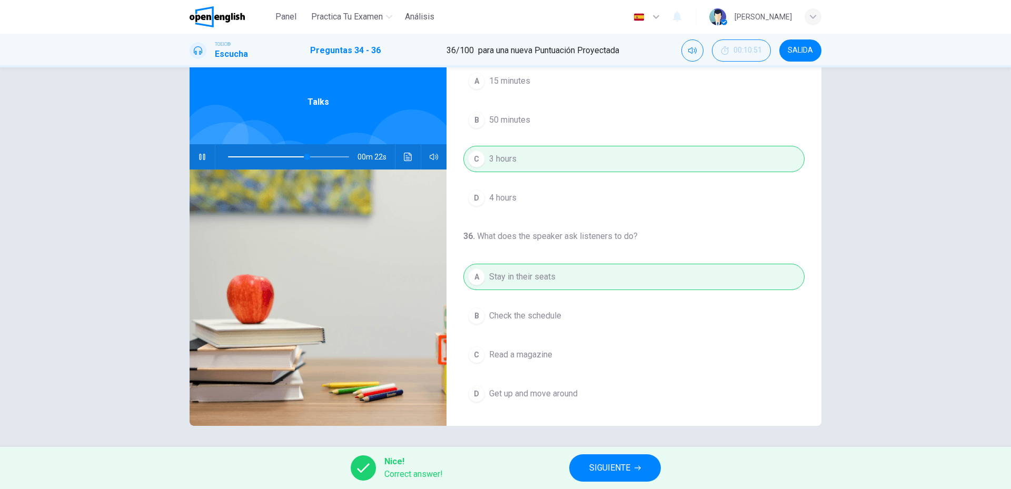
type input "**"
click at [635, 461] on button "SIGUIENTE" at bounding box center [615, 468] width 92 height 27
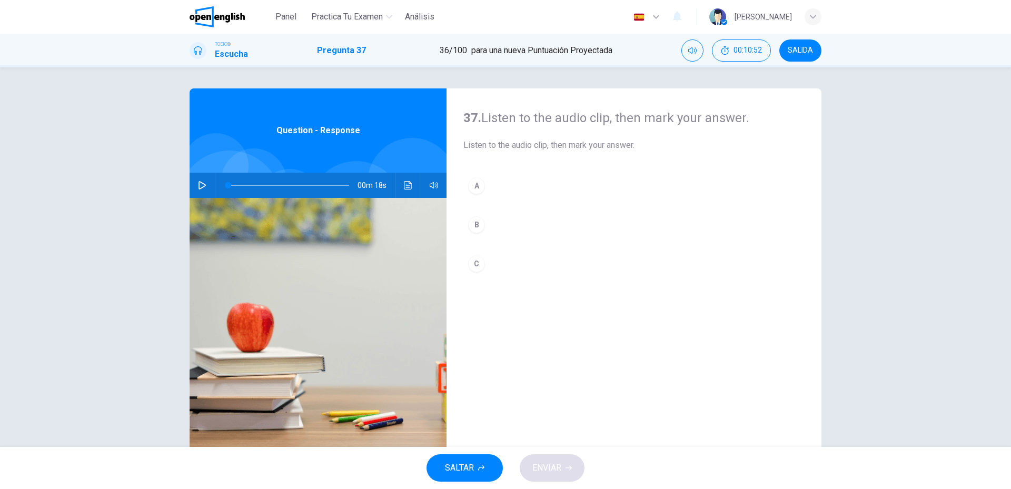
click at [205, 184] on button "button" at bounding box center [202, 185] width 17 height 25
click at [492, 229] on button "B" at bounding box center [634, 225] width 341 height 26
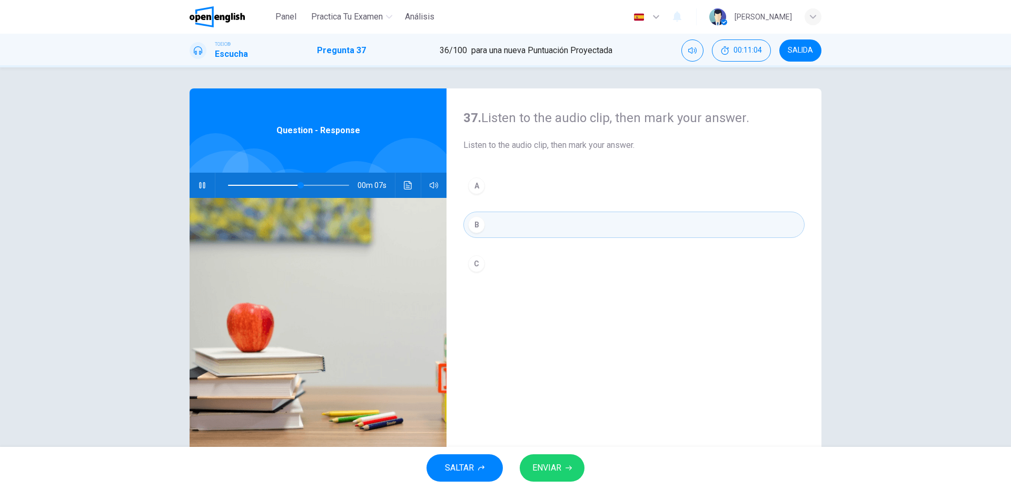
click at [567, 469] on icon "button" at bounding box center [569, 468] width 6 height 6
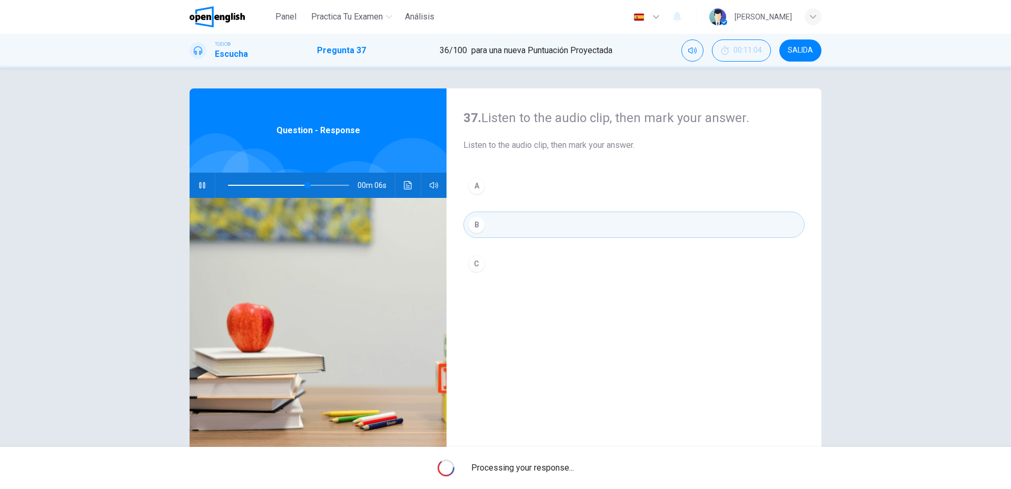
type input "**"
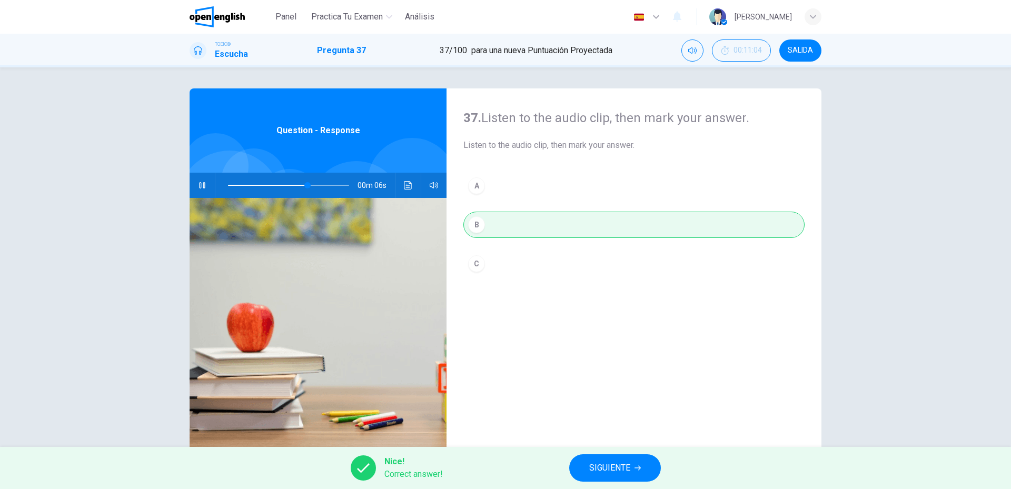
click at [617, 468] on span "SIGUIENTE" at bounding box center [609, 468] width 41 height 15
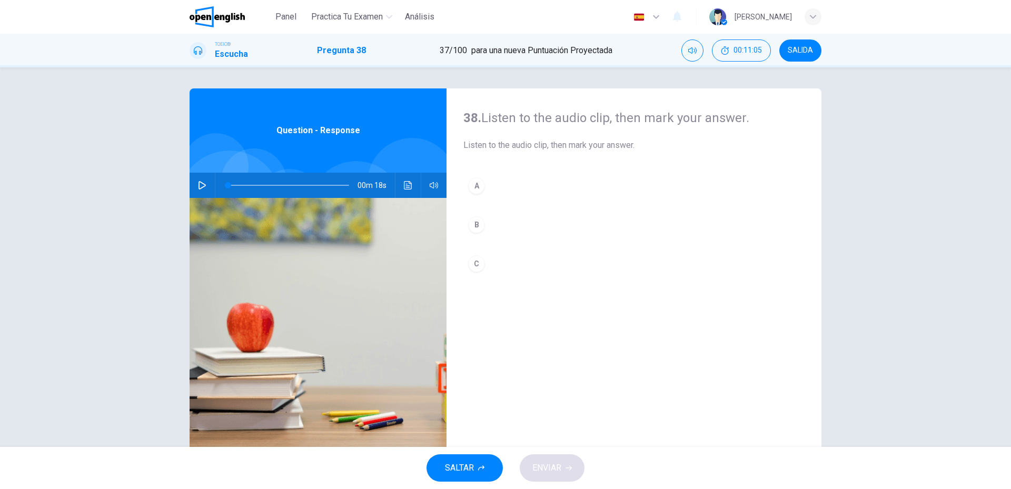
click at [202, 188] on icon "button" at bounding box center [202, 185] width 8 height 8
click at [468, 221] on div "B" at bounding box center [476, 225] width 17 height 17
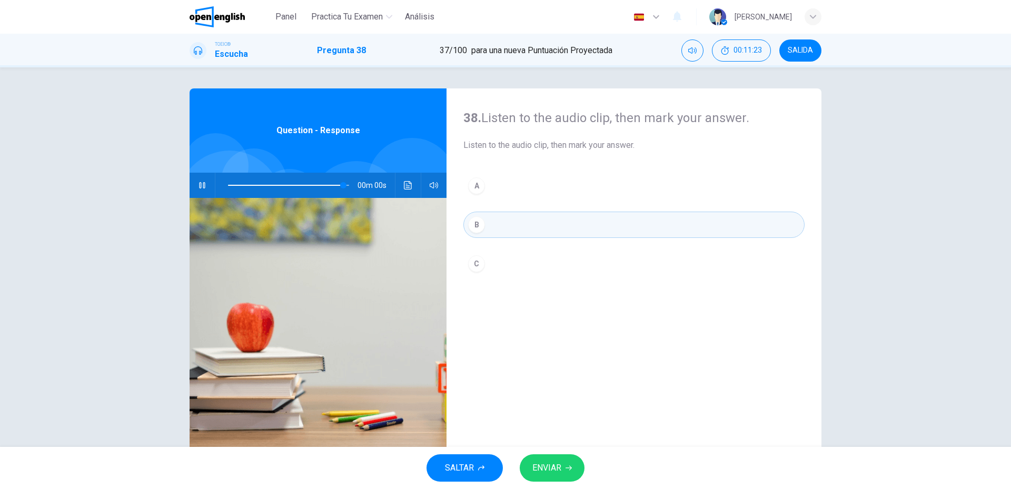
click at [552, 463] on span "ENVIAR" at bounding box center [547, 468] width 29 height 15
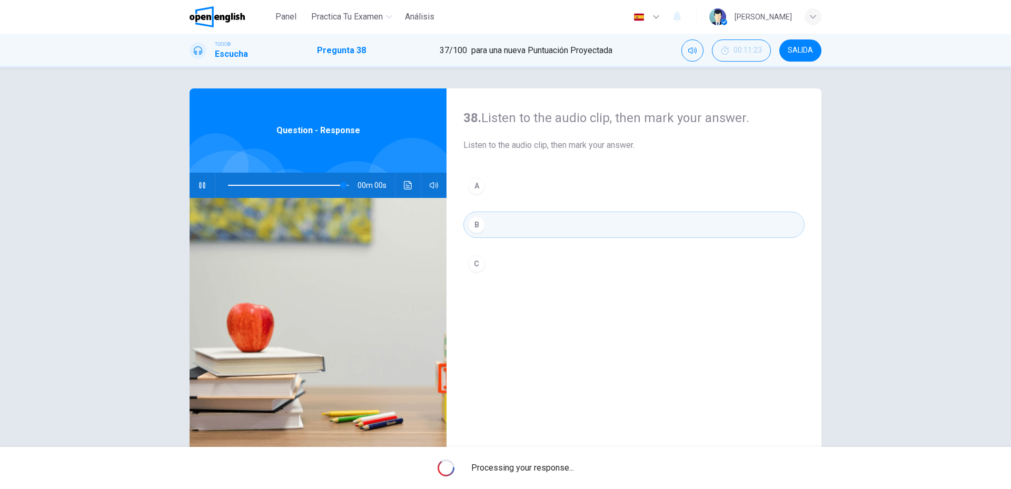
type input "*"
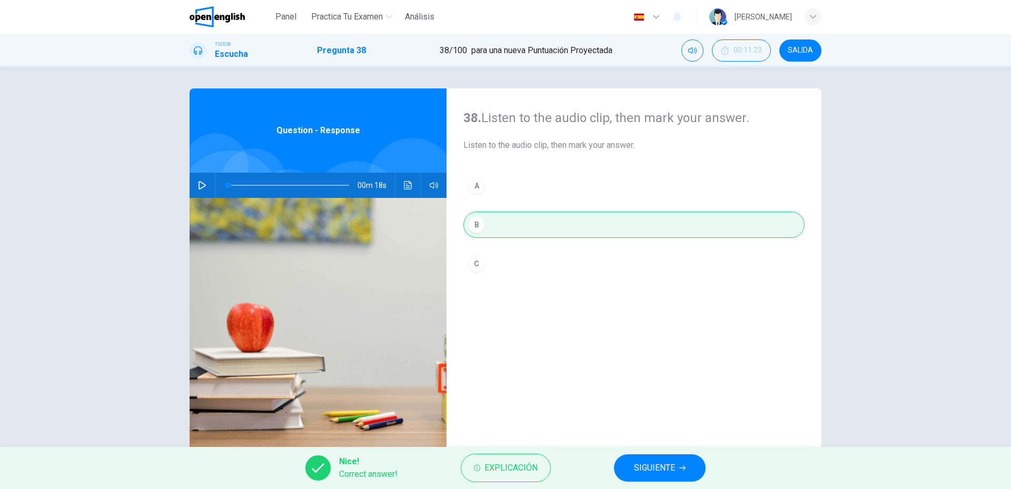
click at [647, 466] on span "SIGUIENTE" at bounding box center [654, 468] width 41 height 15
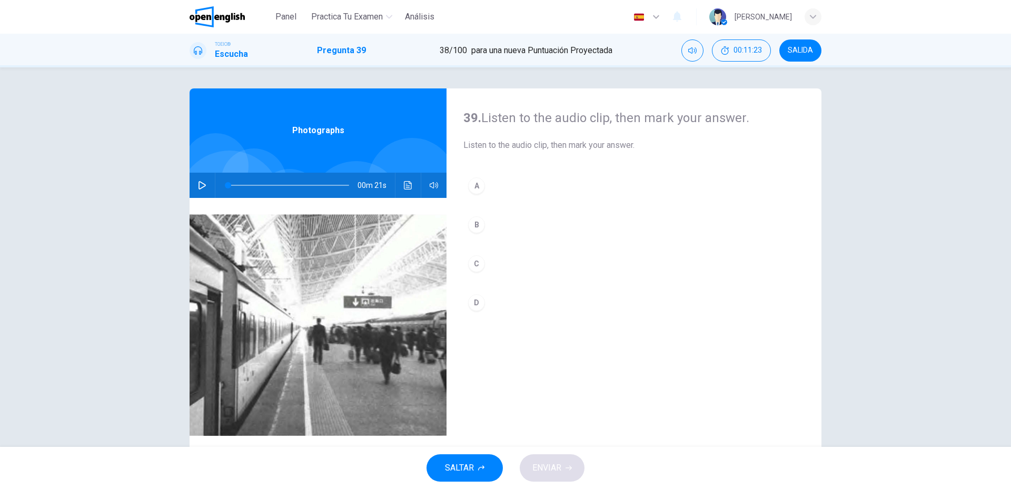
click at [198, 189] on icon "button" at bounding box center [202, 185] width 8 height 8
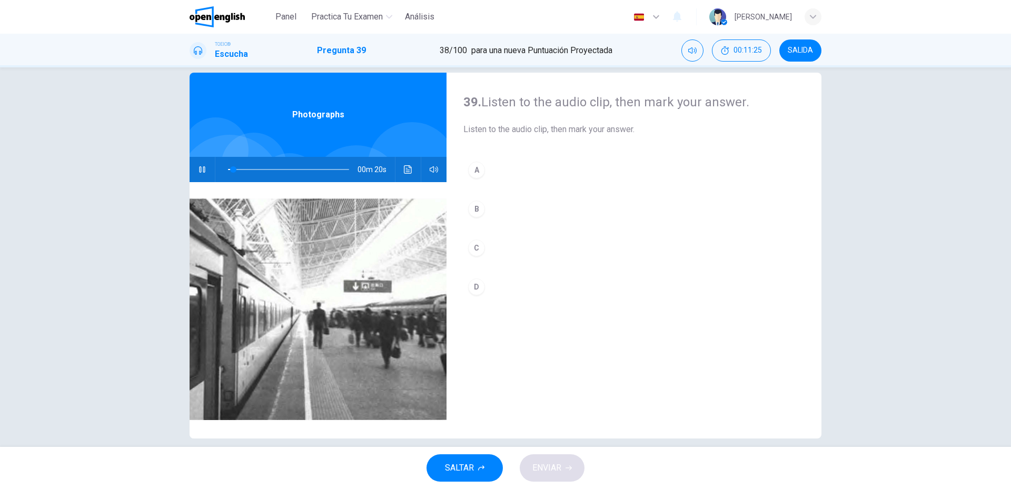
scroll to position [28, 0]
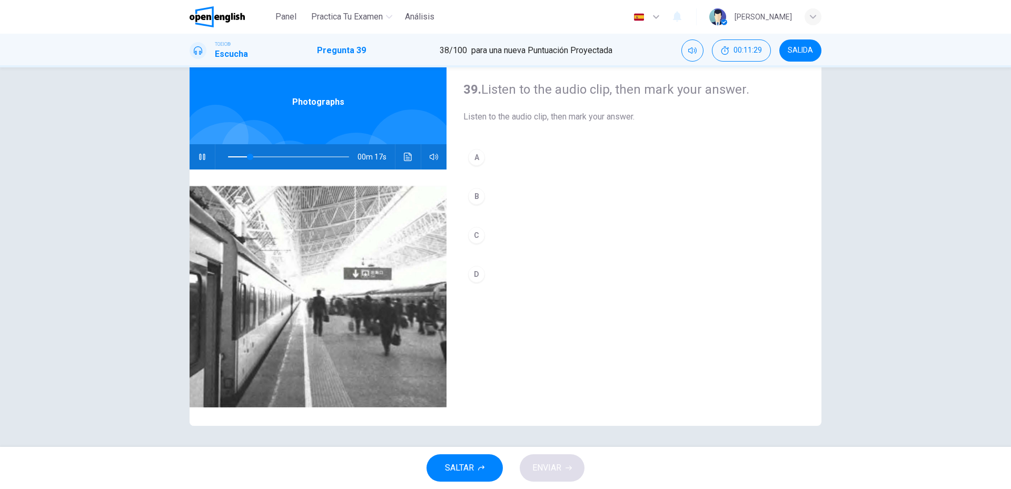
click at [480, 160] on div "A" at bounding box center [476, 157] width 17 height 17
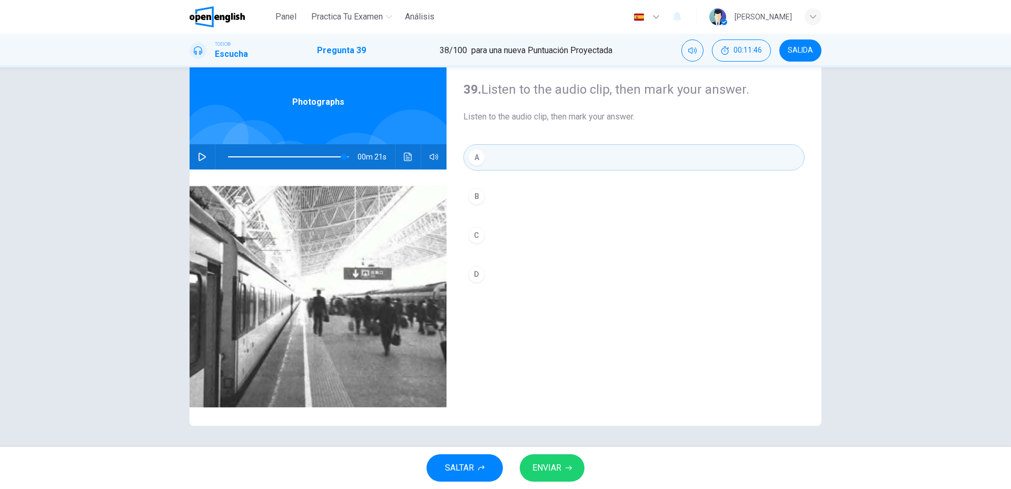
type input "*"
click at [545, 483] on div "SALTAR ENVIAR" at bounding box center [505, 468] width 1011 height 42
click at [559, 475] on span "ENVIAR" at bounding box center [547, 468] width 29 height 15
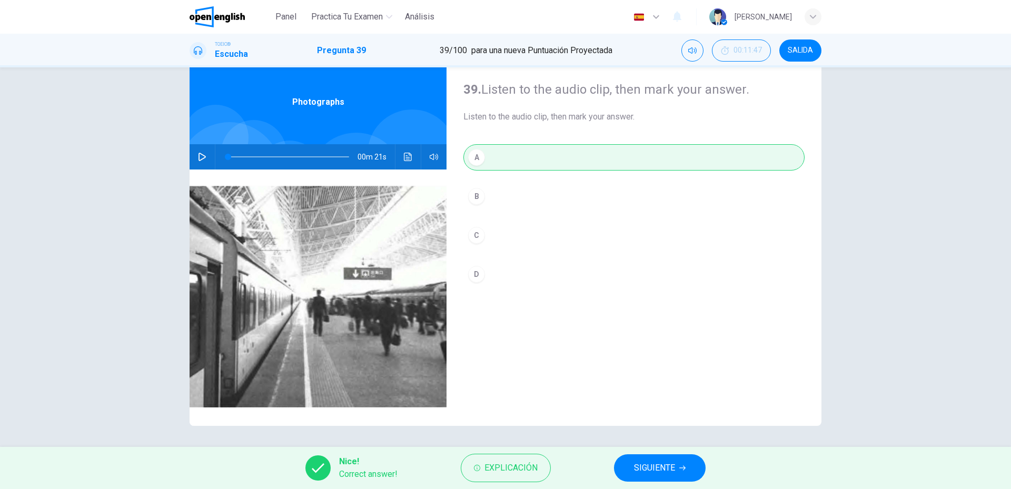
click at [628, 478] on button "SIGUIENTE" at bounding box center [660, 468] width 92 height 27
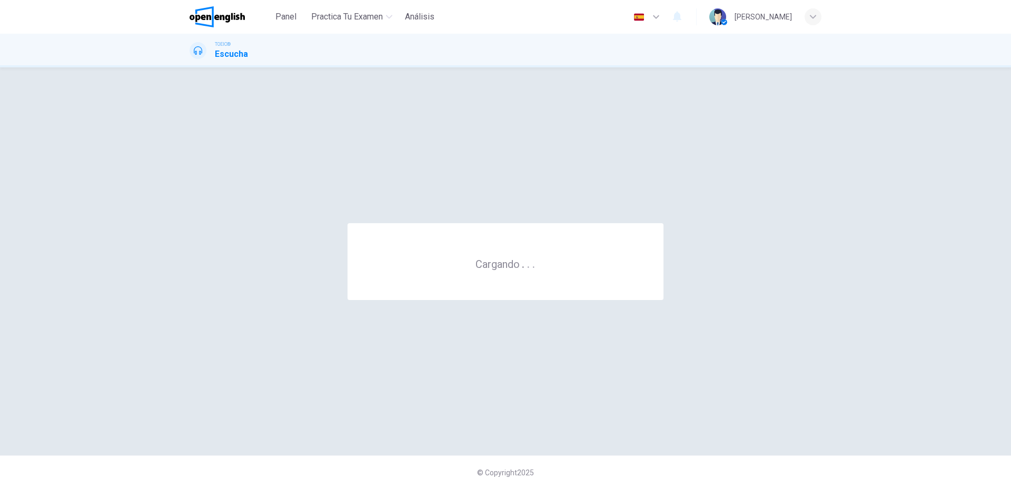
scroll to position [0, 0]
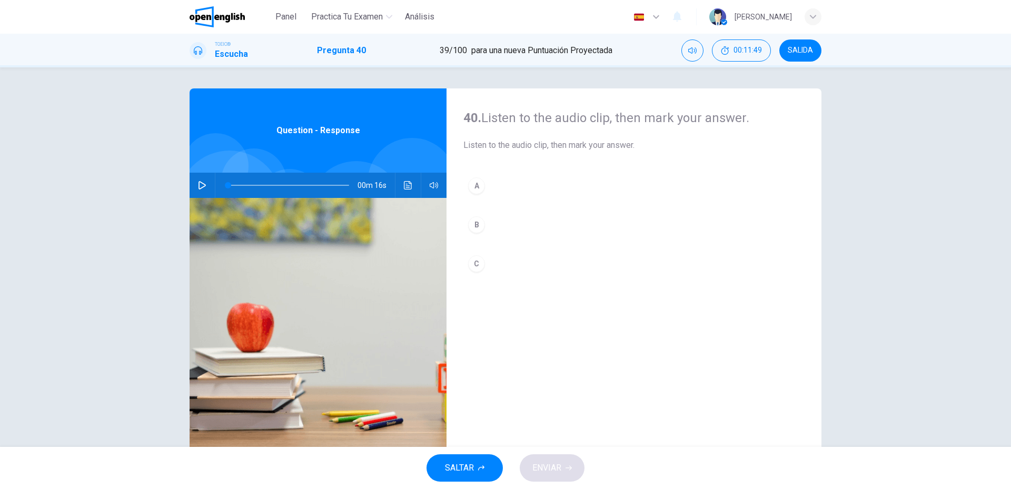
click at [200, 188] on icon "button" at bounding box center [202, 185] width 7 height 8
click at [481, 191] on div "A" at bounding box center [476, 186] width 17 height 17
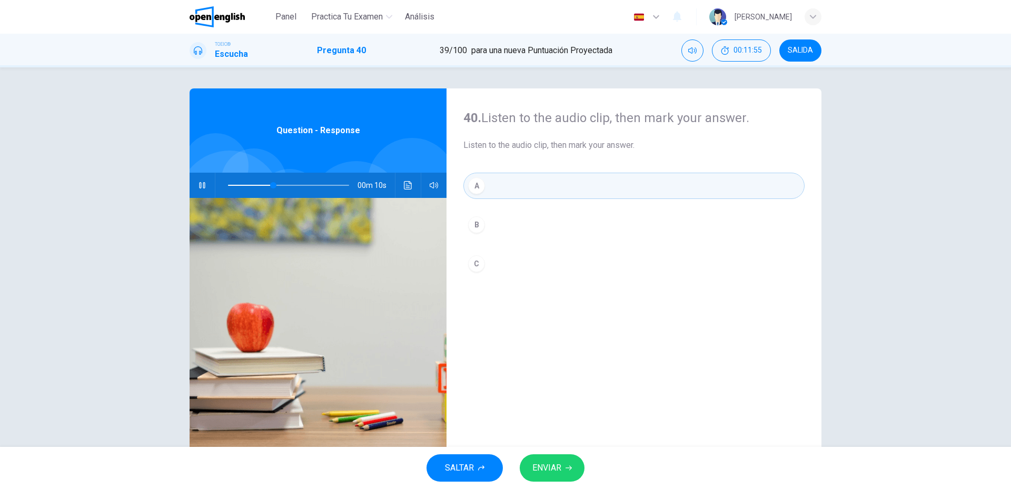
click at [561, 475] on span "ENVIAR" at bounding box center [547, 468] width 29 height 15
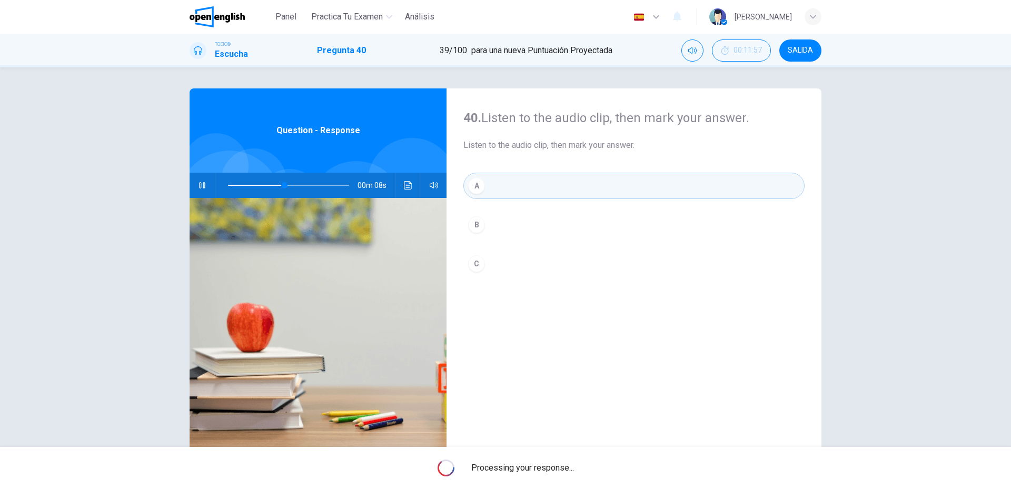
click at [561, 475] on div "Processing your response..." at bounding box center [505, 468] width 1011 height 42
type input "**"
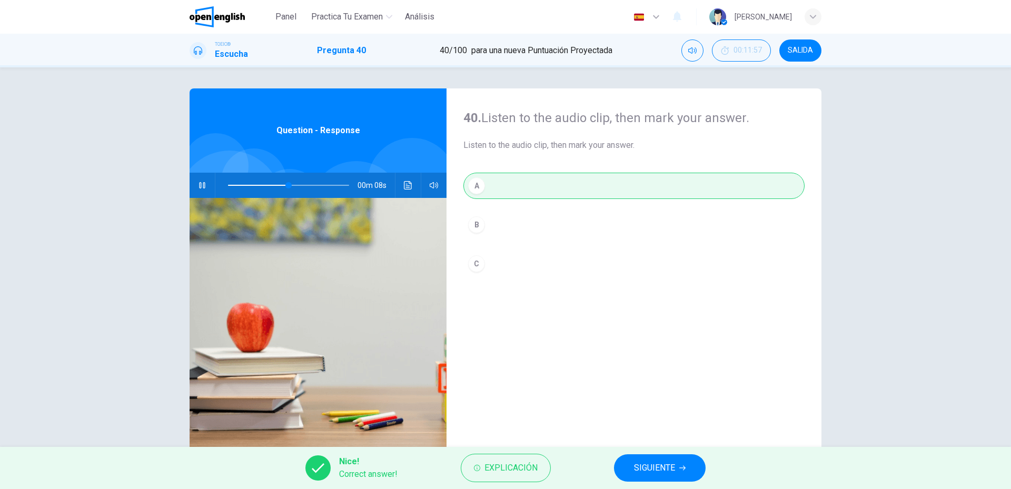
click at [626, 475] on button "SIGUIENTE" at bounding box center [660, 468] width 92 height 27
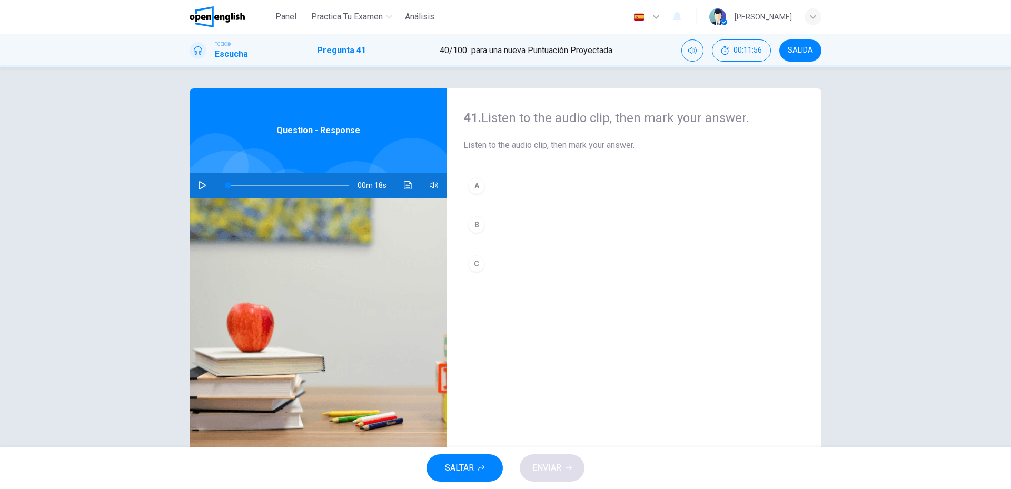
click at [202, 184] on icon "button" at bounding box center [202, 185] width 8 height 8
click at [464, 190] on button "A" at bounding box center [634, 186] width 341 height 26
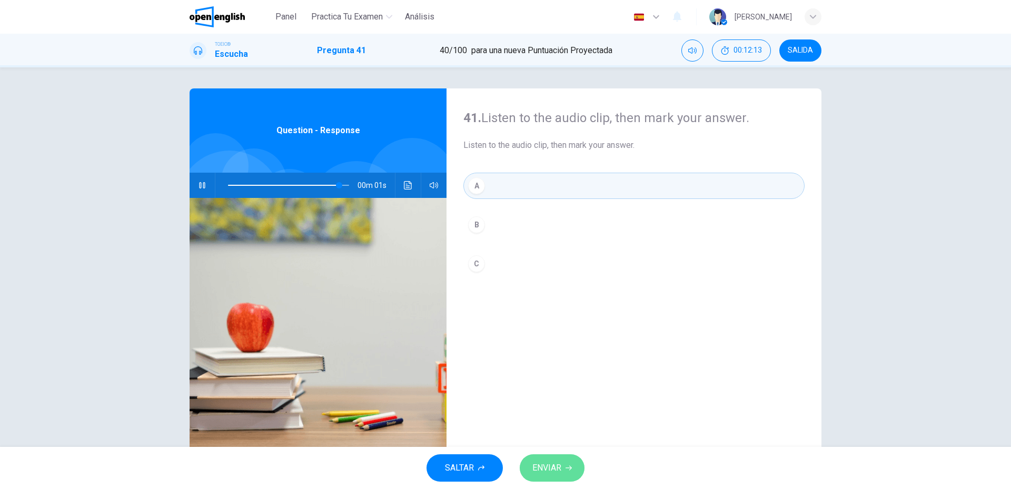
click at [544, 463] on span "ENVIAR" at bounding box center [547, 468] width 29 height 15
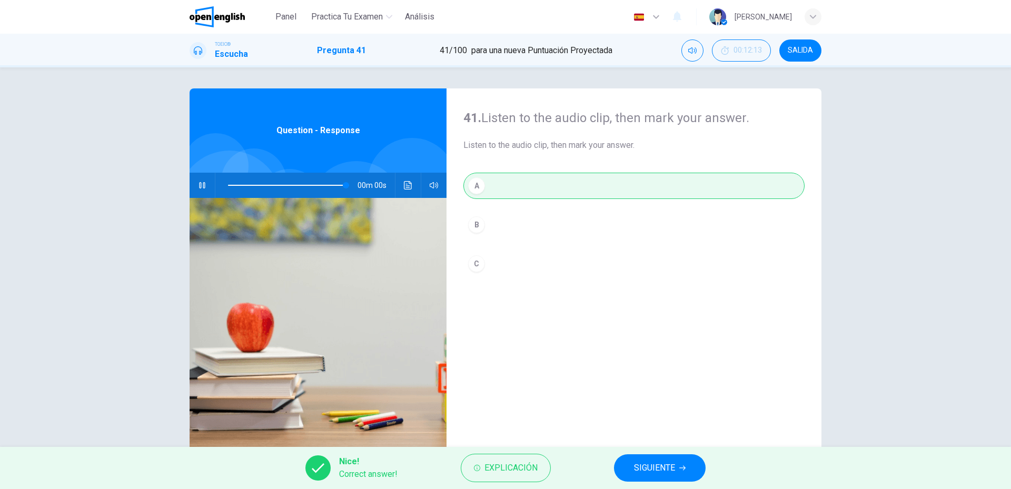
type input "*"
click at [632, 469] on button "SIGUIENTE" at bounding box center [660, 468] width 92 height 27
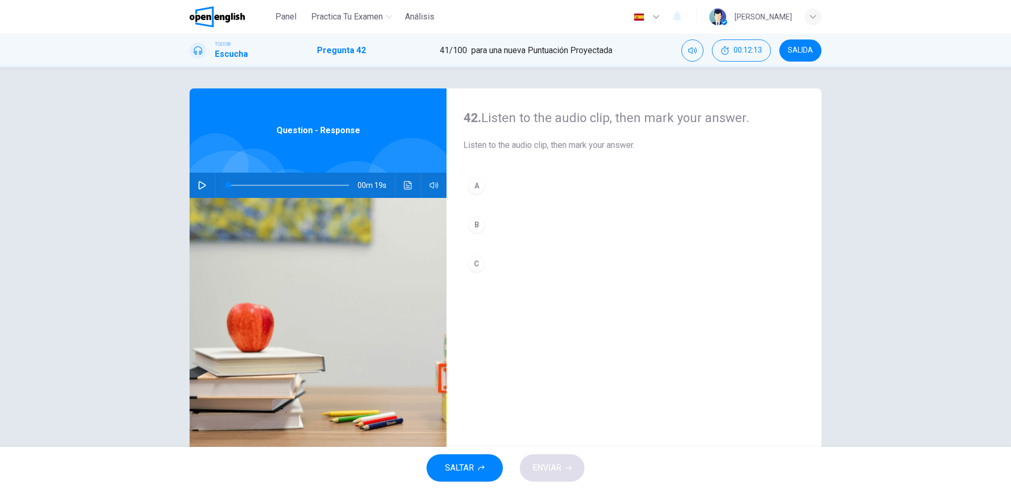
click at [204, 187] on button "button" at bounding box center [202, 185] width 17 height 25
click at [404, 183] on icon "Haz clic para ver la transcripción del audio" at bounding box center [408, 185] width 8 height 8
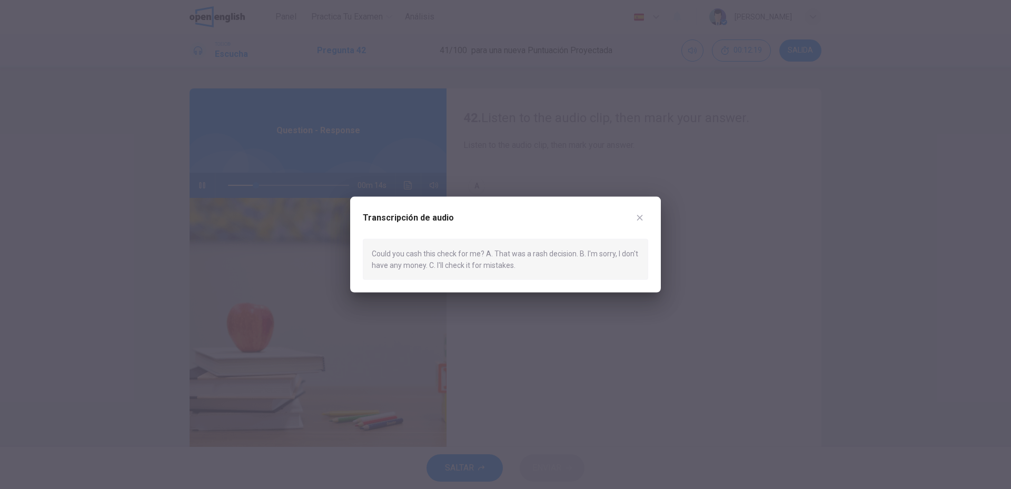
click at [640, 217] on icon "button" at bounding box center [640, 218] width 6 height 6
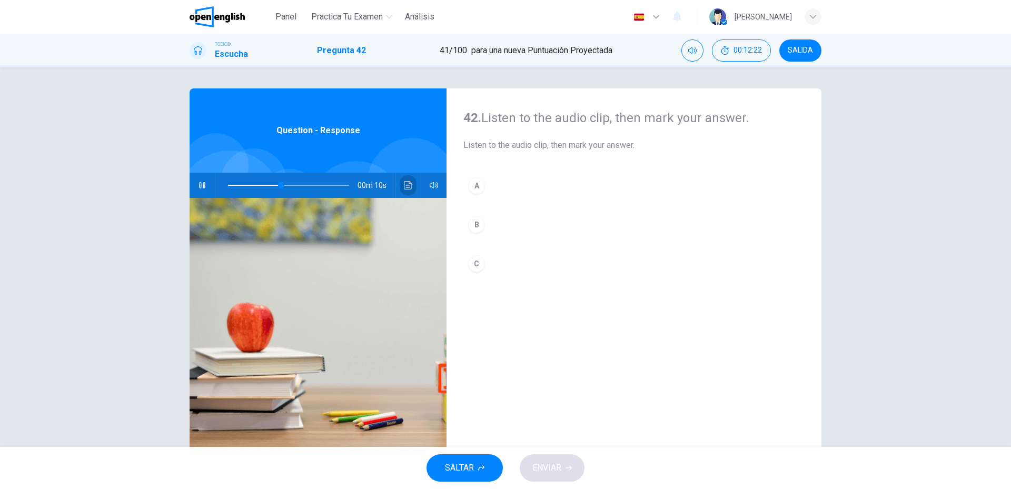
click at [405, 183] on icon "Haz clic para ver la transcripción del audio" at bounding box center [408, 185] width 8 height 8
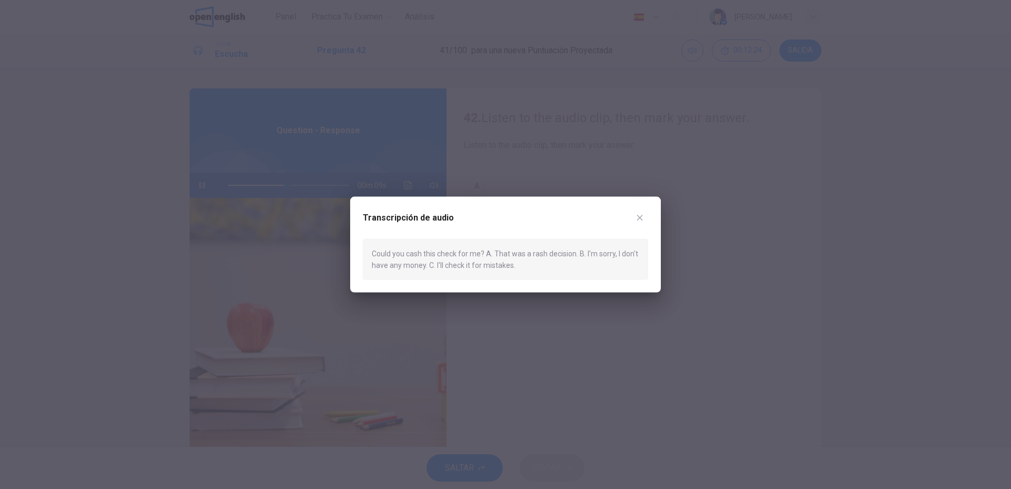
click at [536, 256] on div "Could you cash this check for me? A. That was a rash decision. B. I'm sorry, I …" at bounding box center [506, 260] width 286 height 42
click at [637, 215] on icon "button" at bounding box center [640, 217] width 8 height 8
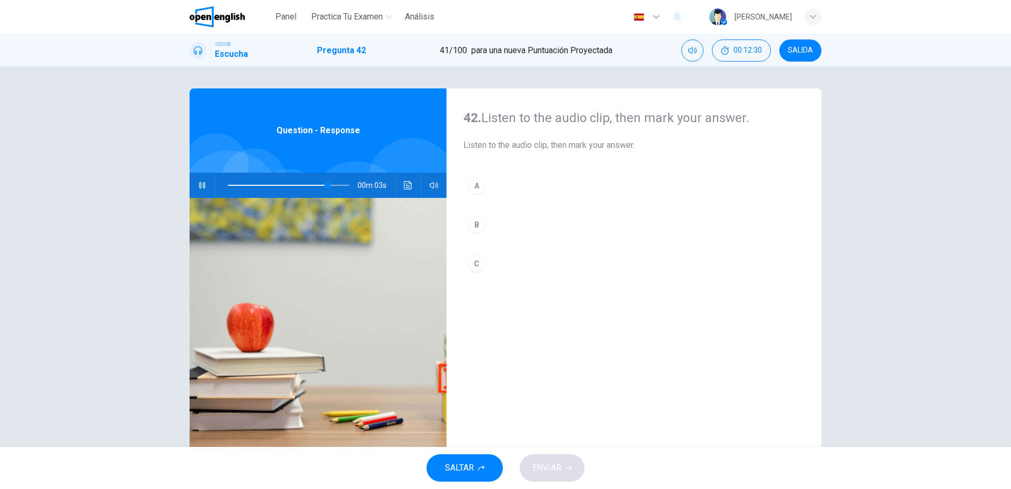
click at [464, 215] on div "A B C" at bounding box center [634, 235] width 341 height 125
click at [478, 224] on div "B" at bounding box center [476, 225] width 17 height 17
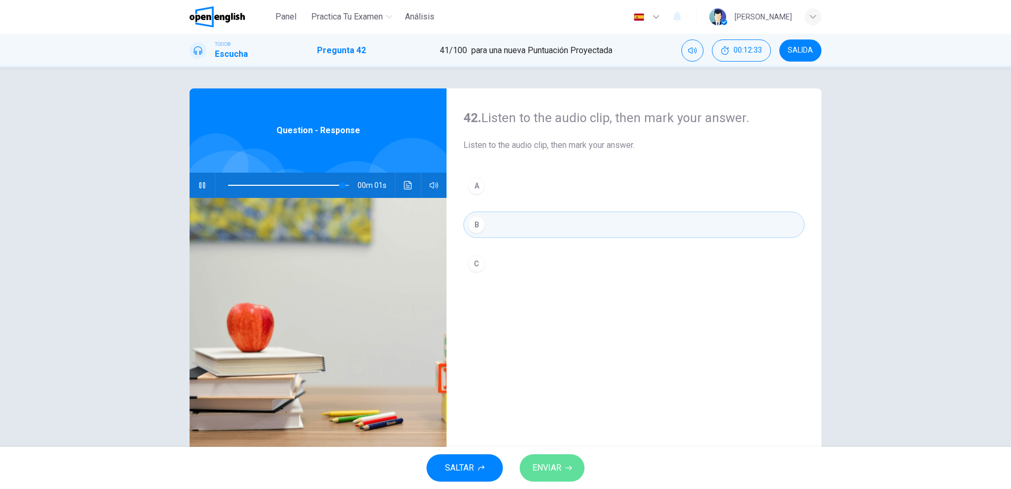
click at [559, 463] on span "ENVIAR" at bounding box center [547, 468] width 29 height 15
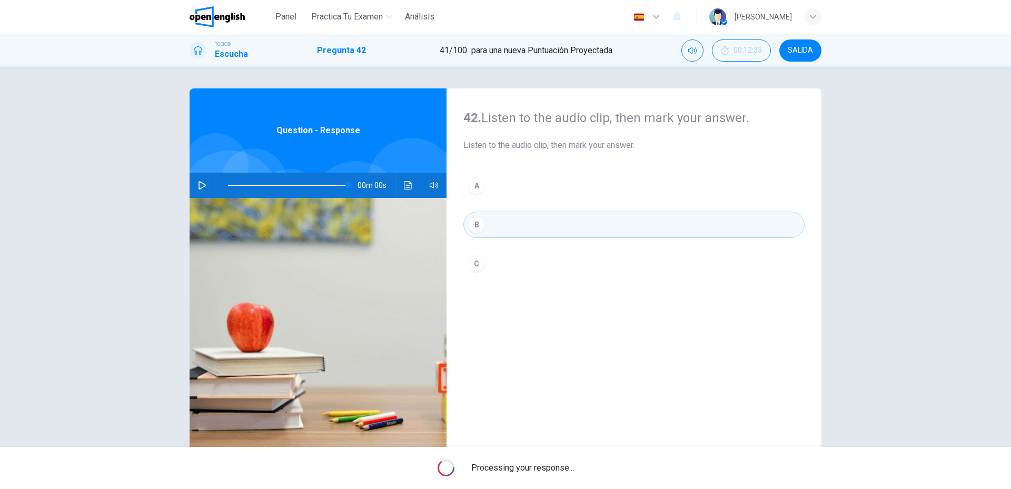
type input "*"
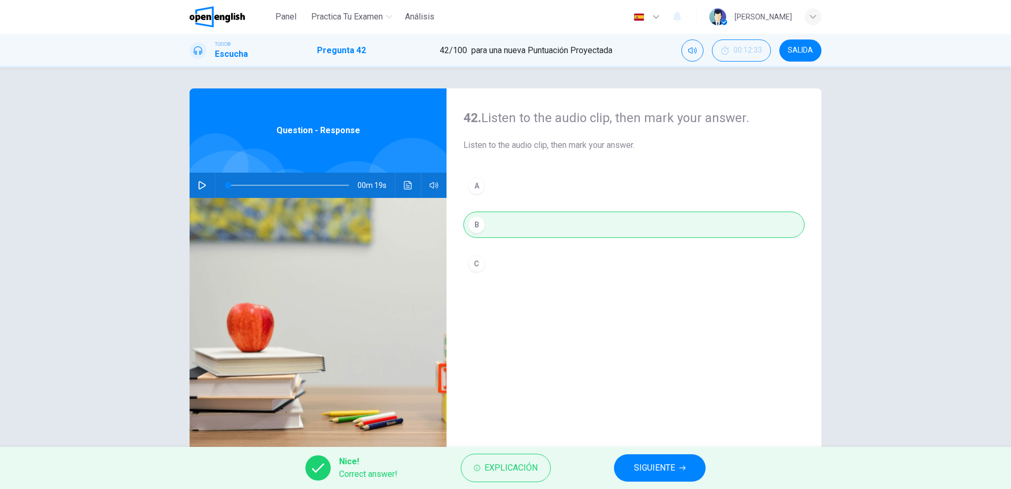
click at [642, 461] on span "SIGUIENTE" at bounding box center [654, 468] width 41 height 15
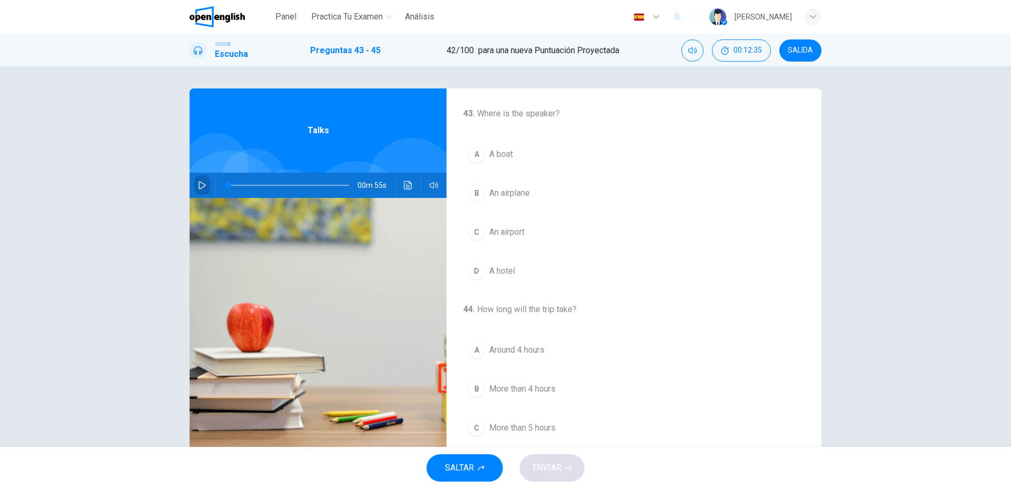
click at [201, 183] on icon "button" at bounding box center [202, 185] width 7 height 8
click at [499, 196] on span "An airplane" at bounding box center [509, 193] width 41 height 13
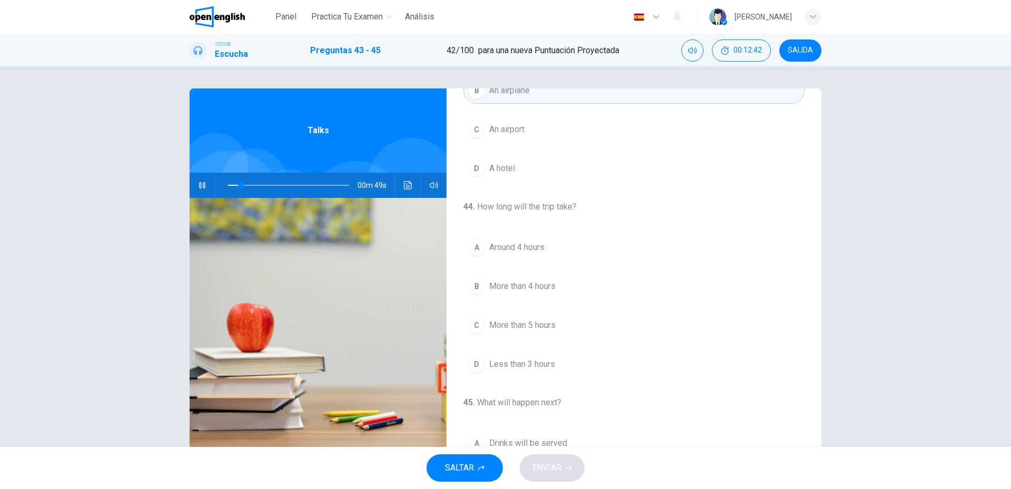
scroll to position [105, 0]
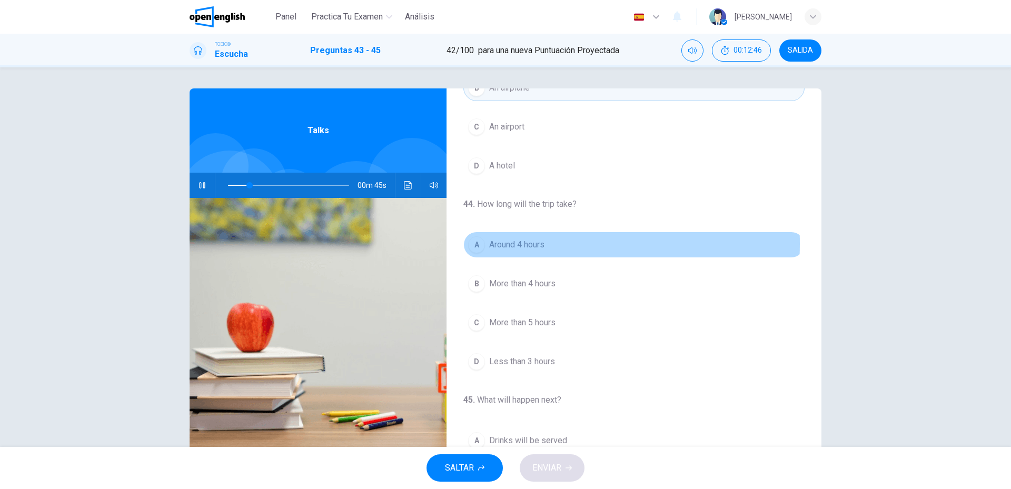
click at [509, 244] on span "Around 4 hours" at bounding box center [516, 245] width 55 height 13
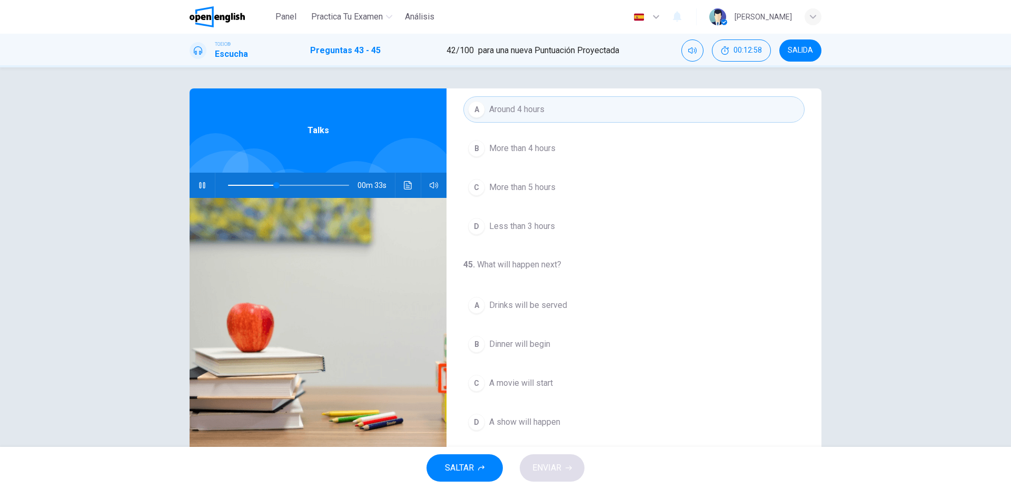
scroll to position [28, 0]
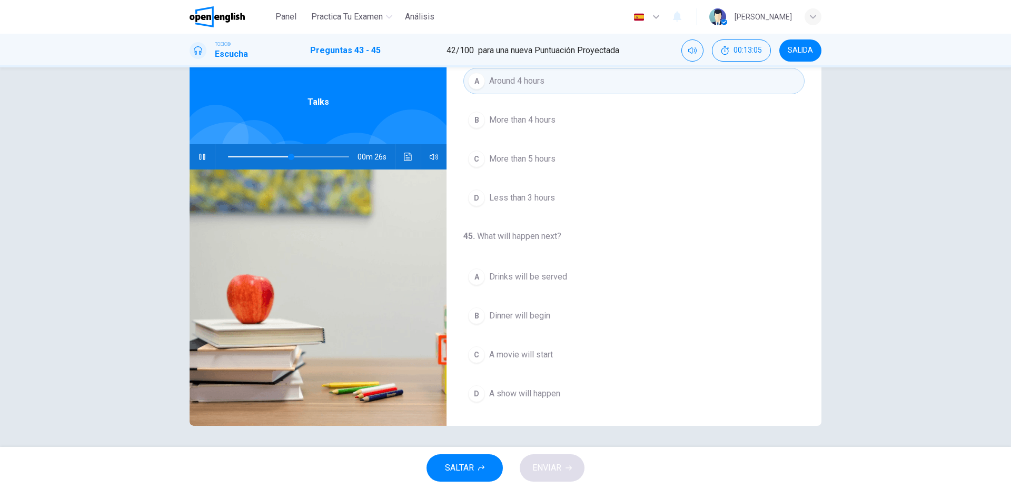
click at [538, 289] on button "A Drinks will be served" at bounding box center [634, 277] width 341 height 26
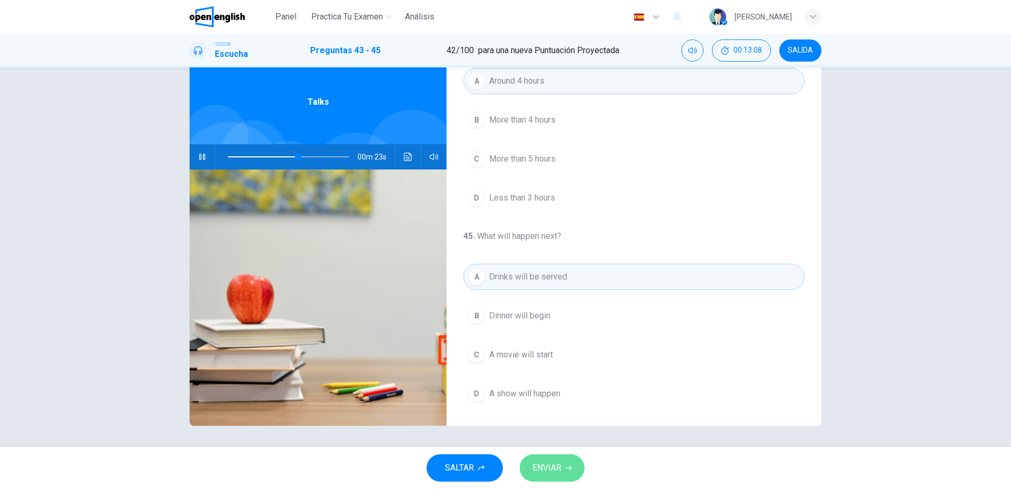
click at [551, 469] on span "ENVIAR" at bounding box center [547, 468] width 29 height 15
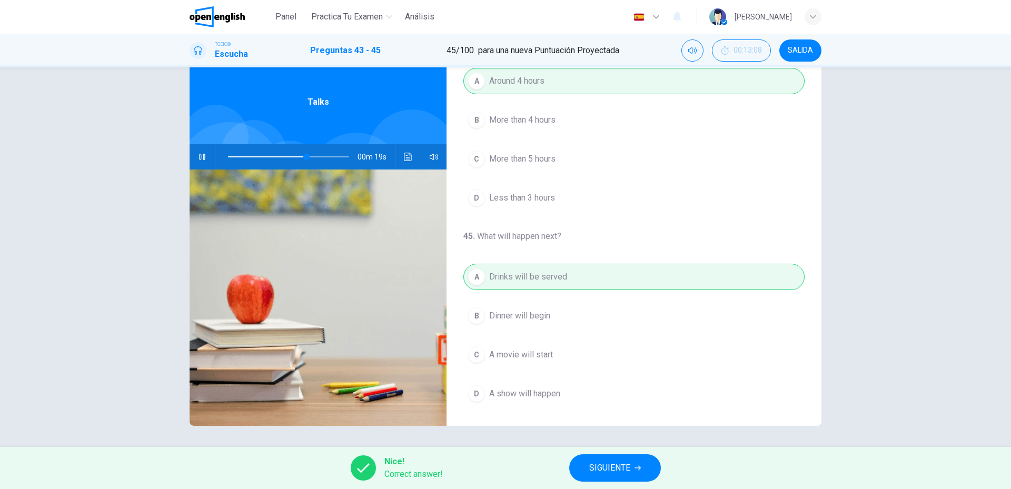
drag, startPoint x: 602, startPoint y: 473, endPoint x: 719, endPoint y: 326, distance: 187.5
click at [737, 333] on div "Panel Practica tu examen Análisis Español ** ​ Ignacio B. TOEIC® Escucha Pregun…" at bounding box center [505, 244] width 1011 height 489
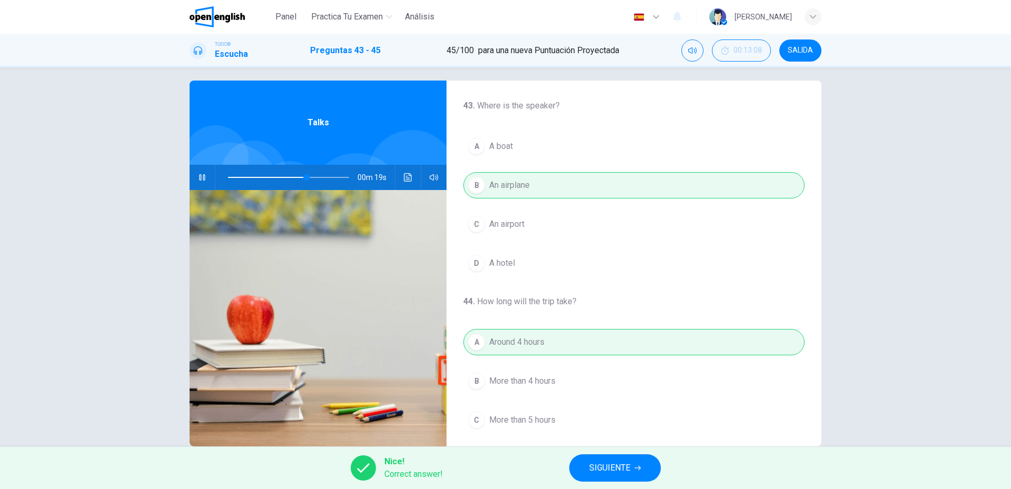
scroll to position [0, 0]
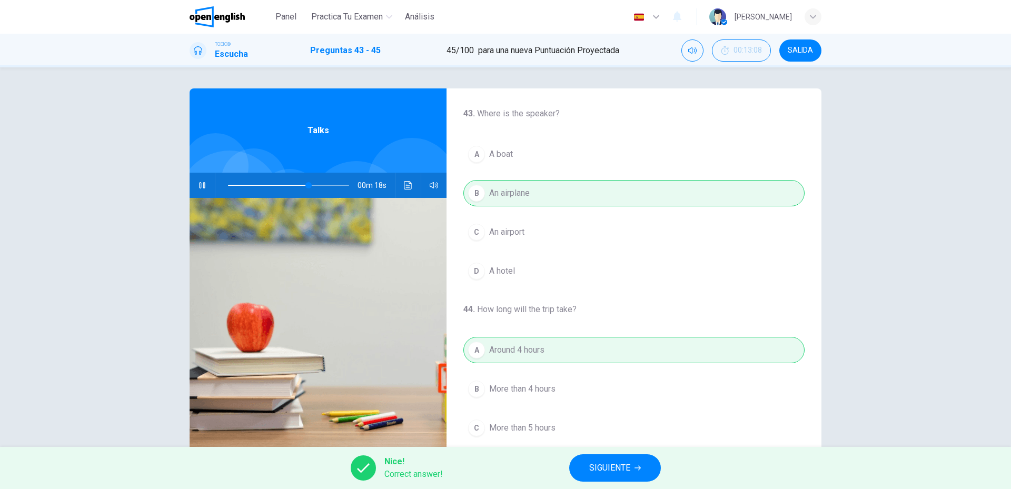
type input "**"
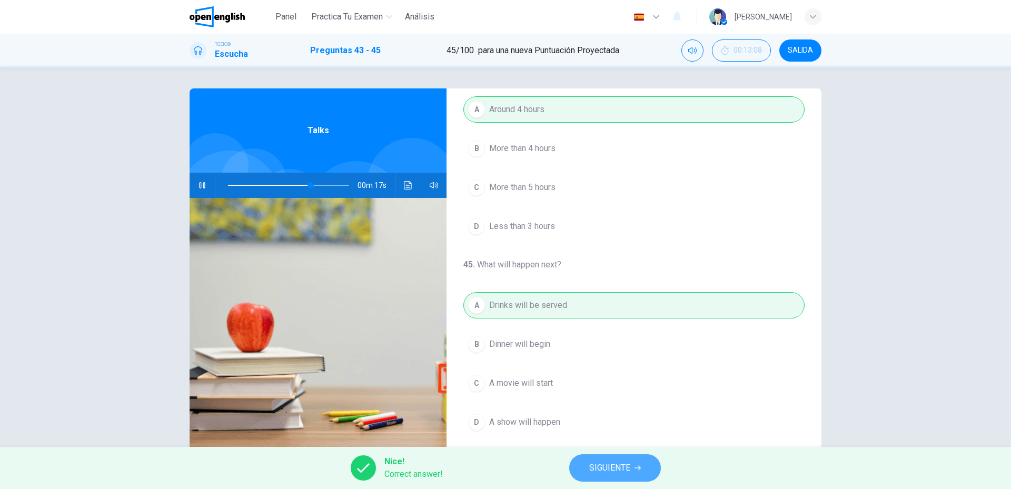
click at [616, 474] on span "SIGUIENTE" at bounding box center [609, 468] width 41 height 15
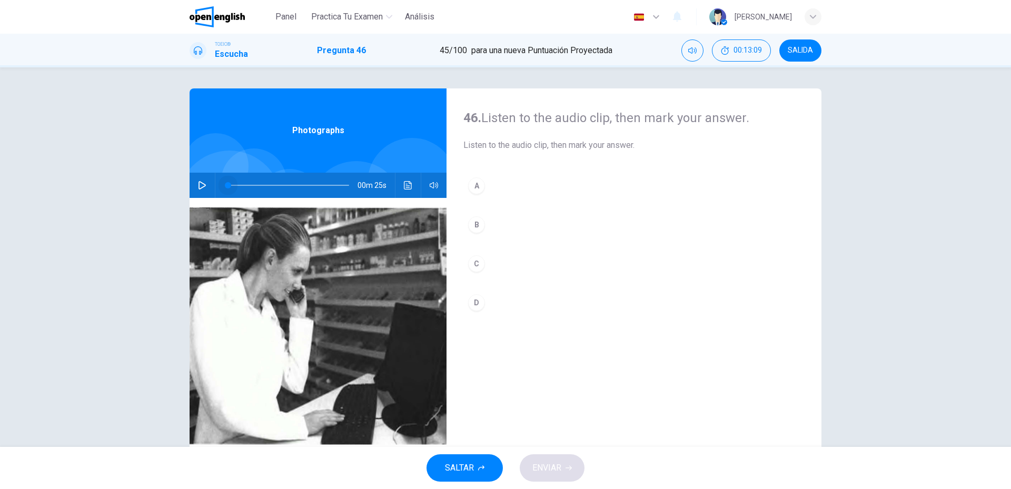
click at [226, 182] on span at bounding box center [228, 185] width 6 height 6
click at [200, 186] on icon "button" at bounding box center [202, 185] width 8 height 8
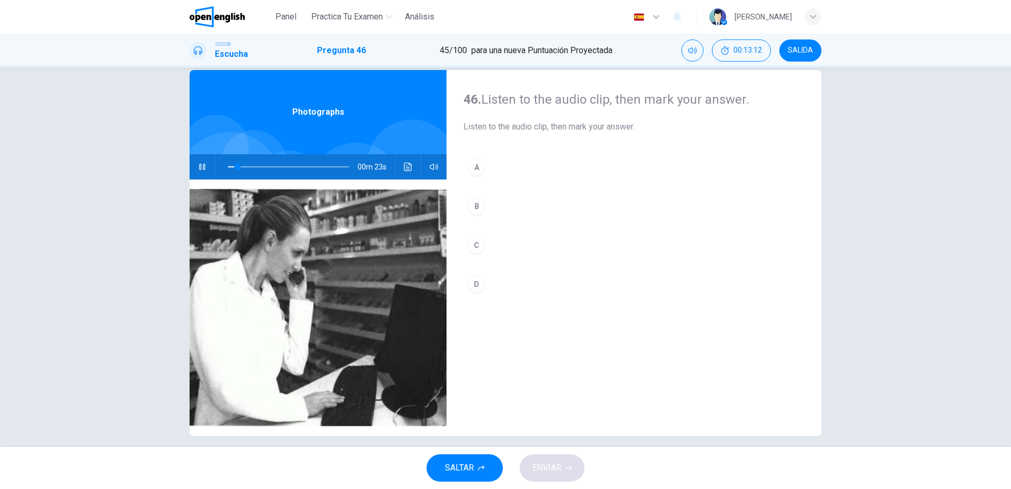
scroll to position [28, 0]
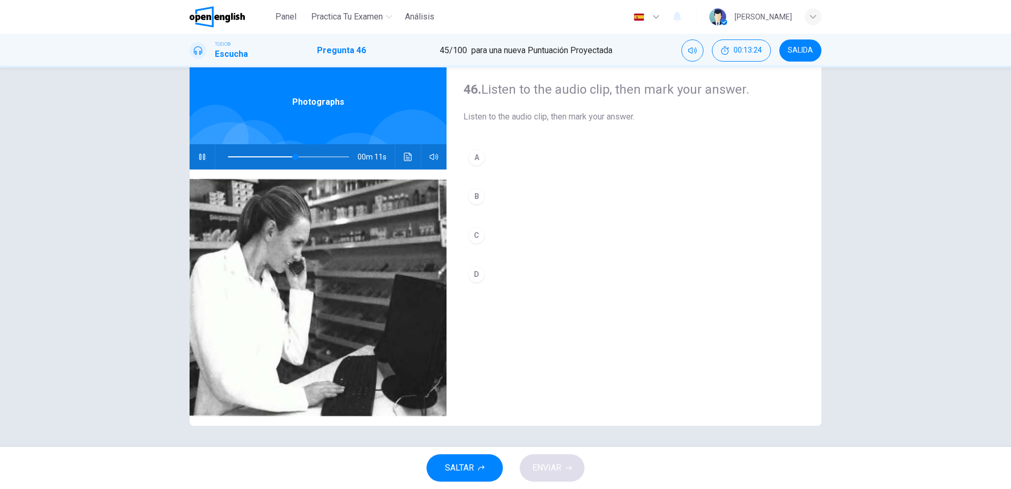
click at [473, 230] on div "C" at bounding box center [476, 235] width 17 height 17
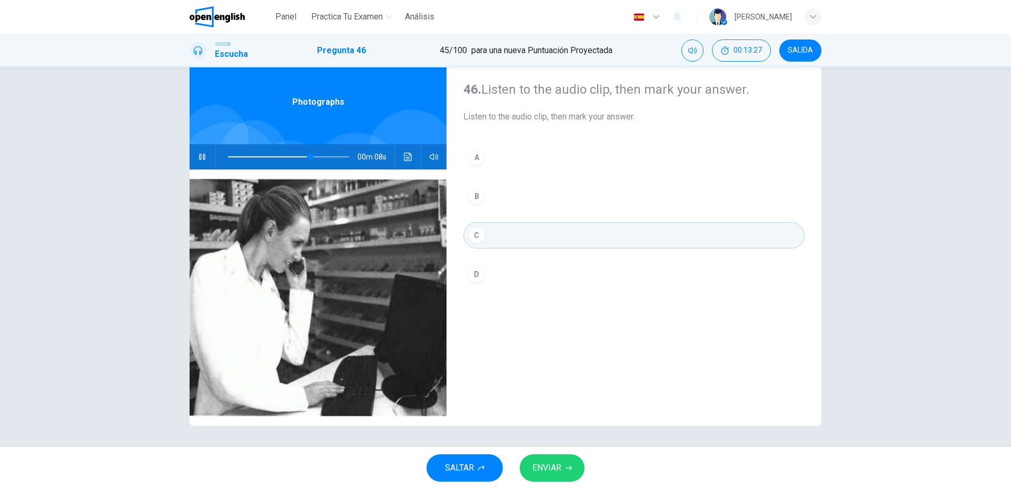
click at [558, 474] on span "ENVIAR" at bounding box center [547, 468] width 29 height 15
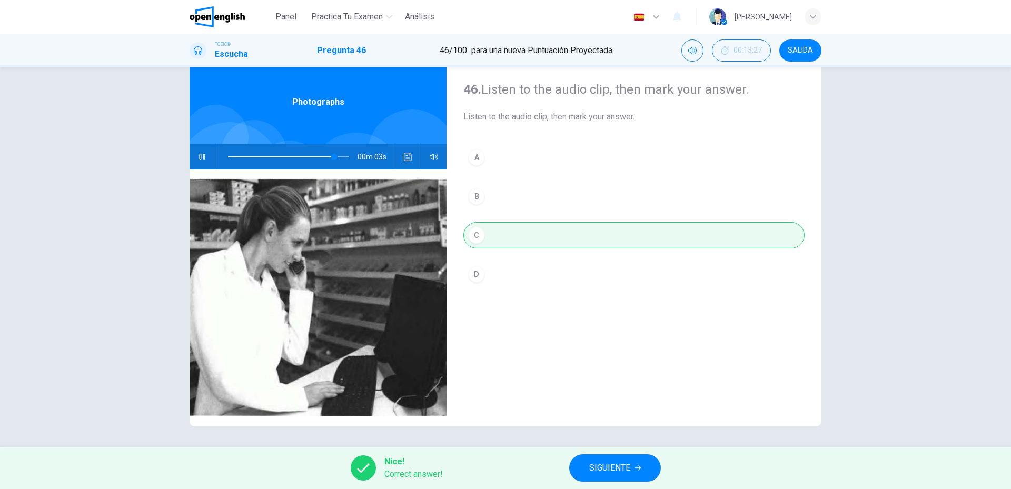
type input "**"
click at [614, 456] on button "SIGUIENTE" at bounding box center [615, 468] width 92 height 27
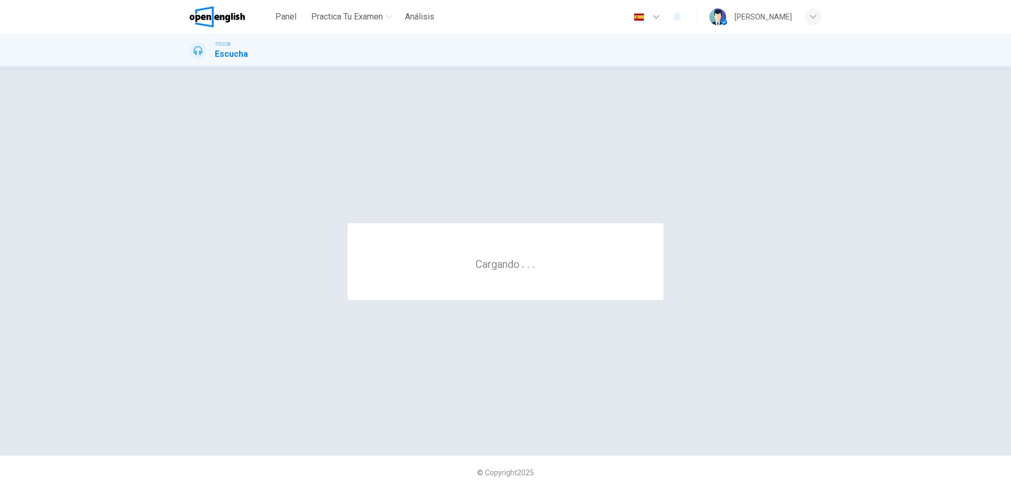
scroll to position [0, 0]
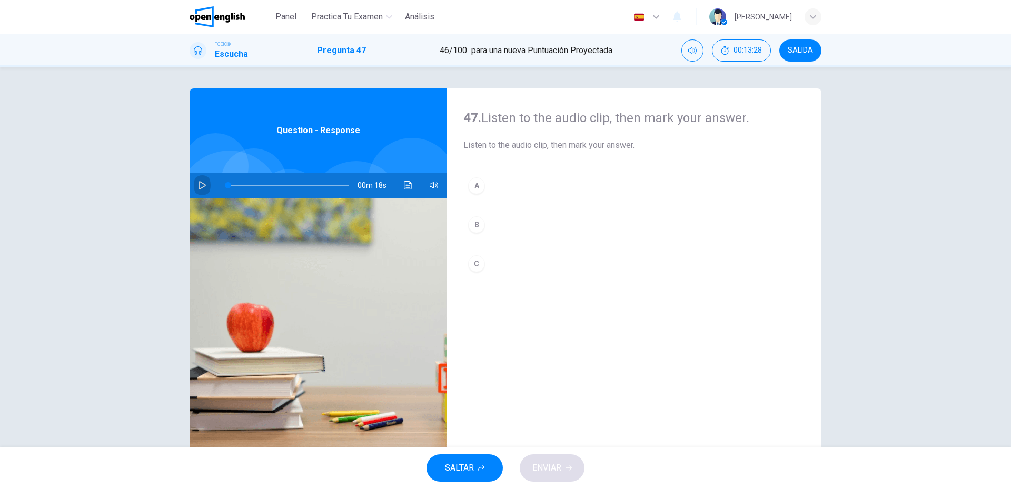
click at [198, 190] on button "button" at bounding box center [202, 185] width 17 height 25
click at [465, 176] on button "A" at bounding box center [634, 186] width 341 height 26
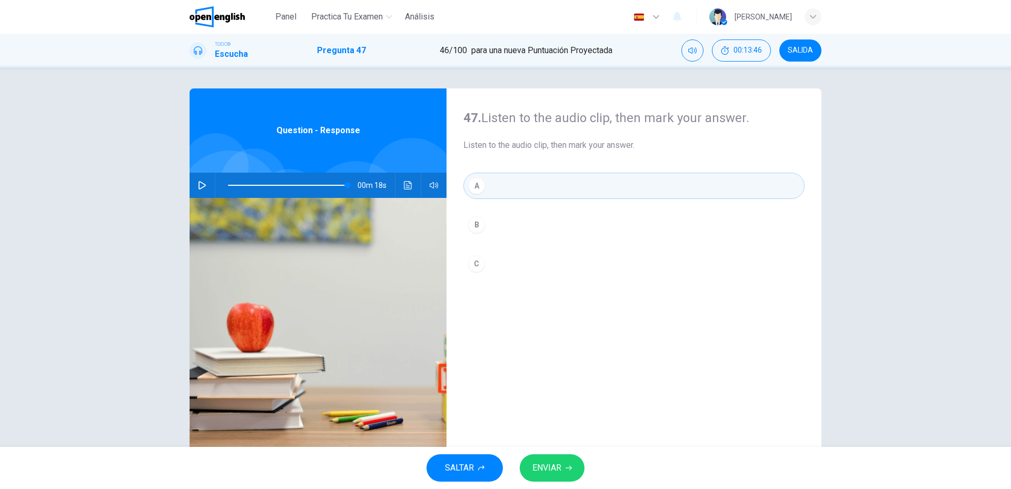
type input "*"
click at [400, 183] on button "Haz clic para ver la transcripción del audio" at bounding box center [408, 185] width 17 height 25
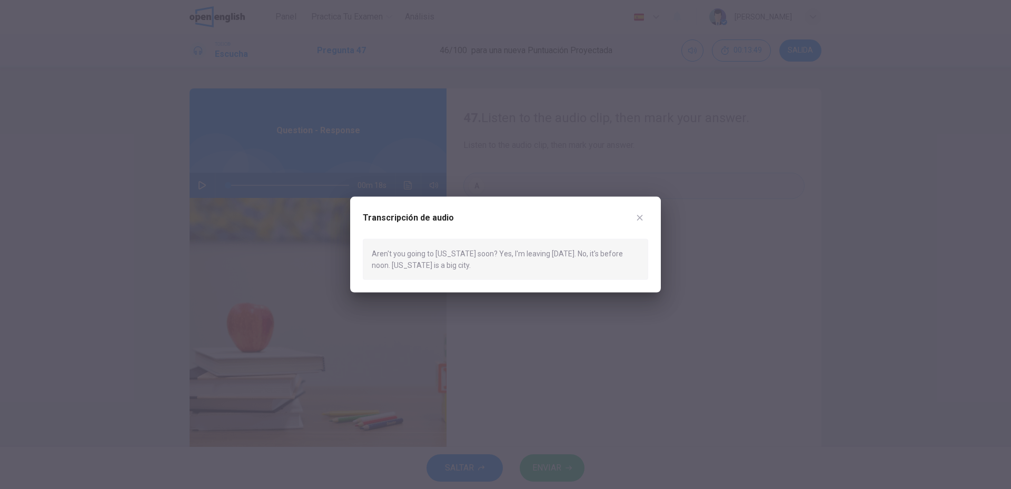
click at [399, 183] on div at bounding box center [505, 244] width 1011 height 489
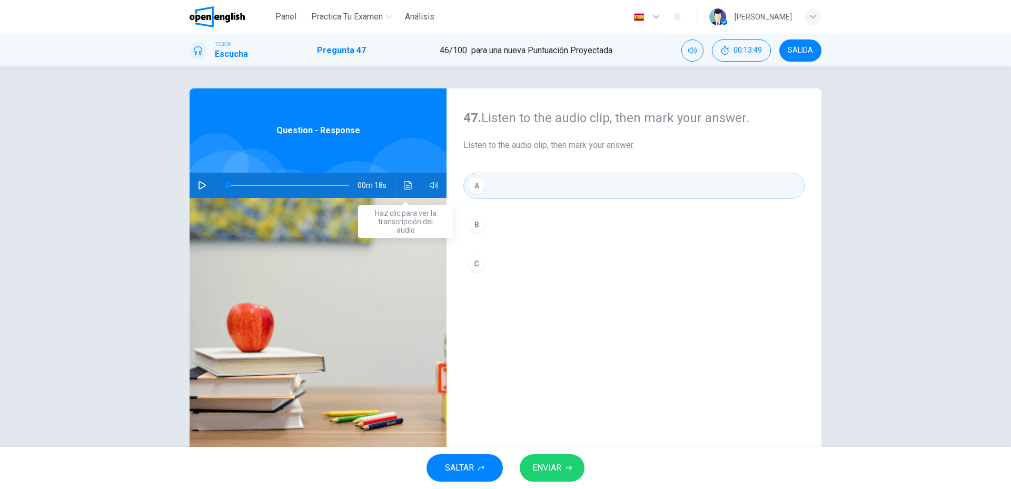
click at [539, 478] on button "ENVIAR" at bounding box center [552, 468] width 65 height 27
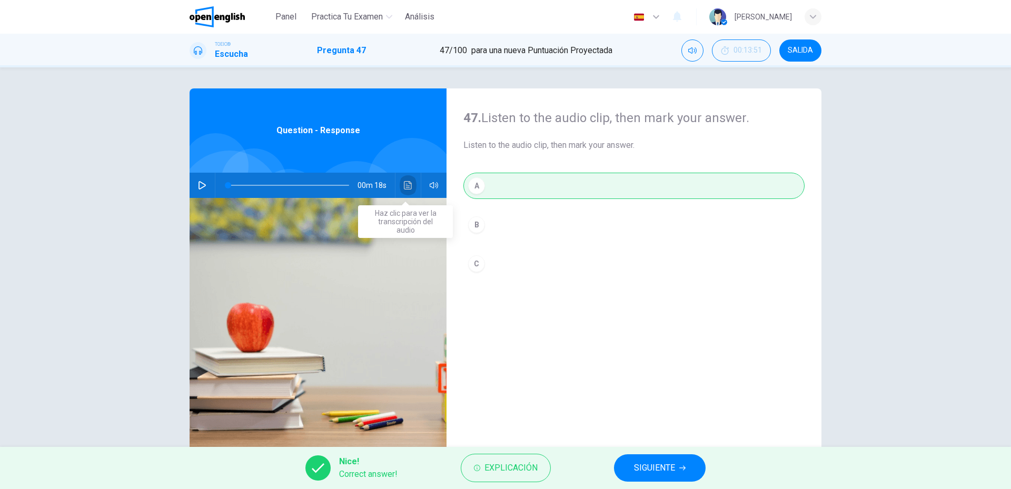
click at [400, 182] on button "Haz clic para ver la transcripción del audio" at bounding box center [408, 185] width 17 height 25
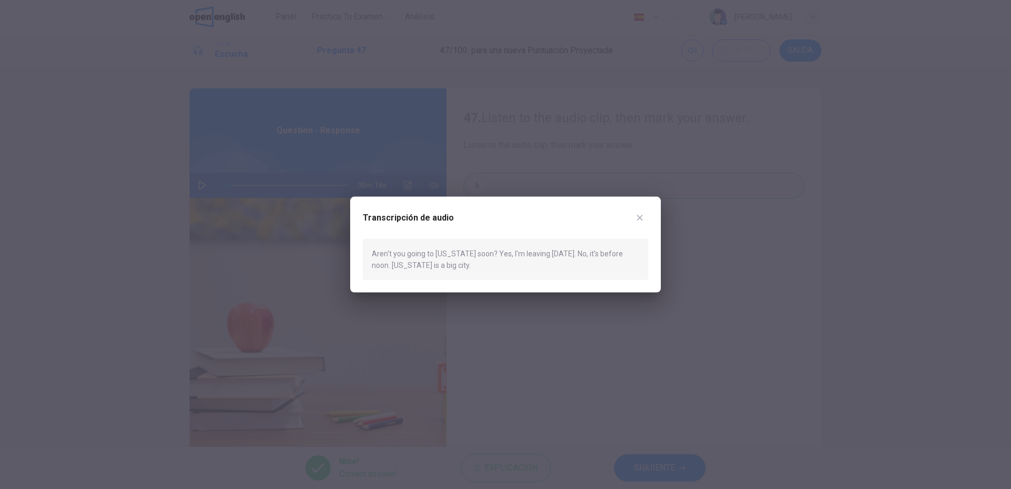
click at [400, 182] on div at bounding box center [505, 244] width 1011 height 489
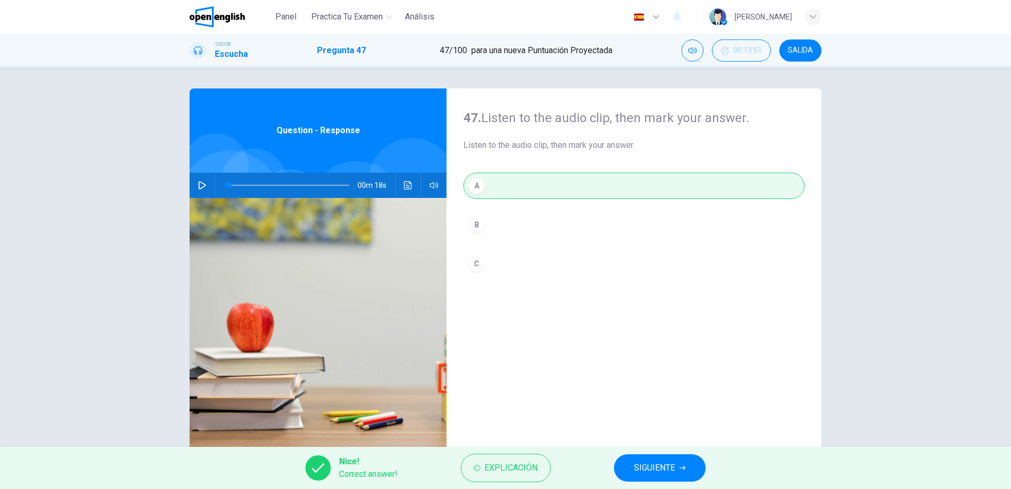
click at [657, 480] on button "SIGUIENTE" at bounding box center [660, 468] width 92 height 27
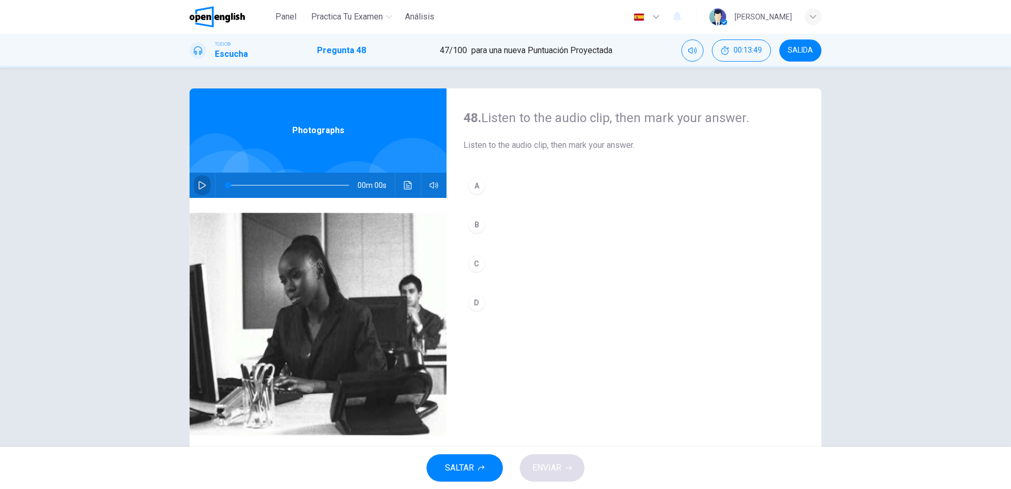
click at [203, 183] on icon "button" at bounding box center [202, 185] width 8 height 8
click at [479, 231] on div "B" at bounding box center [476, 225] width 17 height 17
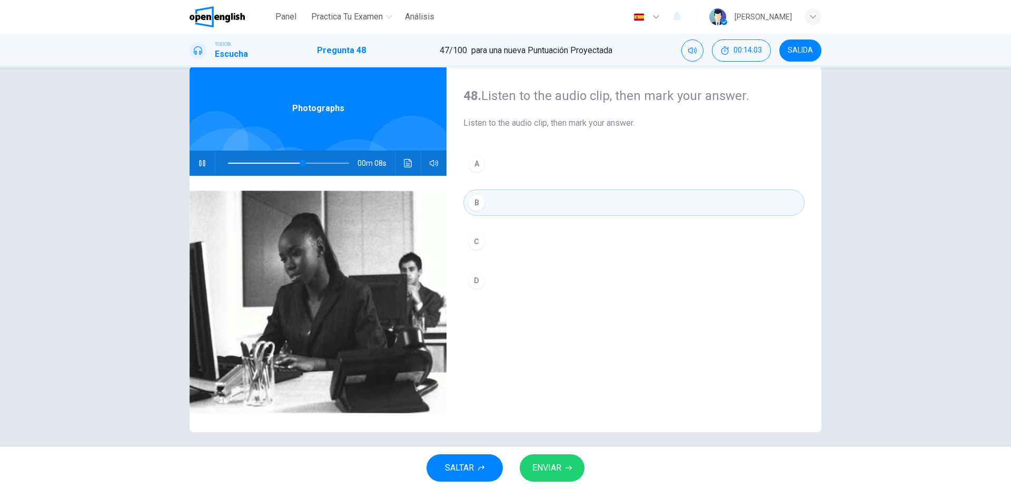
scroll to position [28, 0]
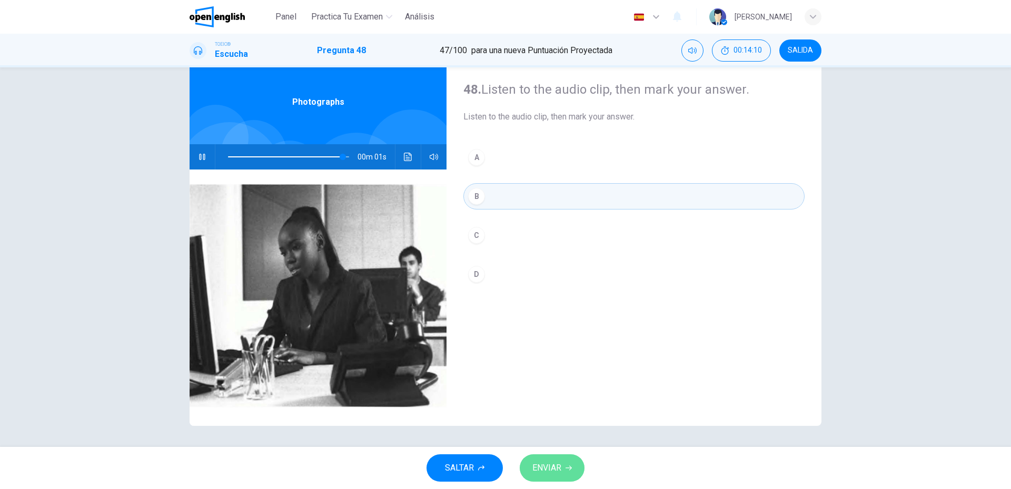
click at [556, 463] on span "ENVIAR" at bounding box center [547, 468] width 29 height 15
type input "*"
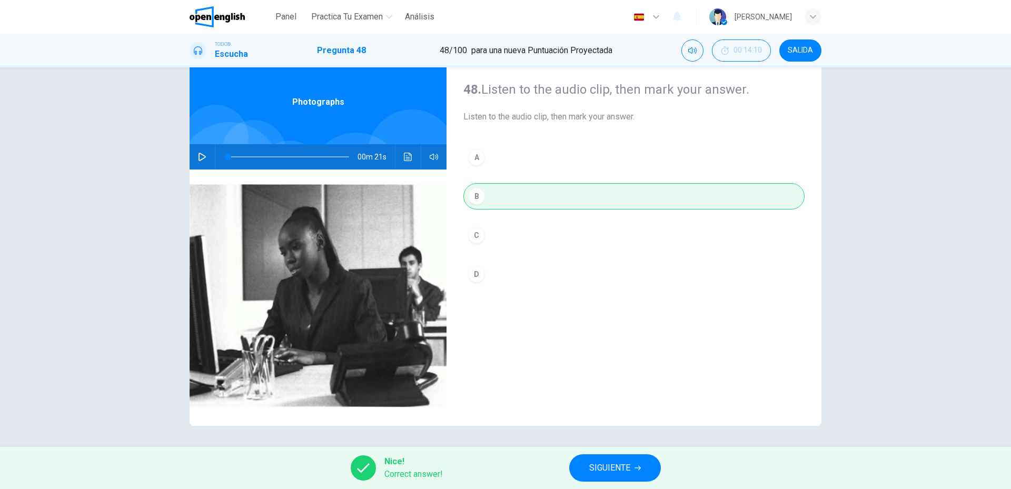
click at [594, 471] on span "SIGUIENTE" at bounding box center [609, 468] width 41 height 15
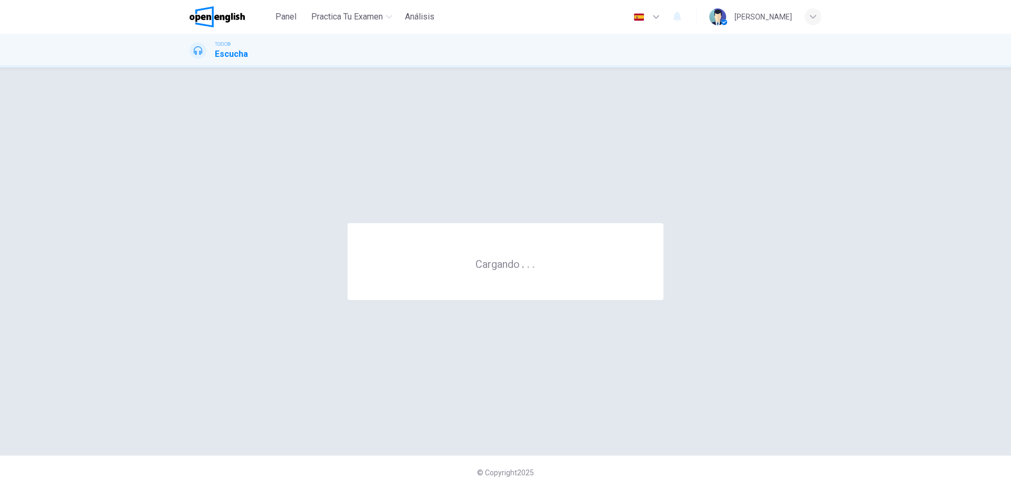
scroll to position [0, 0]
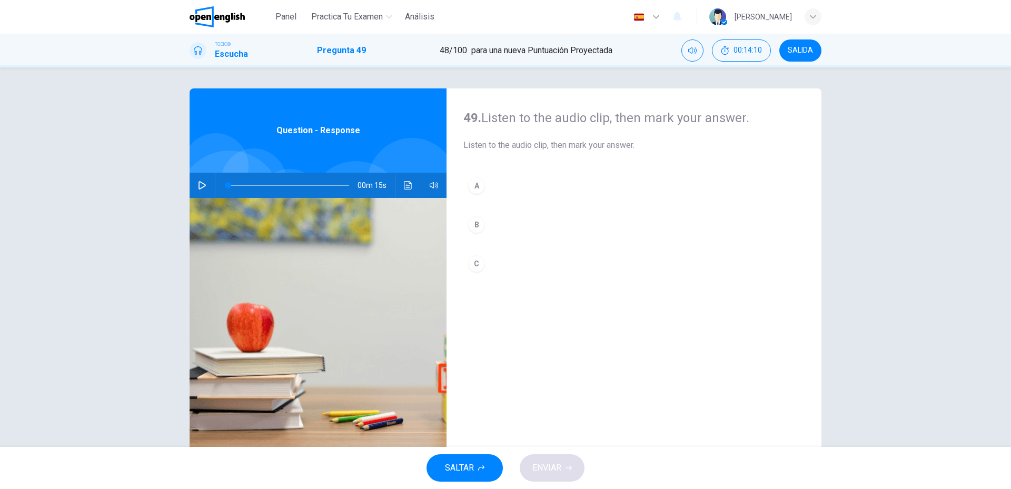
click at [204, 188] on button "button" at bounding box center [202, 185] width 17 height 25
type input "*"
click at [487, 272] on button "C" at bounding box center [634, 264] width 341 height 26
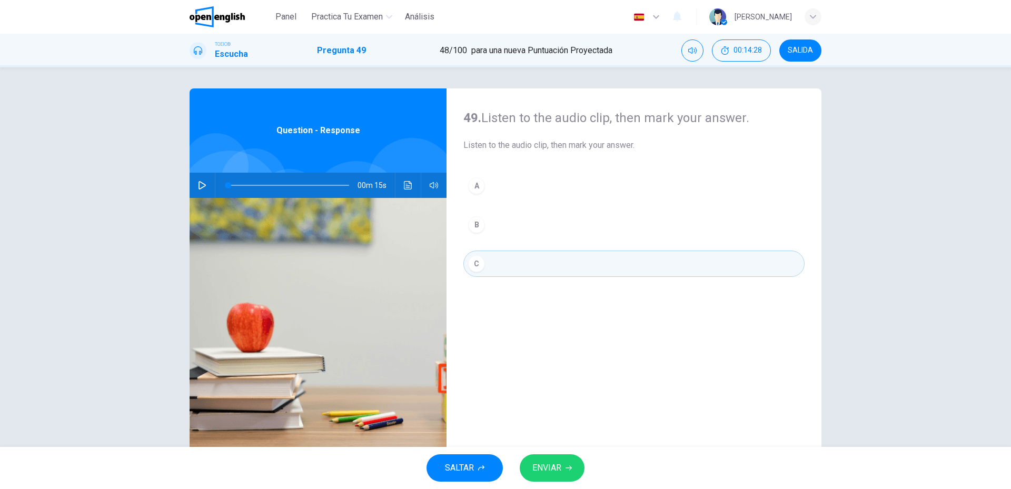
click at [541, 480] on button "ENVIAR" at bounding box center [552, 468] width 65 height 27
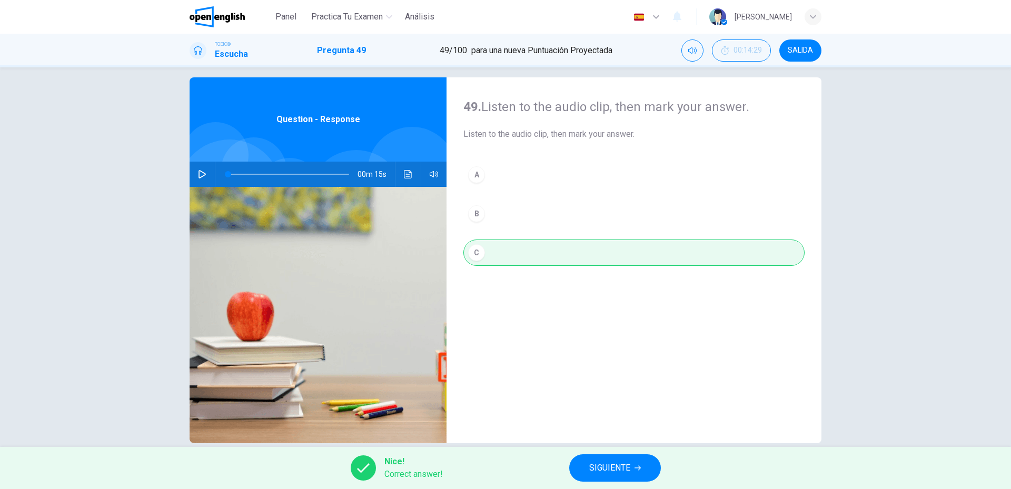
scroll to position [28, 0]
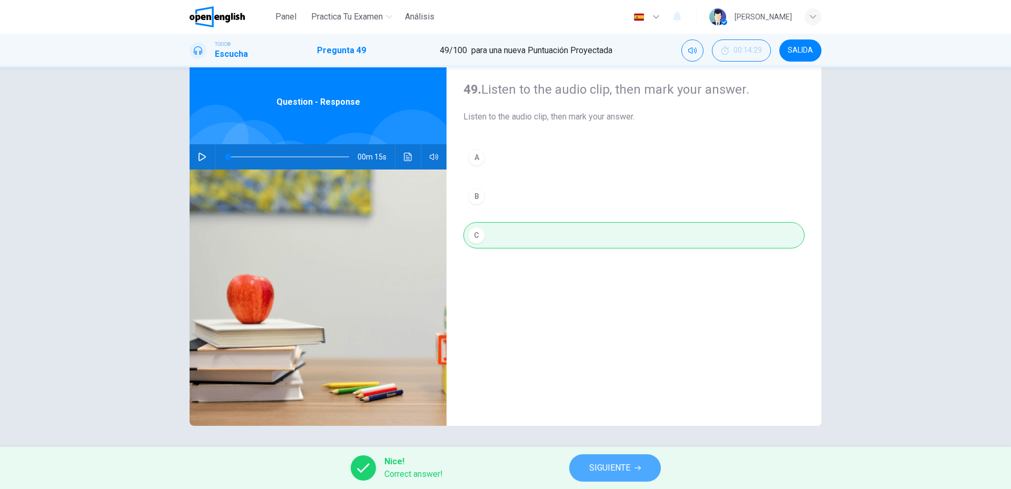
click at [632, 472] on button "SIGUIENTE" at bounding box center [615, 468] width 92 height 27
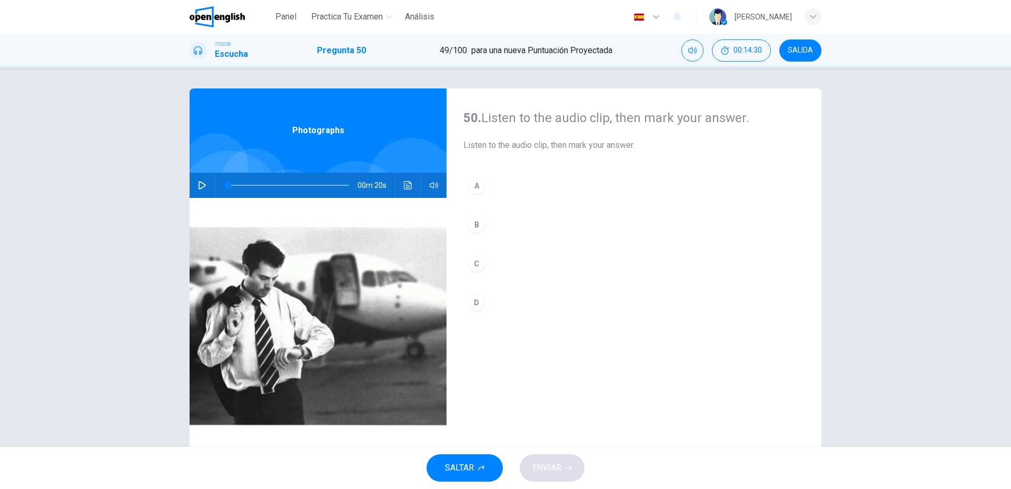
click at [206, 192] on button "button" at bounding box center [202, 185] width 17 height 25
click at [533, 231] on button "B" at bounding box center [634, 225] width 341 height 26
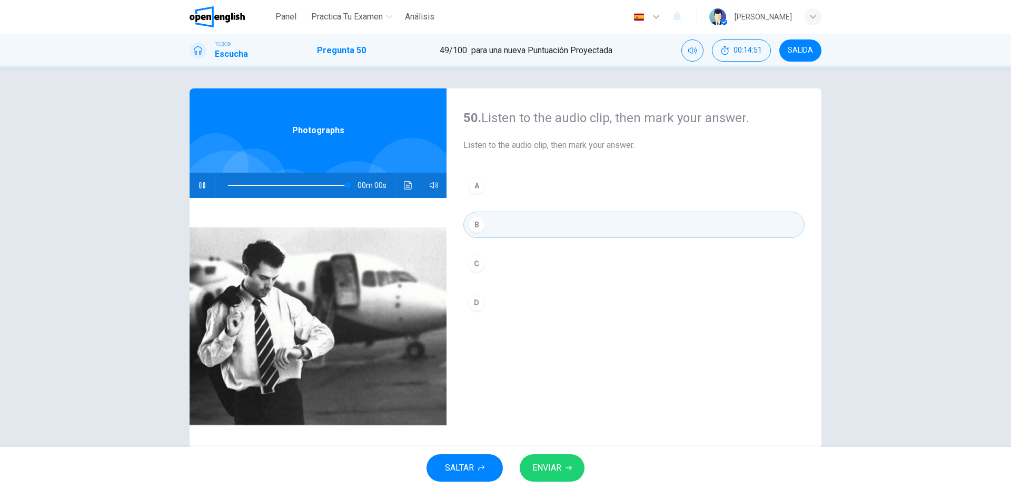
type input "*"
click at [559, 470] on span "ENVIAR" at bounding box center [547, 468] width 29 height 15
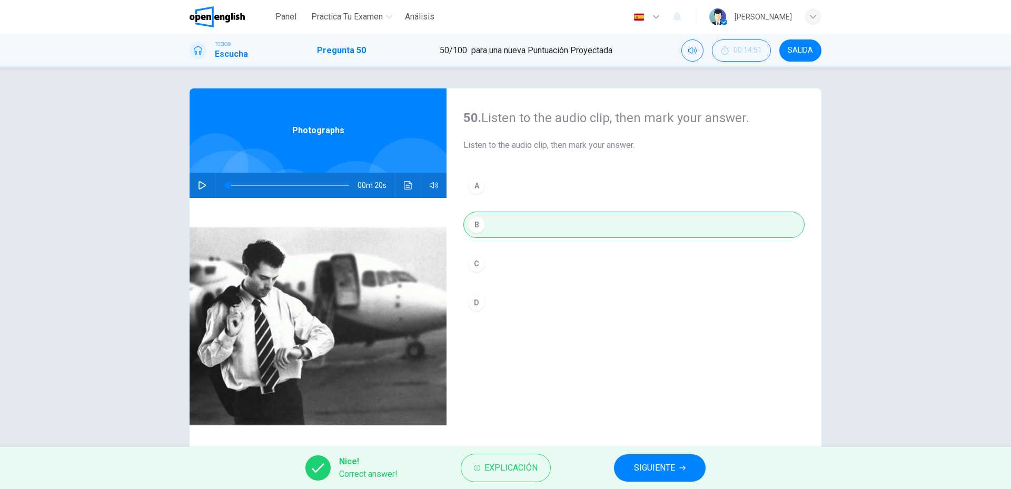
click at [653, 483] on div "Nice! Correct answer! Explicación SIGUIENTE" at bounding box center [505, 468] width 1011 height 42
click at [647, 478] on button "SIGUIENTE" at bounding box center [660, 468] width 92 height 27
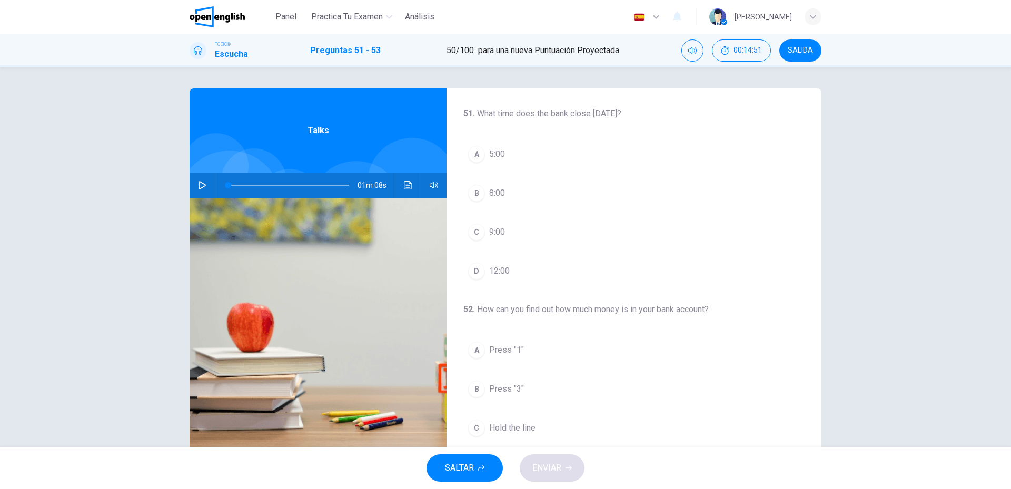
click at [204, 182] on button "button" at bounding box center [202, 185] width 17 height 25
click at [489, 271] on span "12:00" at bounding box center [499, 271] width 21 height 13
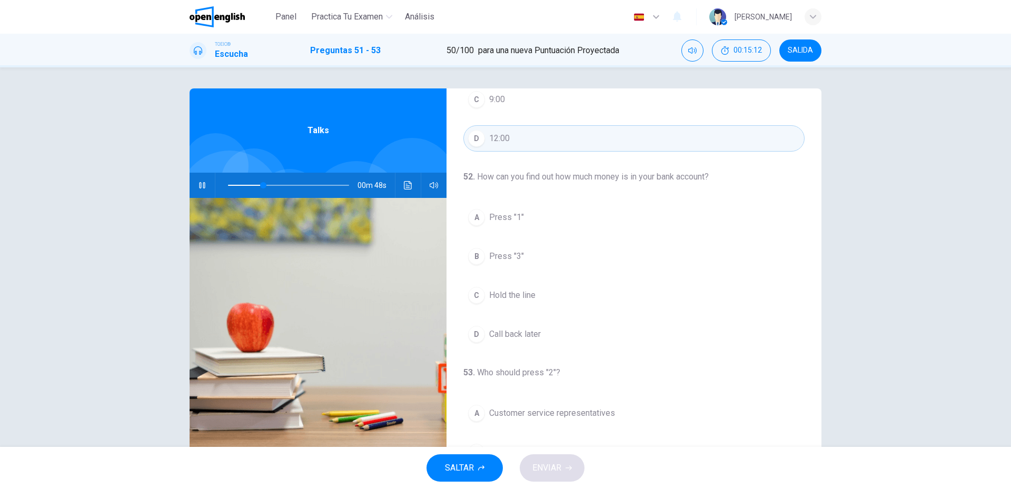
scroll to position [158, 0]
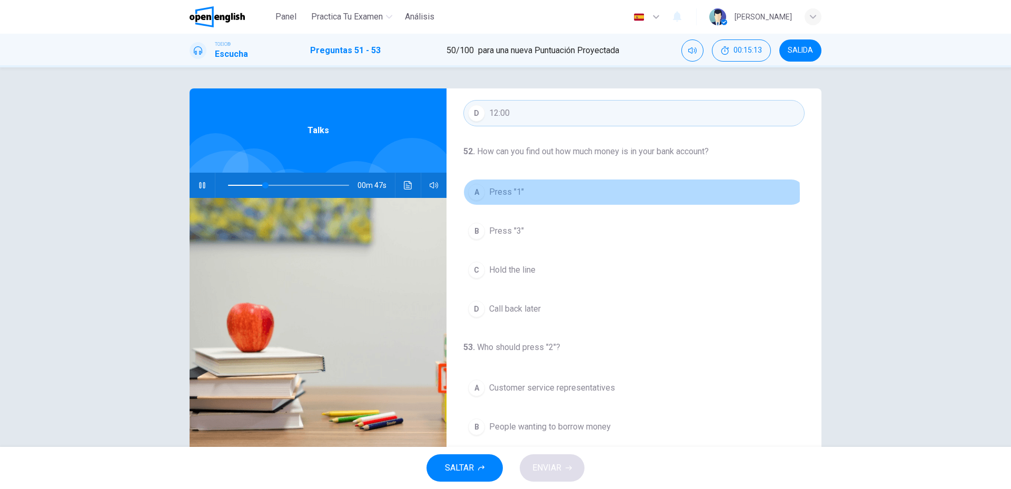
click at [510, 194] on span "Press "1"" at bounding box center [506, 192] width 35 height 13
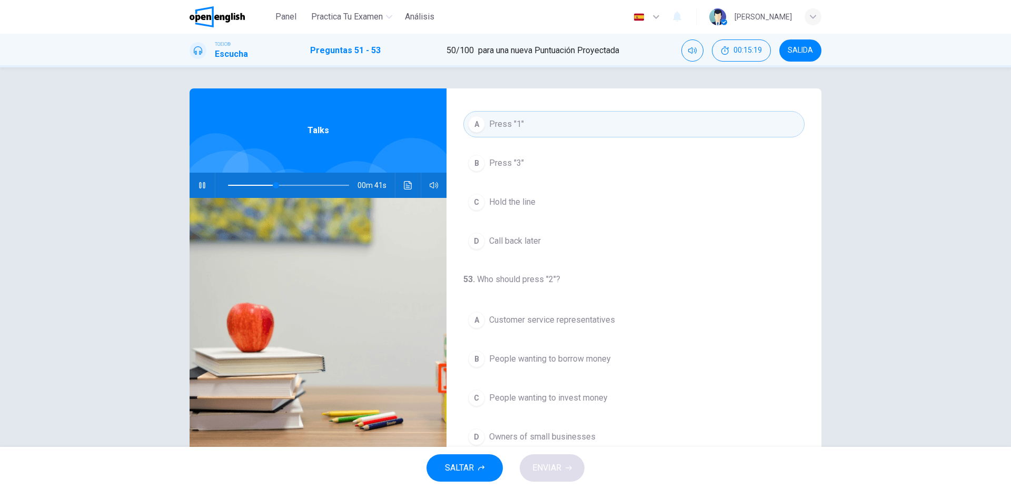
scroll to position [241, 0]
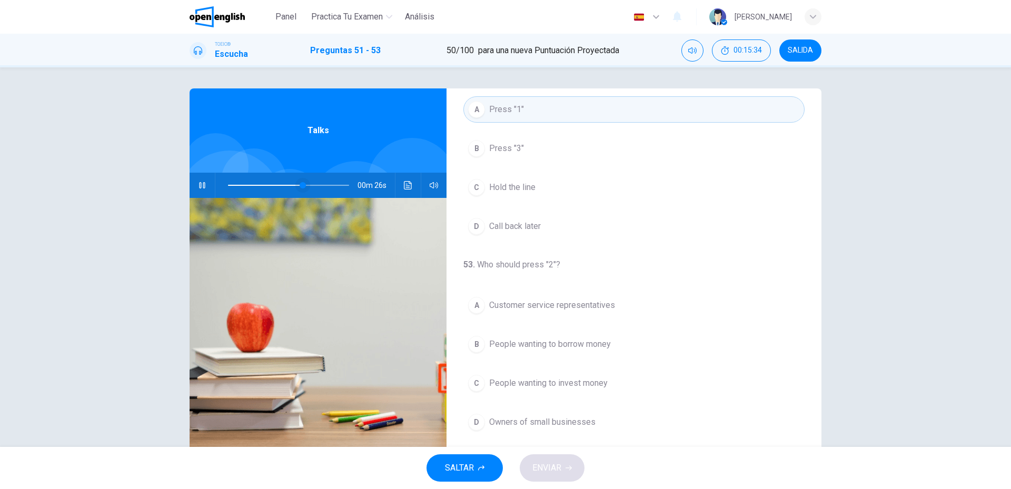
click at [255, 186] on span at bounding box center [288, 185] width 121 height 15
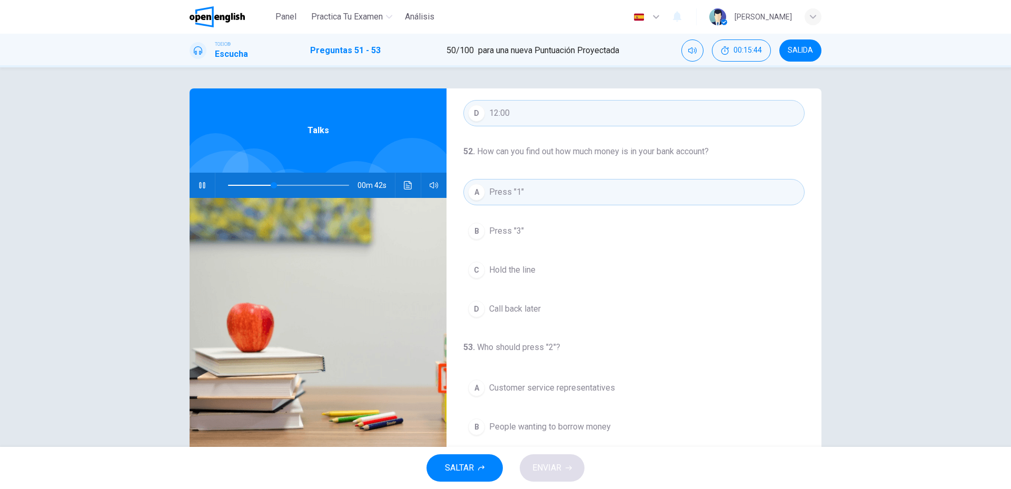
scroll to position [211, 0]
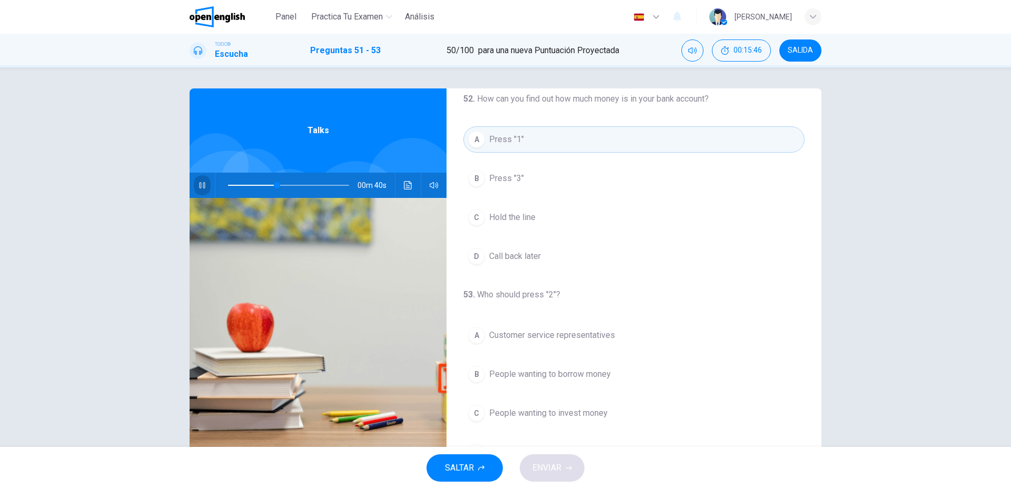
click at [194, 183] on button "button" at bounding box center [202, 185] width 17 height 25
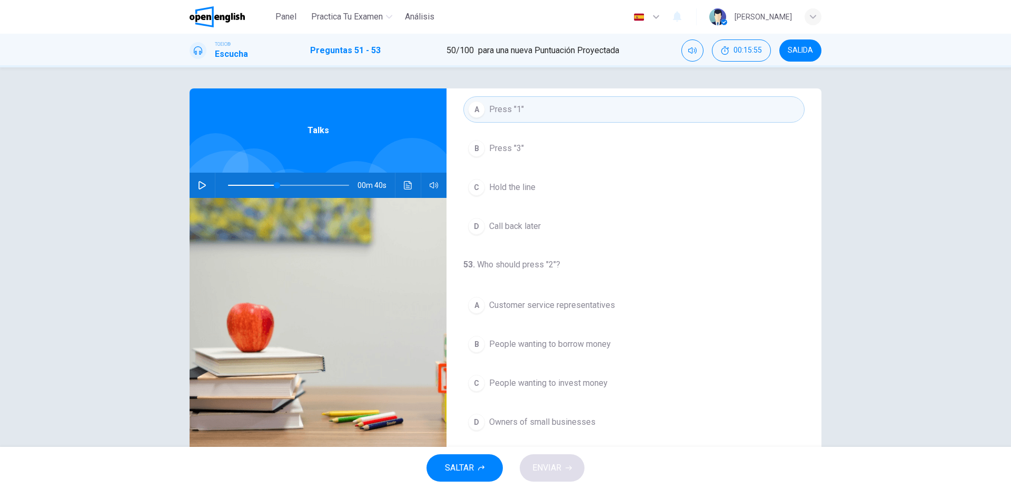
click at [536, 347] on span "People wanting to borrow money" at bounding box center [550, 344] width 122 height 13
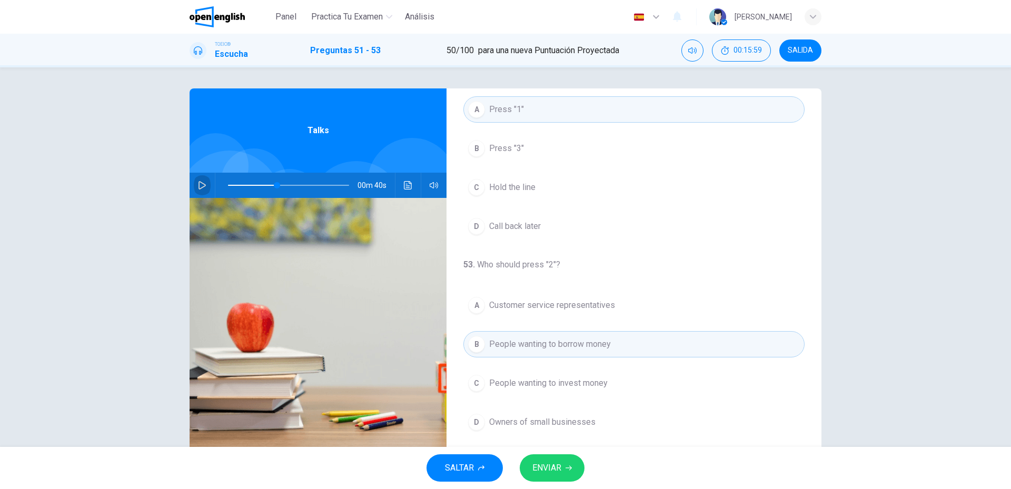
click at [198, 188] on icon "button" at bounding box center [202, 185] width 8 height 8
click at [554, 468] on span "ENVIAR" at bounding box center [547, 468] width 29 height 15
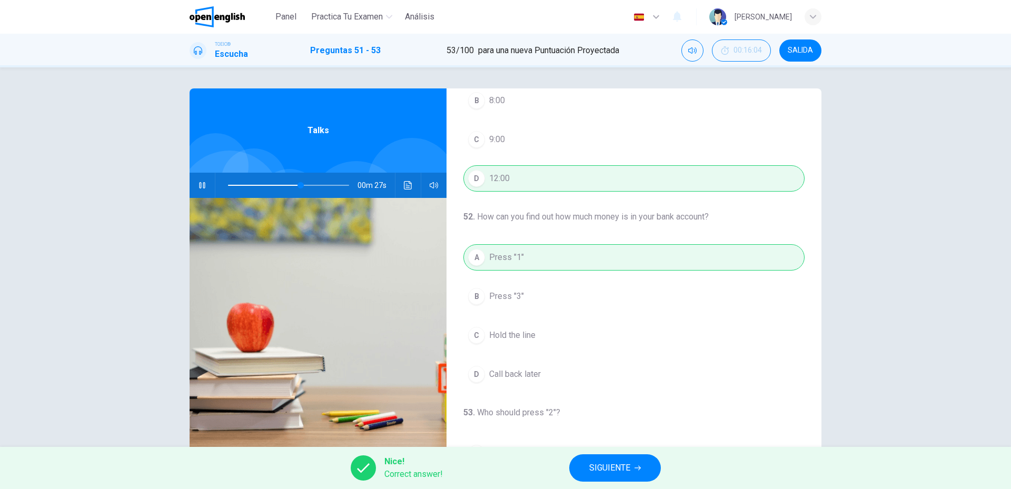
scroll to position [0, 0]
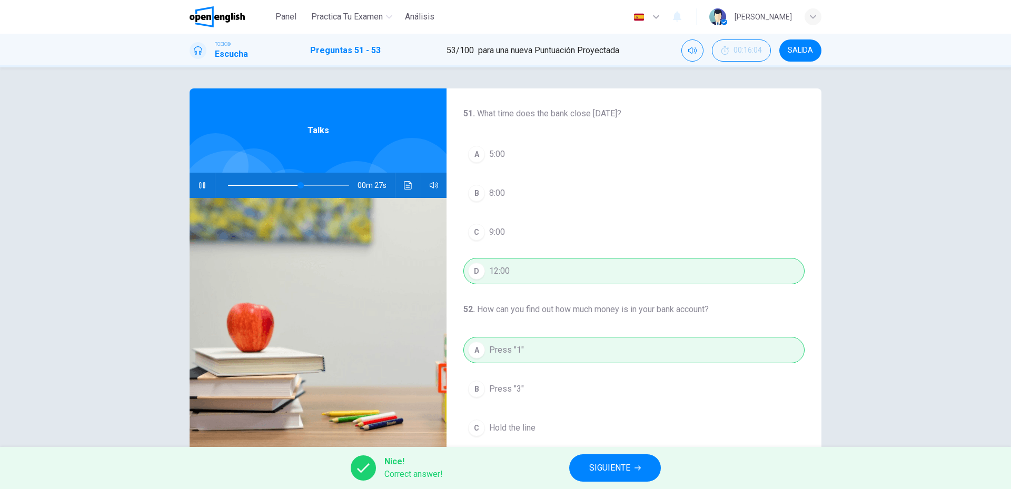
type input "**"
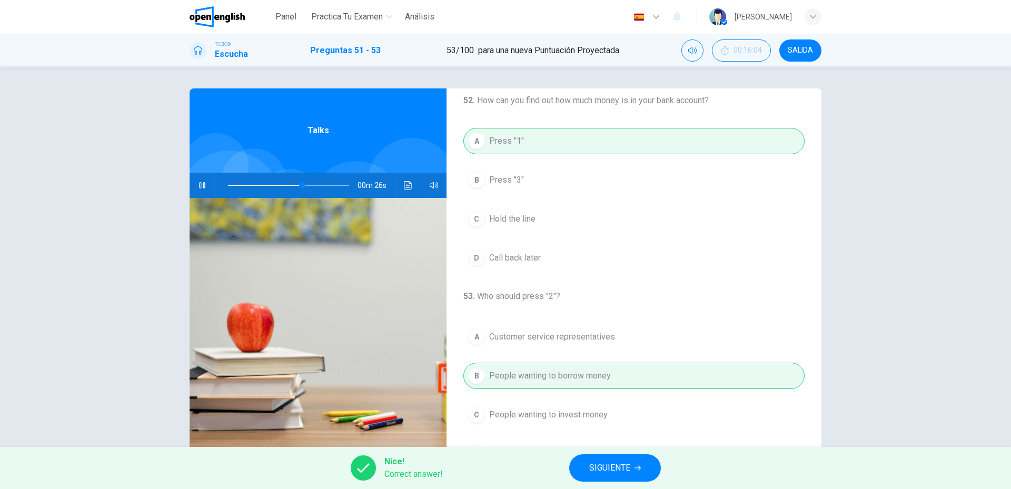
scroll to position [241, 0]
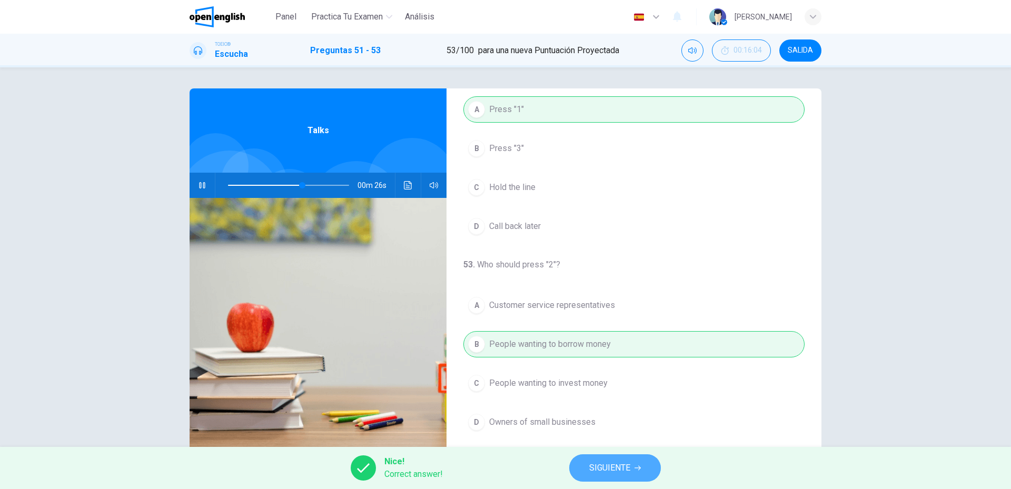
click at [621, 455] on button "SIGUIENTE" at bounding box center [615, 468] width 92 height 27
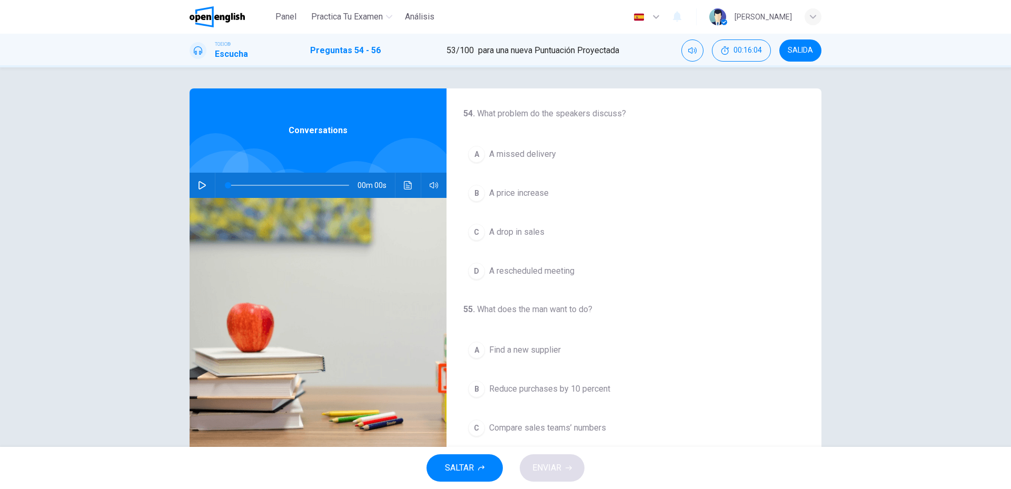
click at [202, 184] on icon "button" at bounding box center [202, 185] width 8 height 8
click at [197, 179] on button "button" at bounding box center [202, 185] width 17 height 25
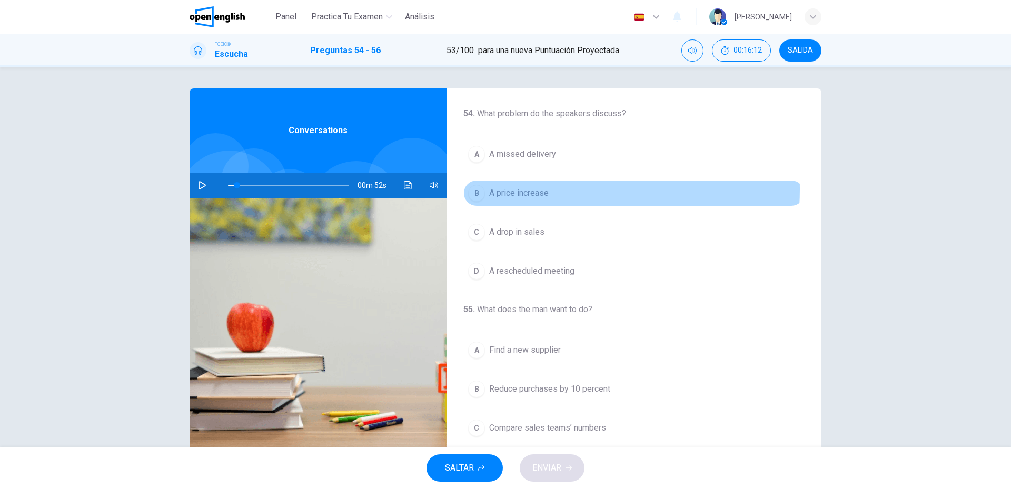
click at [507, 190] on span "A price increase" at bounding box center [519, 193] width 60 height 13
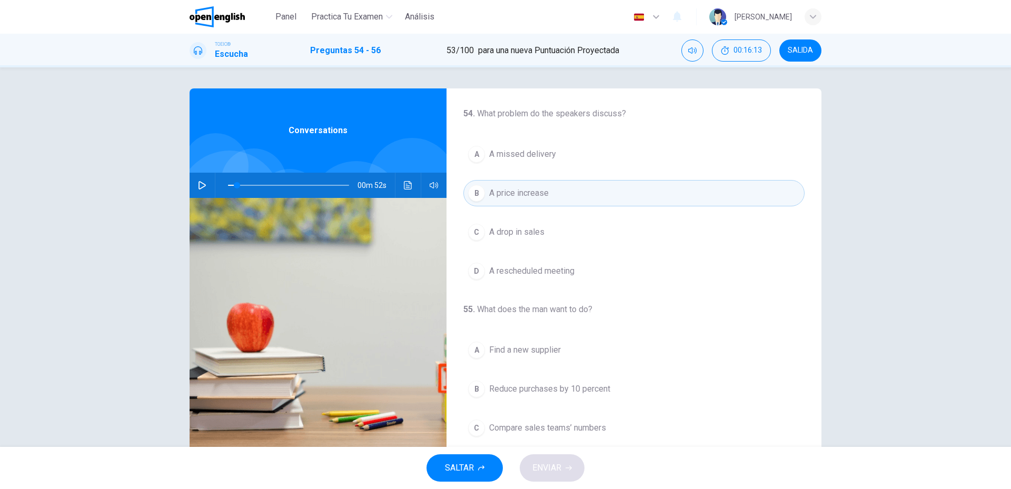
click at [190, 184] on div "00m 52s" at bounding box center [318, 185] width 257 height 25
drag, startPoint x: 231, startPoint y: 186, endPoint x: 214, endPoint y: 184, distance: 16.5
click at [225, 184] on span at bounding box center [228, 185] width 6 height 6
click at [205, 185] on button "button" at bounding box center [202, 185] width 17 height 25
click at [400, 188] on button "Haz clic para ver la transcripción del audio" at bounding box center [408, 185] width 17 height 25
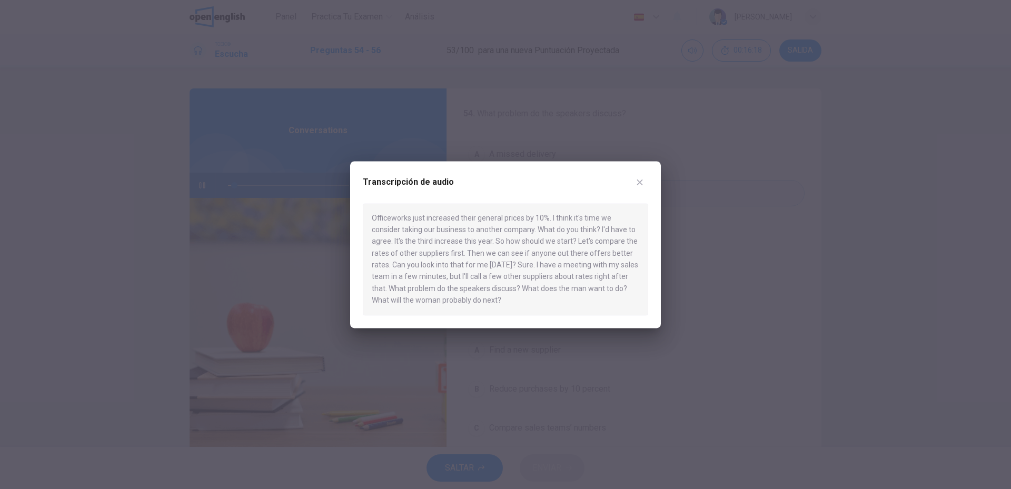
click at [371, 150] on div at bounding box center [505, 244] width 1011 height 489
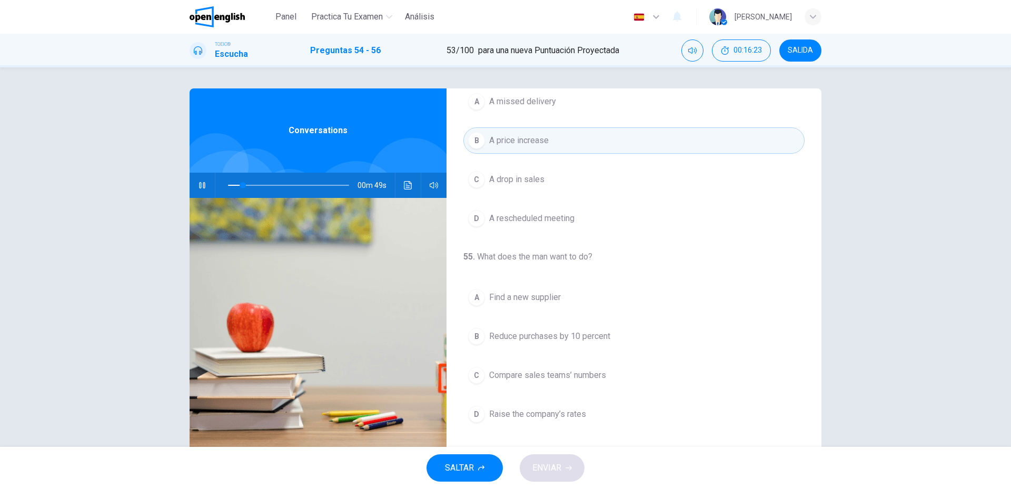
scroll to position [105, 0]
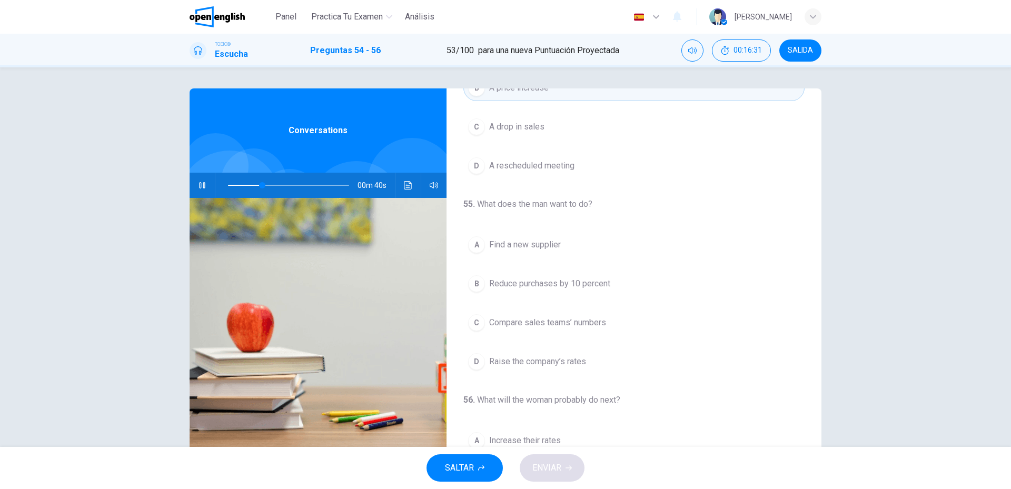
click at [507, 246] on span "Find a new supplier" at bounding box center [525, 245] width 72 height 13
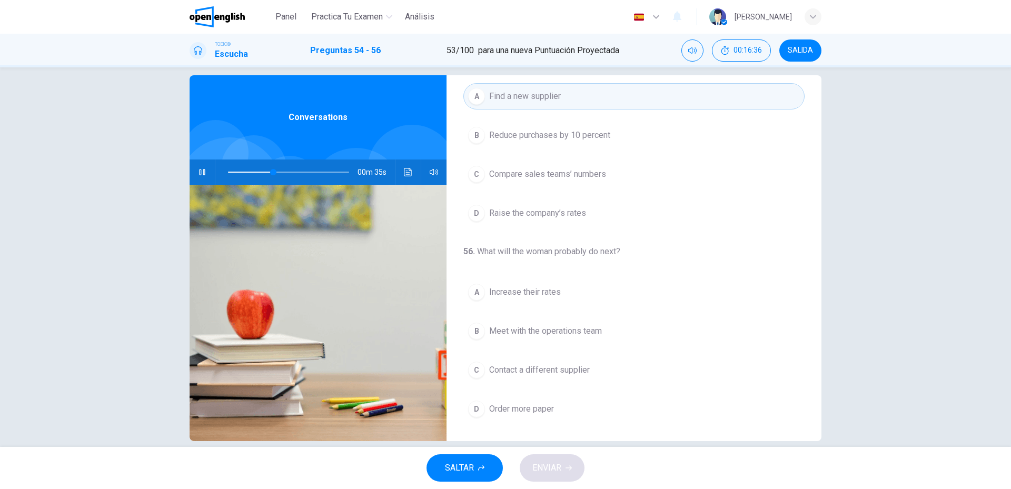
scroll to position [0, 0]
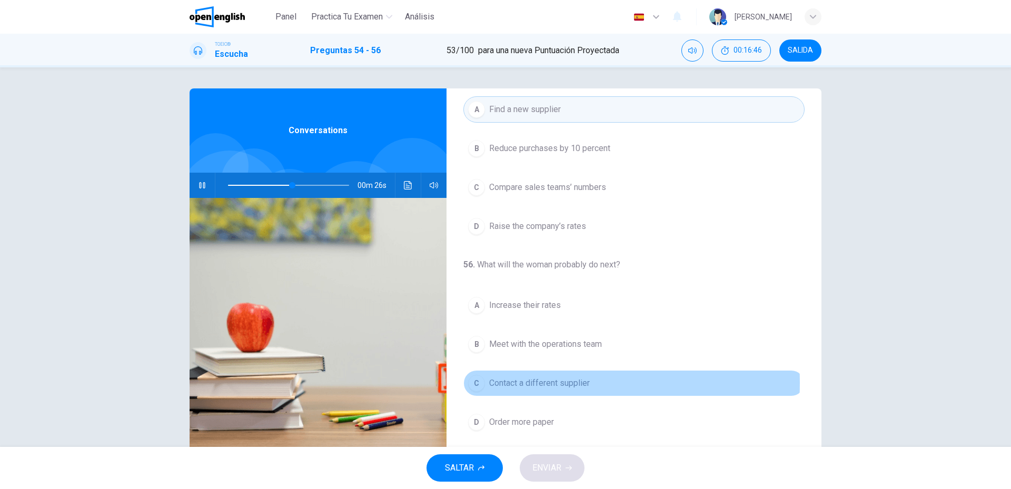
click at [526, 383] on span "Contact a different supplier" at bounding box center [539, 383] width 101 height 13
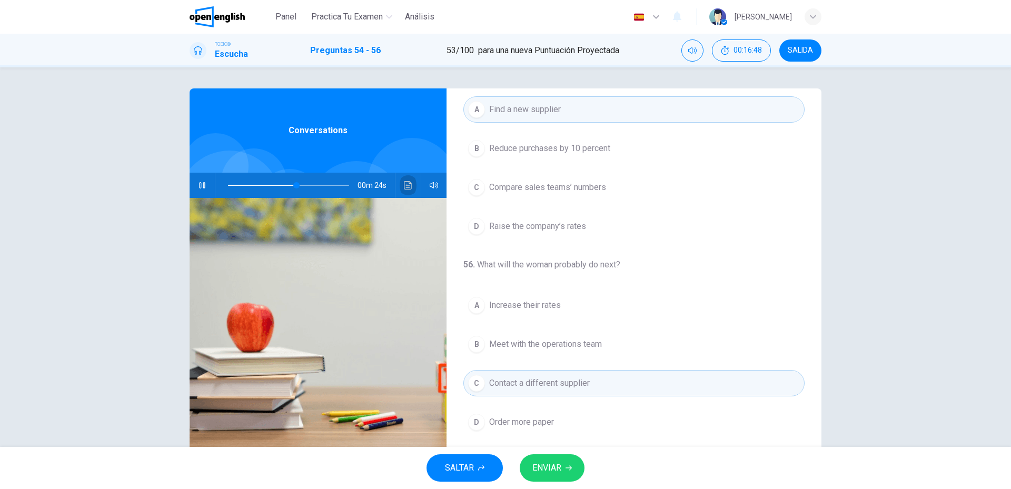
click at [405, 186] on icon "Haz clic para ver la transcripción del audio" at bounding box center [408, 185] width 8 height 8
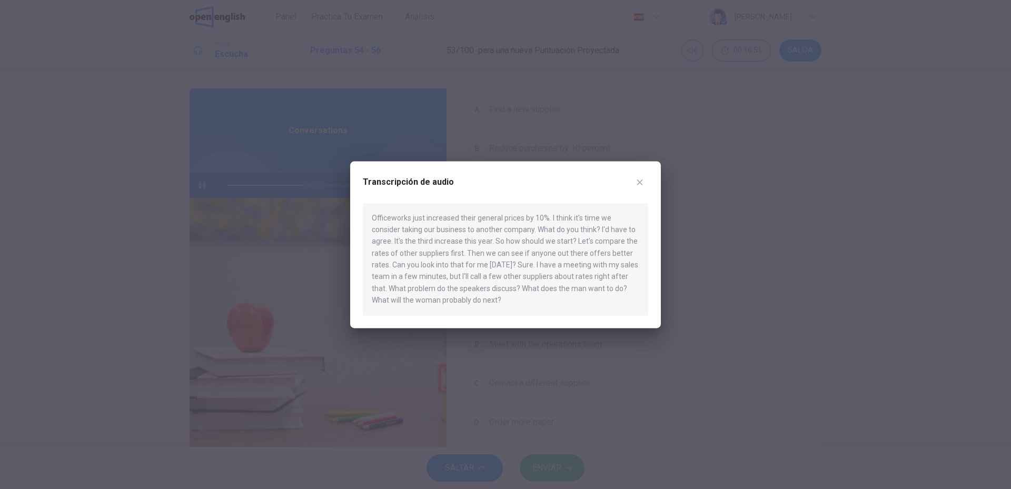
click at [551, 145] on div at bounding box center [505, 244] width 1011 height 489
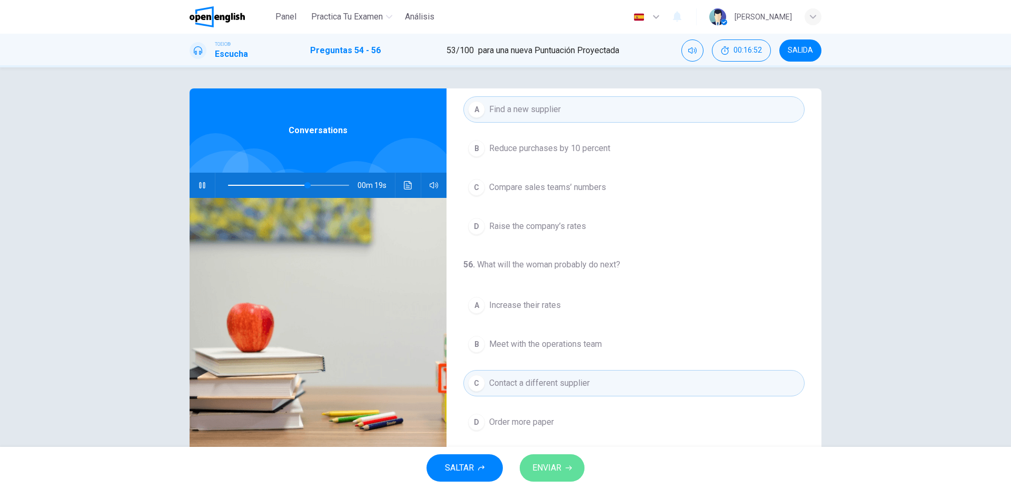
click at [558, 470] on span "ENVIAR" at bounding box center [547, 468] width 29 height 15
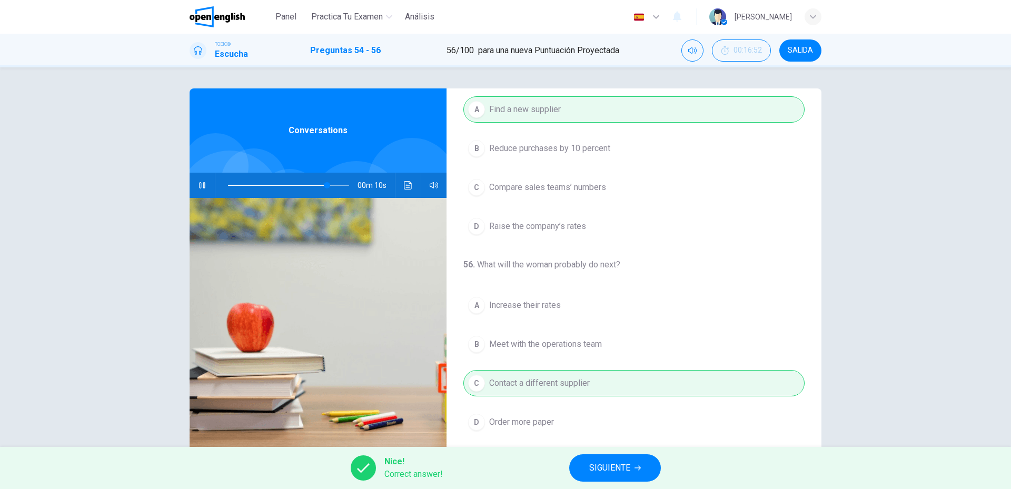
type input "**"
click at [618, 461] on button "SIGUIENTE" at bounding box center [615, 468] width 92 height 27
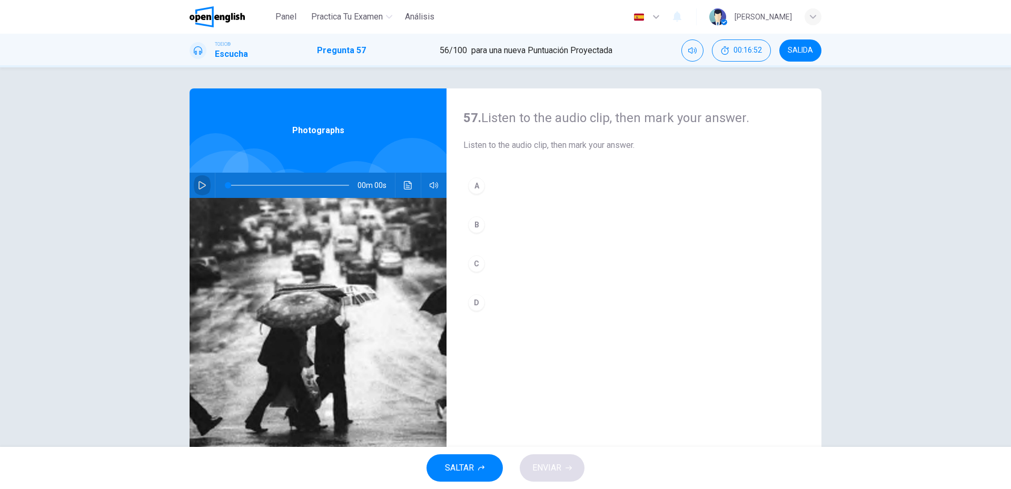
click at [194, 185] on button "button" at bounding box center [202, 185] width 17 height 25
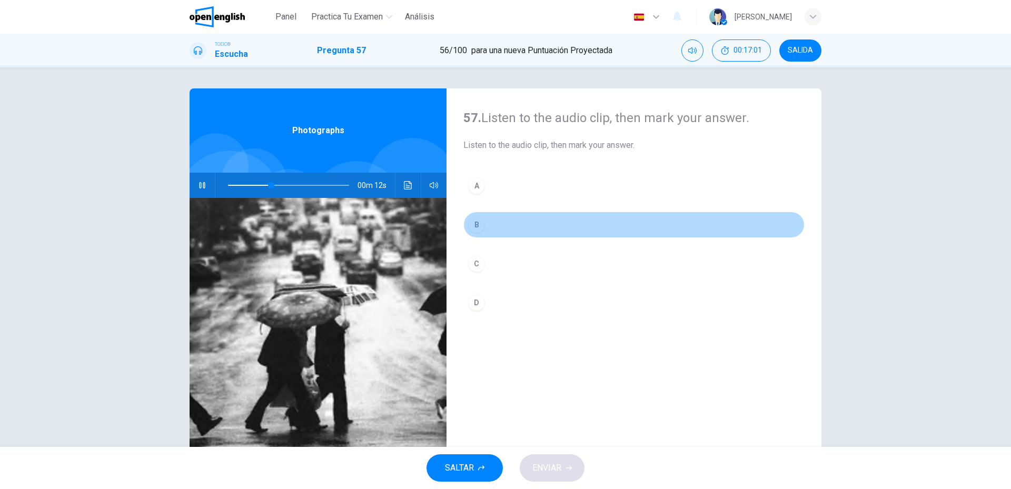
click at [474, 217] on div "B" at bounding box center [476, 225] width 17 height 17
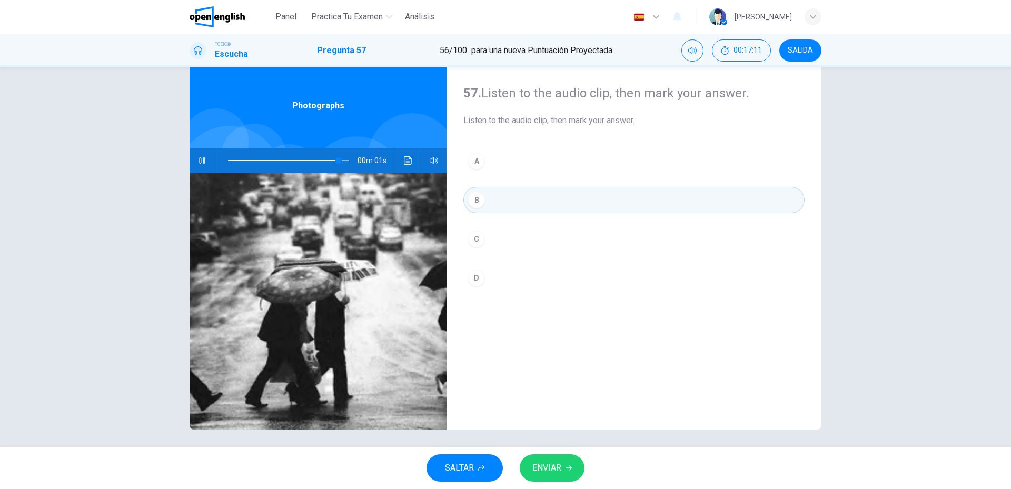
scroll to position [28, 0]
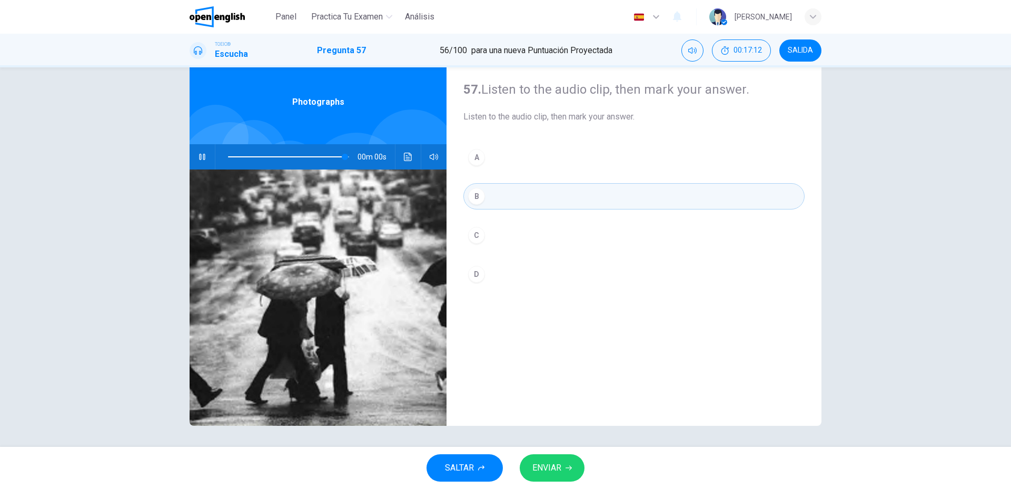
click at [558, 468] on span "ENVIAR" at bounding box center [547, 468] width 29 height 15
type input "*"
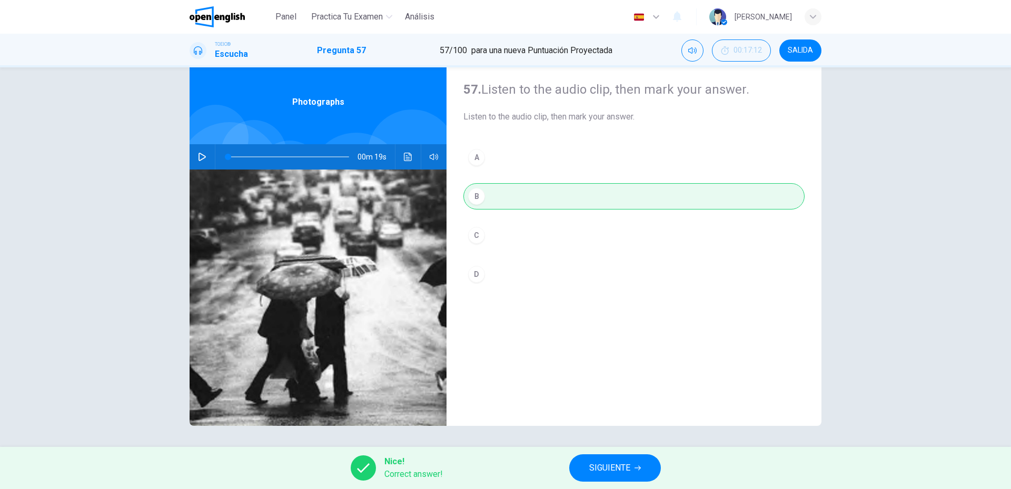
click at [603, 470] on span "SIGUIENTE" at bounding box center [609, 468] width 41 height 15
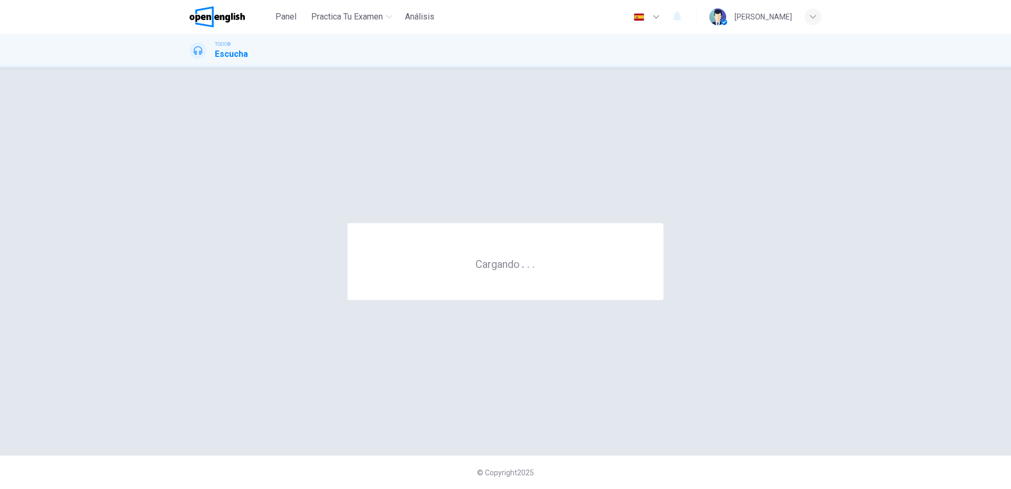
scroll to position [0, 0]
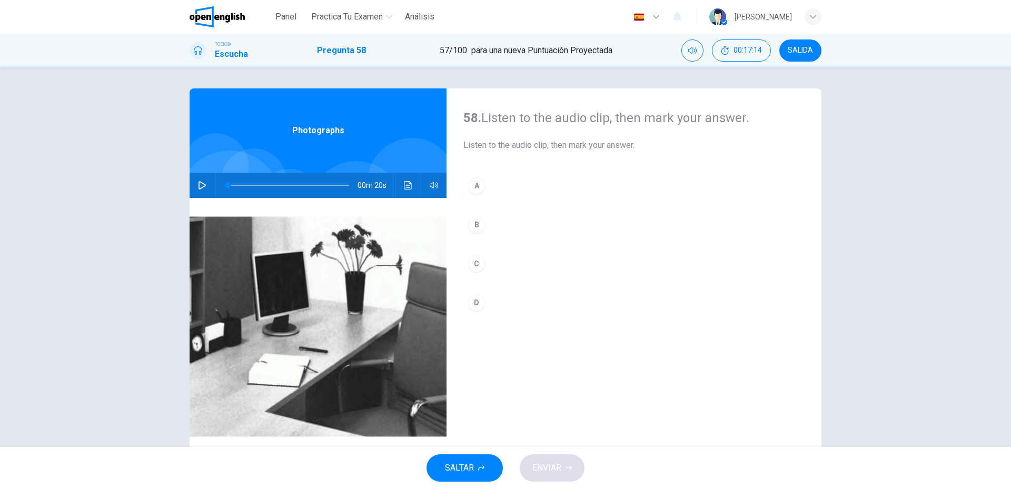
click at [194, 181] on button "button" at bounding box center [202, 185] width 17 height 25
click at [496, 224] on button "B" at bounding box center [634, 225] width 341 height 26
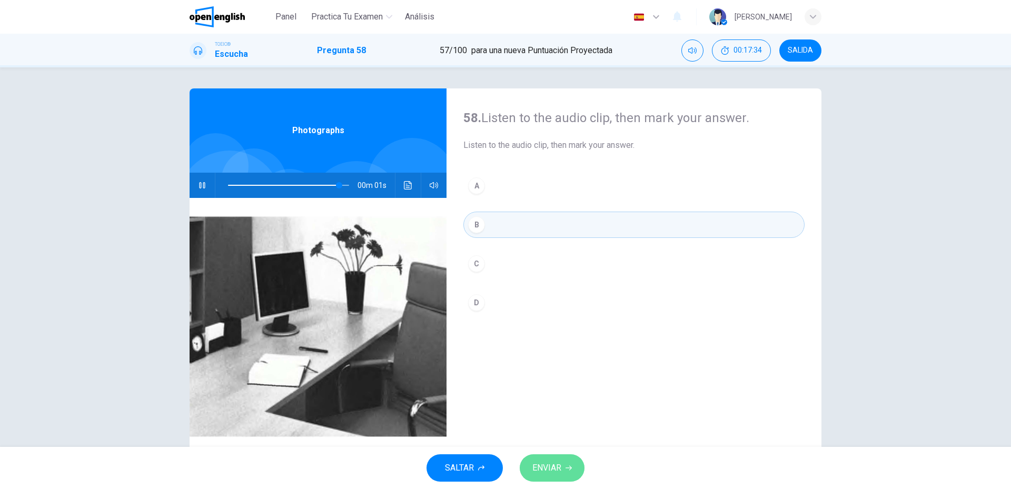
click at [553, 461] on span "ENVIAR" at bounding box center [547, 468] width 29 height 15
type input "**"
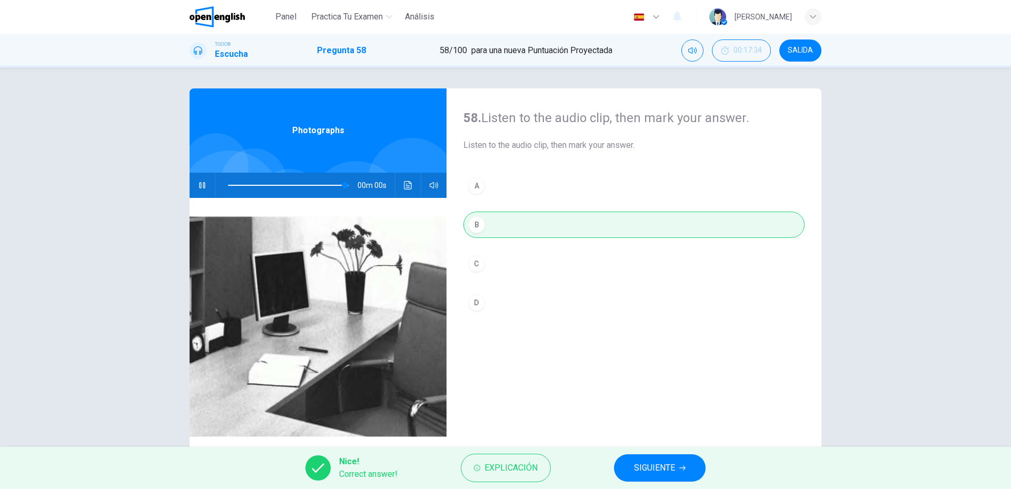
click at [622, 466] on button "SIGUIENTE" at bounding box center [660, 468] width 92 height 27
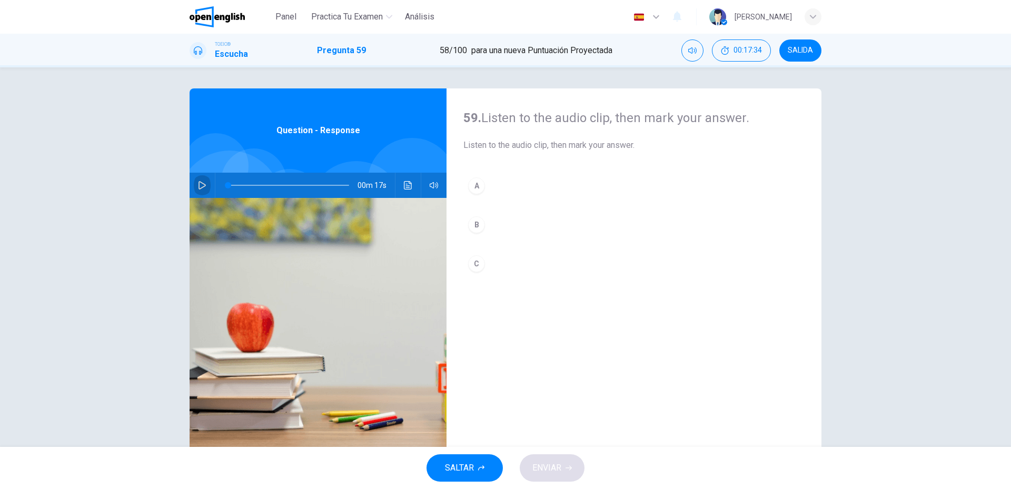
click at [199, 180] on button "button" at bounding box center [202, 185] width 17 height 25
click at [548, 231] on button "B" at bounding box center [634, 225] width 341 height 26
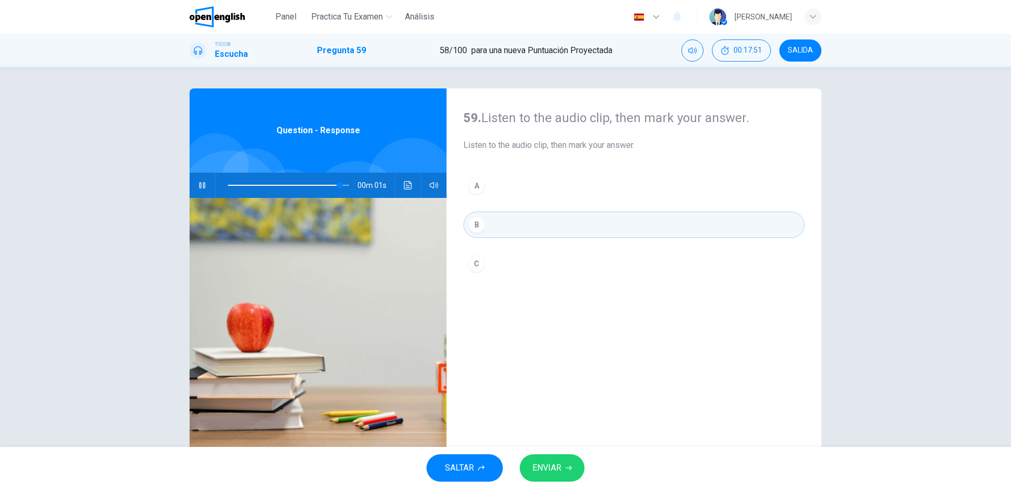
click at [551, 472] on span "ENVIAR" at bounding box center [547, 468] width 29 height 15
type input "*"
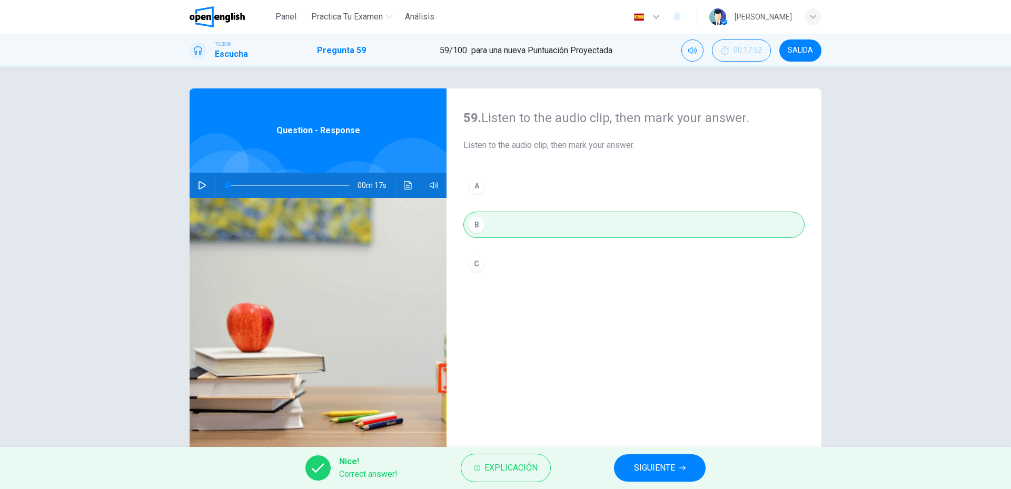
click at [627, 465] on button "SIGUIENTE" at bounding box center [660, 468] width 92 height 27
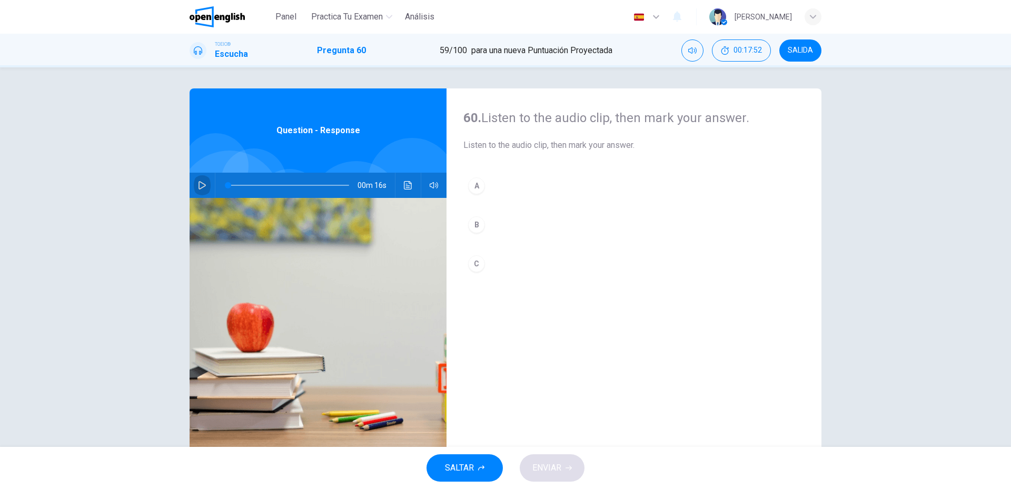
click at [203, 186] on icon "button" at bounding box center [202, 185] width 8 height 8
click at [473, 264] on div "C" at bounding box center [476, 264] width 17 height 17
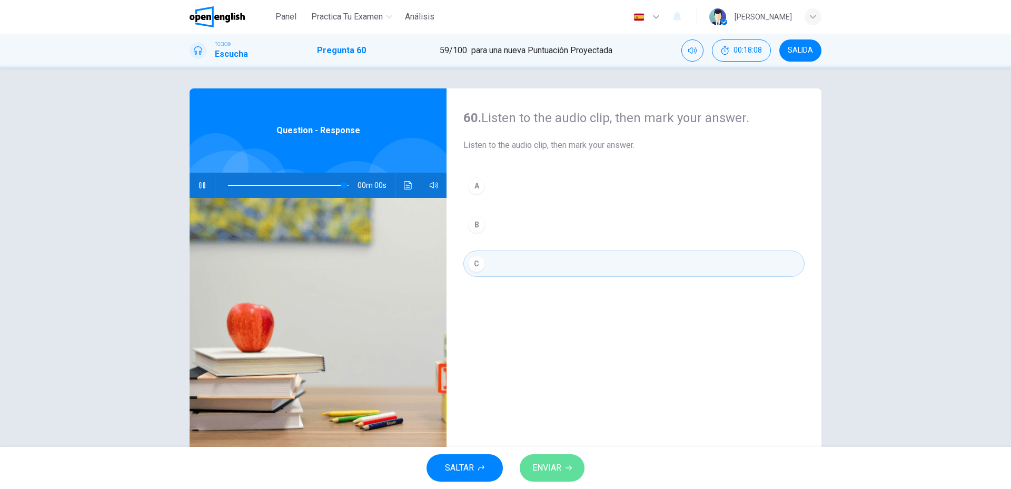
click at [558, 461] on span "ENVIAR" at bounding box center [547, 468] width 29 height 15
type input "*"
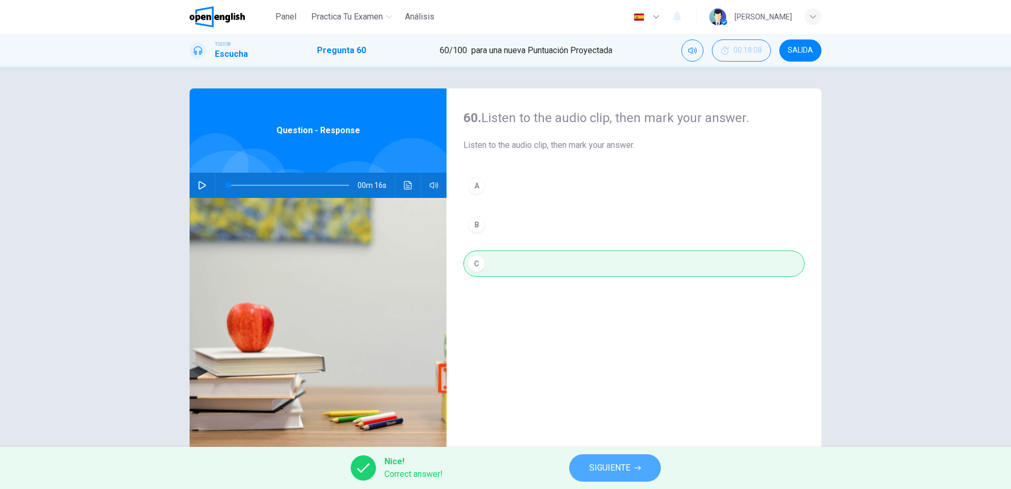
click at [639, 465] on button "SIGUIENTE" at bounding box center [615, 468] width 92 height 27
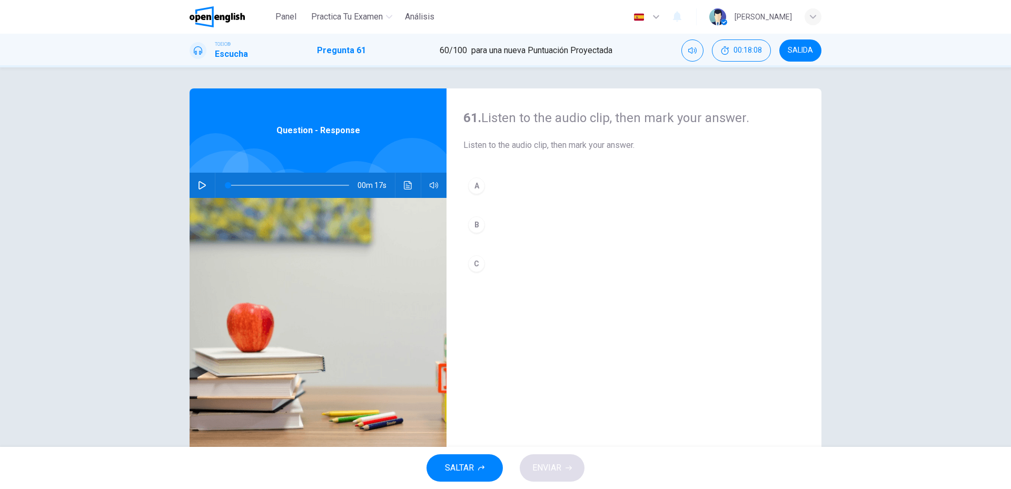
click at [204, 184] on button "button" at bounding box center [202, 185] width 17 height 25
click at [481, 189] on div "A" at bounding box center [476, 186] width 17 height 17
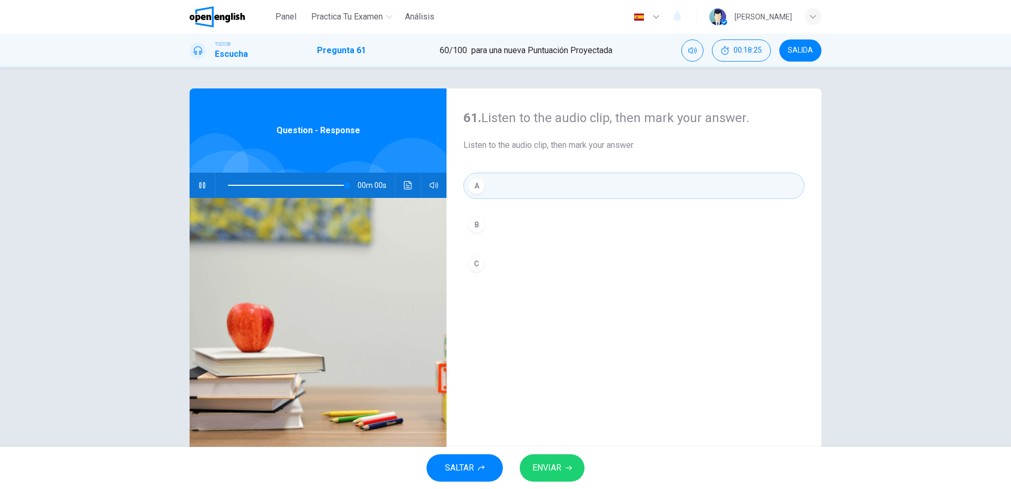
click at [560, 475] on span "ENVIAR" at bounding box center [547, 468] width 29 height 15
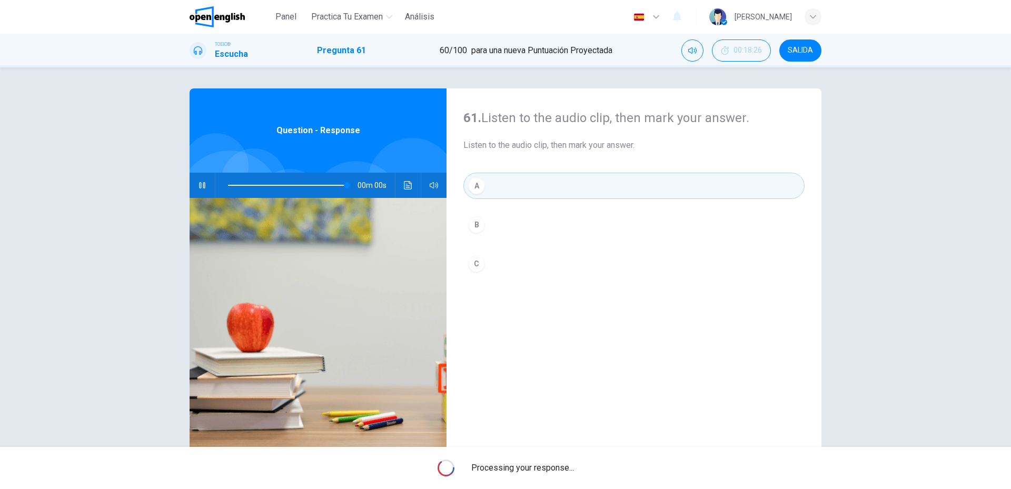
type input "*"
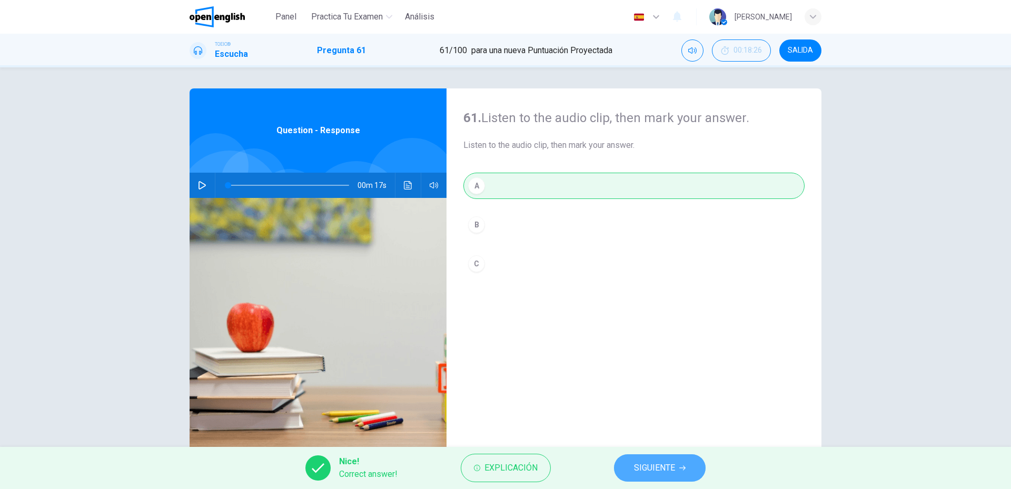
click at [671, 475] on span "SIGUIENTE" at bounding box center [654, 468] width 41 height 15
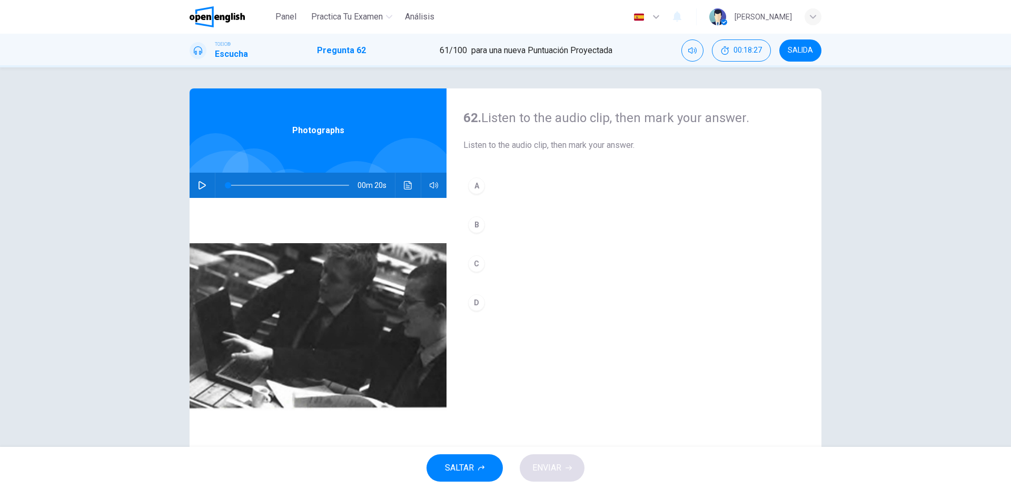
click at [207, 182] on button "button" at bounding box center [202, 185] width 17 height 25
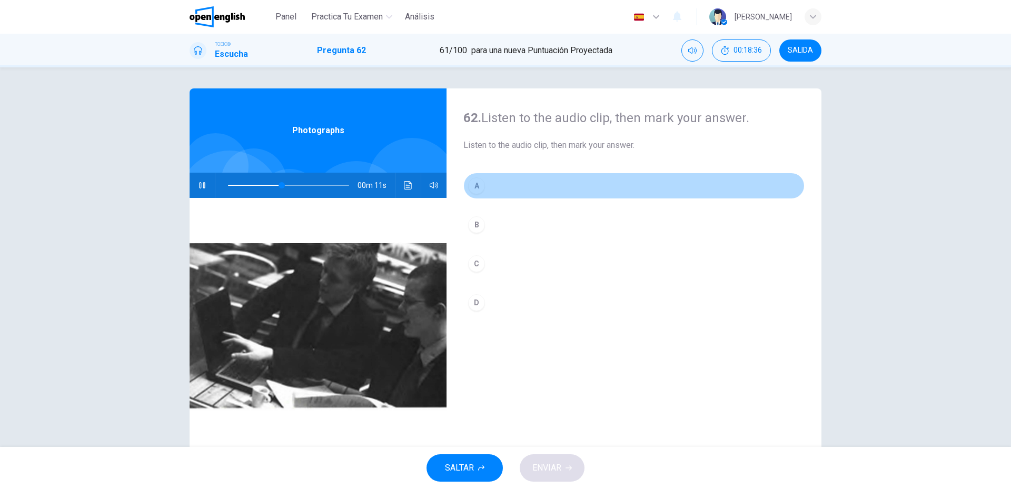
click at [464, 181] on button "A" at bounding box center [634, 186] width 341 height 26
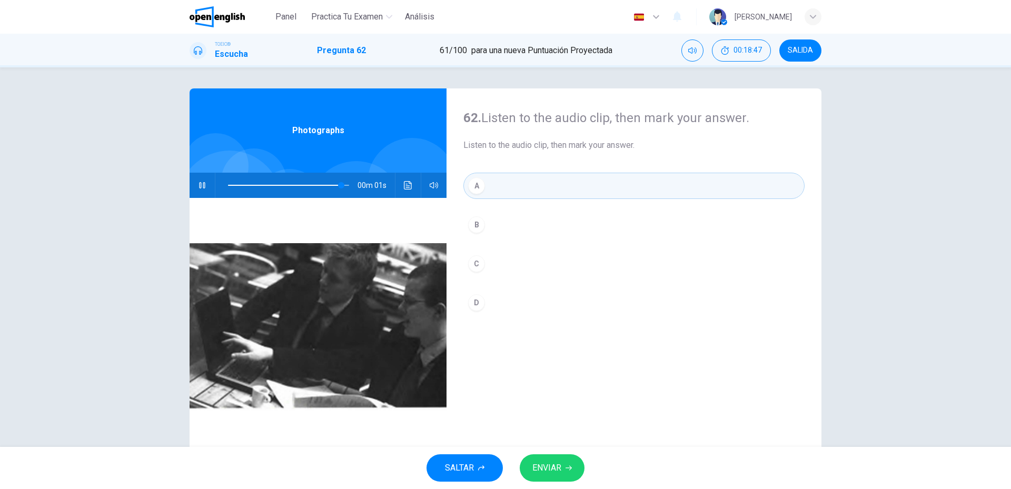
click at [558, 471] on span "ENVIAR" at bounding box center [547, 468] width 29 height 15
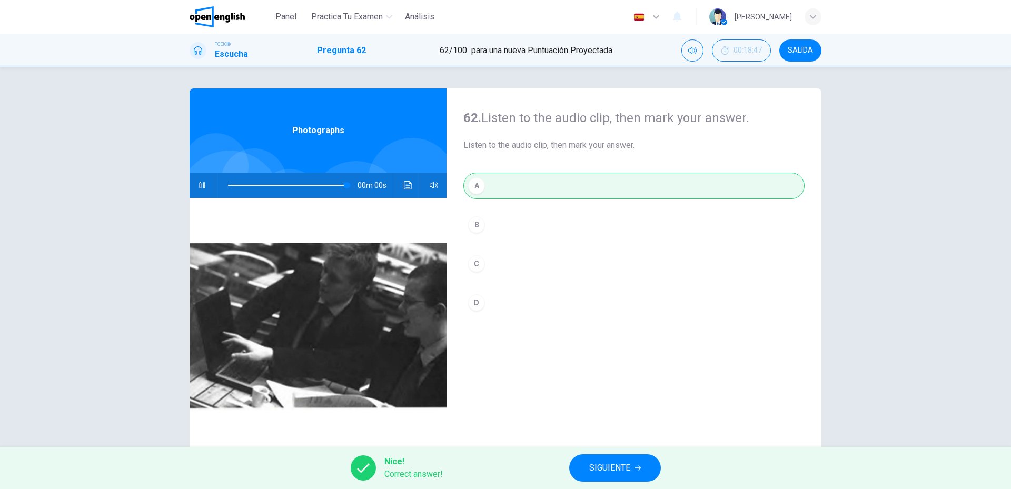
type input "*"
click at [641, 468] on icon "button" at bounding box center [638, 468] width 6 height 5
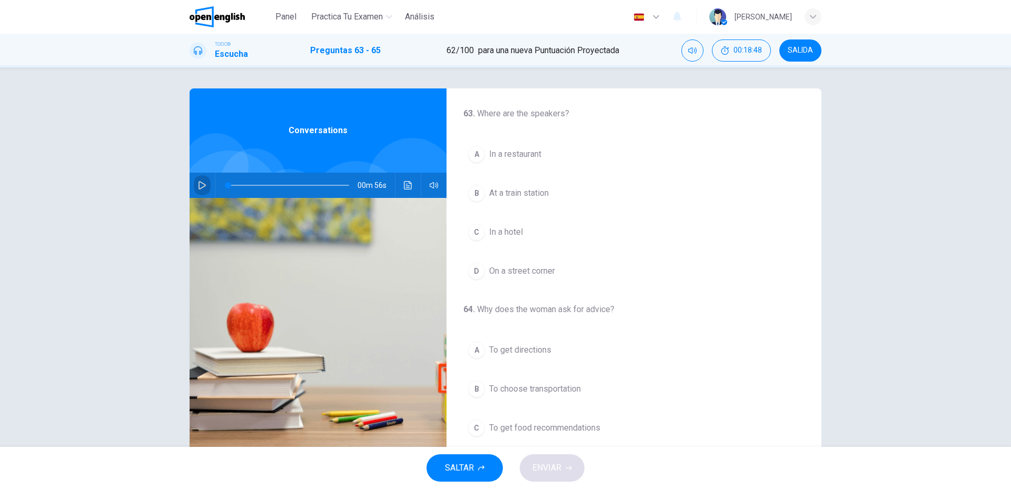
click at [202, 181] on button "button" at bounding box center [202, 185] width 17 height 25
click at [520, 242] on button "C In a hotel" at bounding box center [634, 232] width 341 height 26
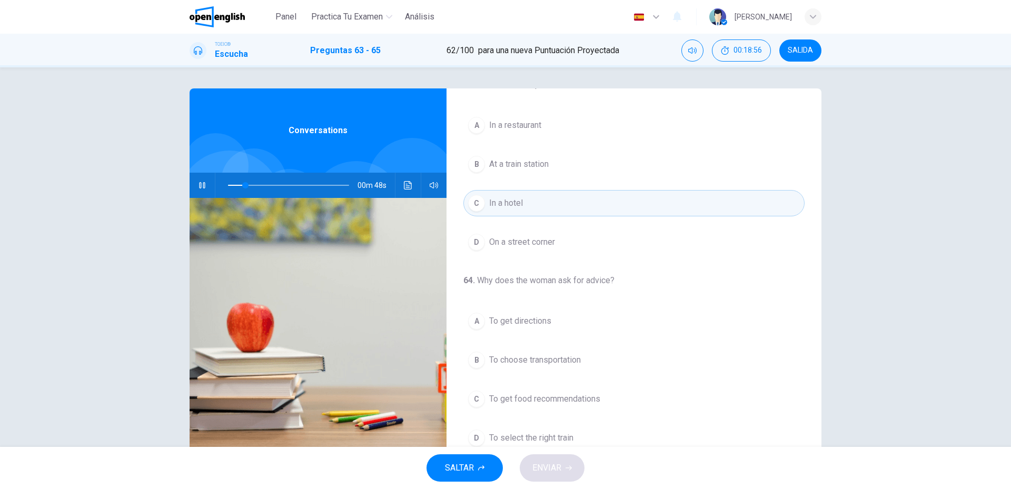
scroll to position [53, 0]
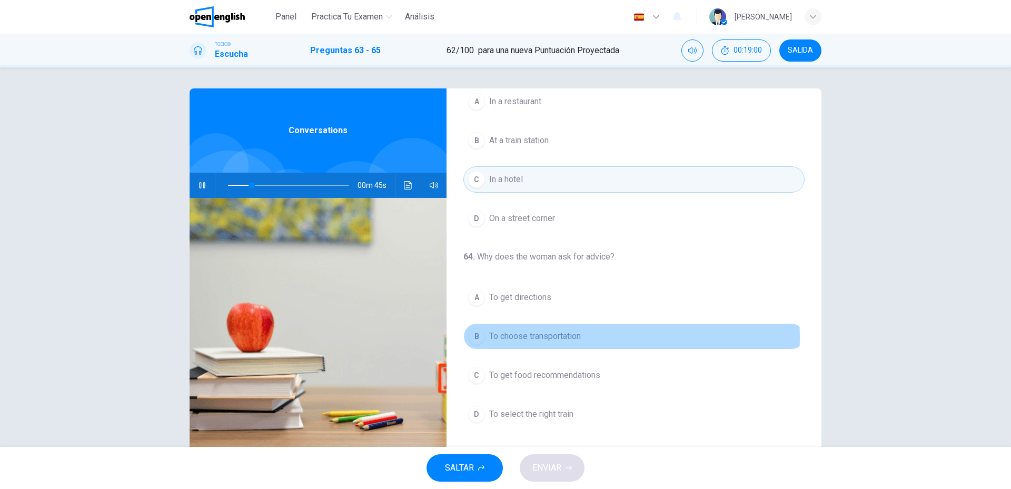
click at [580, 338] on button "B To choose transportation" at bounding box center [634, 336] width 341 height 26
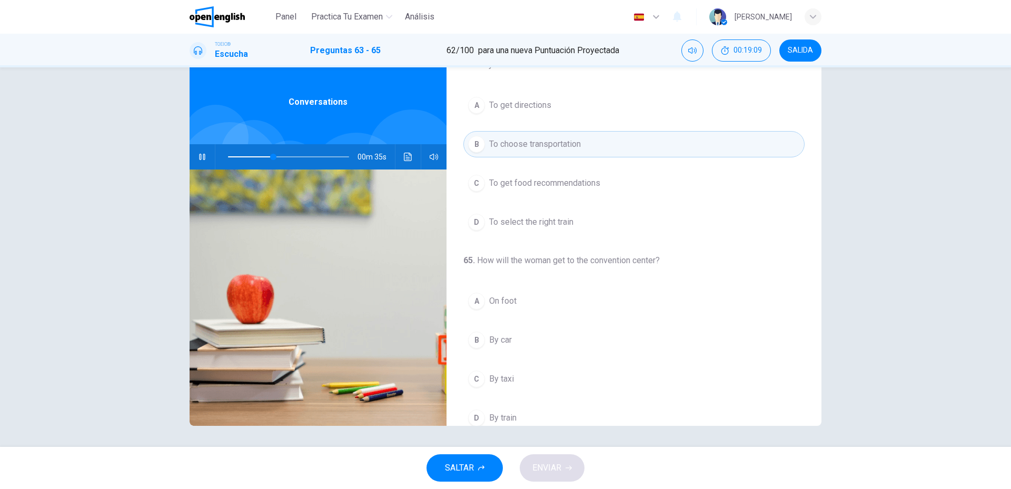
scroll to position [241, 0]
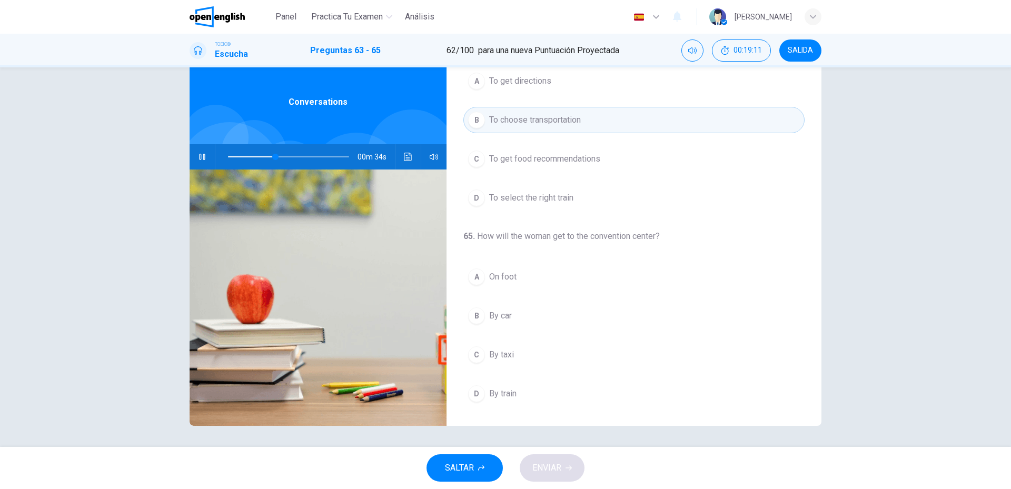
click at [487, 268] on button "A On foot" at bounding box center [634, 277] width 341 height 26
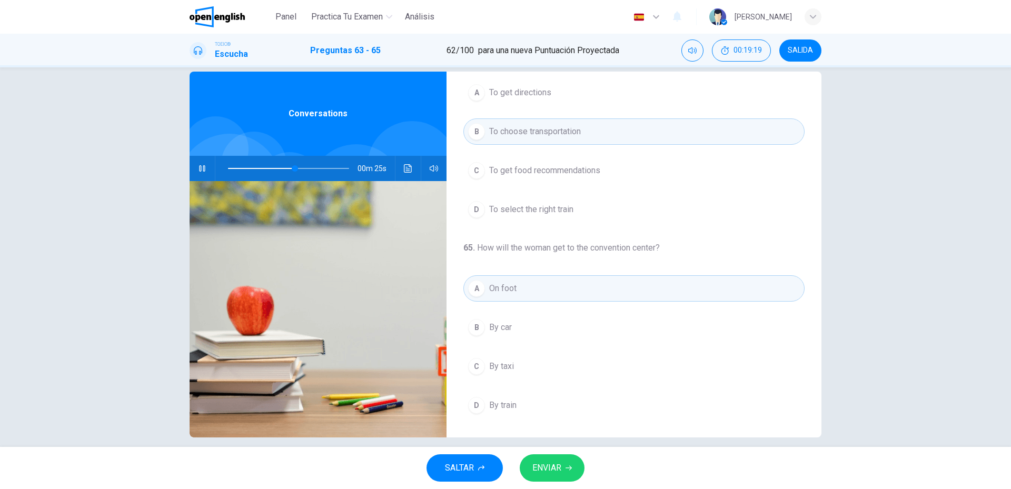
scroll to position [15, 0]
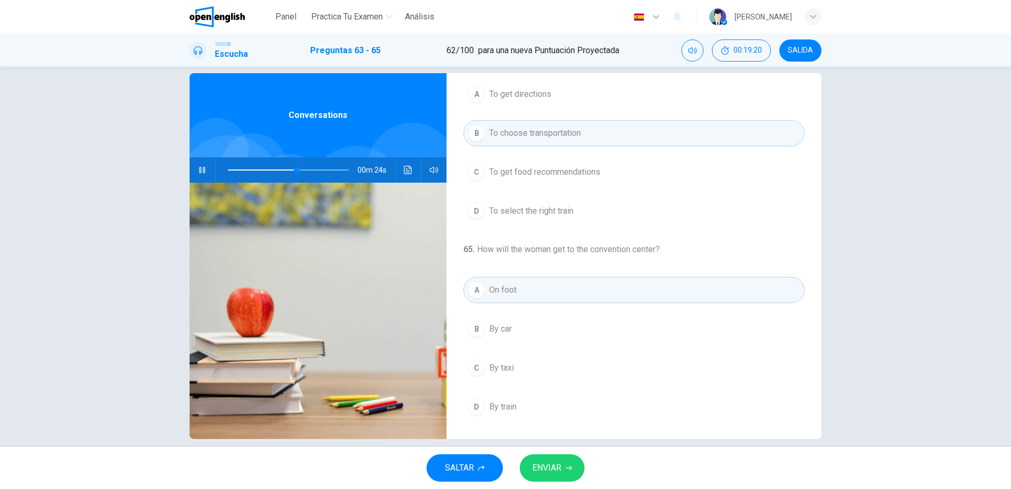
click at [528, 478] on button "ENVIAR" at bounding box center [552, 468] width 65 height 27
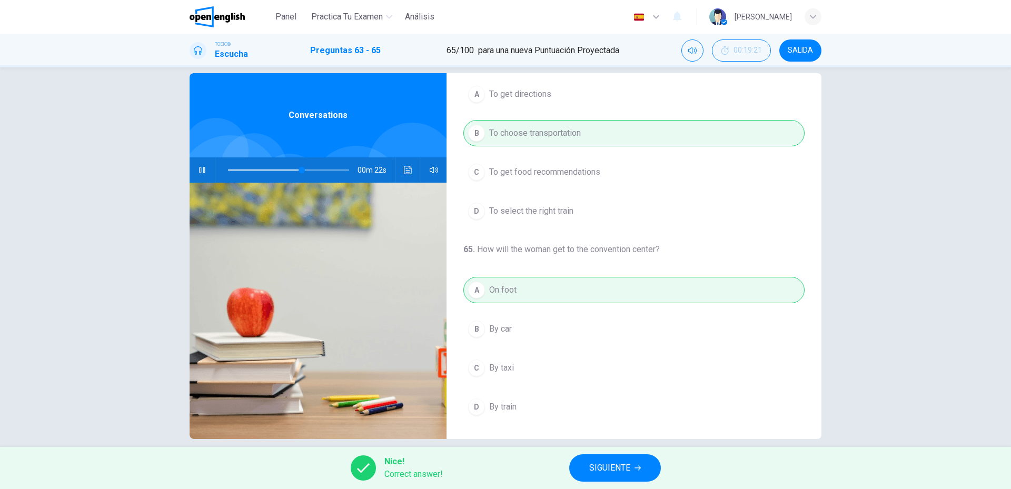
scroll to position [102, 0]
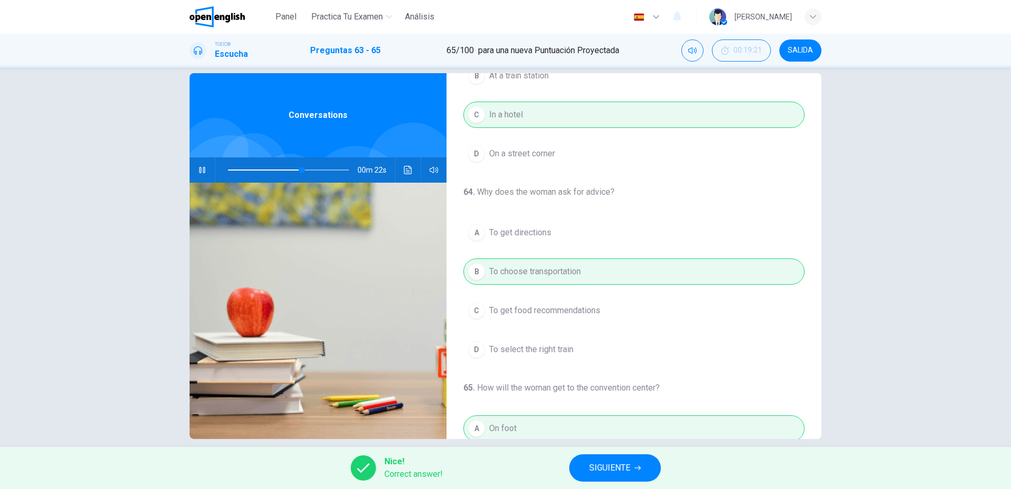
type input "**"
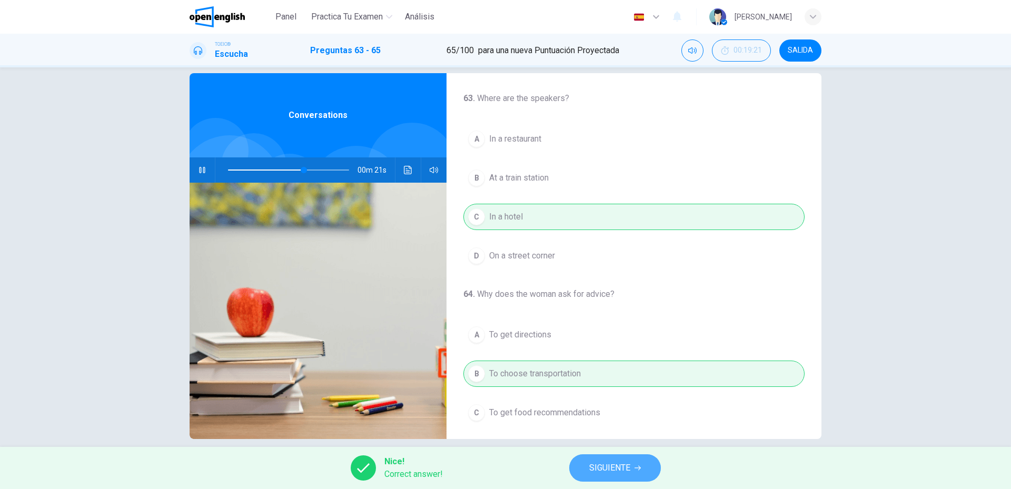
click at [629, 479] on button "SIGUIENTE" at bounding box center [615, 468] width 92 height 27
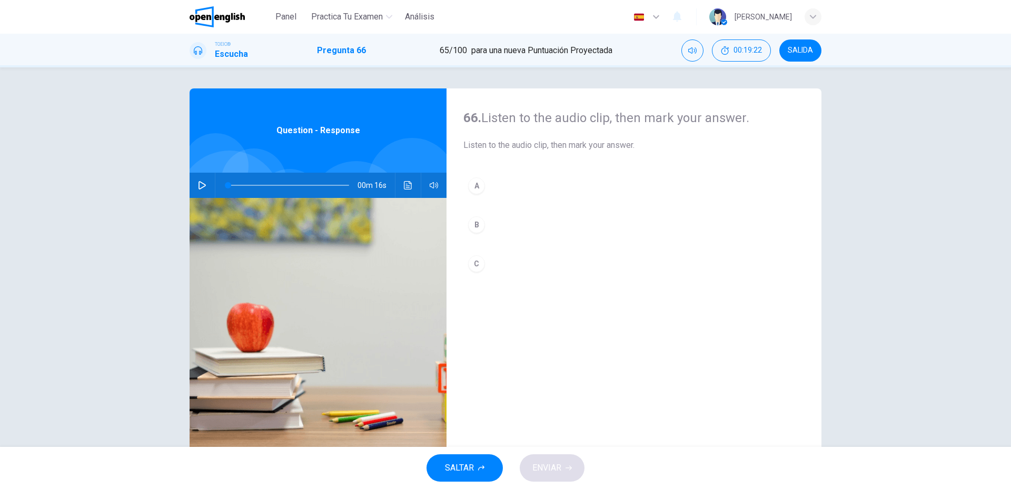
click at [203, 190] on button "button" at bounding box center [202, 185] width 17 height 25
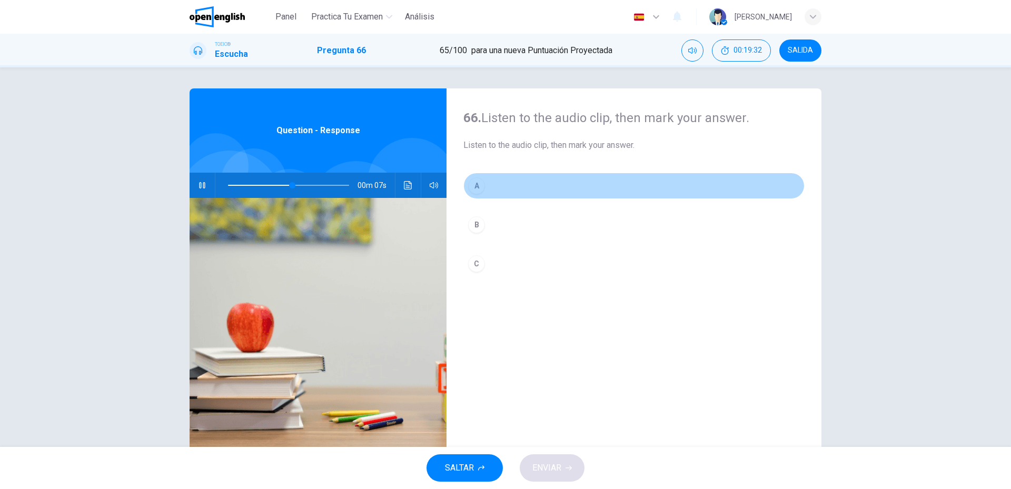
click at [521, 177] on button "A" at bounding box center [634, 186] width 341 height 26
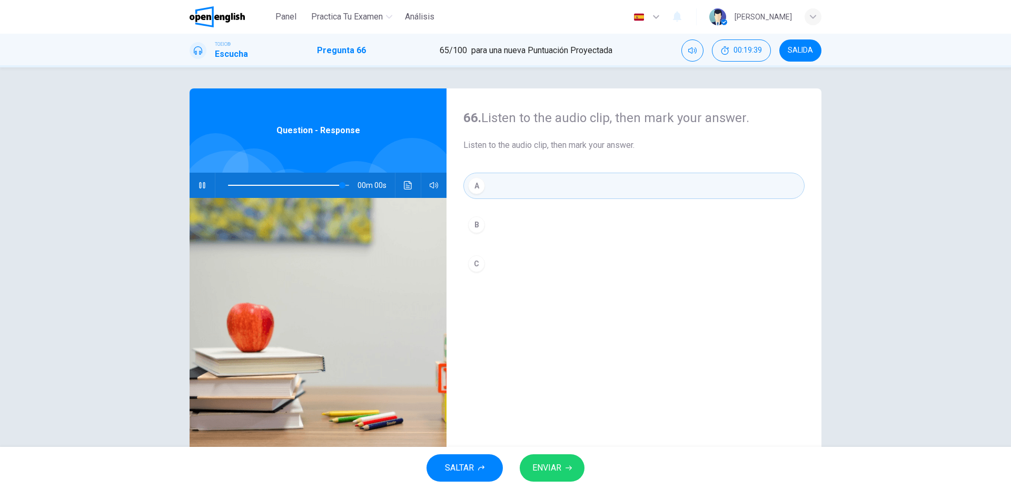
type input "*"
click at [562, 469] on span "ENVIAR" at bounding box center [547, 468] width 29 height 15
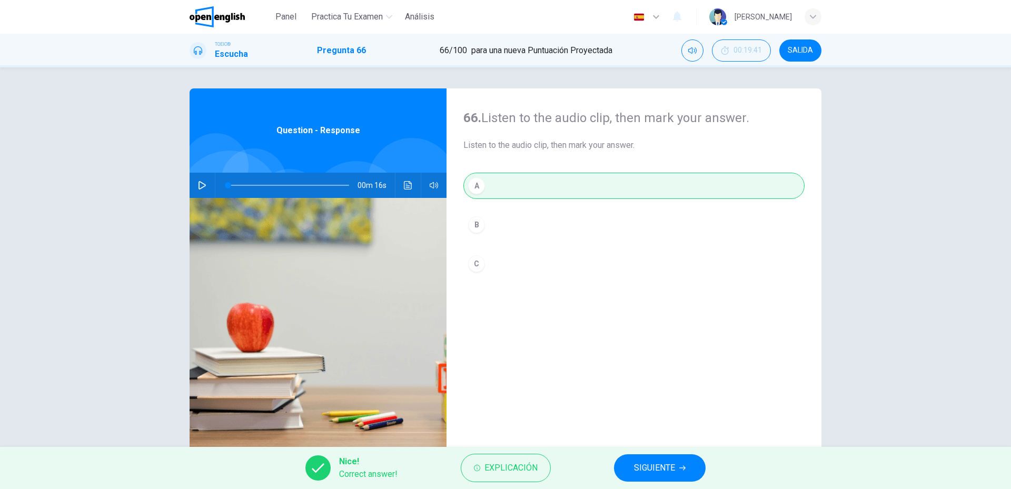
click at [648, 468] on span "SIGUIENTE" at bounding box center [654, 468] width 41 height 15
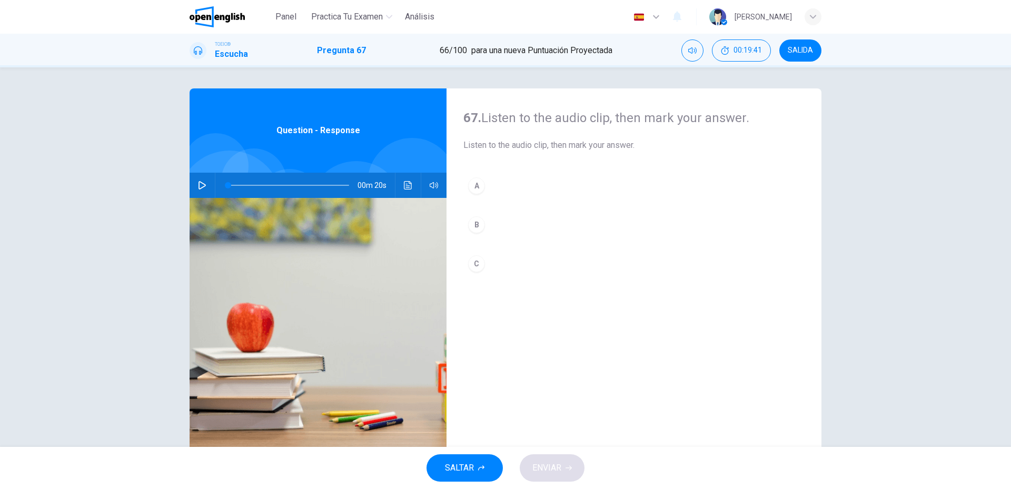
click at [210, 179] on div "00m 20s" at bounding box center [318, 185] width 257 height 25
click at [205, 185] on button "button" at bounding box center [202, 185] width 17 height 25
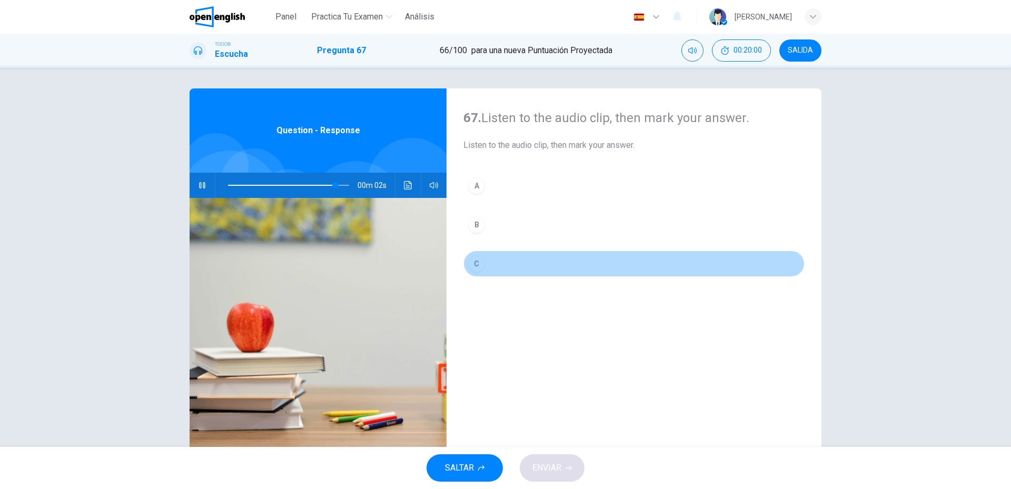
click at [481, 271] on button "C" at bounding box center [634, 264] width 341 height 26
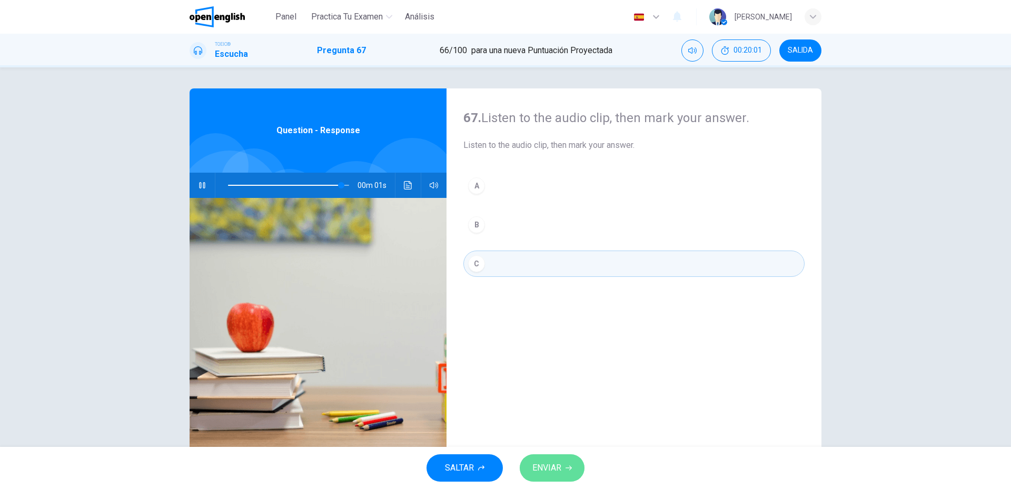
click at [564, 469] on button "ENVIAR" at bounding box center [552, 468] width 65 height 27
type input "*"
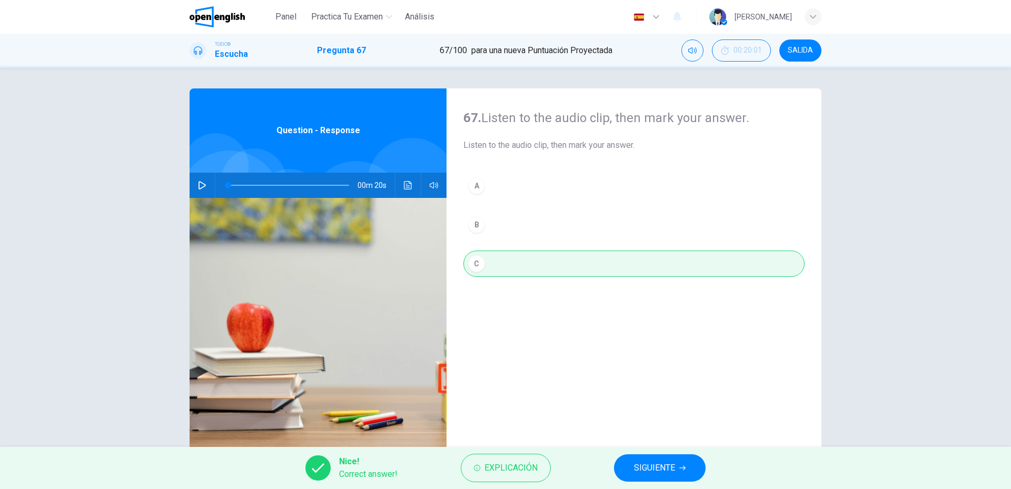
click at [641, 465] on span "SIGUIENTE" at bounding box center [654, 468] width 41 height 15
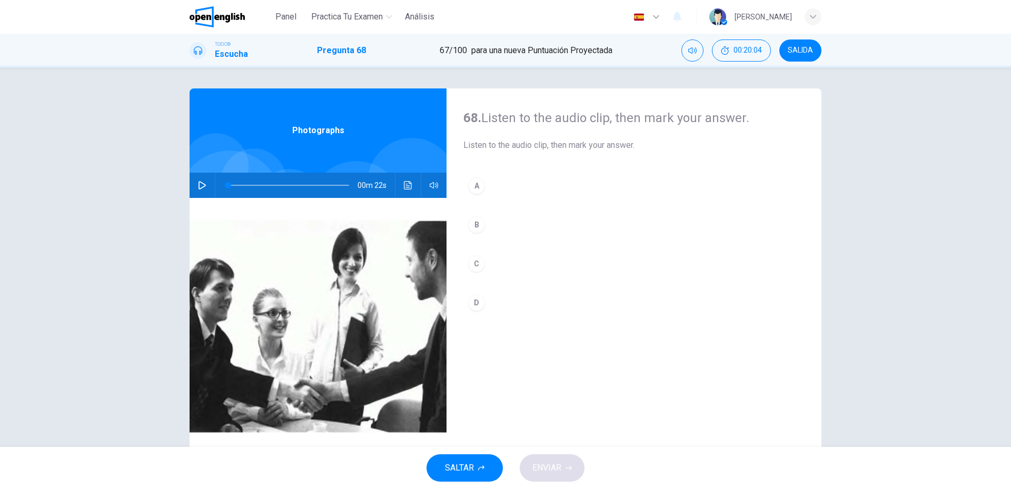
click at [199, 185] on icon "button" at bounding box center [202, 185] width 8 height 8
click at [404, 191] on button "Haz clic para ver la transcripción del audio" at bounding box center [408, 185] width 17 height 25
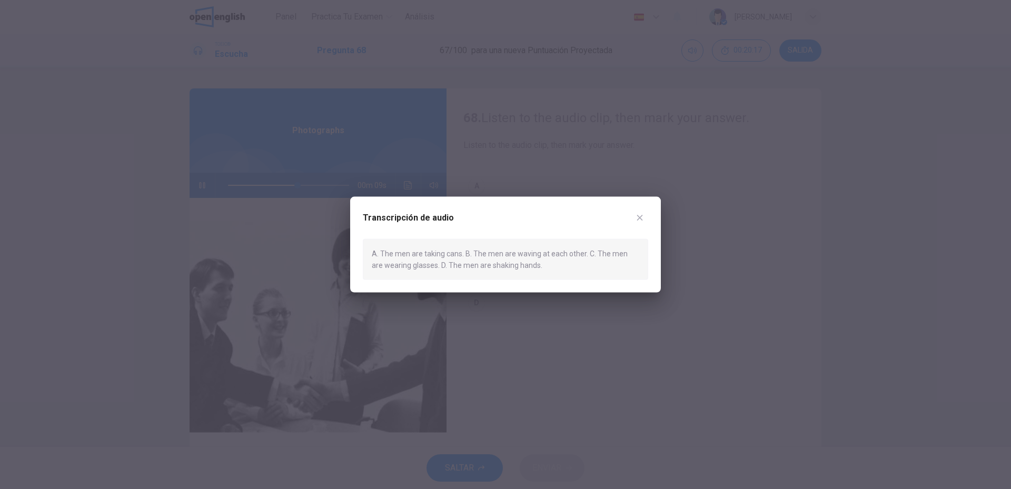
click at [404, 190] on div at bounding box center [505, 244] width 1011 height 489
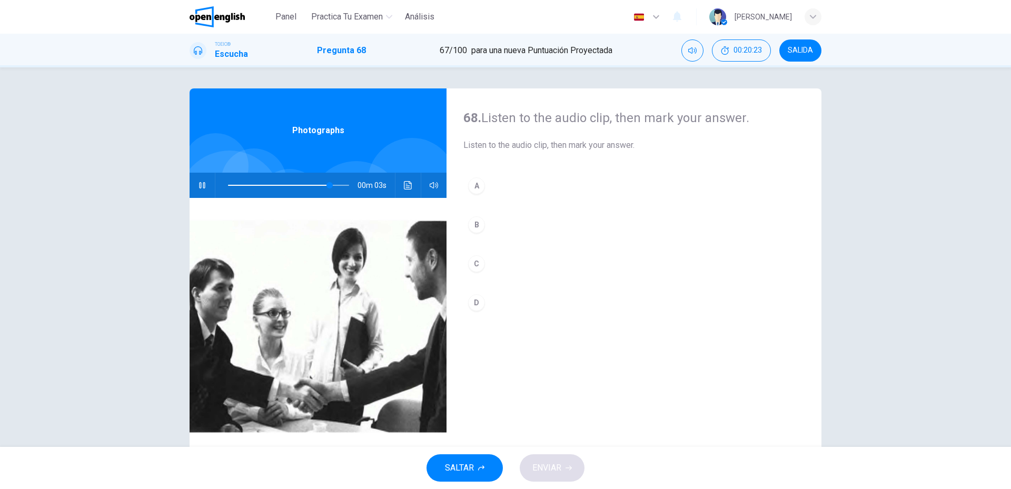
click at [480, 292] on button "D" at bounding box center [634, 303] width 341 height 26
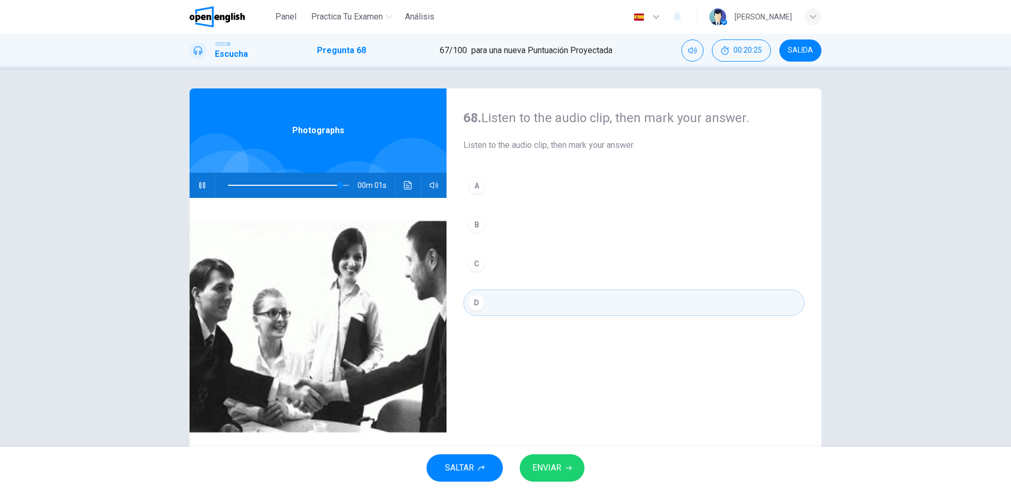
click at [545, 455] on button "ENVIAR" at bounding box center [552, 468] width 65 height 27
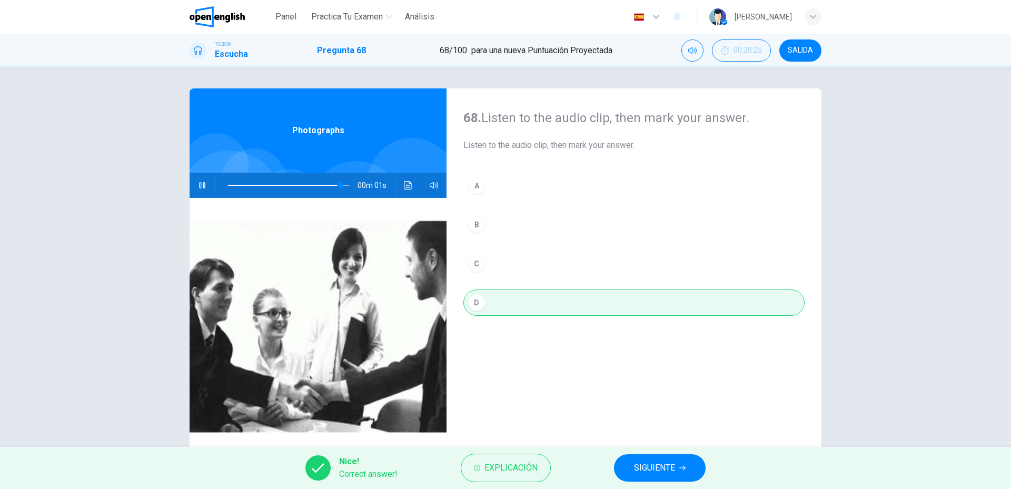
type input "*"
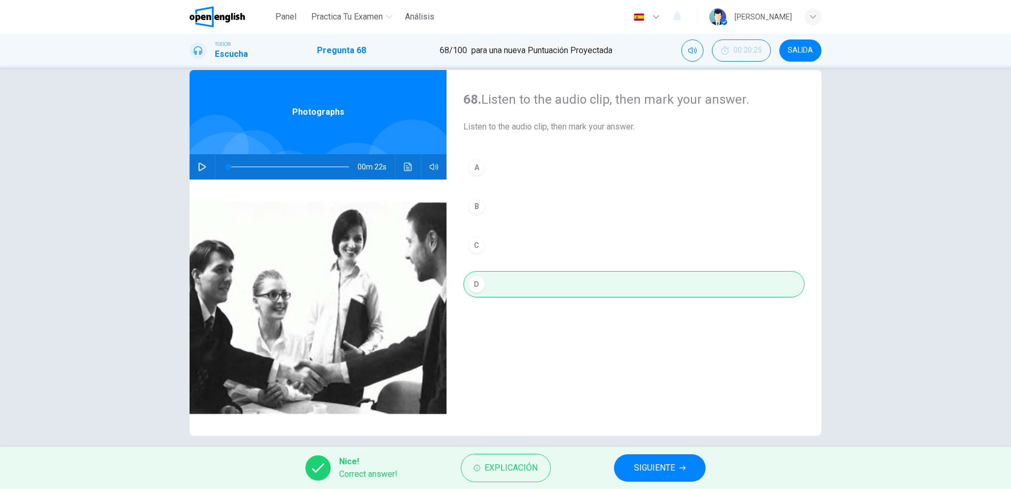
scroll to position [28, 0]
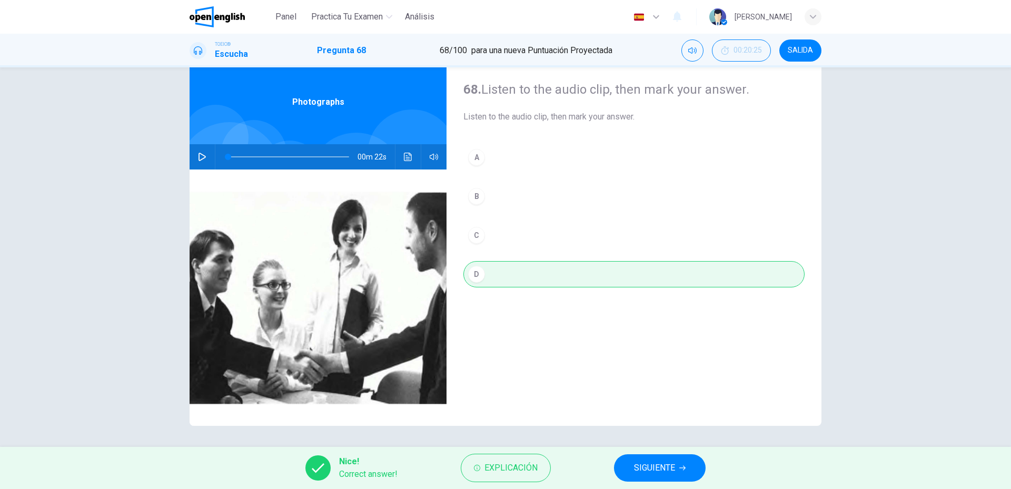
click at [643, 464] on span "SIGUIENTE" at bounding box center [654, 468] width 41 height 15
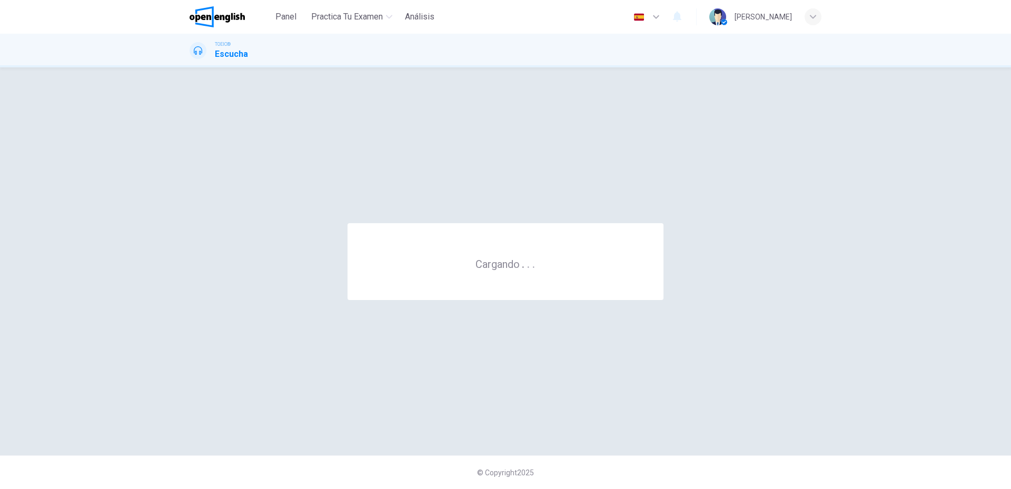
scroll to position [0, 0]
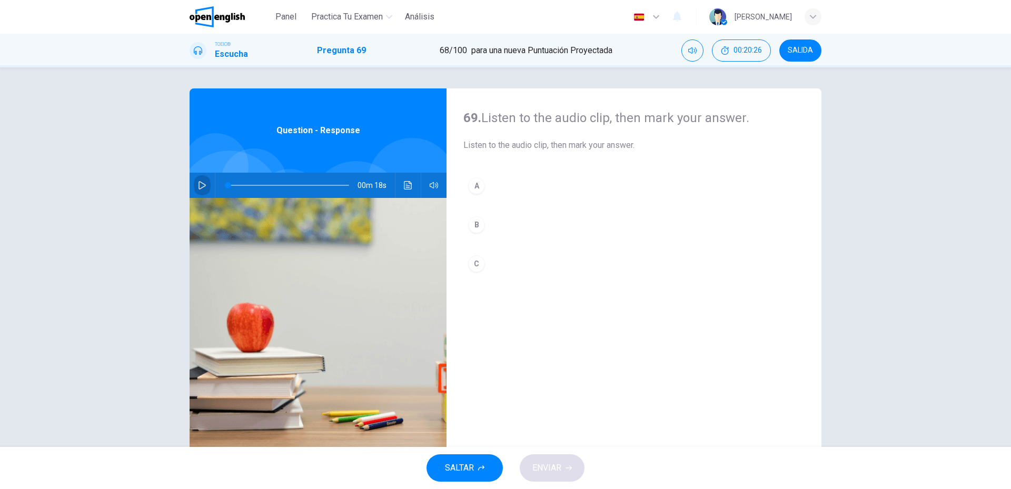
click at [200, 184] on icon "button" at bounding box center [202, 185] width 8 height 8
click at [404, 193] on button "Haz clic para ver la transcripción del audio" at bounding box center [408, 185] width 17 height 25
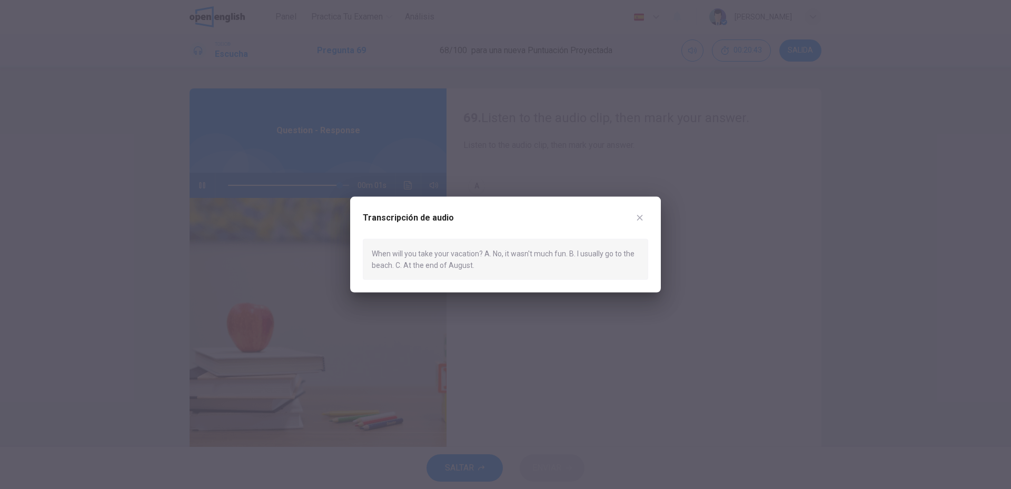
click at [404, 193] on div at bounding box center [505, 244] width 1011 height 489
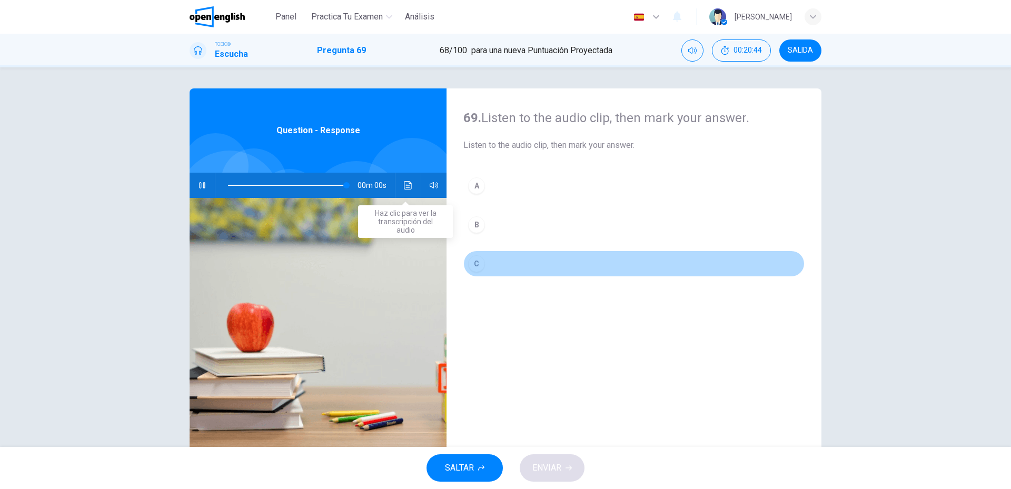
click at [504, 272] on button "C" at bounding box center [634, 264] width 341 height 26
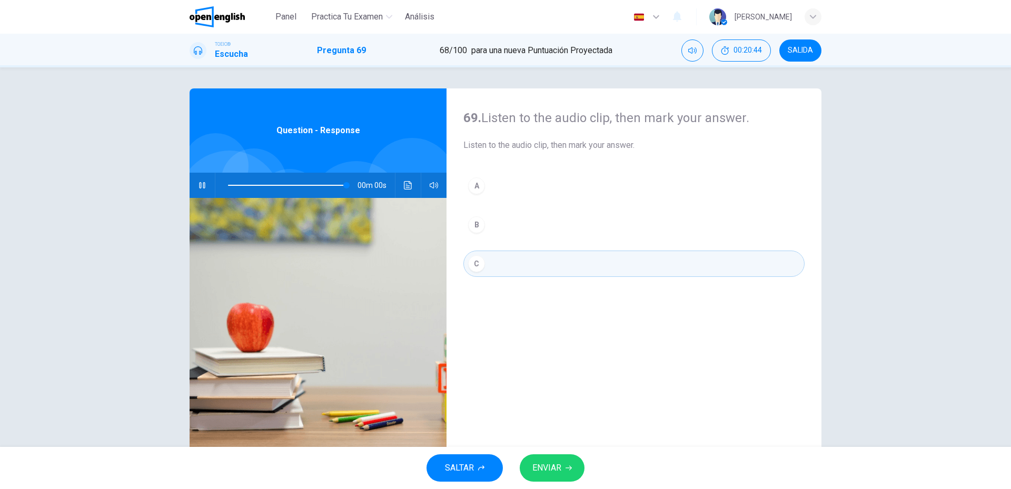
type input "*"
click at [543, 467] on span "ENVIAR" at bounding box center [547, 468] width 29 height 15
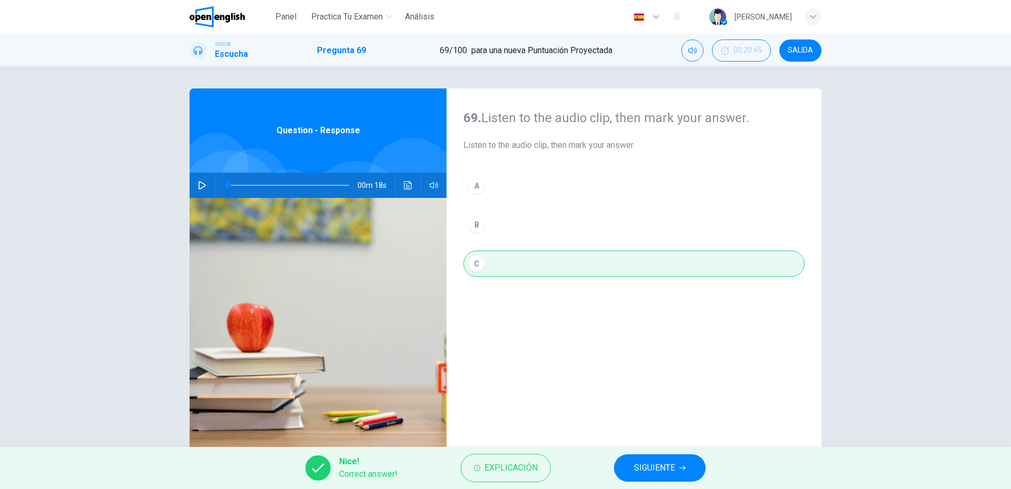
click at [641, 466] on span "SIGUIENTE" at bounding box center [654, 468] width 41 height 15
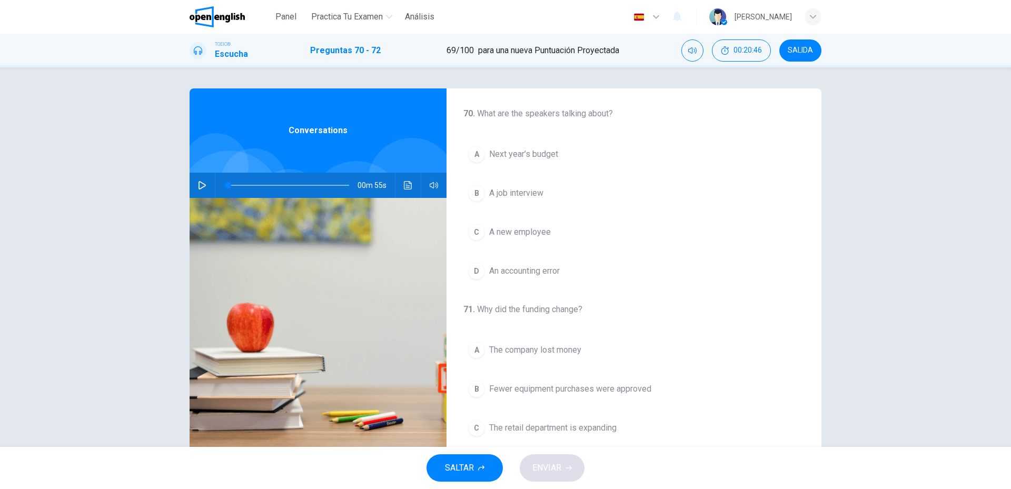
click at [201, 180] on button "button" at bounding box center [202, 185] width 17 height 25
click at [202, 182] on icon "button" at bounding box center [202, 185] width 8 height 8
click at [540, 153] on span "Next year’s budget" at bounding box center [523, 154] width 69 height 13
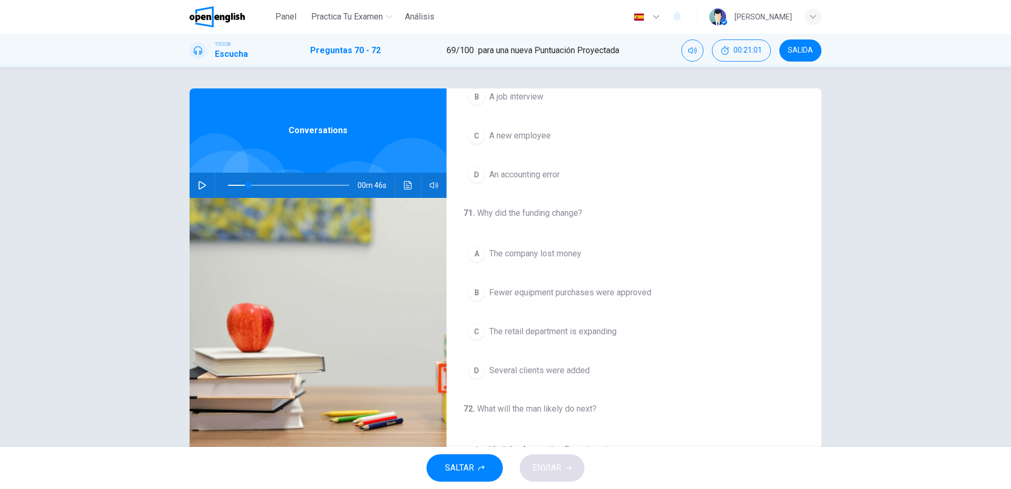
scroll to position [105, 0]
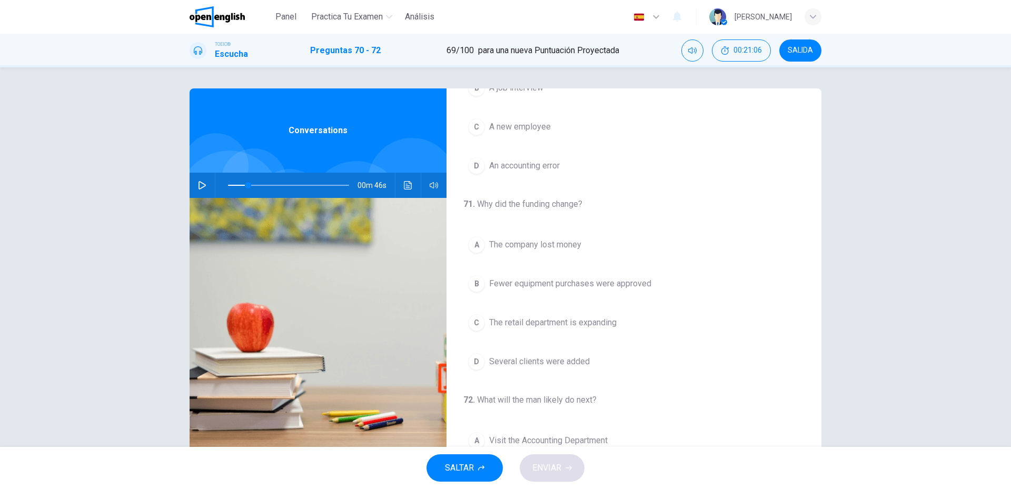
click at [520, 367] on span "Several clients were added" at bounding box center [539, 362] width 101 height 13
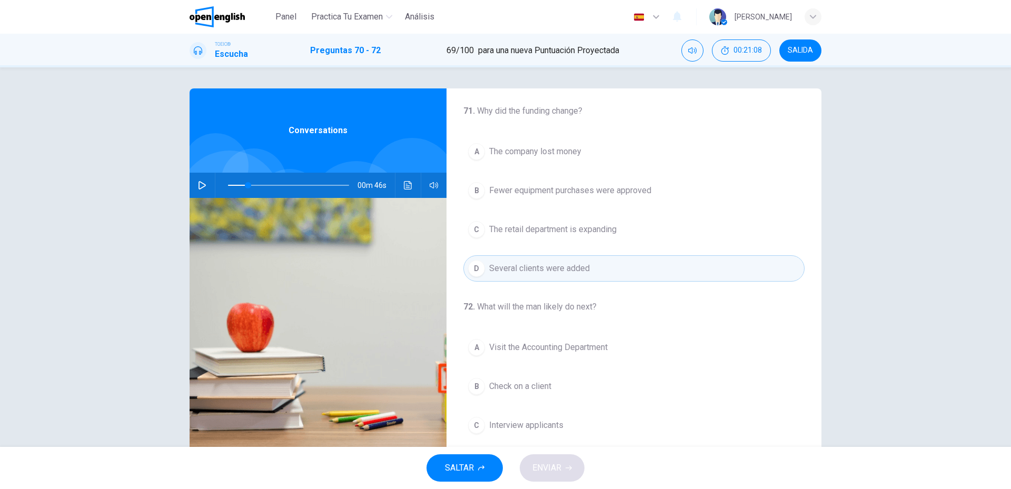
scroll to position [211, 0]
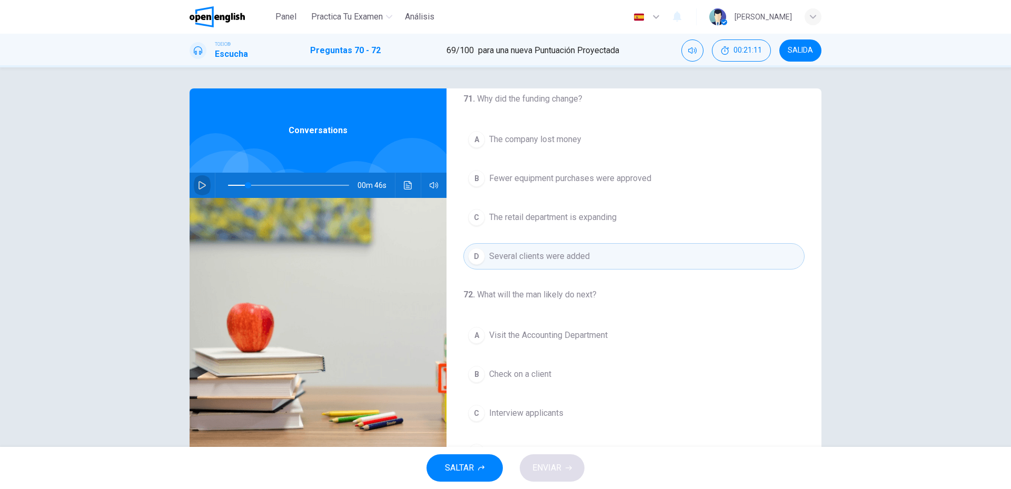
click at [199, 184] on icon "button" at bounding box center [202, 185] width 8 height 8
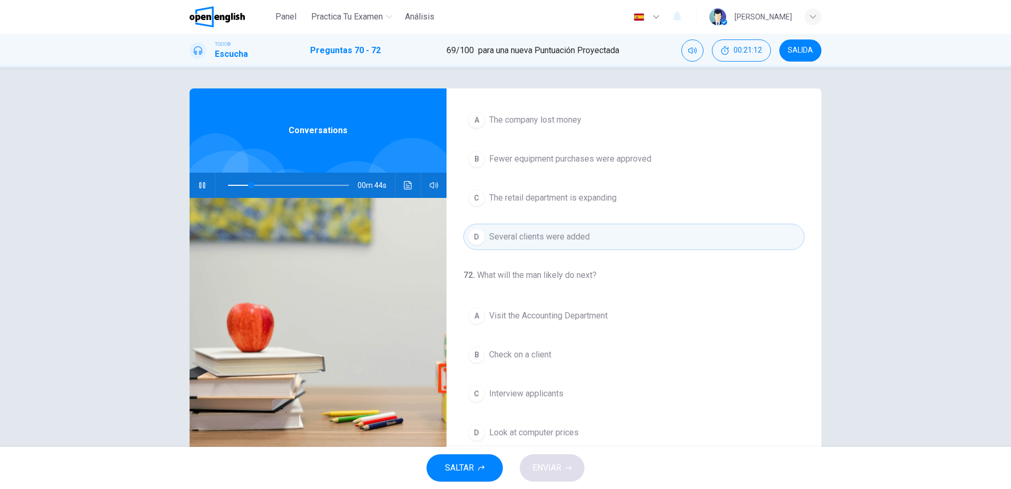
scroll to position [241, 0]
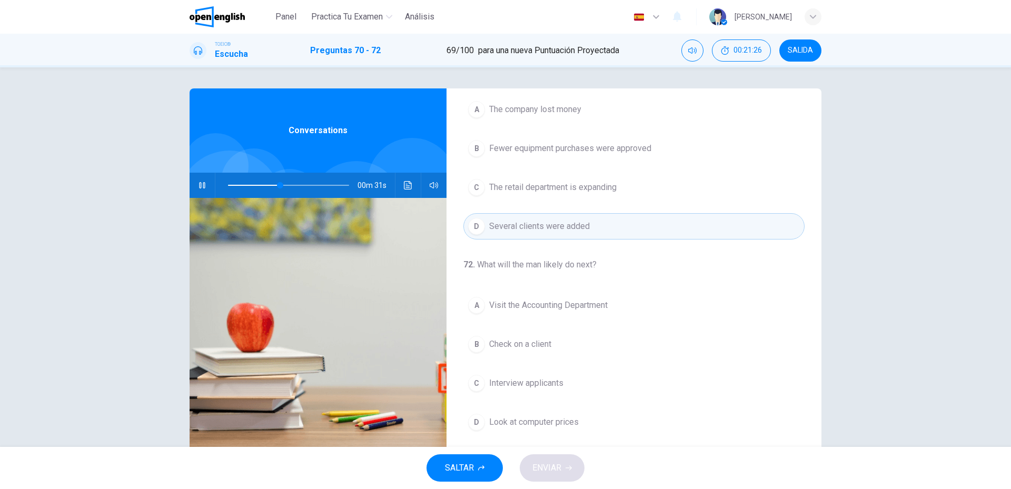
click at [510, 421] on span "Look at computer prices" at bounding box center [534, 422] width 90 height 13
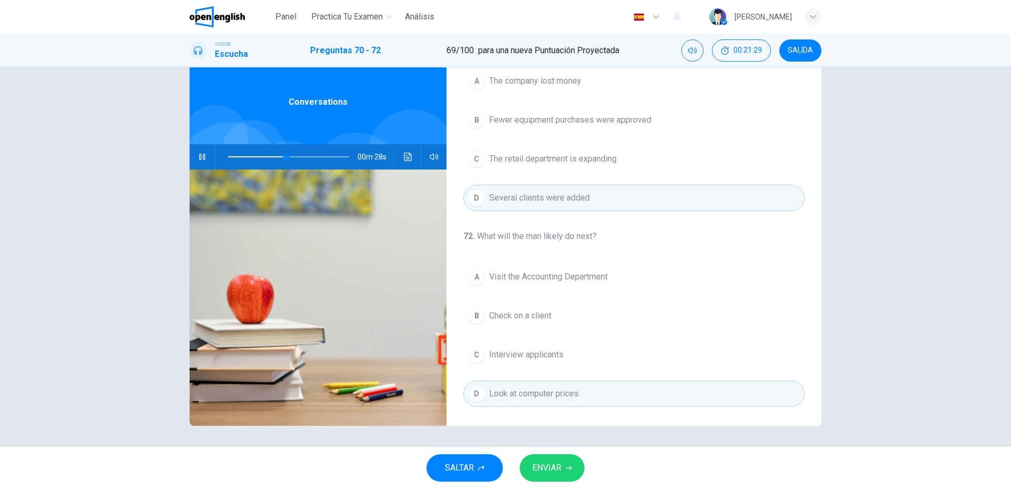
scroll to position [0, 0]
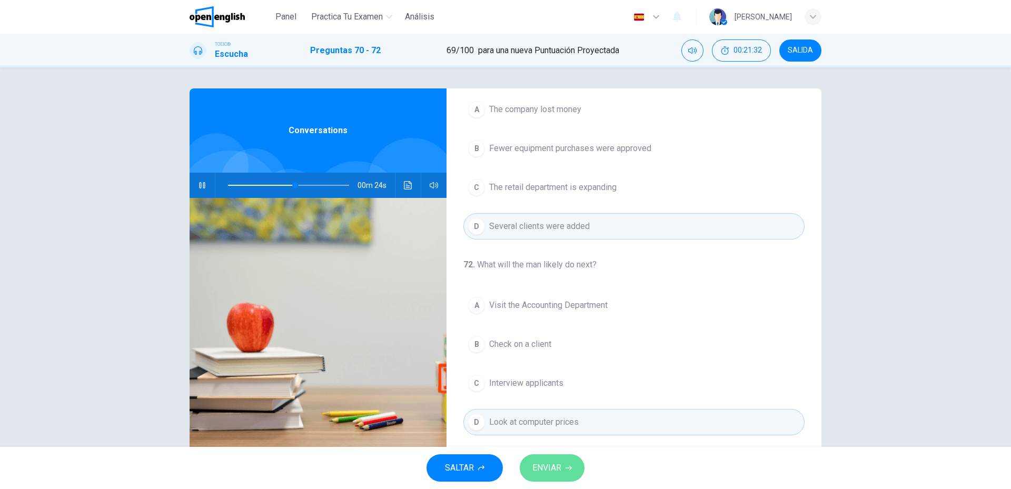
click at [543, 473] on span "ENVIAR" at bounding box center [547, 468] width 29 height 15
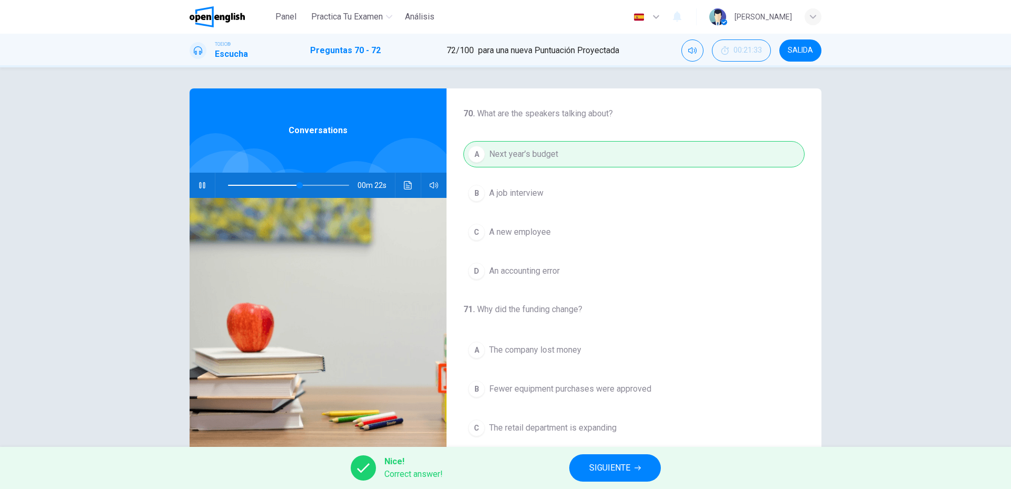
type input "**"
click at [627, 469] on span "SIGUIENTE" at bounding box center [609, 468] width 41 height 15
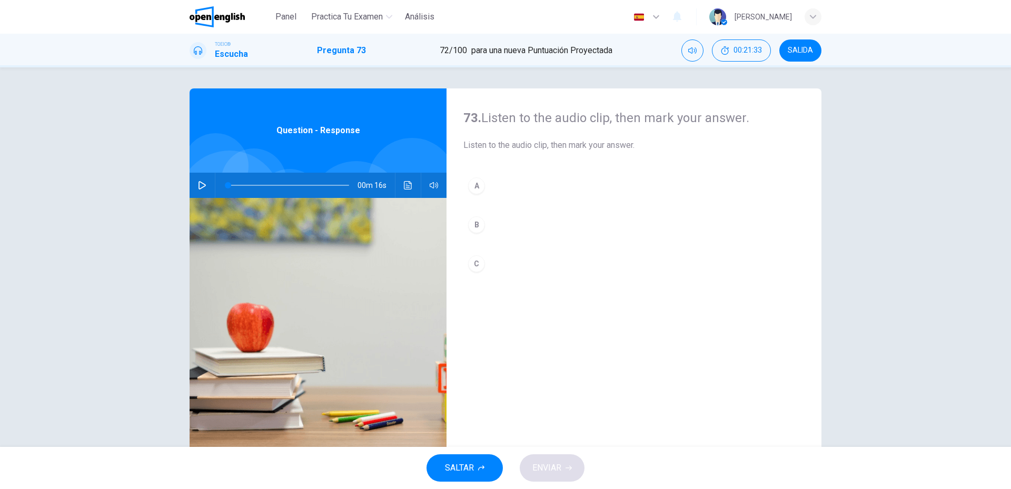
click at [199, 189] on icon "button" at bounding box center [202, 185] width 7 height 8
click at [529, 192] on button "A" at bounding box center [634, 186] width 341 height 26
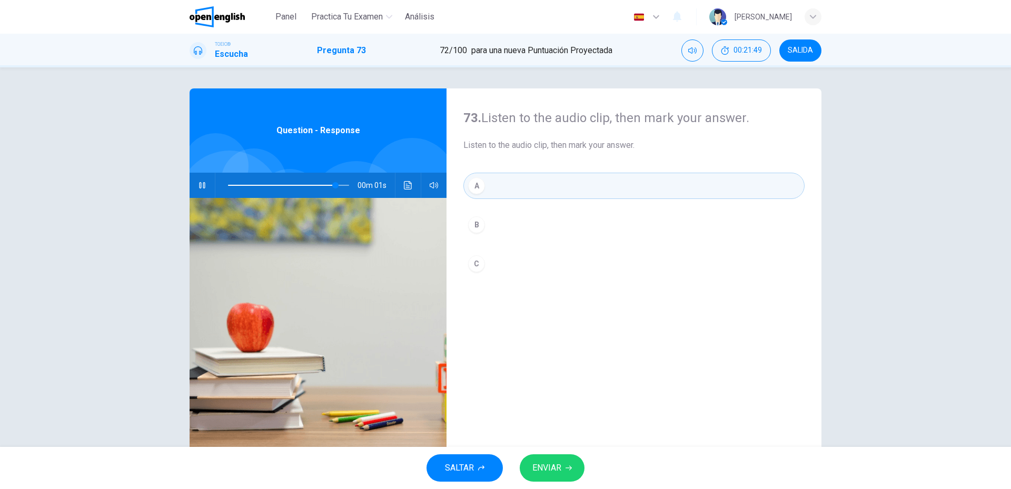
click at [558, 477] on button "ENVIAR" at bounding box center [552, 468] width 65 height 27
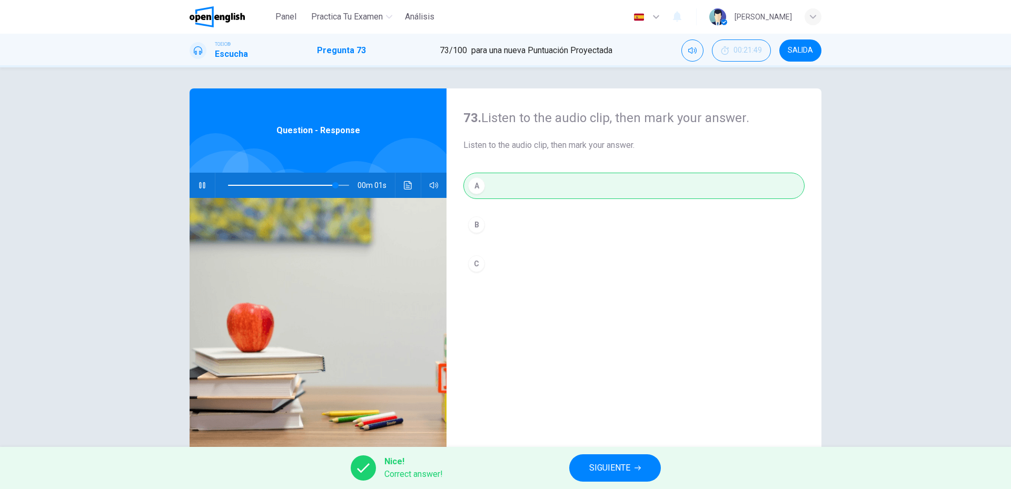
type input "**"
click at [653, 465] on button "SIGUIENTE" at bounding box center [615, 468] width 92 height 27
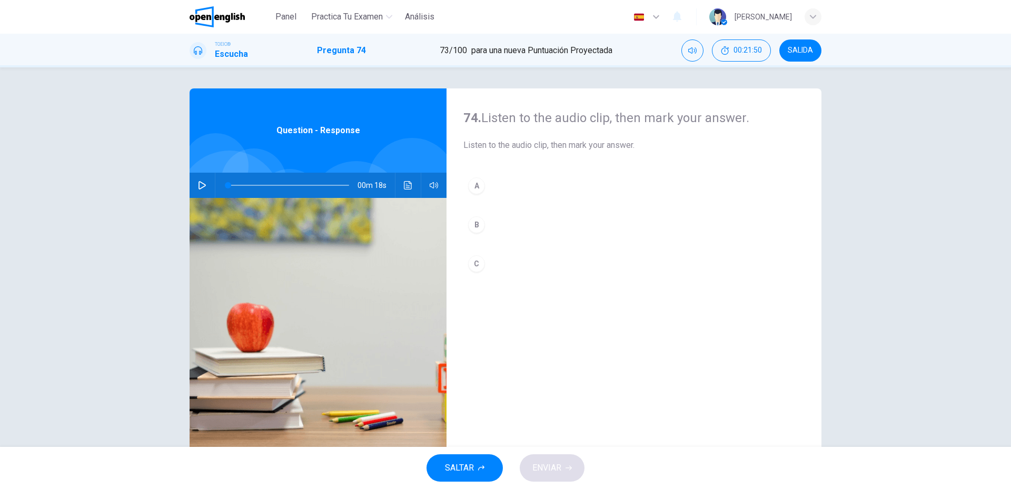
click at [206, 185] on button "button" at bounding box center [202, 185] width 17 height 25
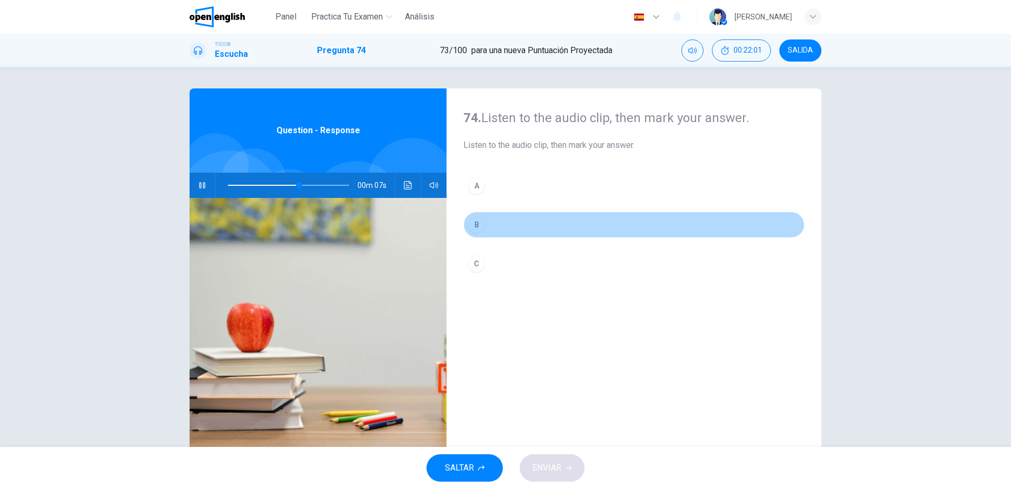
click at [477, 229] on div "B" at bounding box center [476, 225] width 17 height 17
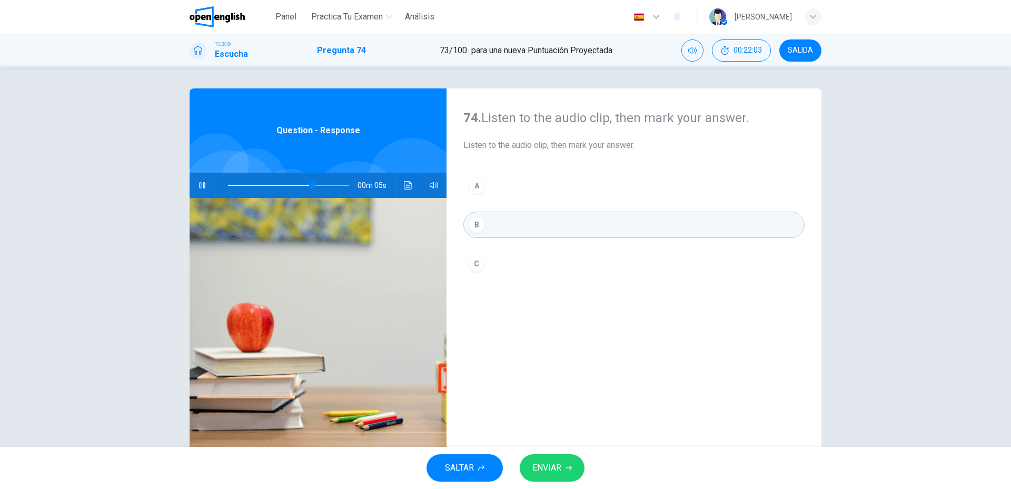
click at [568, 479] on button "ENVIAR" at bounding box center [552, 468] width 65 height 27
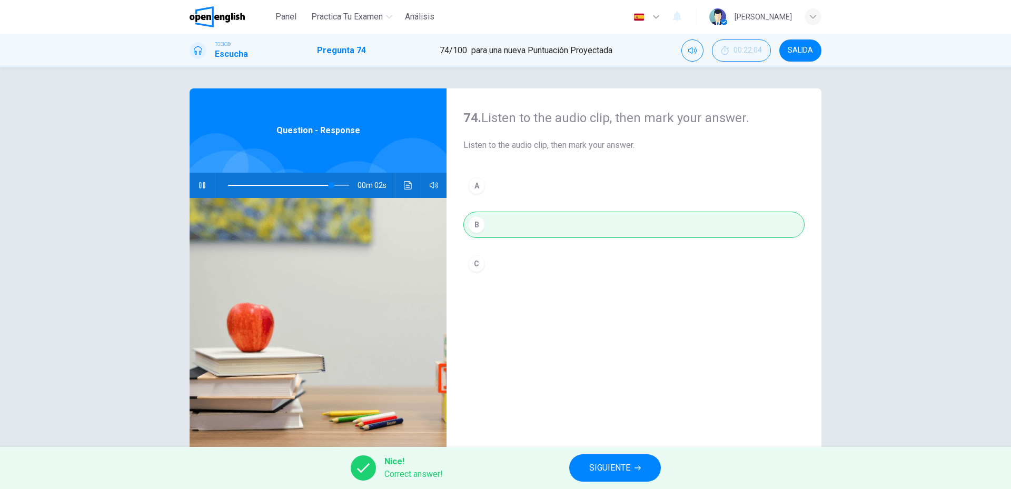
type input "**"
click at [644, 470] on button "SIGUIENTE" at bounding box center [615, 468] width 92 height 27
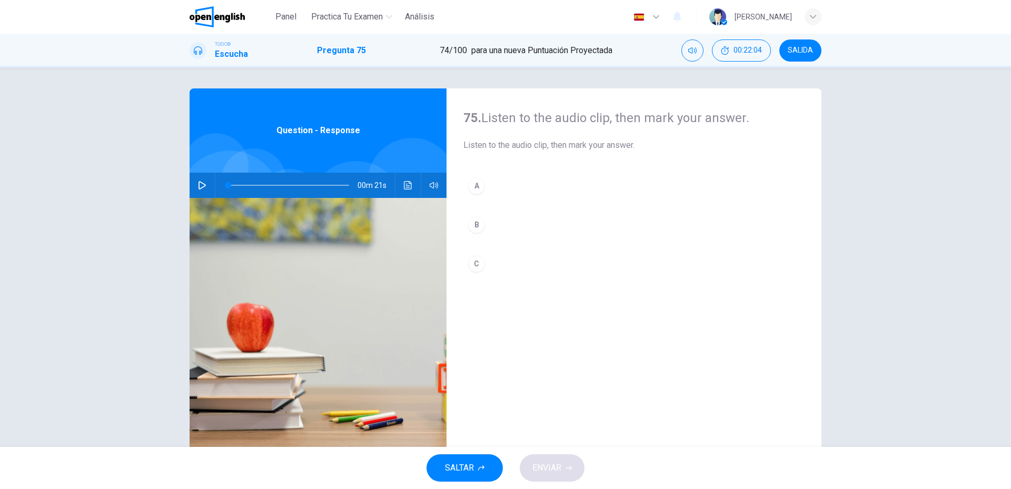
click at [200, 184] on icon "button" at bounding box center [202, 185] width 8 height 8
click at [535, 273] on button "C" at bounding box center [634, 264] width 341 height 26
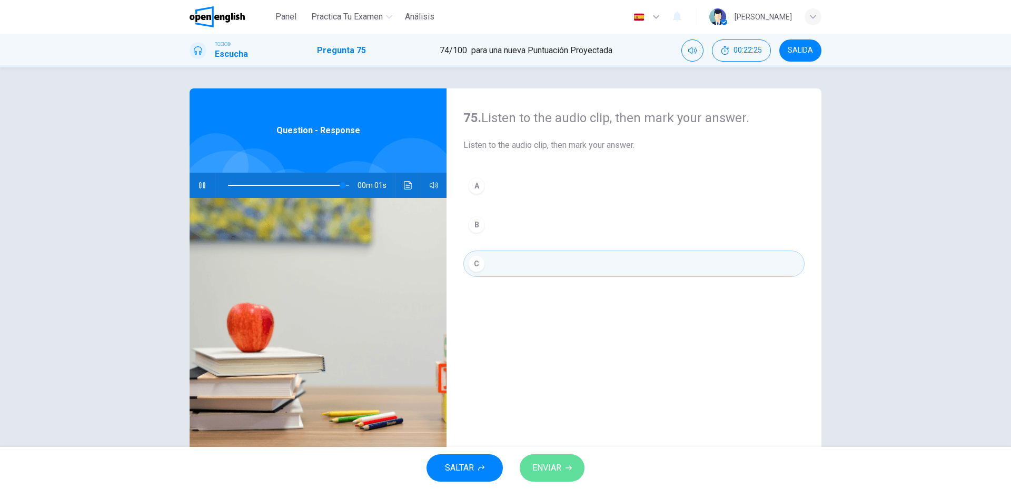
click at [567, 457] on button "ENVIAR" at bounding box center [552, 468] width 65 height 27
type input "*"
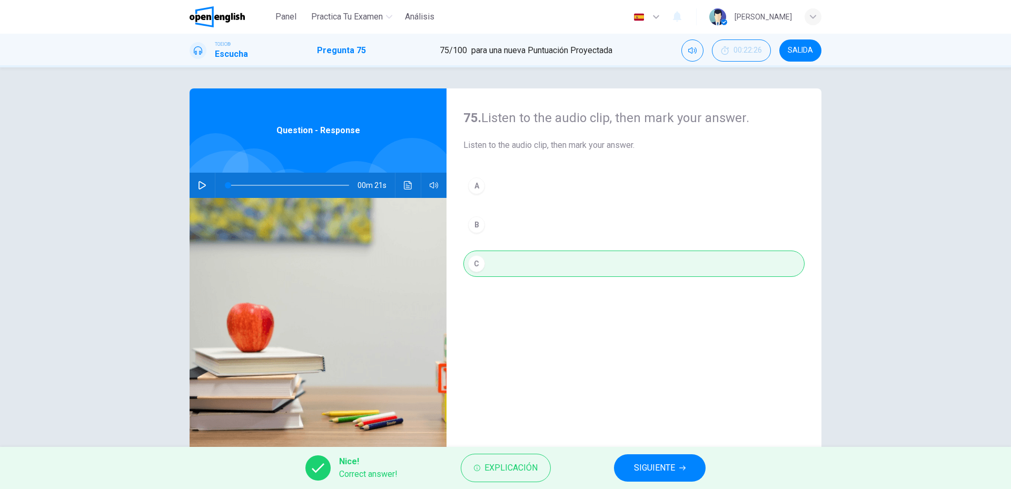
click at [660, 467] on span "SIGUIENTE" at bounding box center [654, 468] width 41 height 15
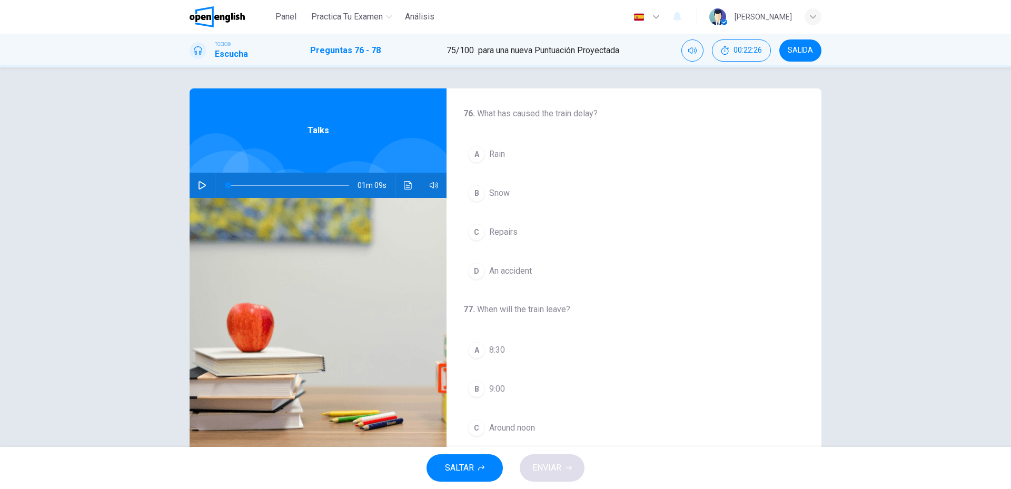
click at [194, 188] on button "button" at bounding box center [202, 185] width 17 height 25
click at [489, 190] on span "Snow" at bounding box center [499, 193] width 21 height 13
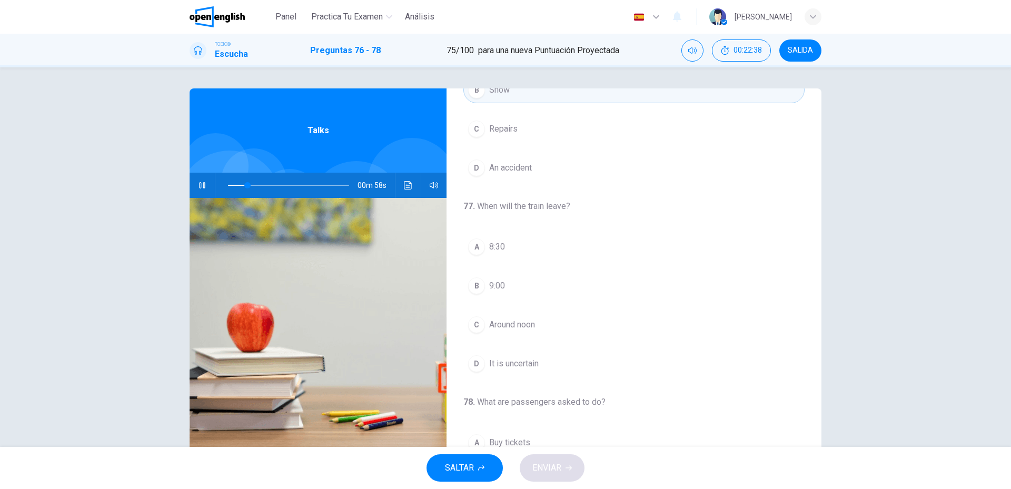
scroll to position [105, 0]
click at [495, 356] on span "It is uncertain" at bounding box center [514, 362] width 50 height 13
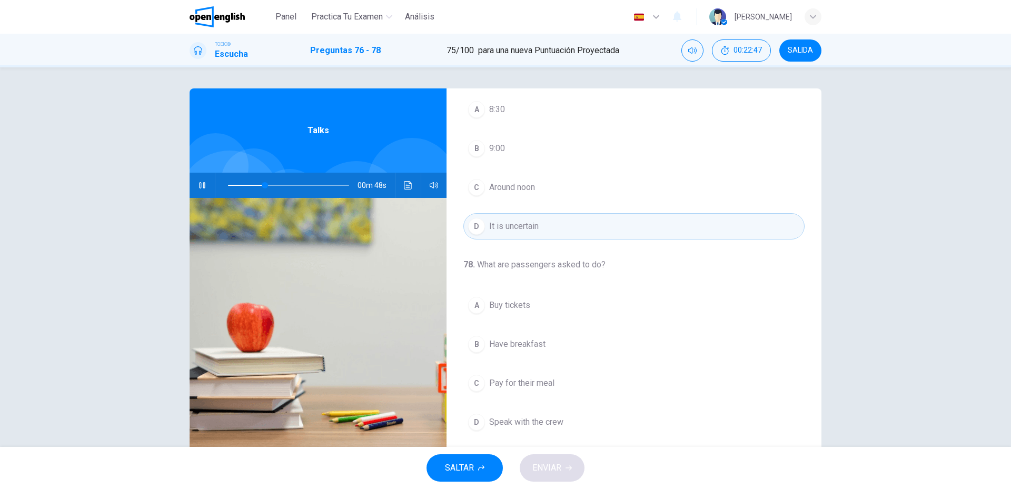
scroll to position [28, 0]
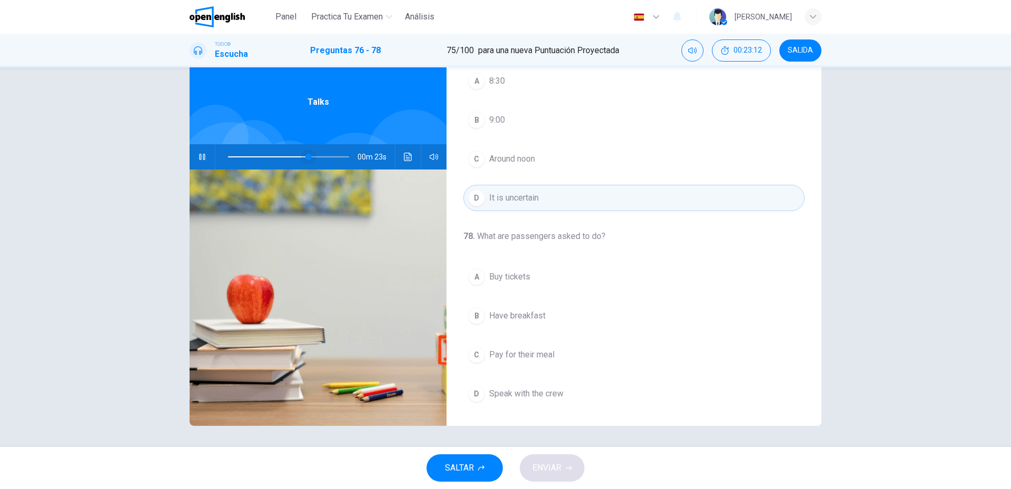
click at [306, 156] on span at bounding box center [309, 157] width 6 height 6
click at [533, 320] on span "Have breakfast" at bounding box center [517, 316] width 56 height 13
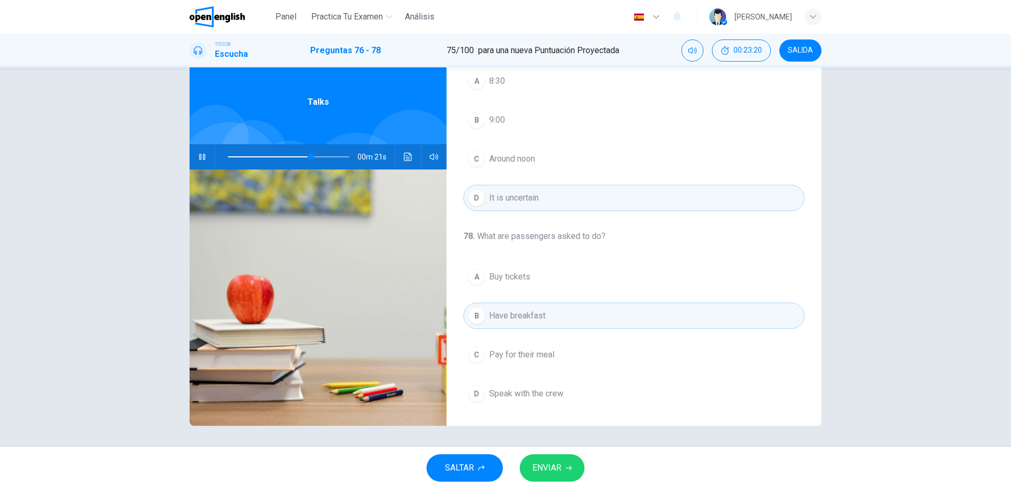
click at [557, 471] on span "ENVIAR" at bounding box center [547, 468] width 29 height 15
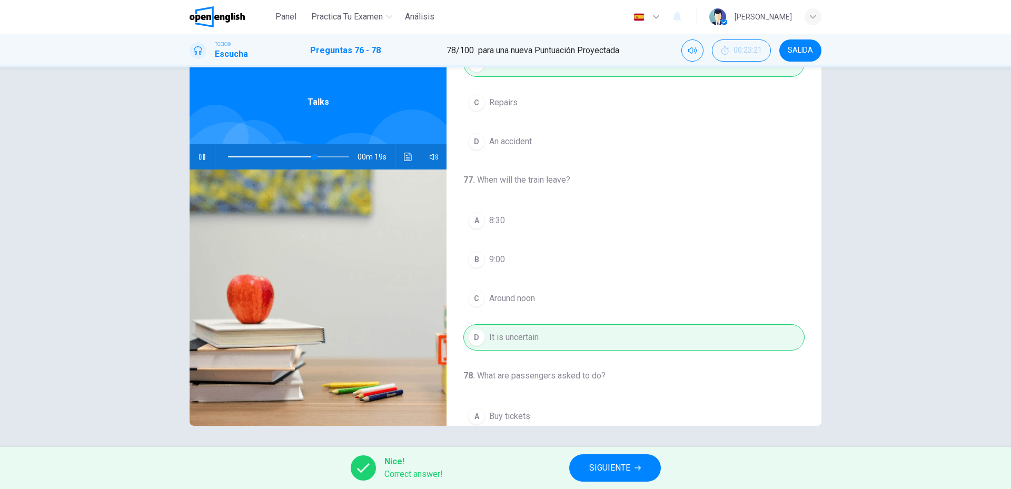
scroll to position [241, 0]
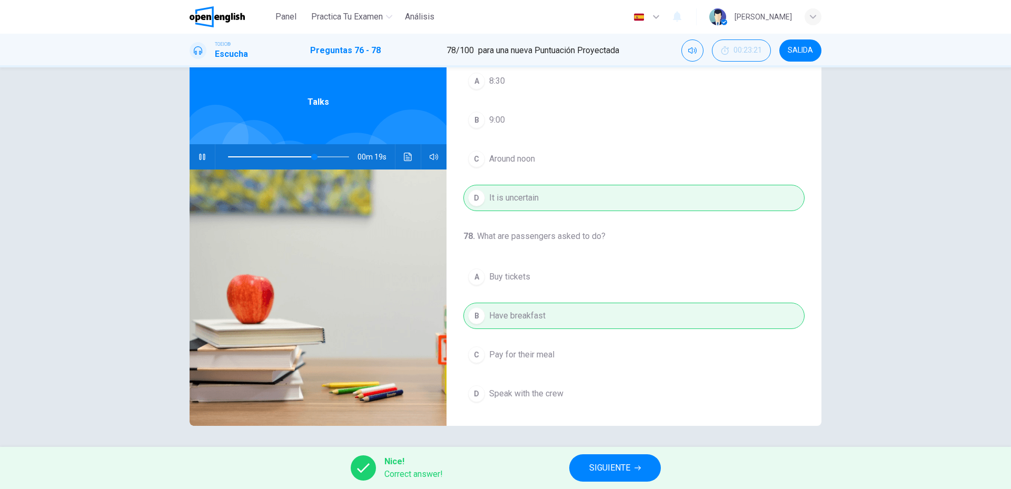
type input "**"
click at [600, 464] on button "SIGUIENTE" at bounding box center [615, 468] width 92 height 27
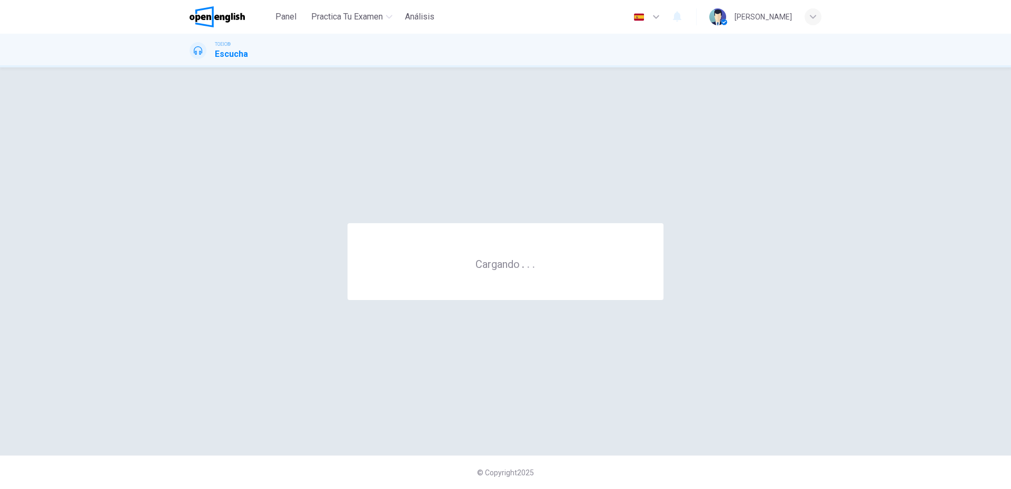
scroll to position [0, 0]
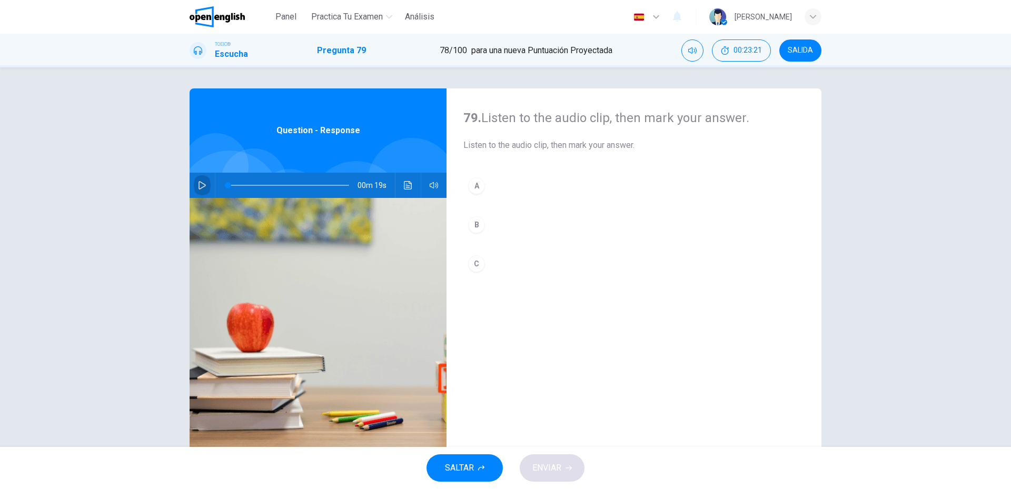
click at [202, 179] on button "button" at bounding box center [202, 185] width 17 height 25
click at [507, 183] on button "A" at bounding box center [634, 186] width 341 height 26
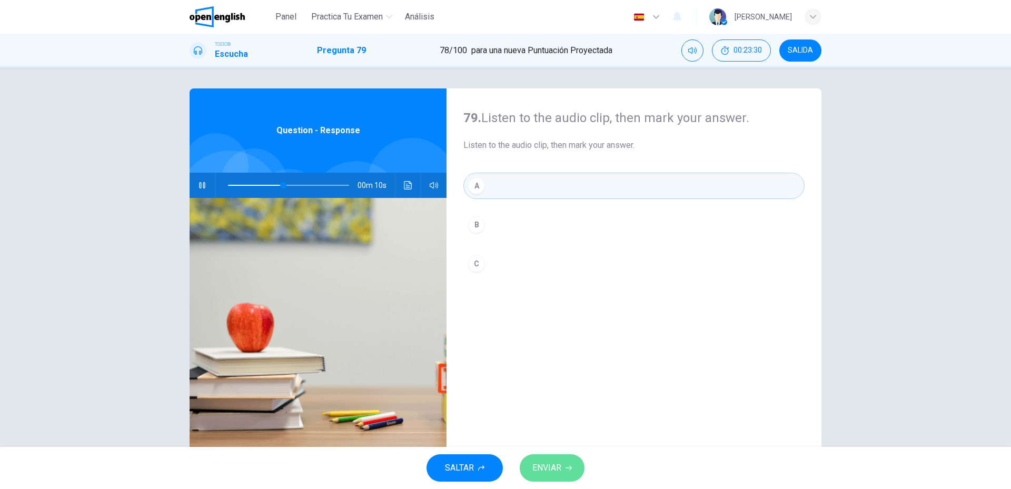
click at [551, 461] on span "ENVIAR" at bounding box center [547, 468] width 29 height 15
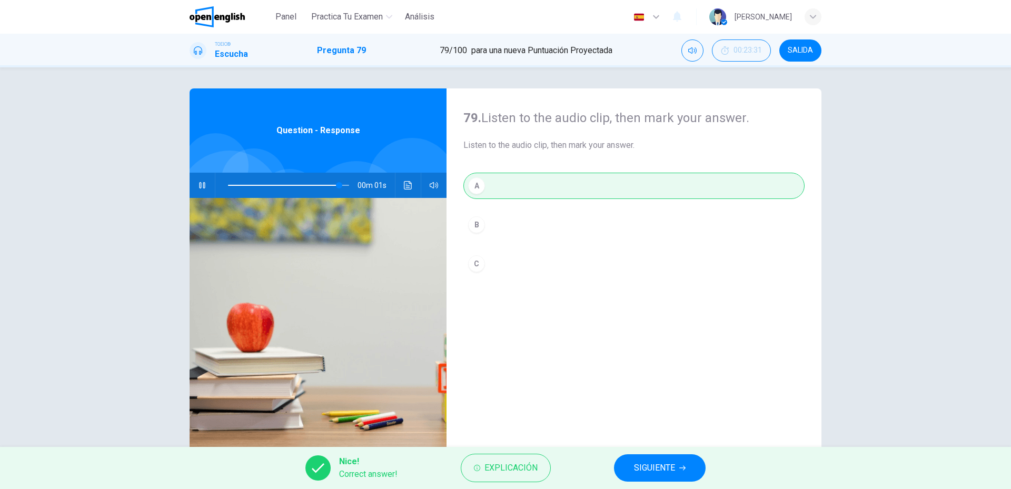
type input "**"
click at [665, 461] on span "SIGUIENTE" at bounding box center [654, 468] width 41 height 15
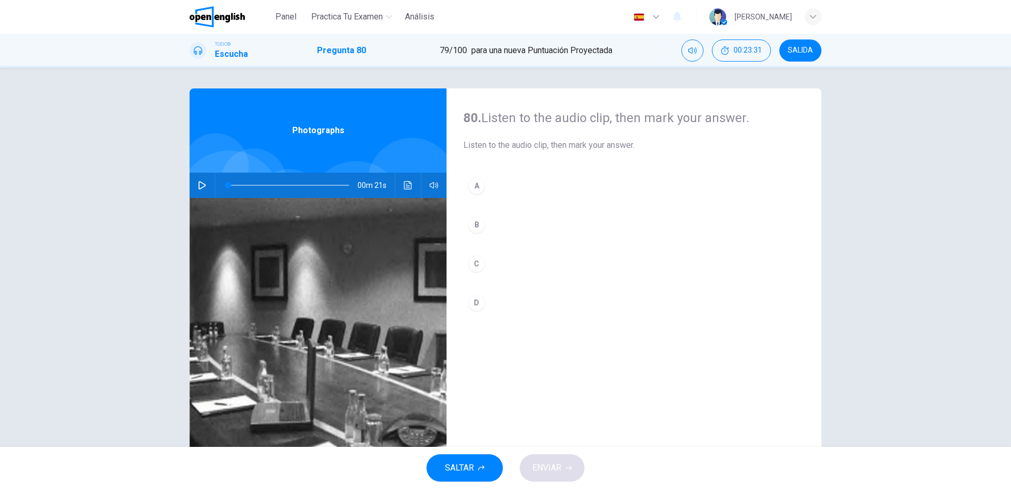
click at [204, 188] on button "button" at bounding box center [202, 185] width 17 height 25
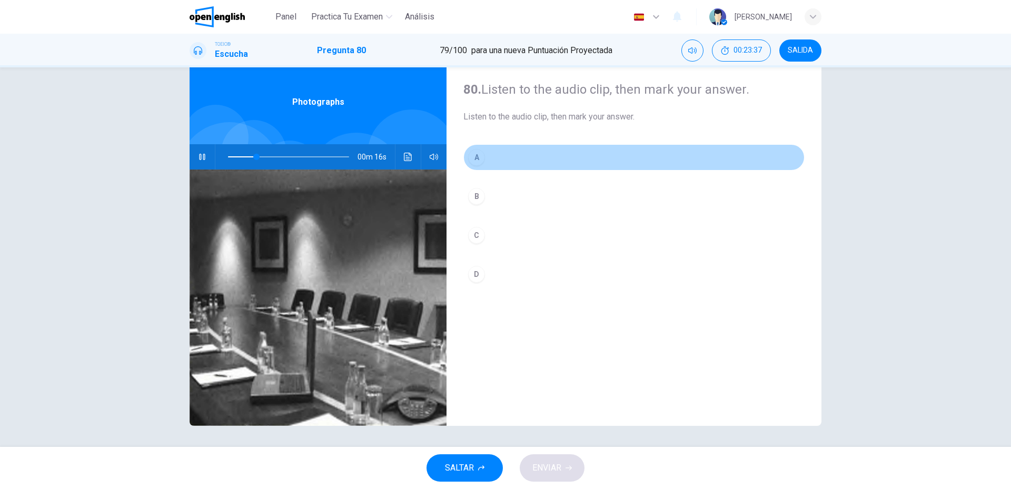
click at [500, 159] on button "A" at bounding box center [634, 157] width 341 height 26
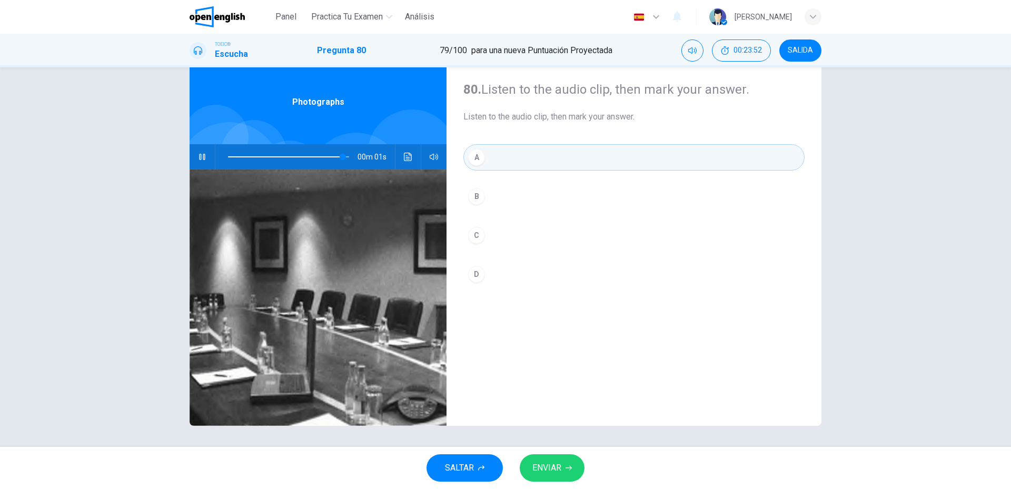
type input "*"
click at [549, 471] on span "ENVIAR" at bounding box center [547, 468] width 29 height 15
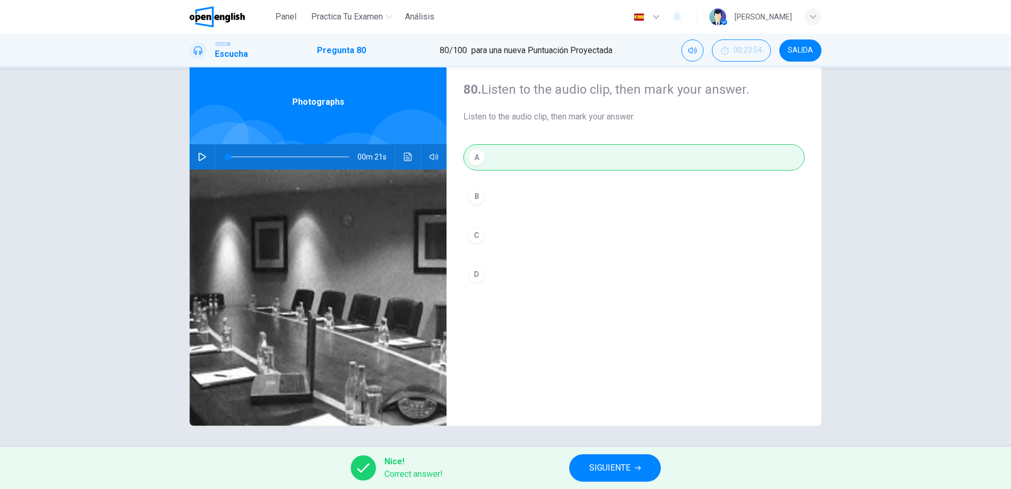
click at [596, 464] on span "SIGUIENTE" at bounding box center [609, 468] width 41 height 15
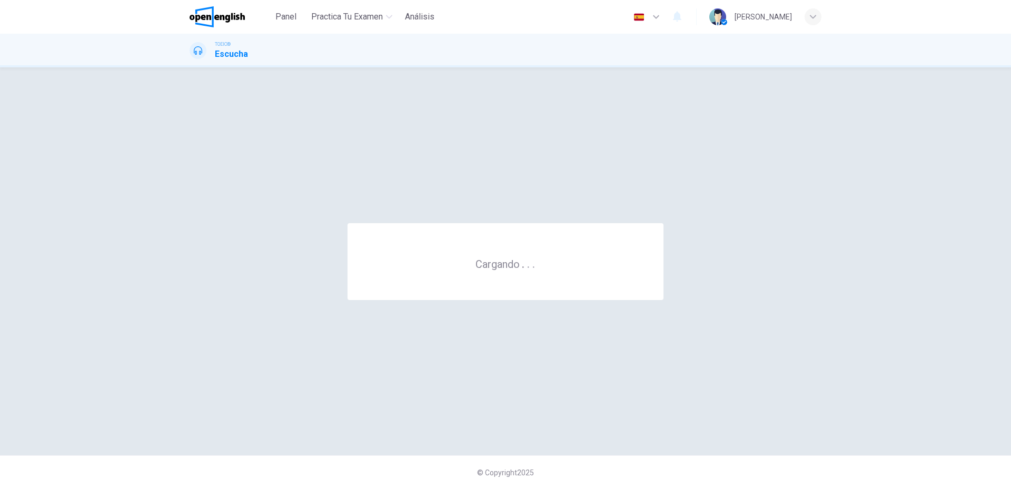
scroll to position [0, 0]
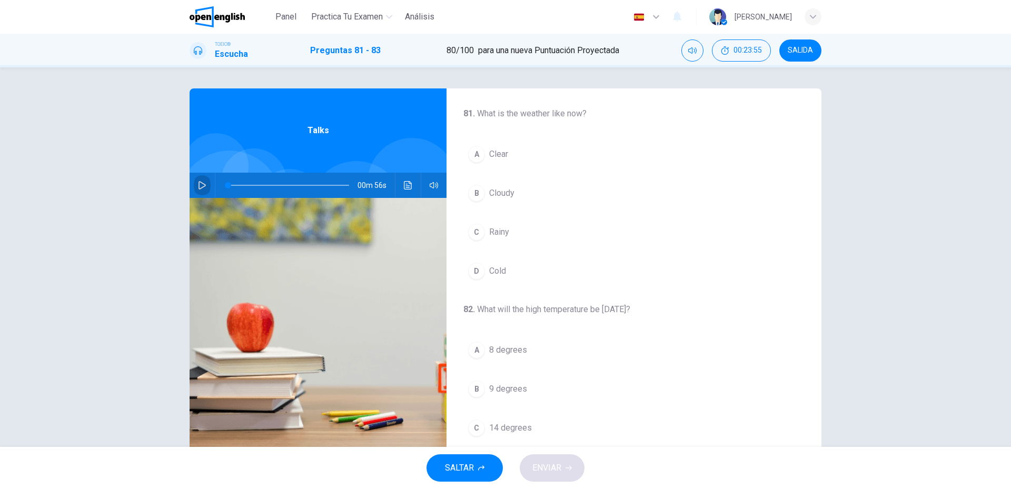
click at [200, 186] on icon "button" at bounding box center [202, 185] width 8 height 8
click at [491, 156] on span "Clear" at bounding box center [498, 154] width 19 height 13
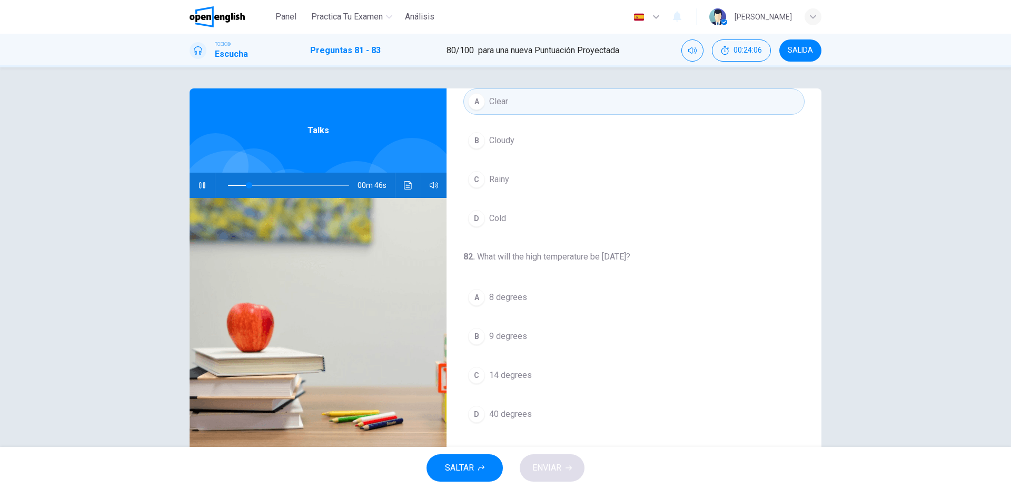
scroll to position [158, 0]
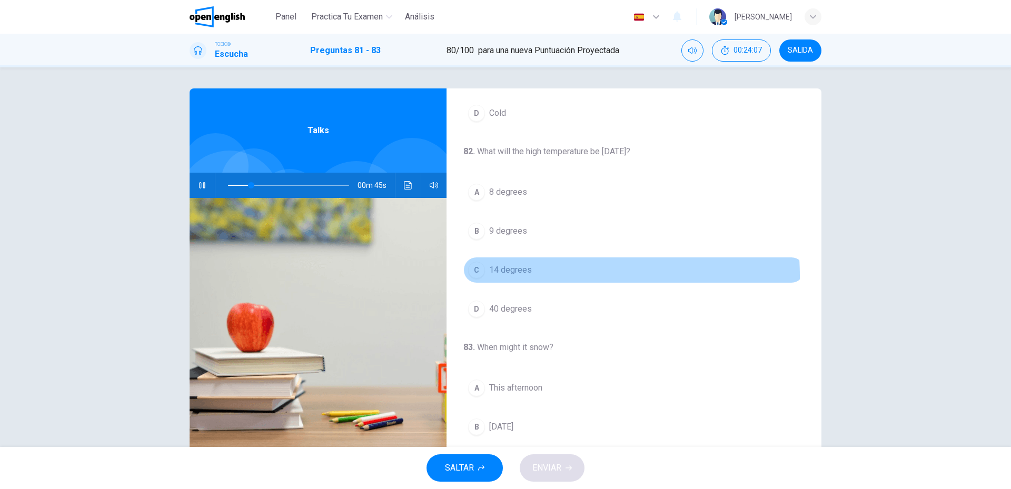
click at [520, 277] on button "C 14 degrees" at bounding box center [634, 270] width 341 height 26
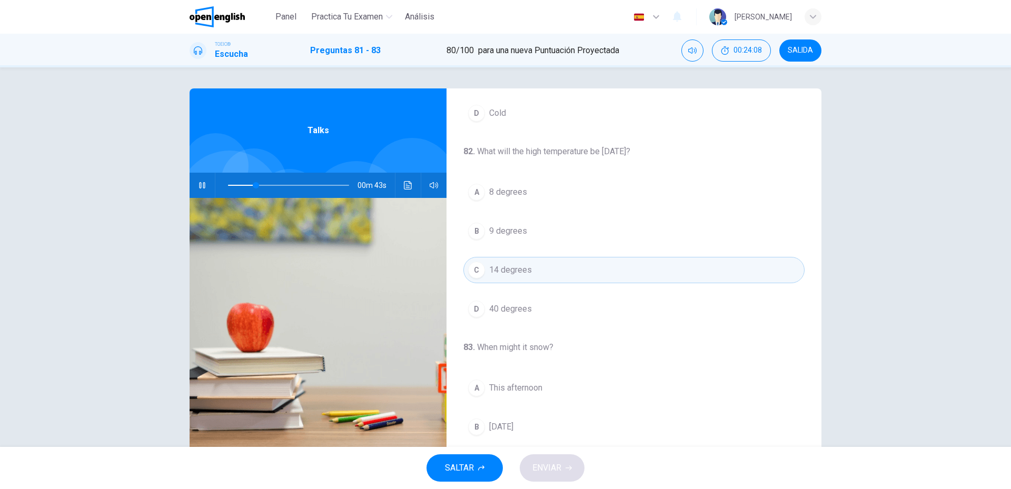
click at [511, 316] on button "D 40 degrees" at bounding box center [634, 309] width 341 height 26
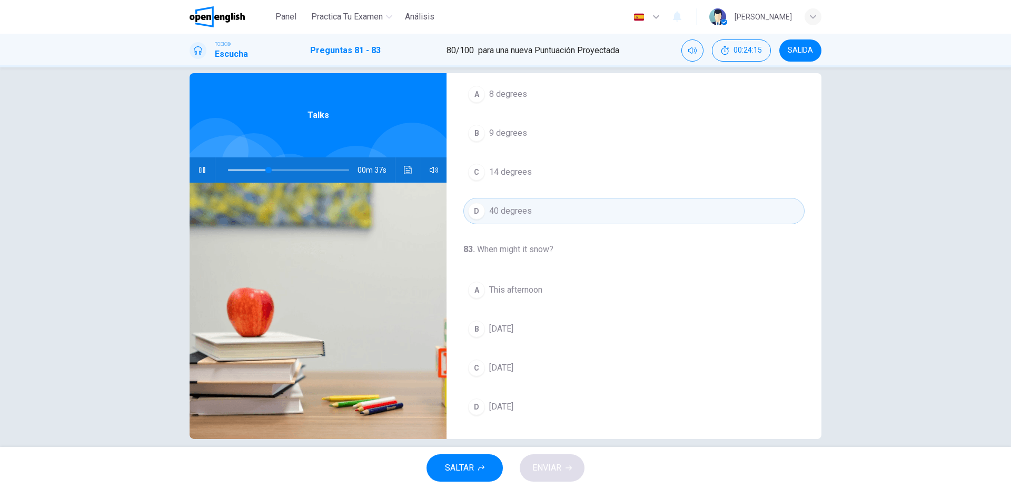
scroll to position [28, 0]
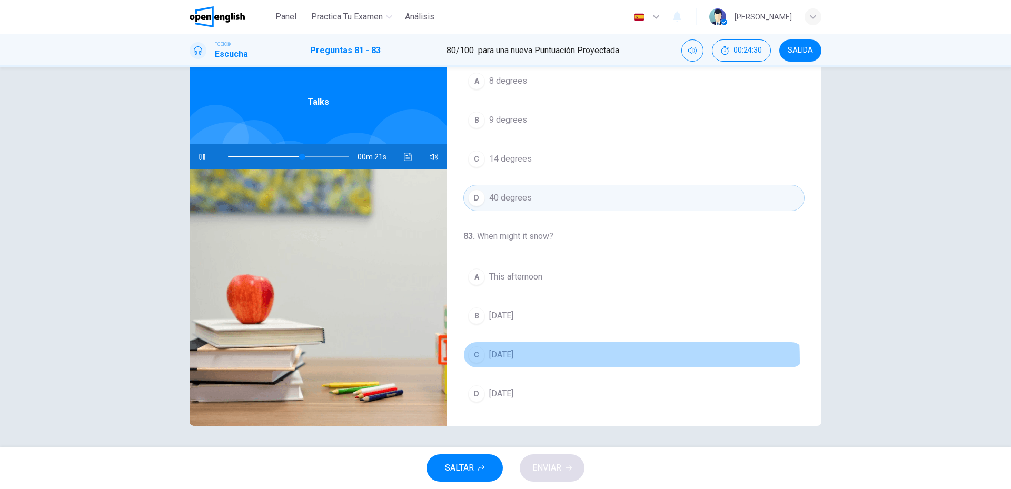
click at [501, 360] on span "Sunday" at bounding box center [501, 355] width 24 height 13
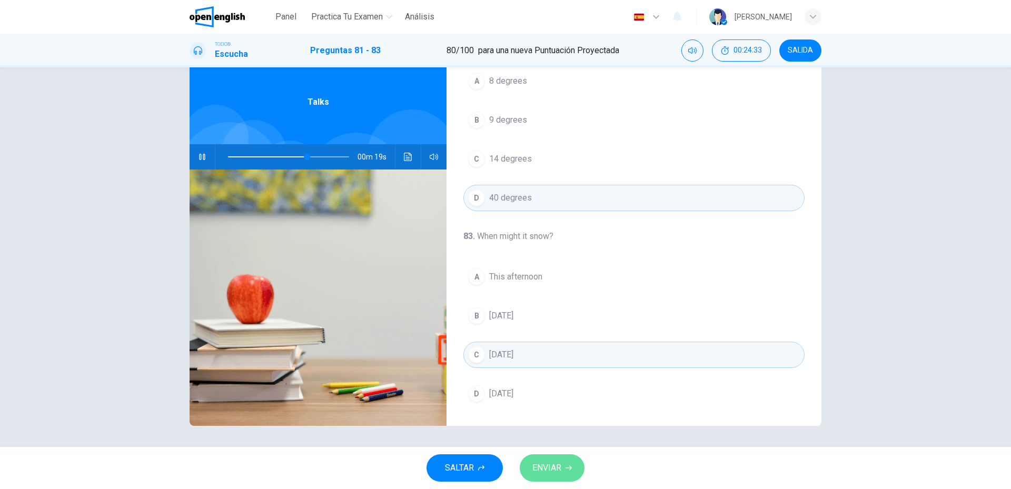
click at [547, 467] on span "ENVIAR" at bounding box center [547, 468] width 29 height 15
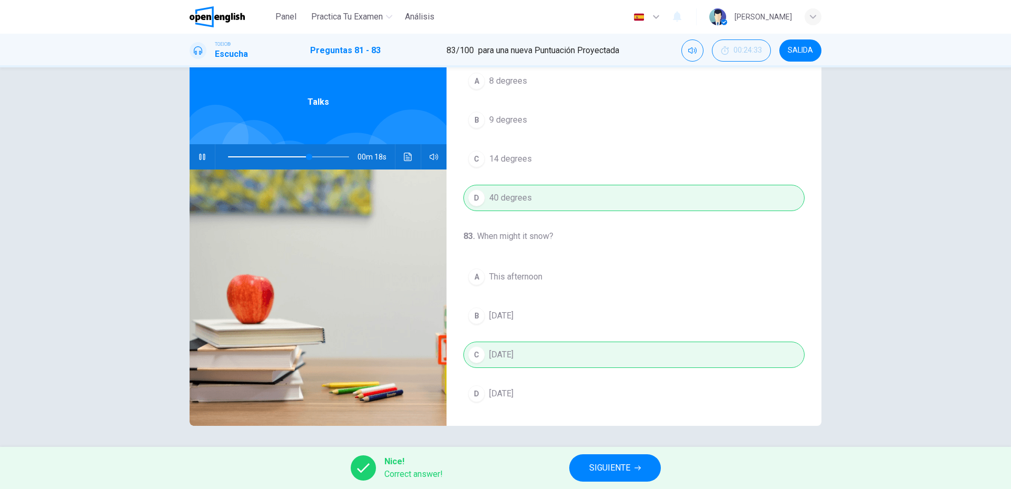
type input "**"
click at [603, 480] on button "SIGUIENTE" at bounding box center [615, 468] width 92 height 27
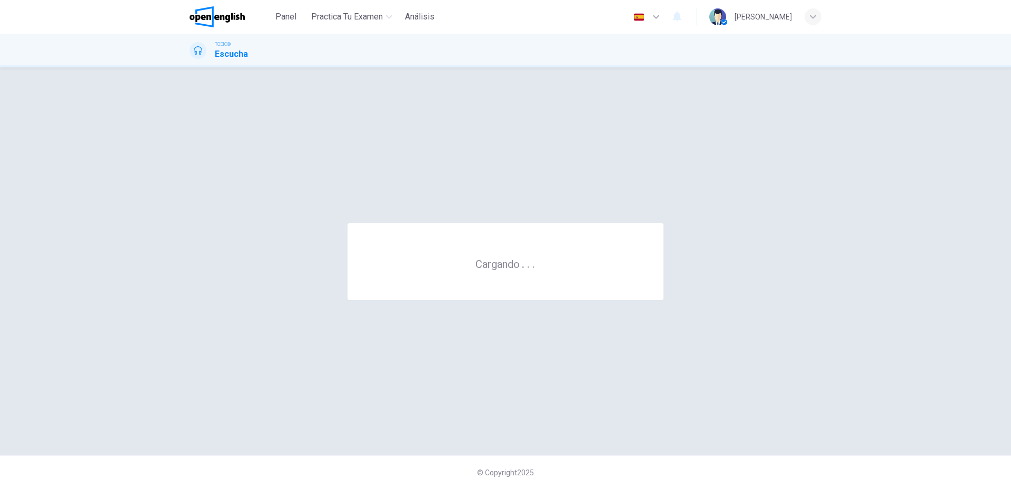
scroll to position [0, 0]
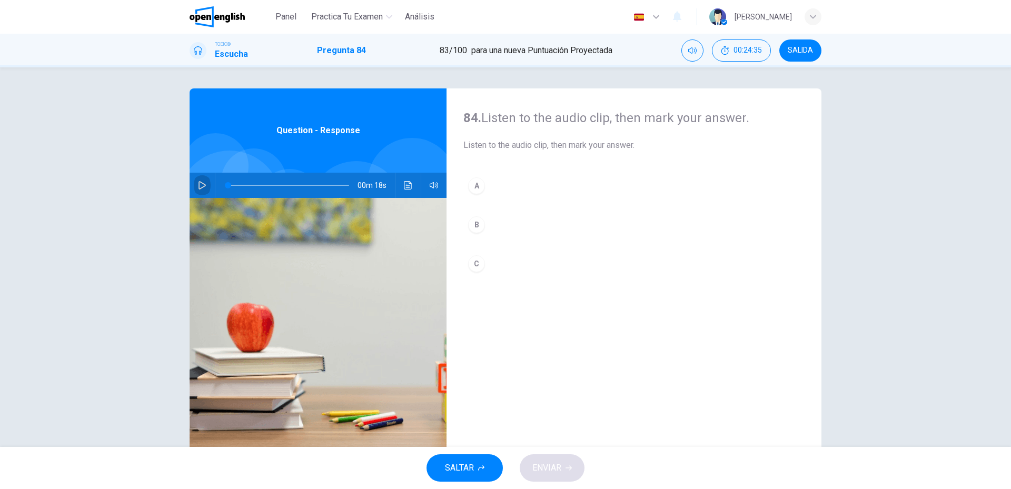
click at [199, 196] on button "button" at bounding box center [202, 185] width 17 height 25
click at [470, 227] on div "B" at bounding box center [476, 225] width 17 height 17
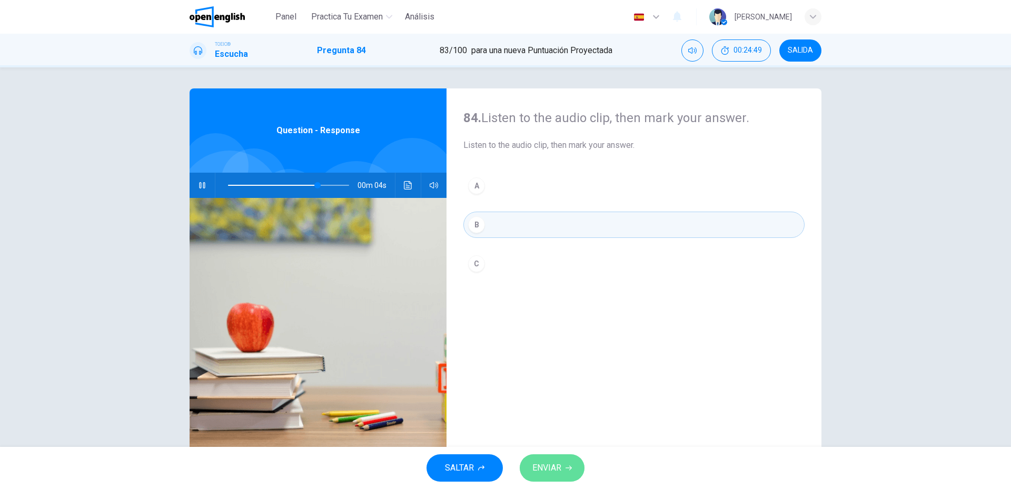
click at [554, 465] on span "ENVIAR" at bounding box center [547, 468] width 29 height 15
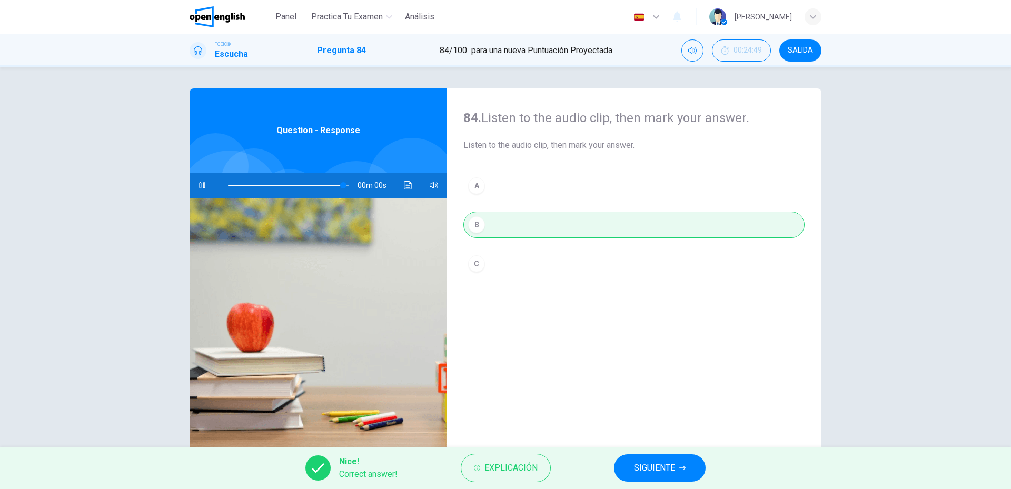
type input "*"
click at [626, 465] on button "SIGUIENTE" at bounding box center [660, 468] width 92 height 27
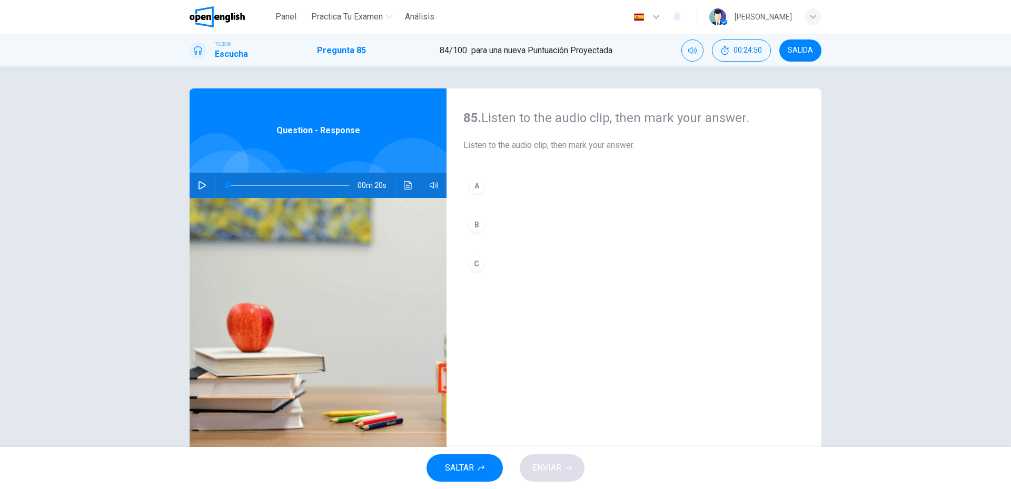
click at [202, 183] on icon "button" at bounding box center [202, 185] width 8 height 8
click at [525, 260] on button "C" at bounding box center [634, 264] width 341 height 26
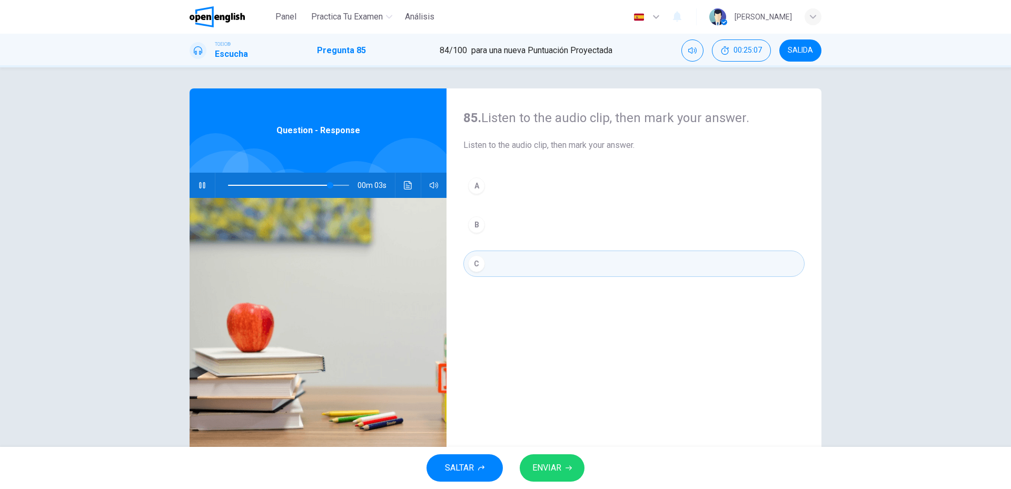
click at [553, 470] on span "ENVIAR" at bounding box center [547, 468] width 29 height 15
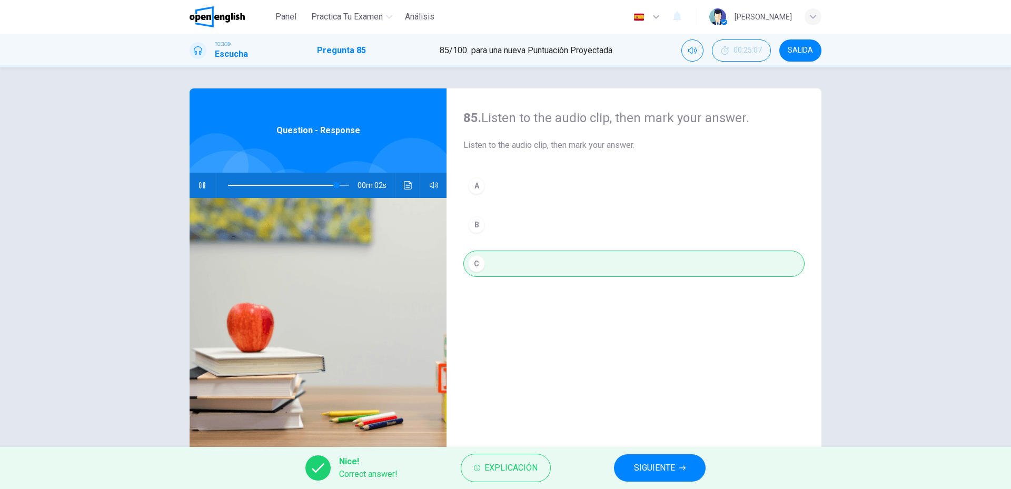
type input "**"
click at [686, 470] on button "SIGUIENTE" at bounding box center [660, 468] width 92 height 27
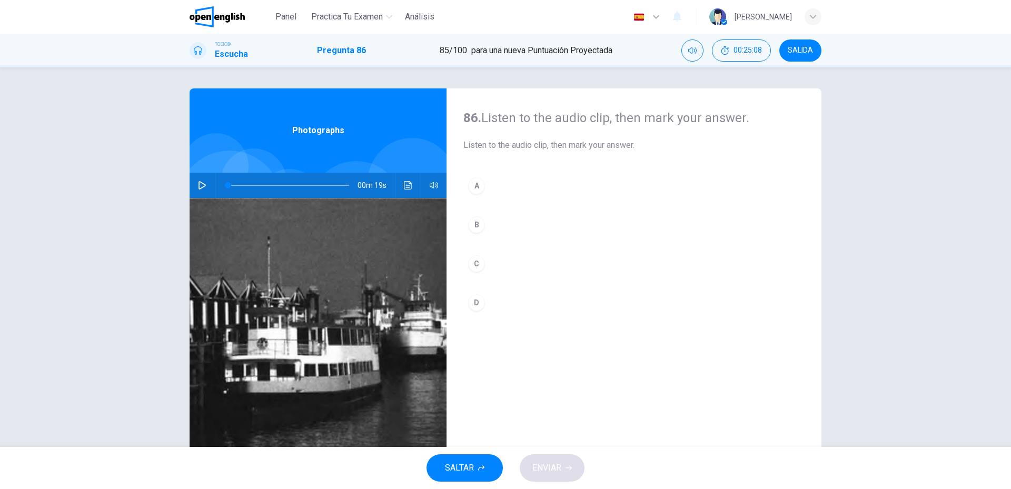
click at [191, 190] on div "00m 19s" at bounding box center [318, 185] width 257 height 25
click at [196, 190] on button "button" at bounding box center [202, 185] width 17 height 25
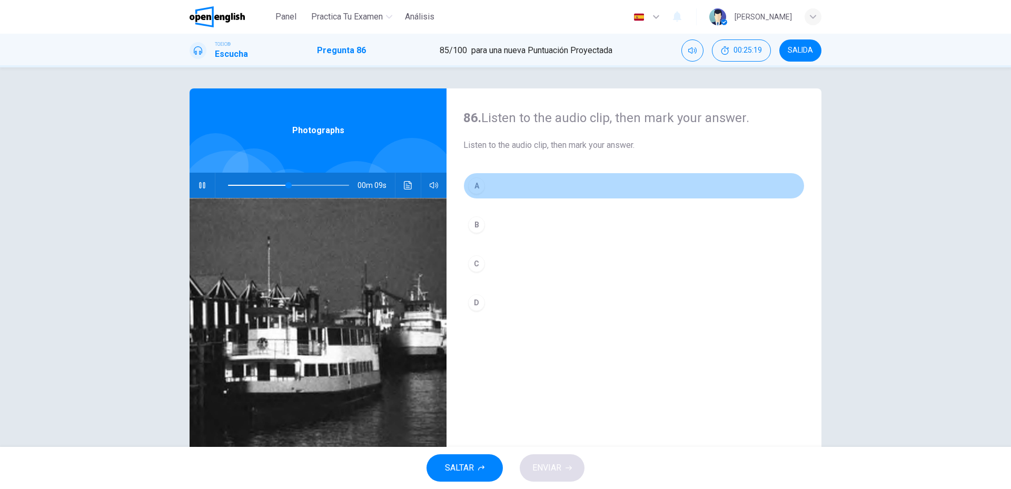
click at [499, 194] on button "A" at bounding box center [634, 186] width 341 height 26
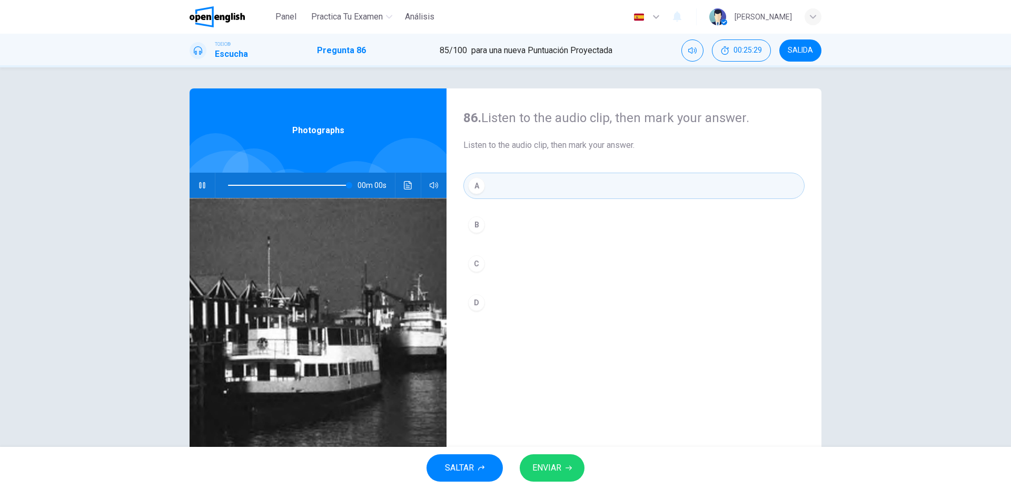
type input "*"
click at [567, 459] on button "ENVIAR" at bounding box center [552, 468] width 65 height 27
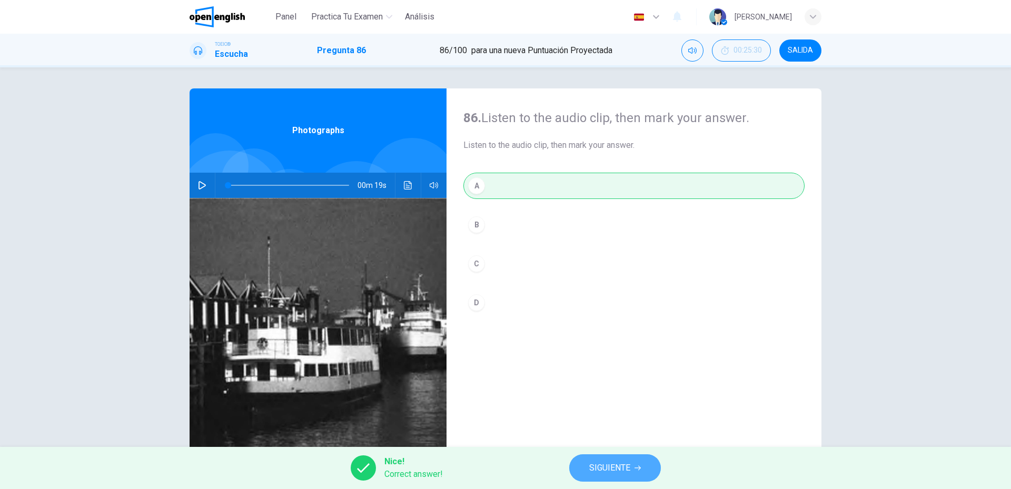
click at [602, 471] on span "SIGUIENTE" at bounding box center [609, 468] width 41 height 15
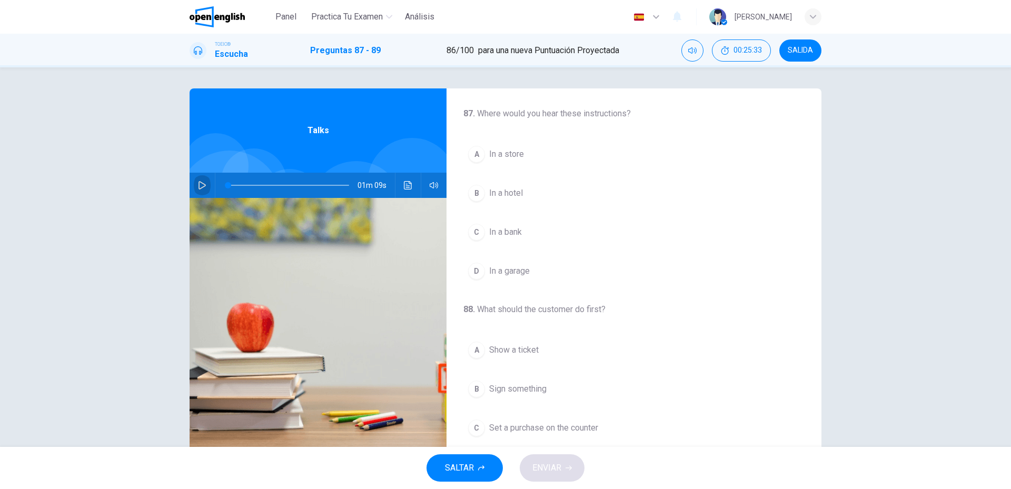
click at [202, 189] on icon "button" at bounding box center [202, 185] width 8 height 8
click at [493, 149] on span "In a store" at bounding box center [506, 154] width 35 height 13
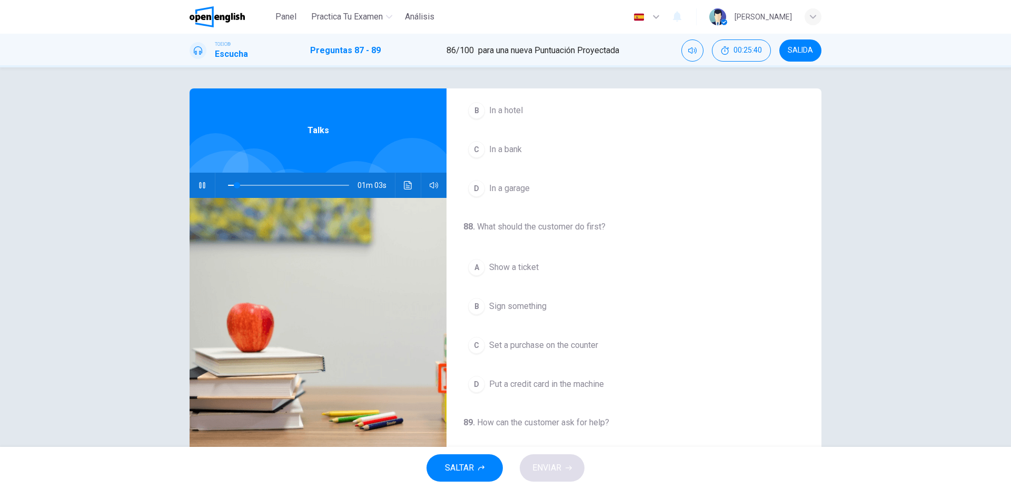
scroll to position [105, 0]
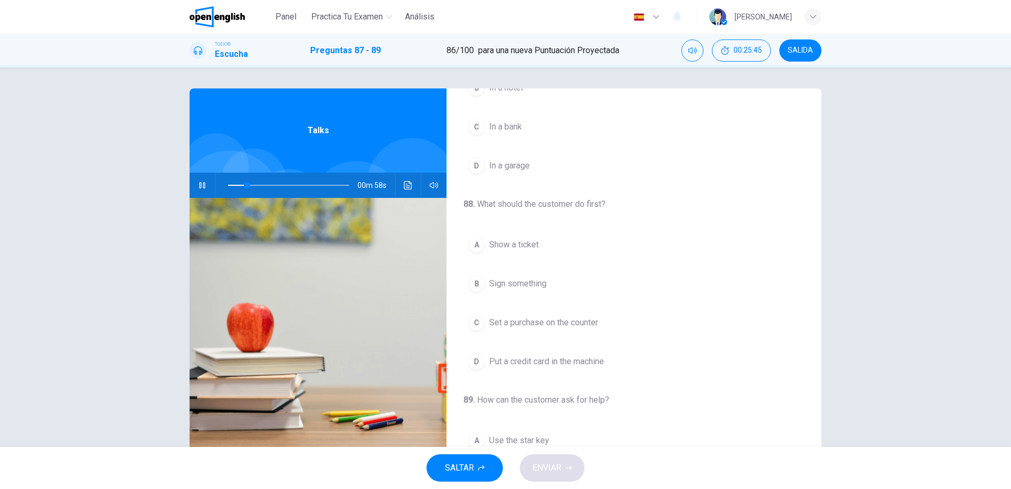
click at [525, 368] on span "Put a credit card in the machine" at bounding box center [546, 362] width 115 height 13
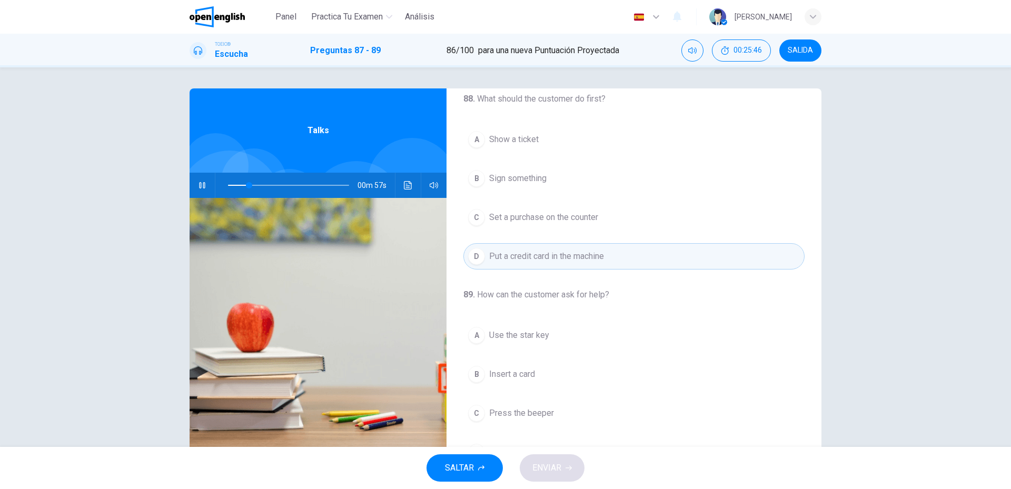
scroll to position [241, 0]
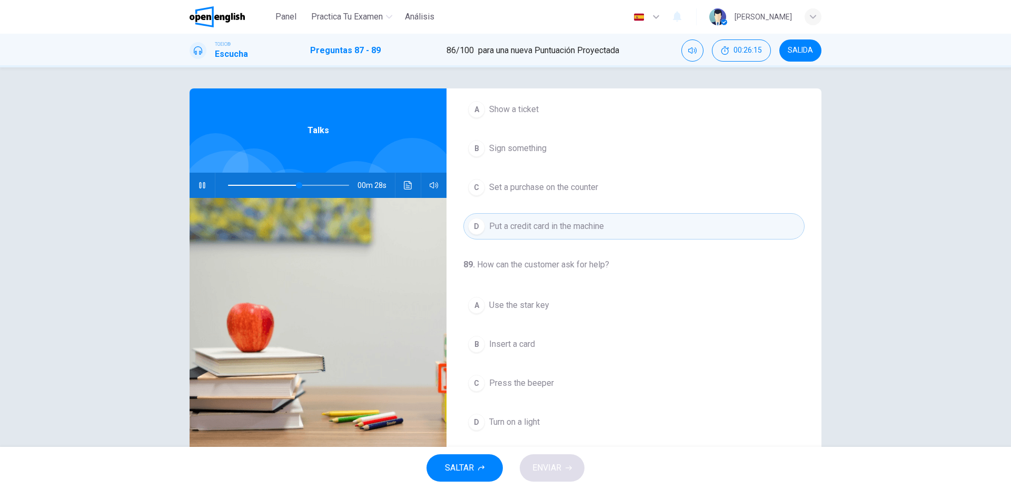
click at [518, 420] on span "Turn on a light" at bounding box center [514, 422] width 51 height 13
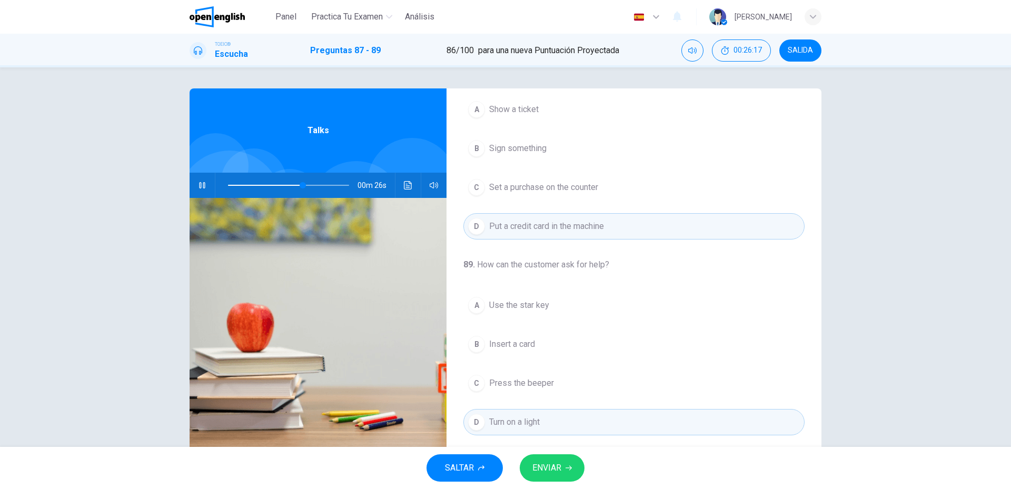
click at [405, 189] on icon "Haz clic para ver la transcripción del audio" at bounding box center [408, 185] width 8 height 8
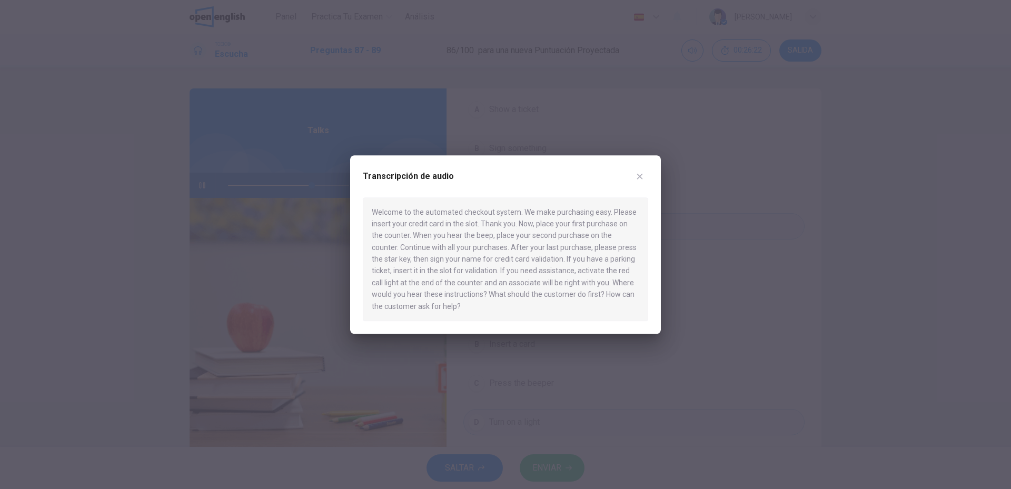
click at [634, 179] on button "button" at bounding box center [640, 176] width 17 height 17
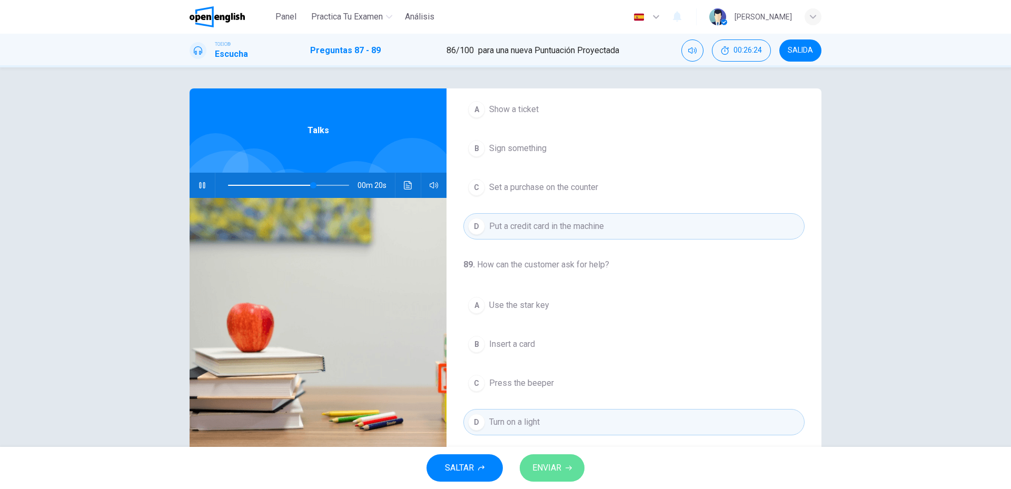
click at [560, 476] on button "ENVIAR" at bounding box center [552, 468] width 65 height 27
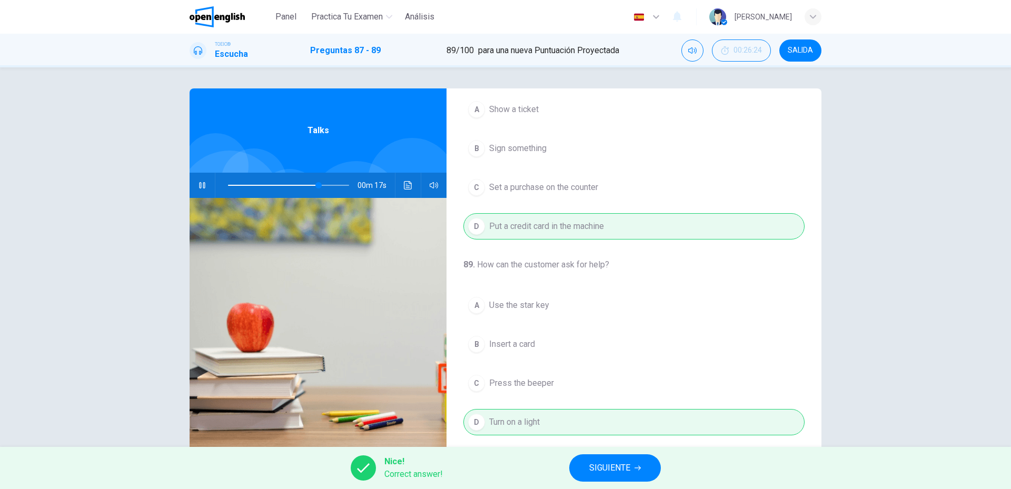
scroll to position [0, 0]
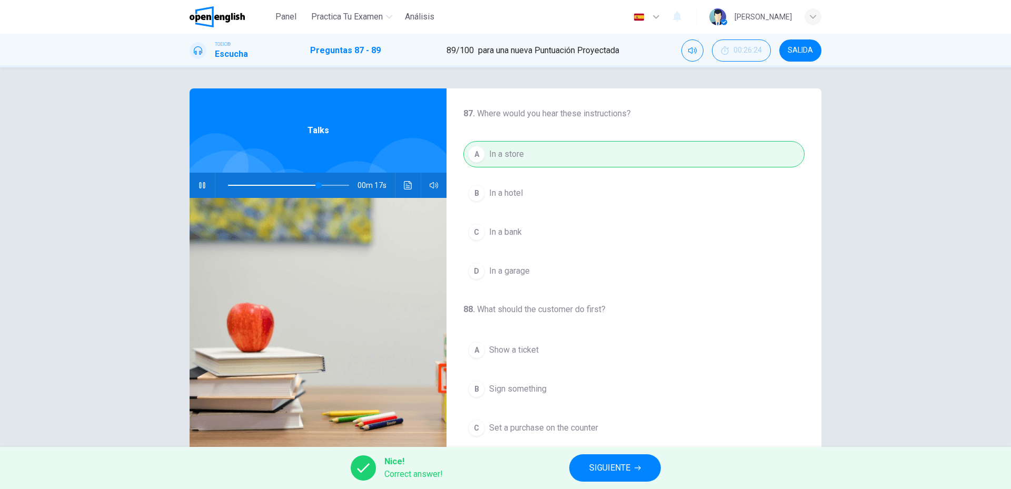
type input "**"
click at [614, 472] on span "SIGUIENTE" at bounding box center [609, 468] width 41 height 15
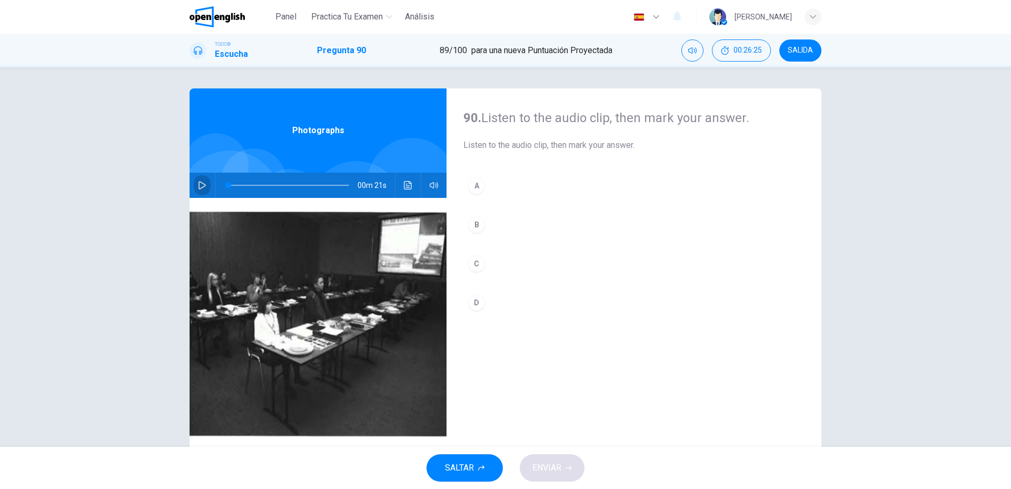
click at [204, 185] on button "button" at bounding box center [202, 185] width 17 height 25
click at [409, 185] on icon "Haz clic para ver la transcripción del audio" at bounding box center [408, 185] width 8 height 8
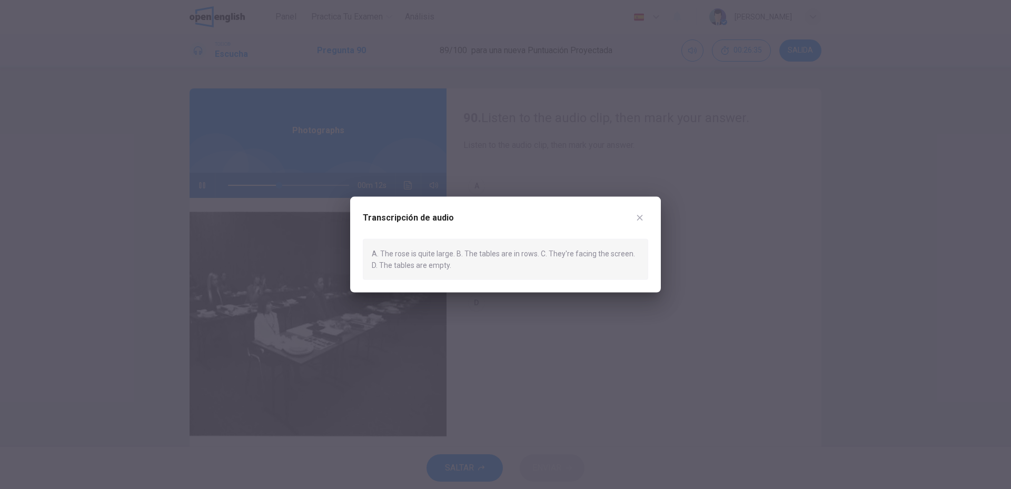
click at [417, 160] on div at bounding box center [505, 244] width 1011 height 489
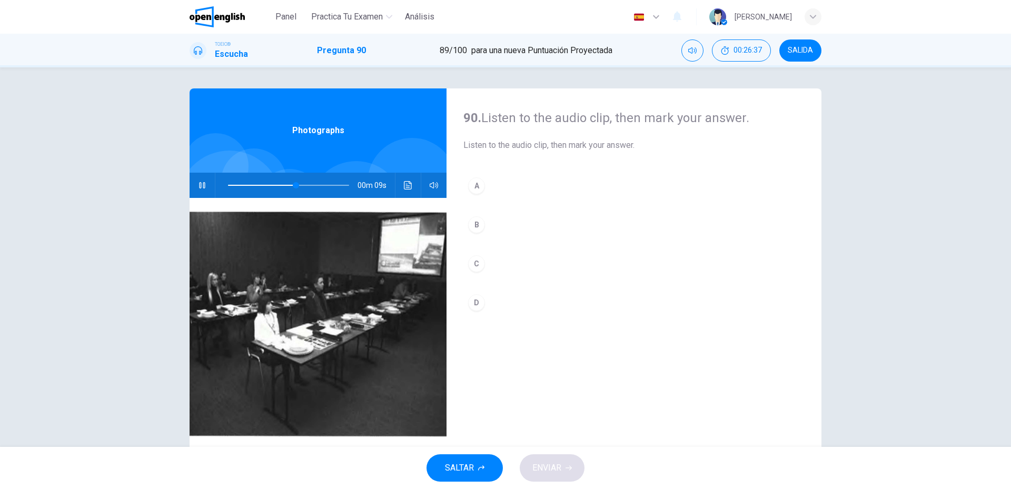
click at [471, 222] on div "B" at bounding box center [476, 225] width 17 height 17
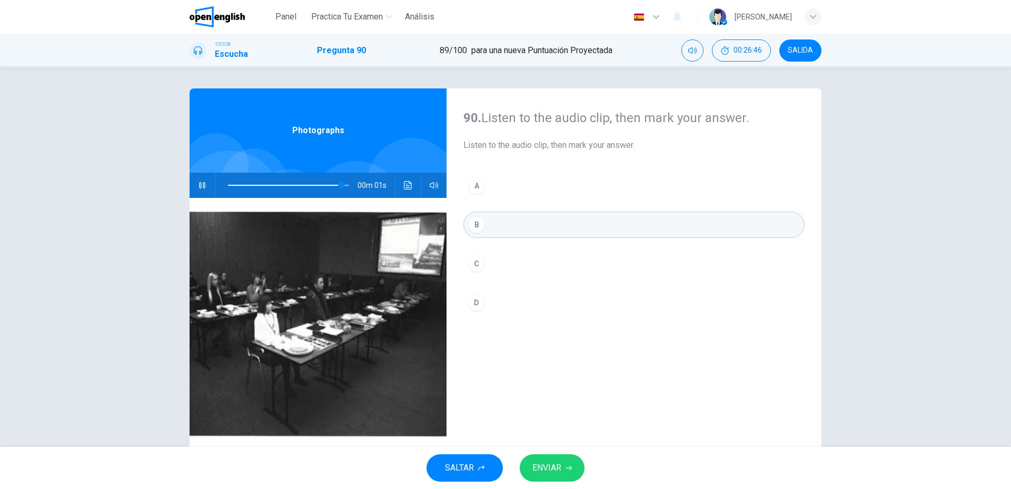
click at [551, 459] on button "ENVIAR" at bounding box center [552, 468] width 65 height 27
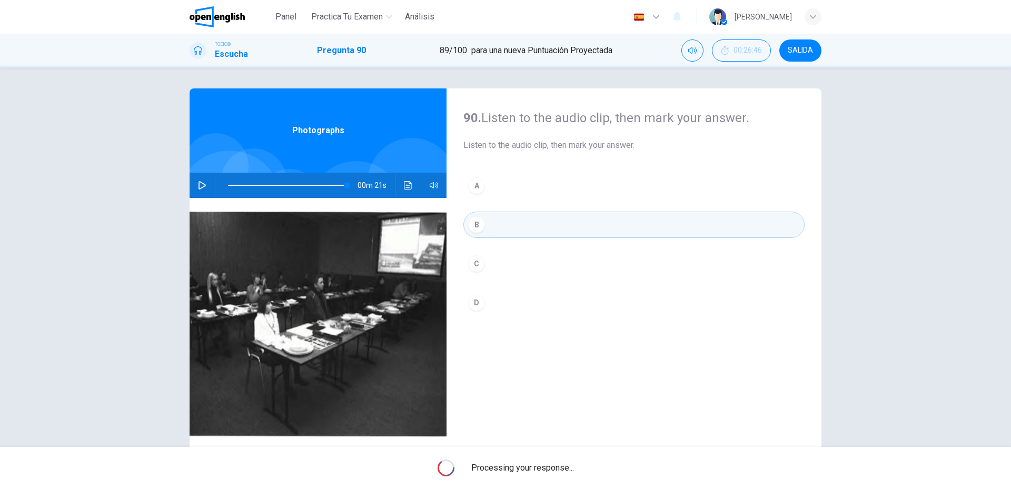
type input "*"
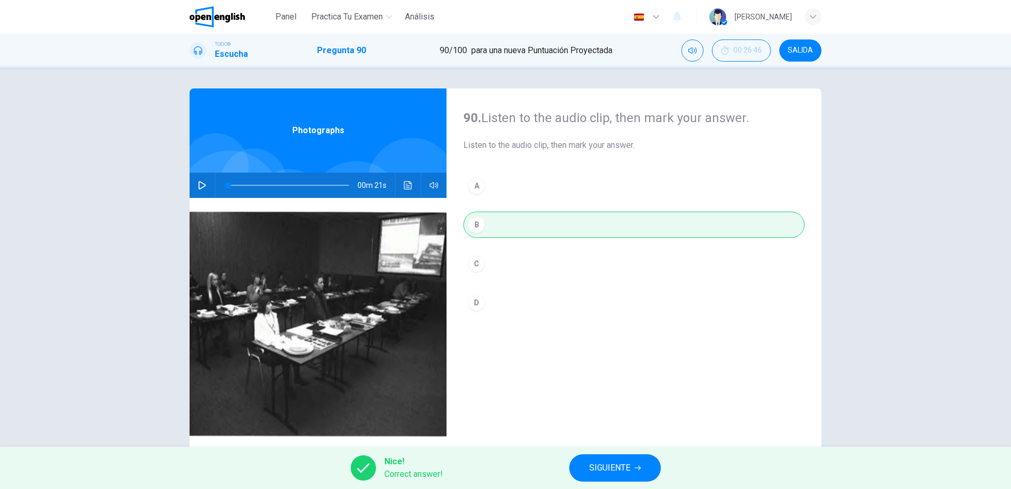
click at [620, 460] on button "SIGUIENTE" at bounding box center [615, 468] width 92 height 27
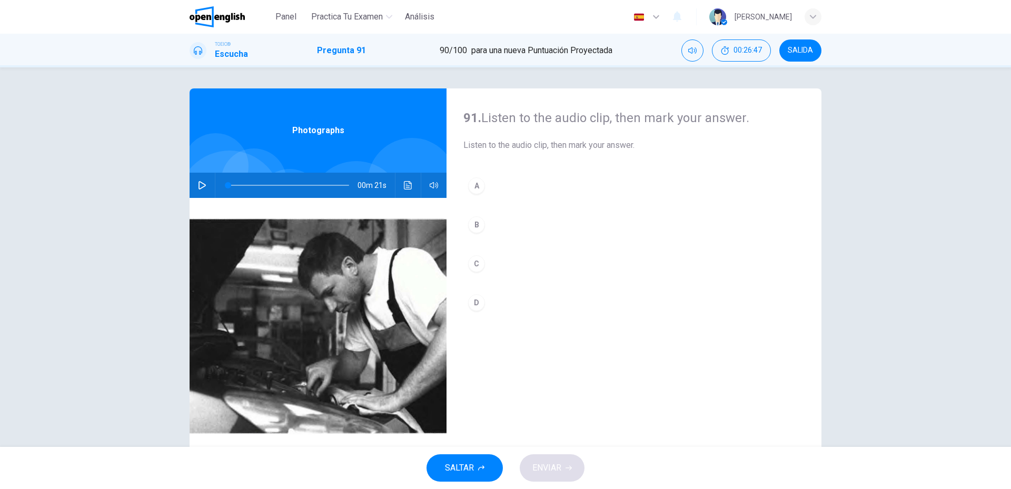
click at [206, 185] on button "button" at bounding box center [202, 185] width 17 height 25
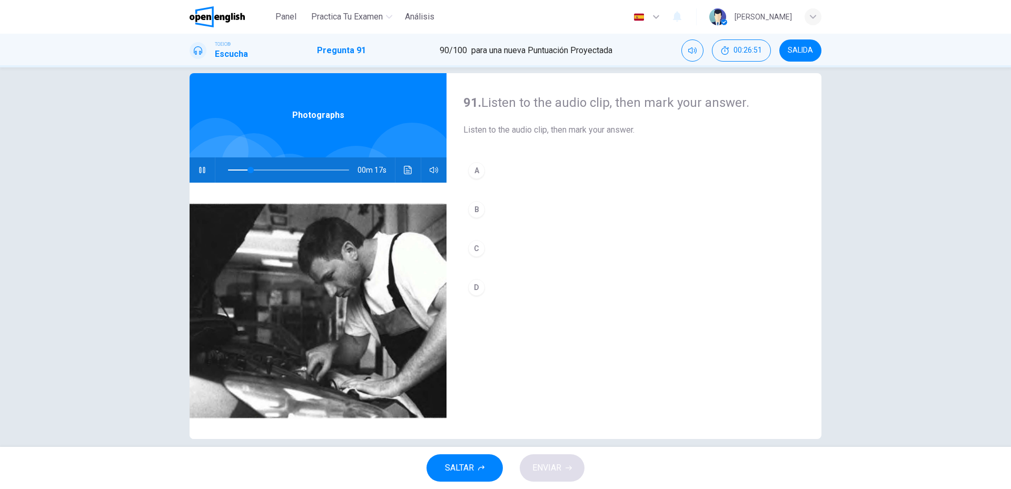
scroll to position [28, 0]
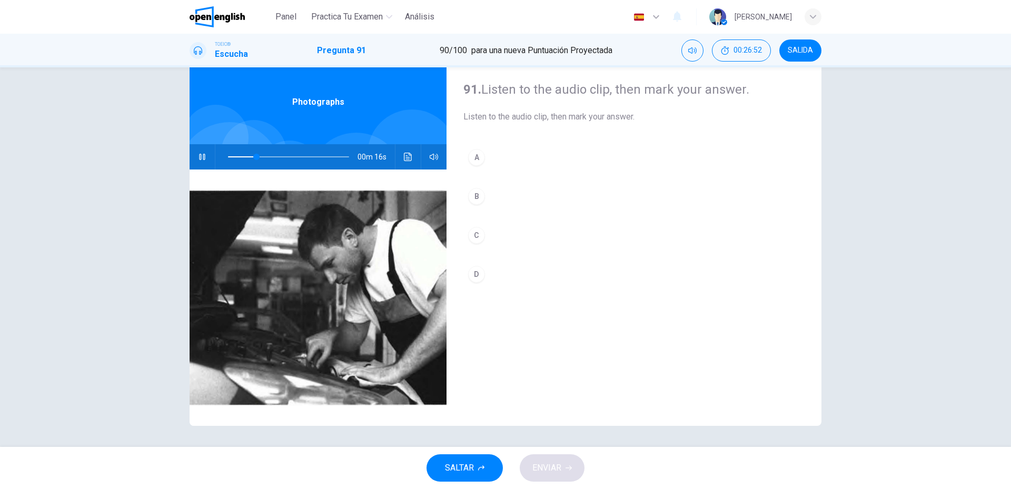
click at [504, 162] on button "A" at bounding box center [634, 157] width 341 height 26
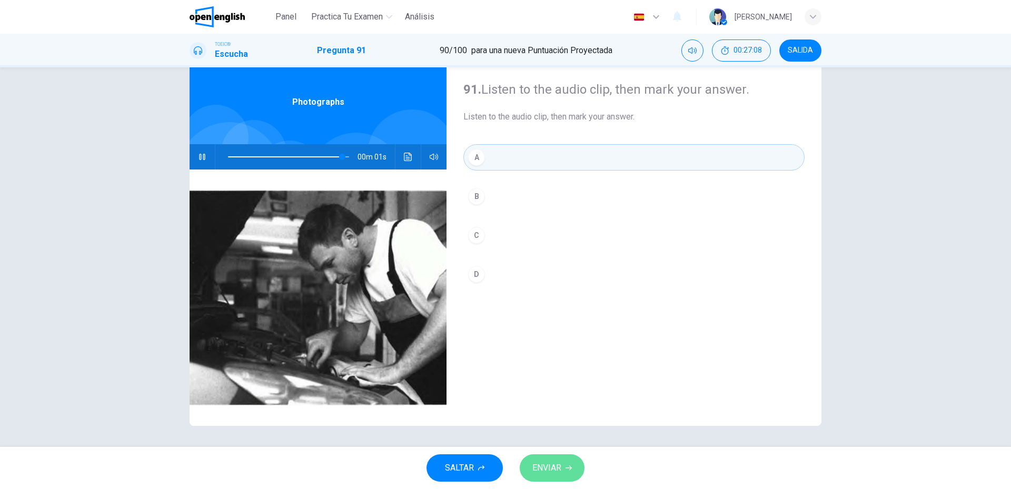
click at [542, 464] on span "ENVIAR" at bounding box center [547, 468] width 29 height 15
type input "*"
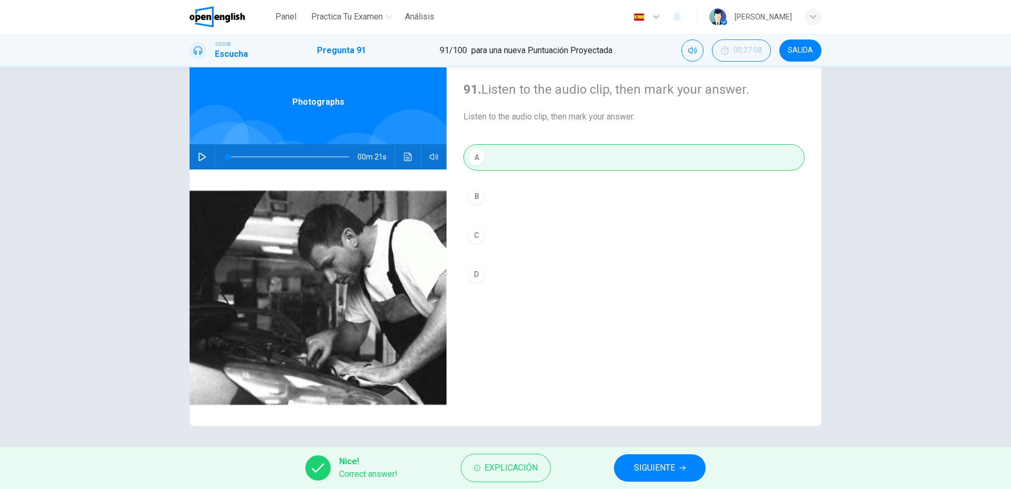
click at [625, 471] on button "SIGUIENTE" at bounding box center [660, 468] width 92 height 27
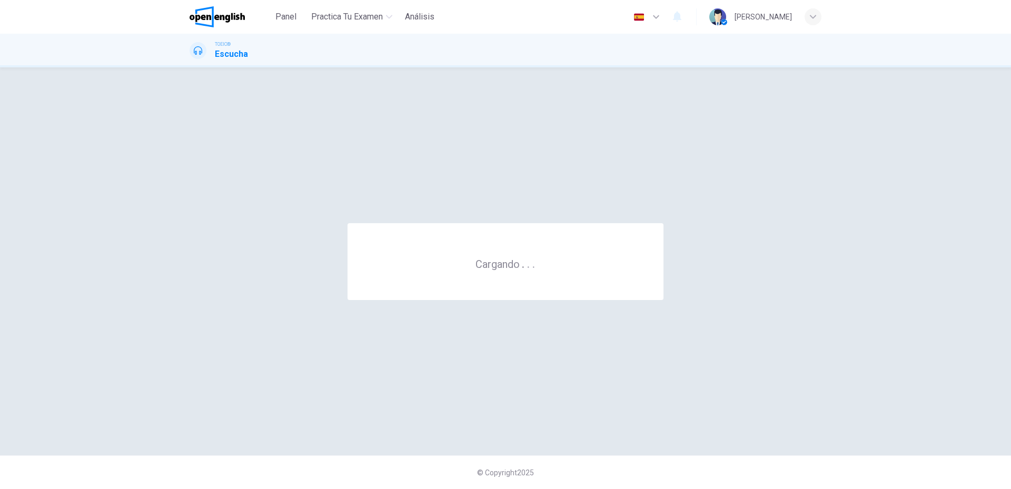
scroll to position [0, 0]
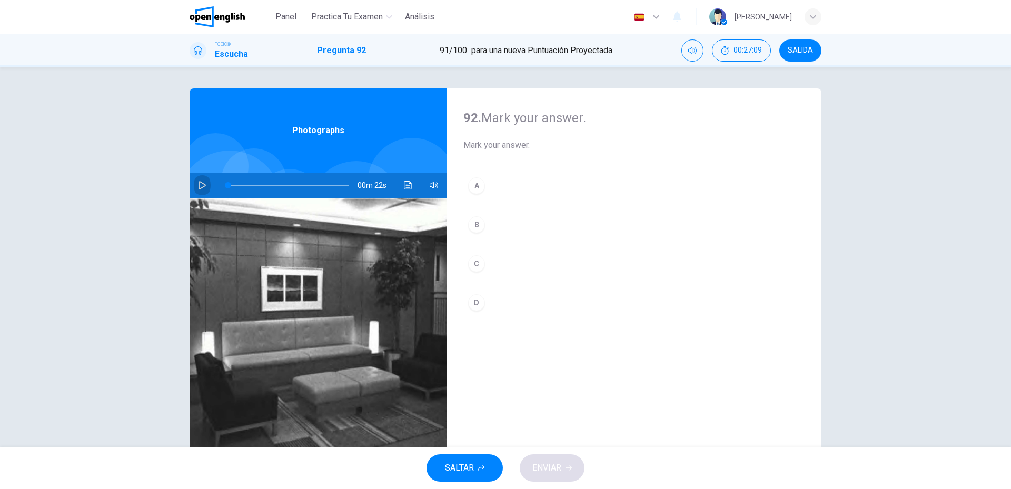
click at [198, 181] on icon "button" at bounding box center [202, 185] width 8 height 8
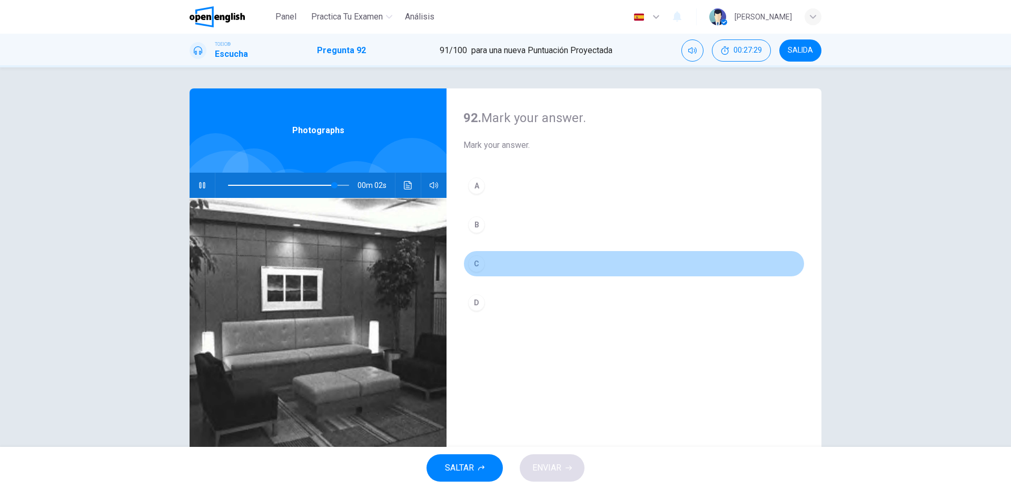
click at [490, 266] on button "C" at bounding box center [634, 264] width 341 height 26
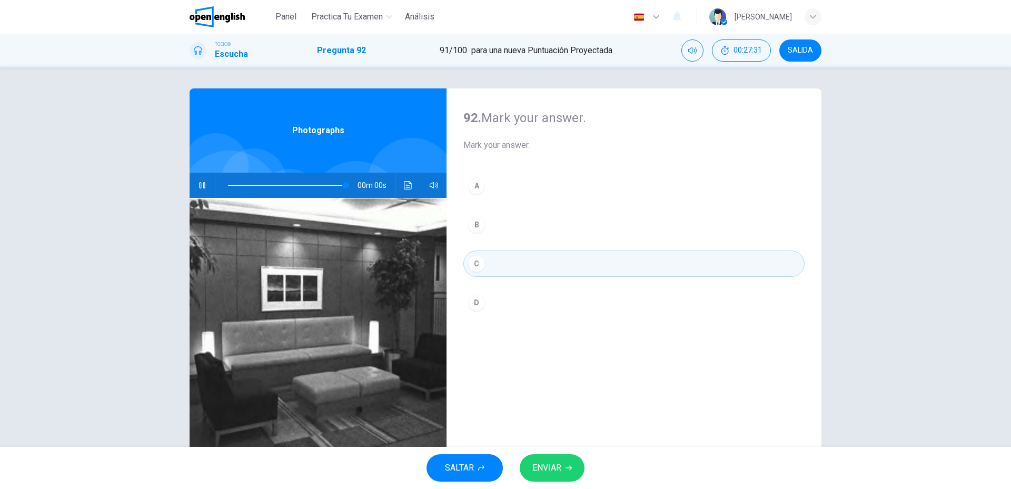
click at [557, 469] on span "ENVIAR" at bounding box center [547, 468] width 29 height 15
type input "*"
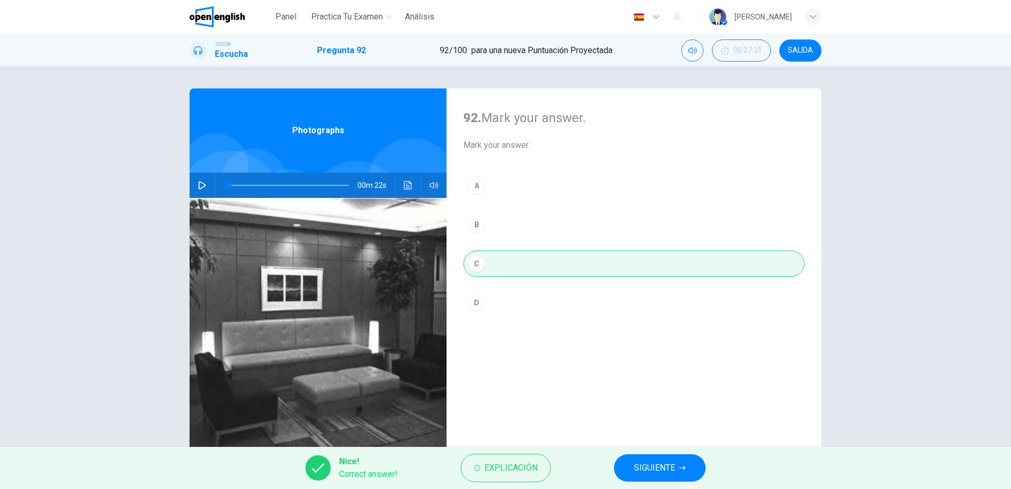
click at [630, 473] on button "SIGUIENTE" at bounding box center [660, 468] width 92 height 27
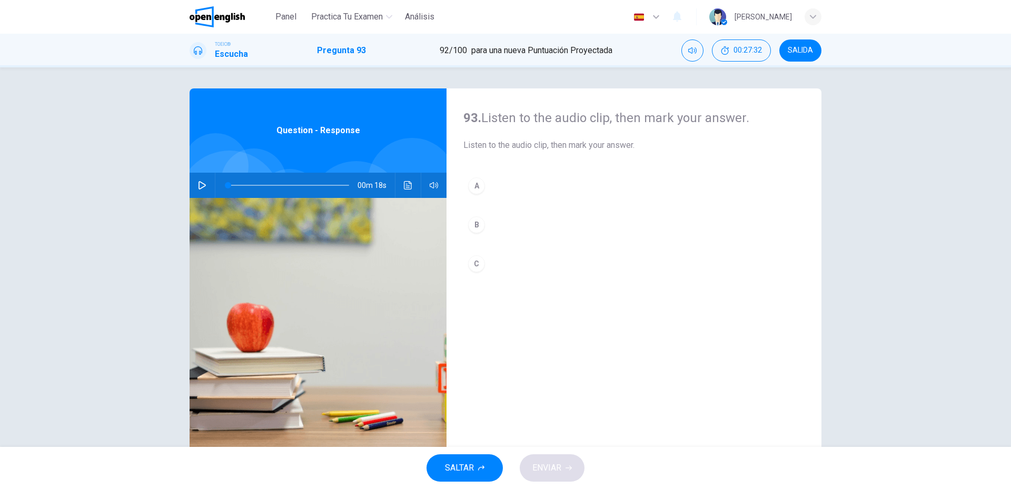
click at [209, 179] on div "00m 18s" at bounding box center [318, 185] width 257 height 25
click at [205, 188] on button "button" at bounding box center [202, 185] width 17 height 25
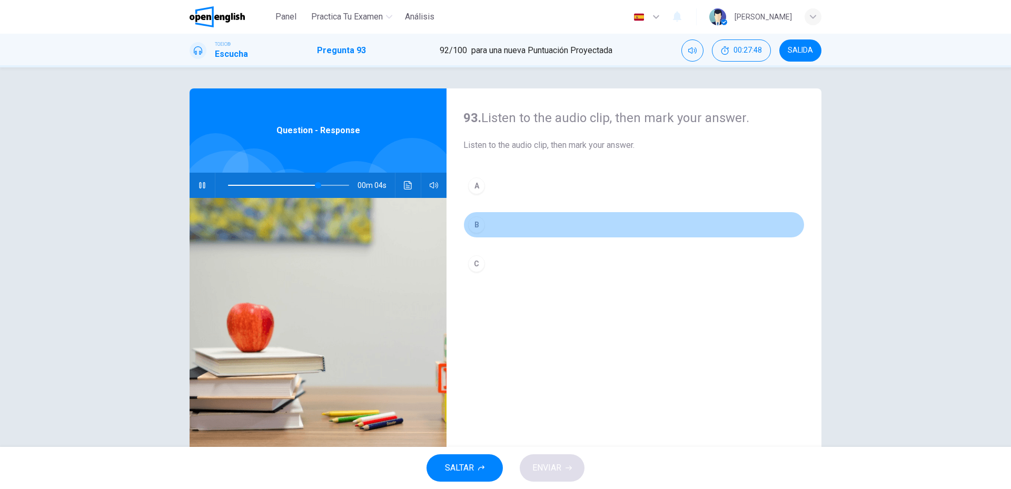
click at [499, 225] on button "B" at bounding box center [634, 225] width 341 height 26
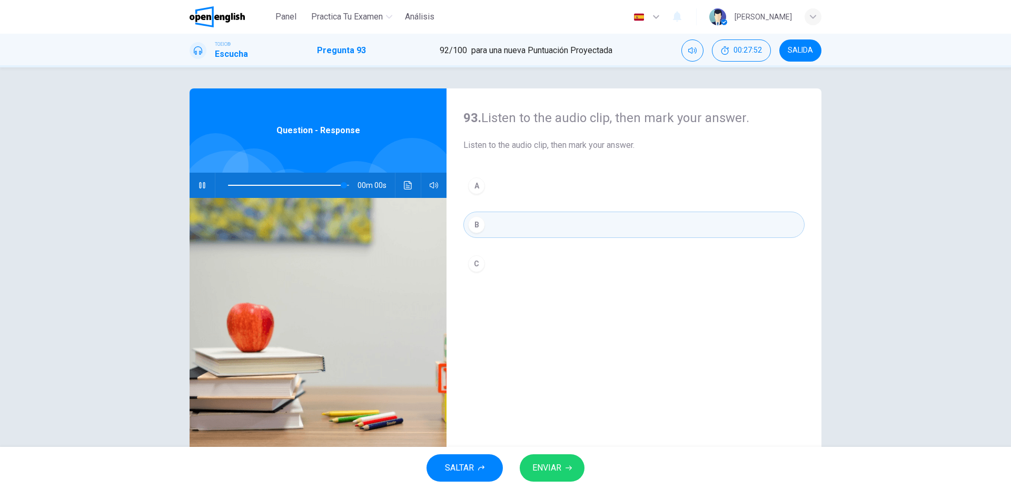
type input "*"
click at [544, 477] on button "ENVIAR" at bounding box center [552, 468] width 65 height 27
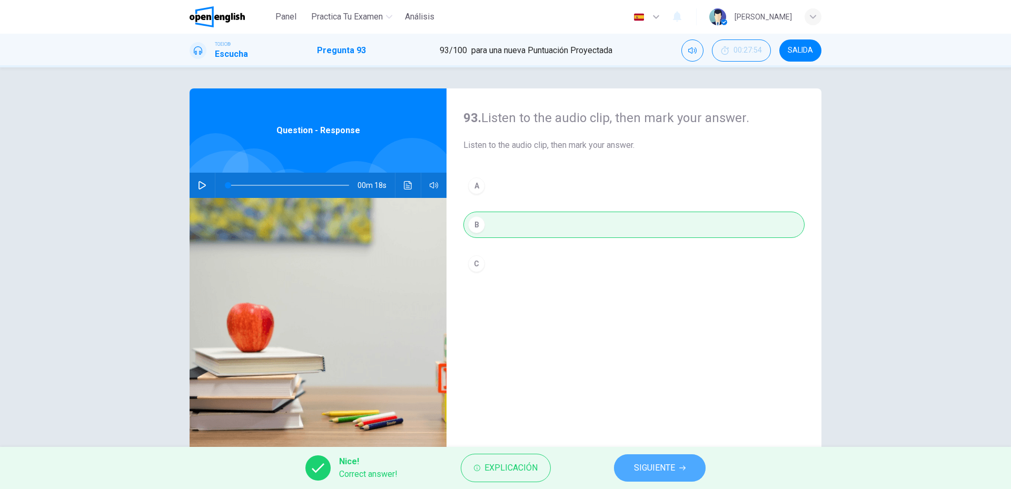
click at [634, 475] on span "SIGUIENTE" at bounding box center [654, 468] width 41 height 15
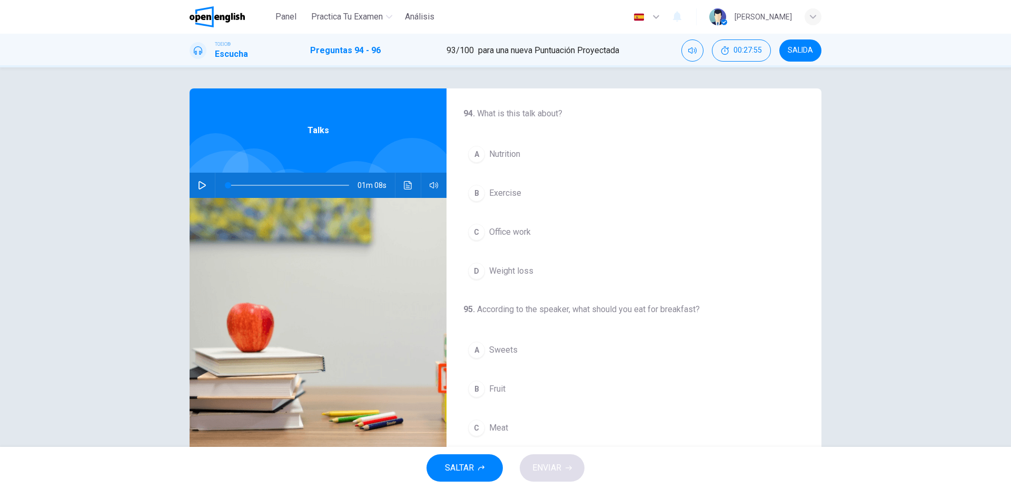
click at [194, 181] on button "button" at bounding box center [202, 185] width 17 height 25
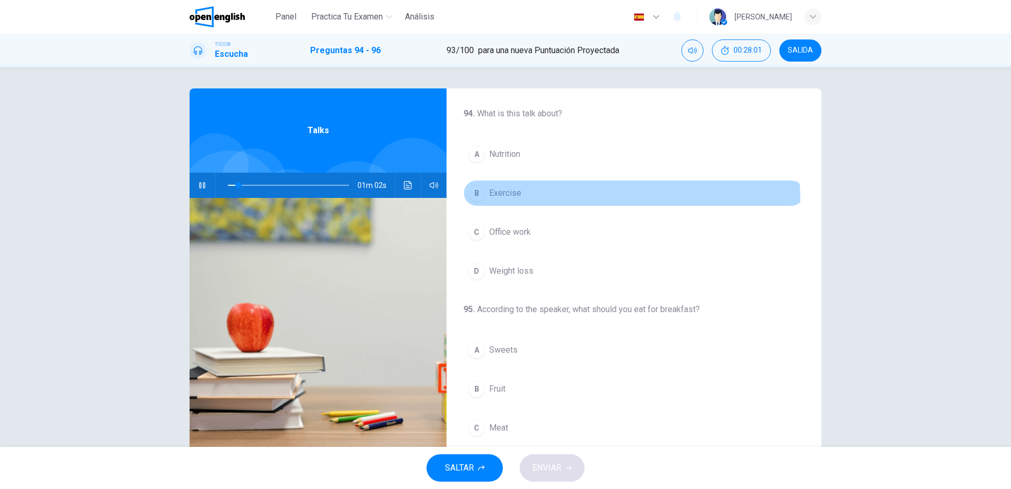
click at [508, 203] on button "B Exercise" at bounding box center [634, 193] width 341 height 26
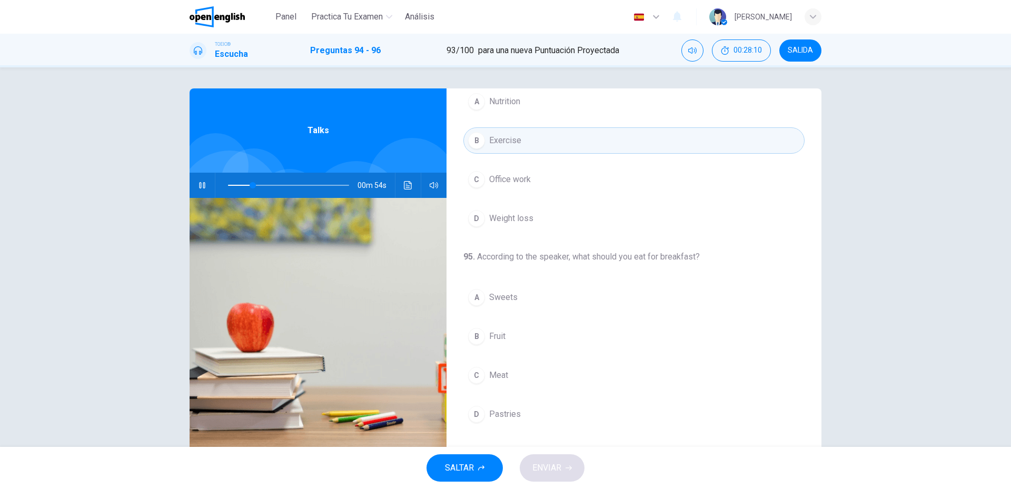
scroll to position [105, 0]
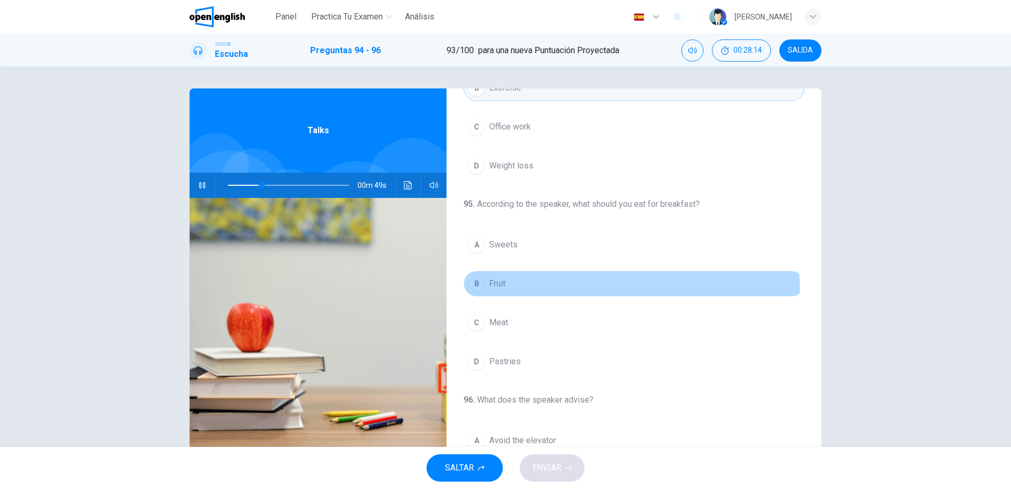
click at [498, 290] on button "B Fruit" at bounding box center [634, 284] width 341 height 26
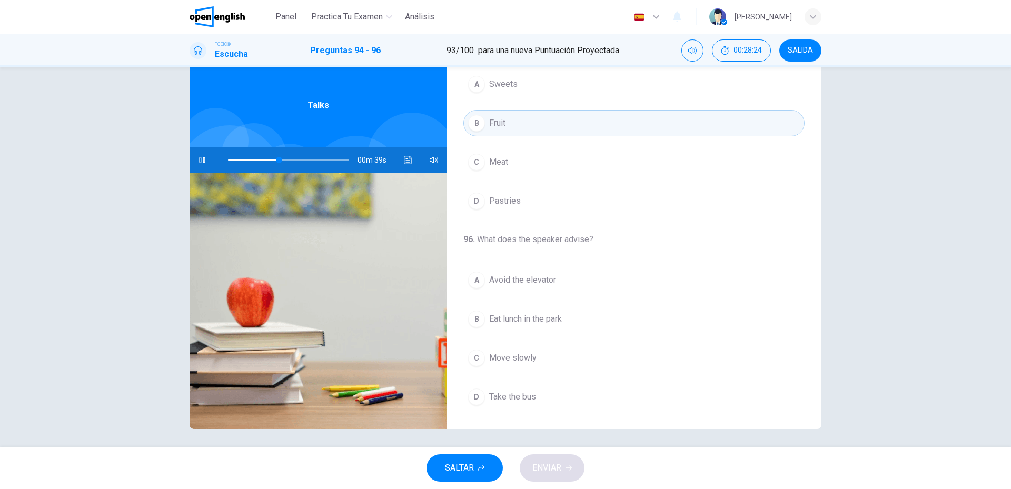
scroll to position [28, 0]
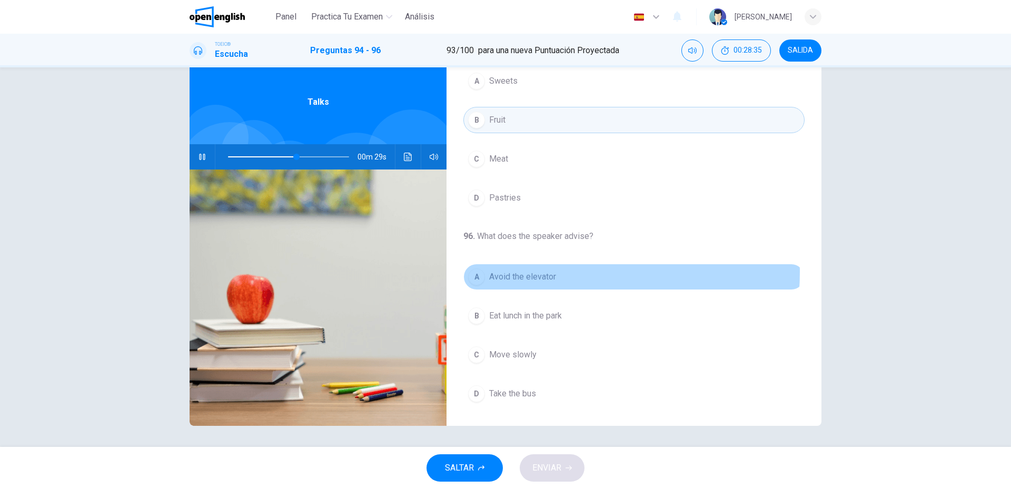
click at [545, 273] on span "Avoid the elevator" at bounding box center [522, 277] width 67 height 13
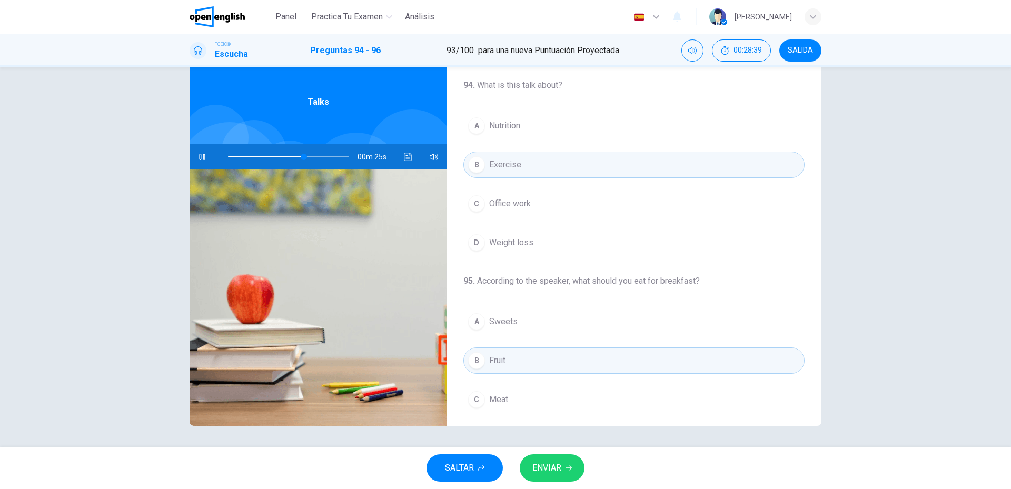
scroll to position [211, 0]
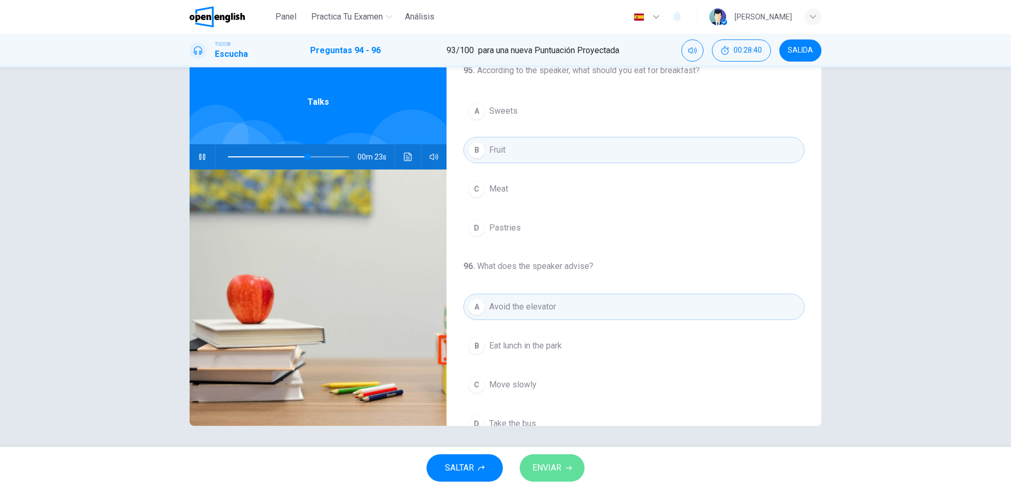
click at [560, 457] on button "ENVIAR" at bounding box center [552, 468] width 65 height 27
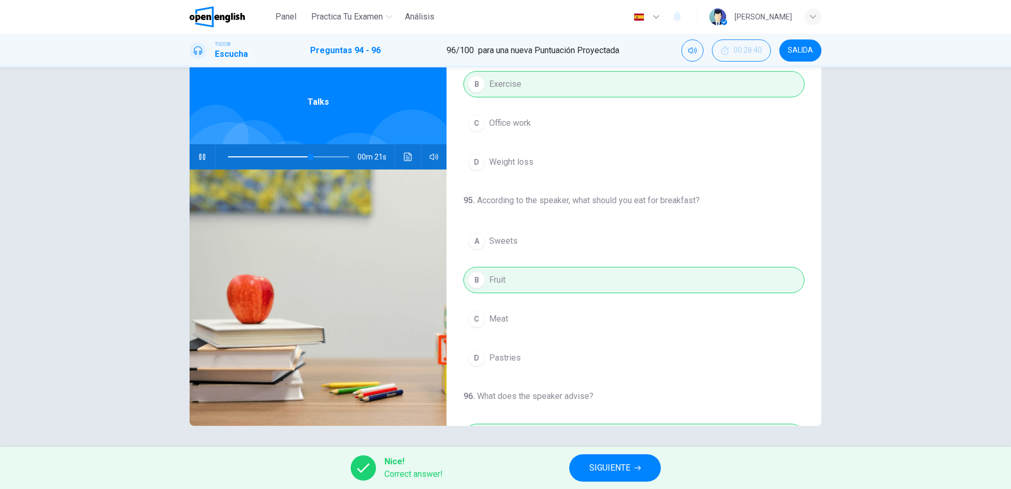
scroll to position [241, 0]
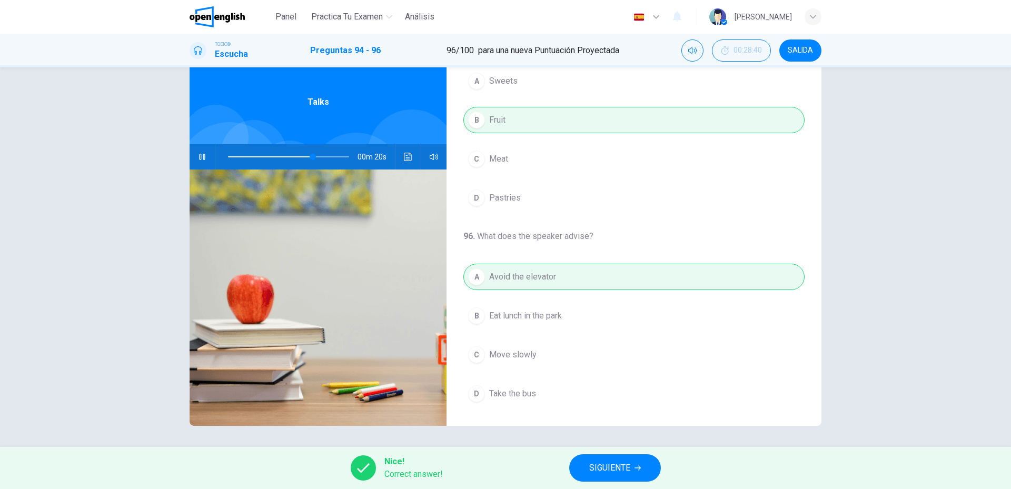
type input "**"
click at [615, 461] on button "SIGUIENTE" at bounding box center [615, 468] width 92 height 27
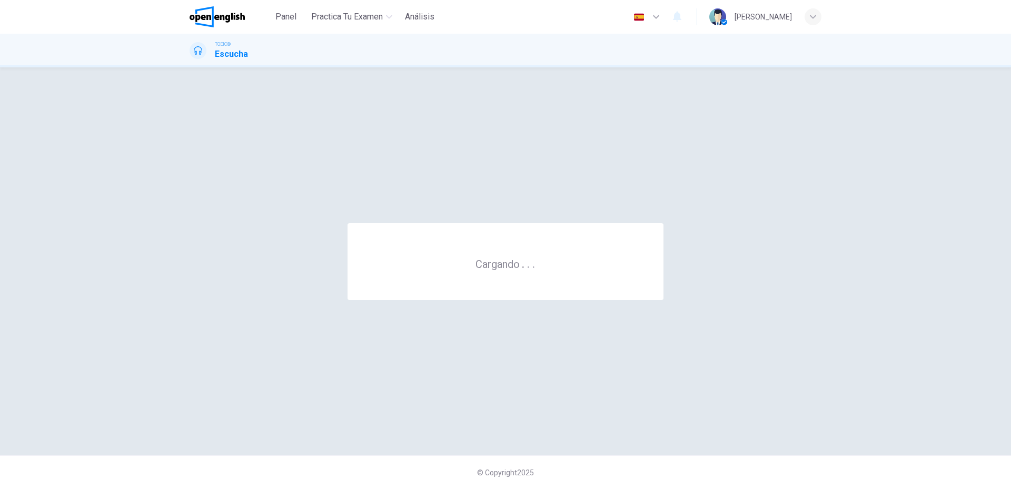
scroll to position [0, 0]
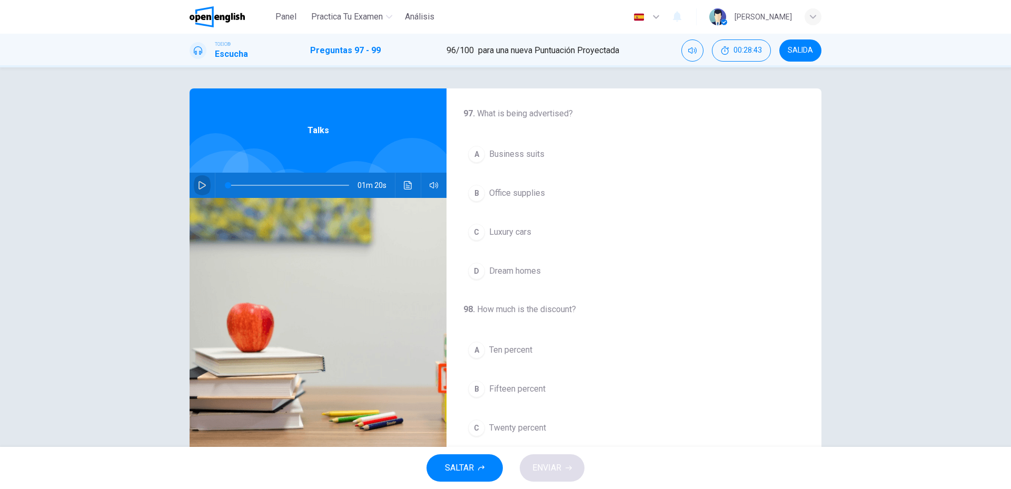
click at [199, 184] on icon "button" at bounding box center [202, 185] width 8 height 8
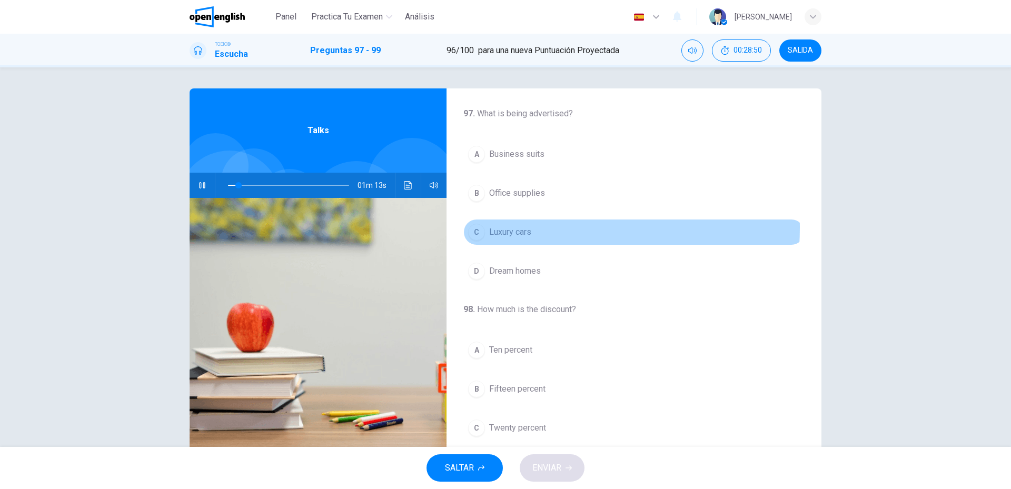
click at [495, 228] on span "Luxury cars" at bounding box center [510, 232] width 42 height 13
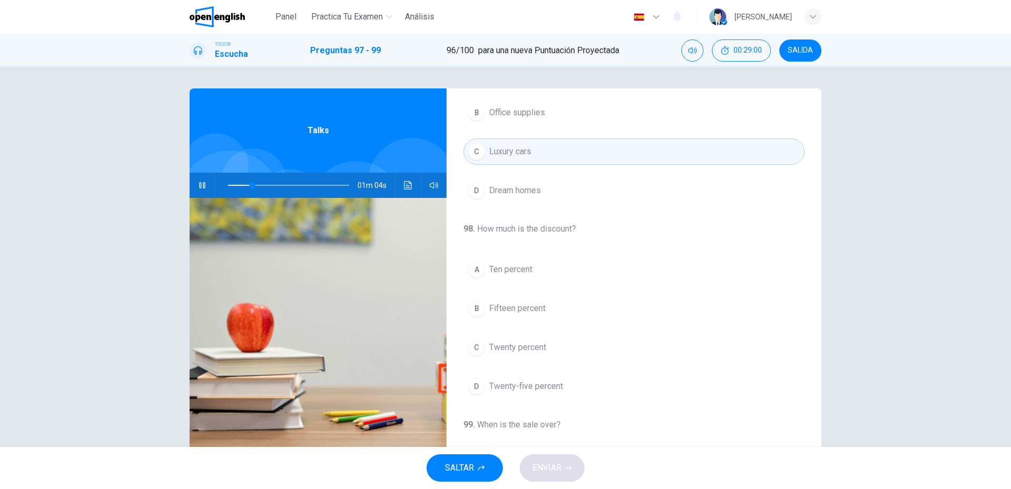
scroll to position [105, 0]
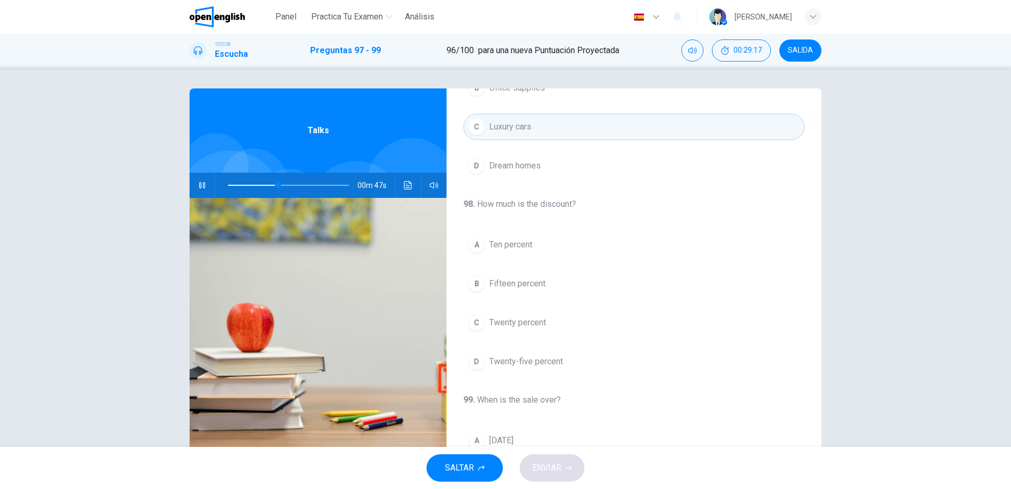
click at [502, 330] on button "C Twenty percent" at bounding box center [634, 323] width 341 height 26
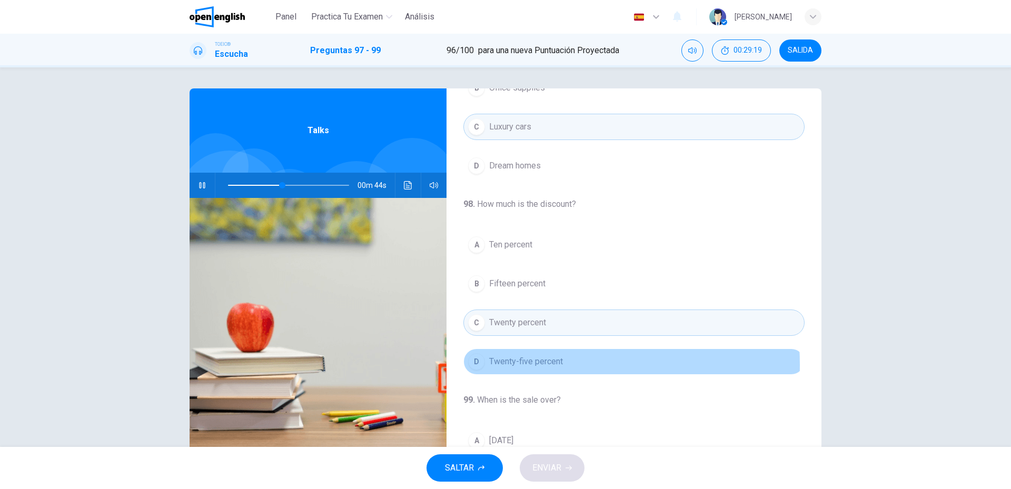
click at [502, 365] on span "Twenty-five percent" at bounding box center [526, 362] width 74 height 13
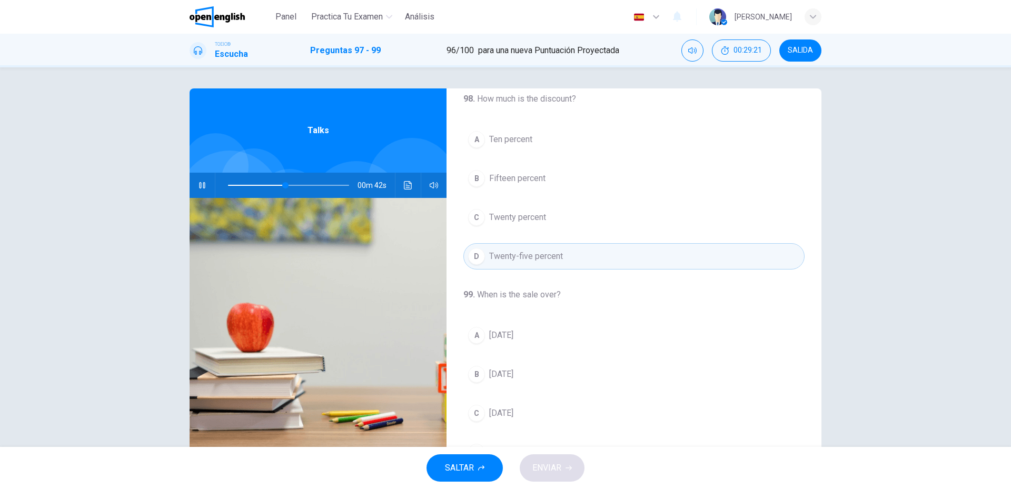
scroll to position [241, 0]
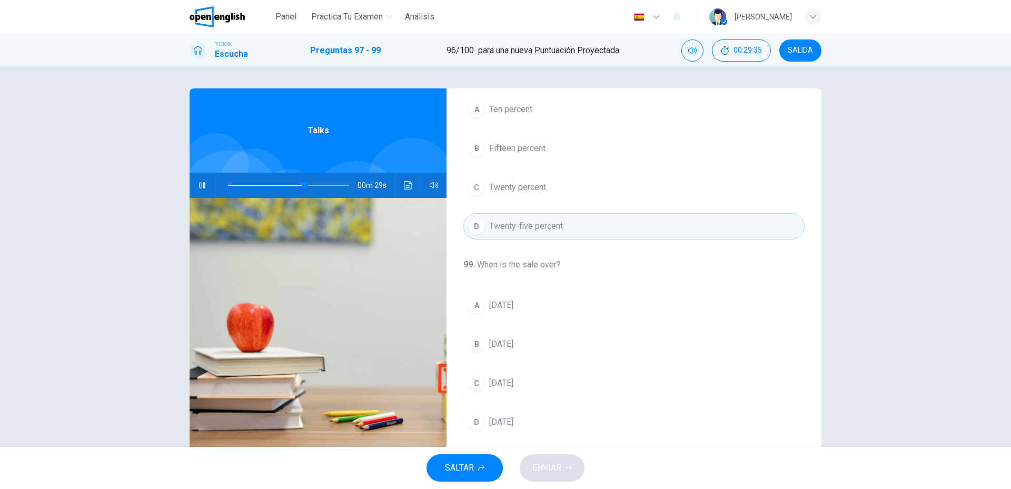
click at [510, 303] on span "Sunday" at bounding box center [501, 305] width 24 height 13
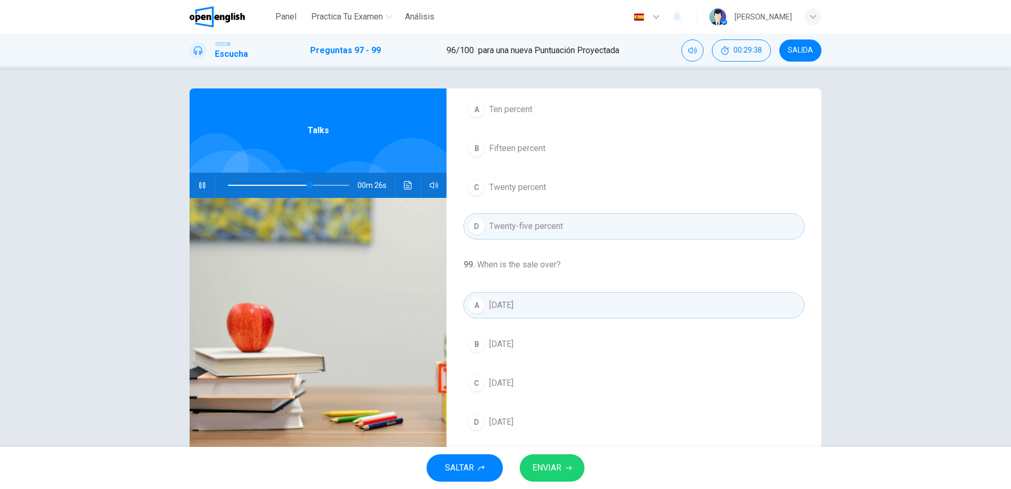
click at [511, 339] on span "Monday" at bounding box center [501, 344] width 24 height 13
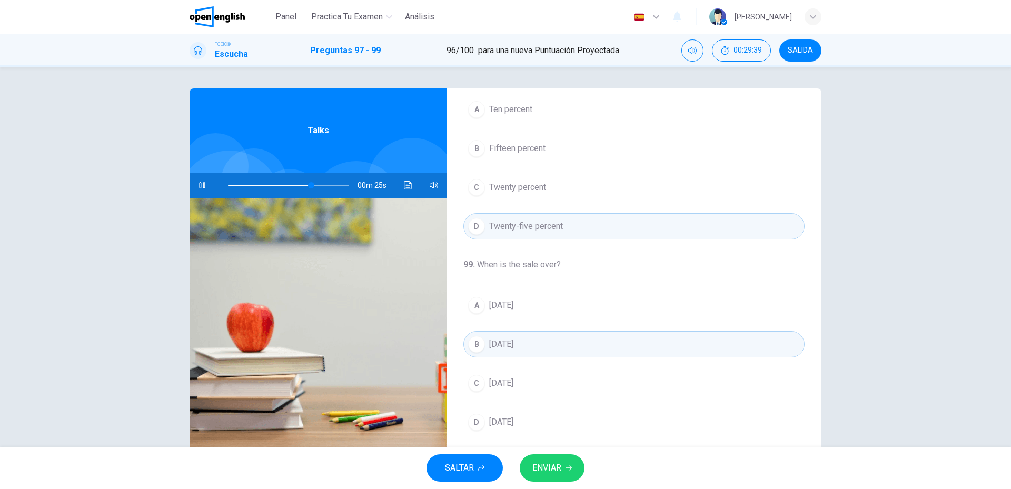
scroll to position [28, 0]
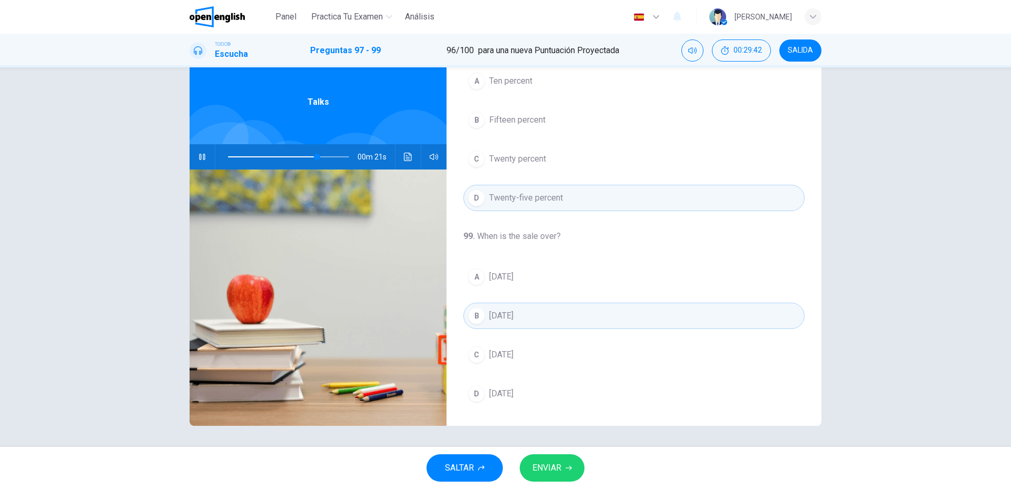
click at [566, 484] on div "SALTAR ENVIAR" at bounding box center [505, 468] width 1011 height 42
click at [572, 477] on button "ENVIAR" at bounding box center [552, 468] width 65 height 27
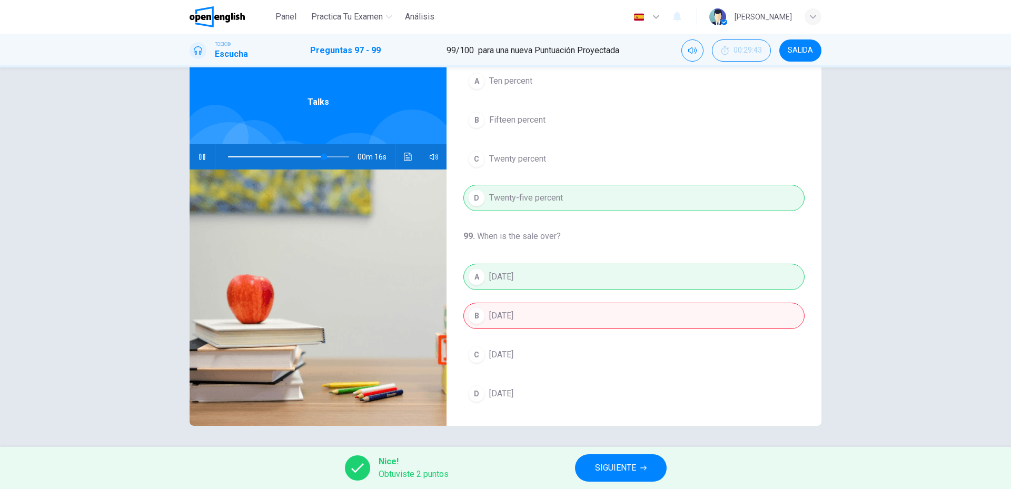
type input "**"
click at [637, 474] on button "SIGUIENTE" at bounding box center [621, 468] width 92 height 27
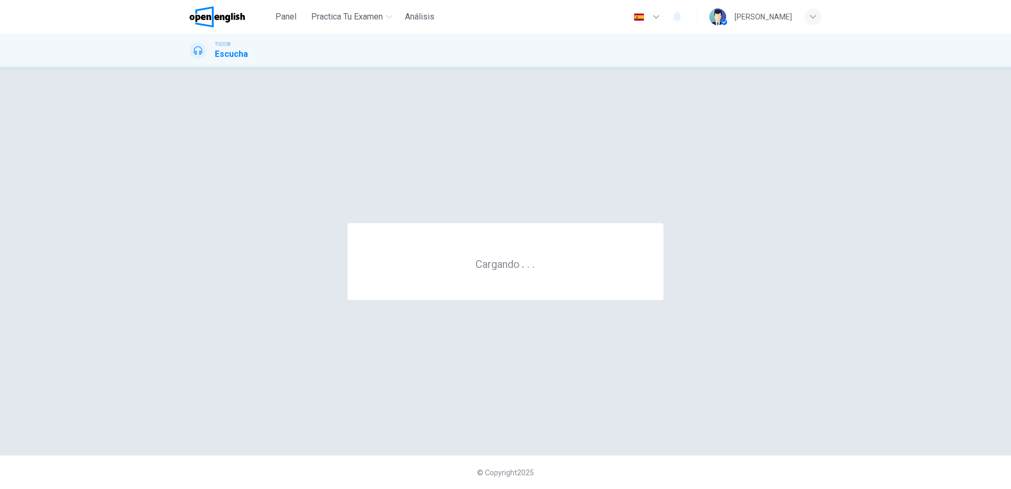
scroll to position [0, 0]
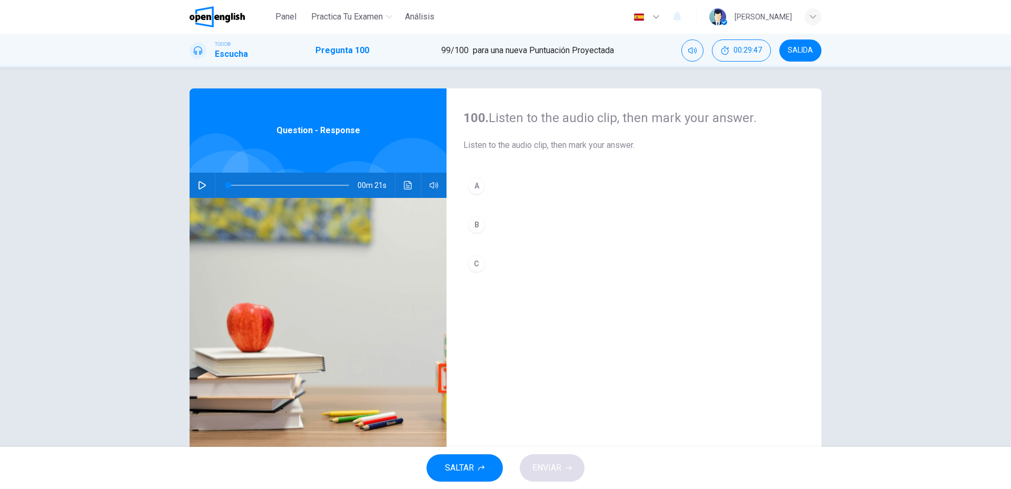
click at [196, 195] on button "button" at bounding box center [202, 185] width 17 height 25
click at [515, 258] on button "C" at bounding box center [634, 264] width 341 height 26
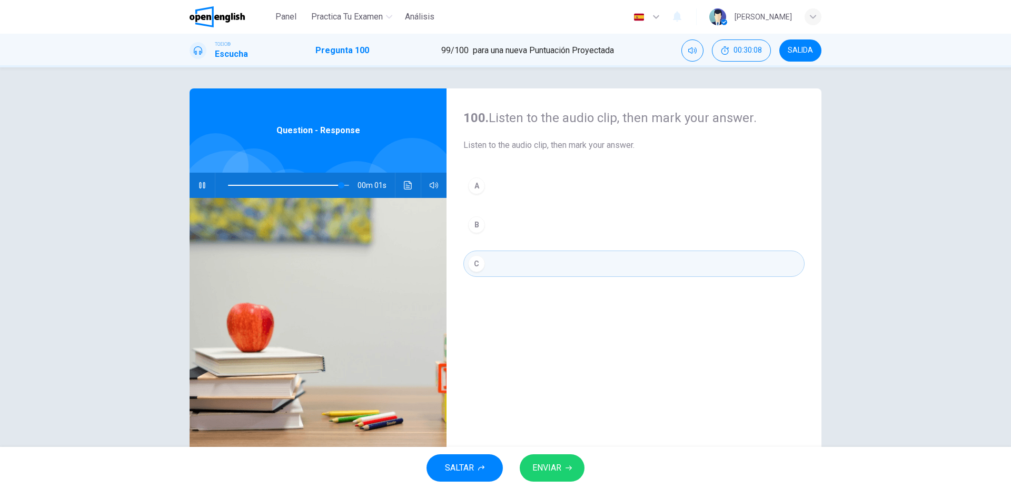
click at [547, 467] on span "ENVIAR" at bounding box center [547, 468] width 29 height 15
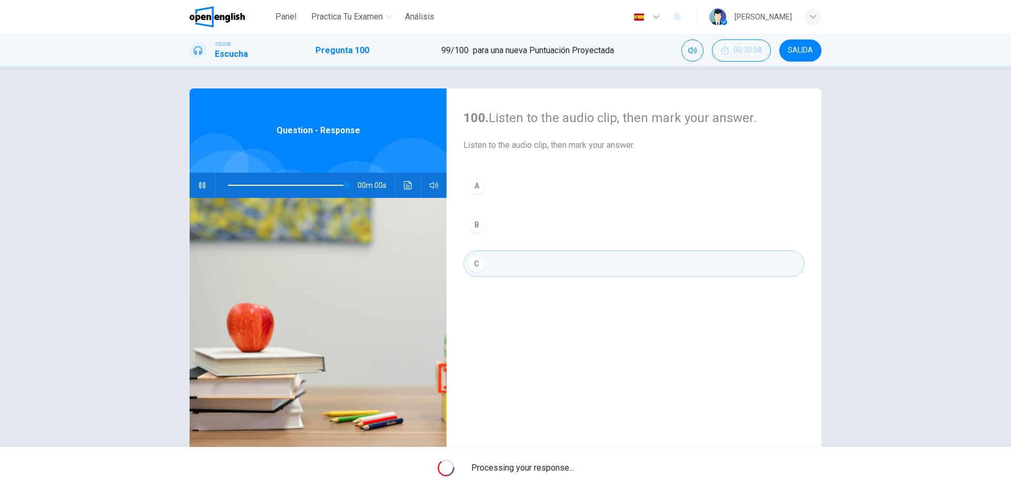
type input "*"
